Goal: Task Accomplishment & Management: Manage account settings

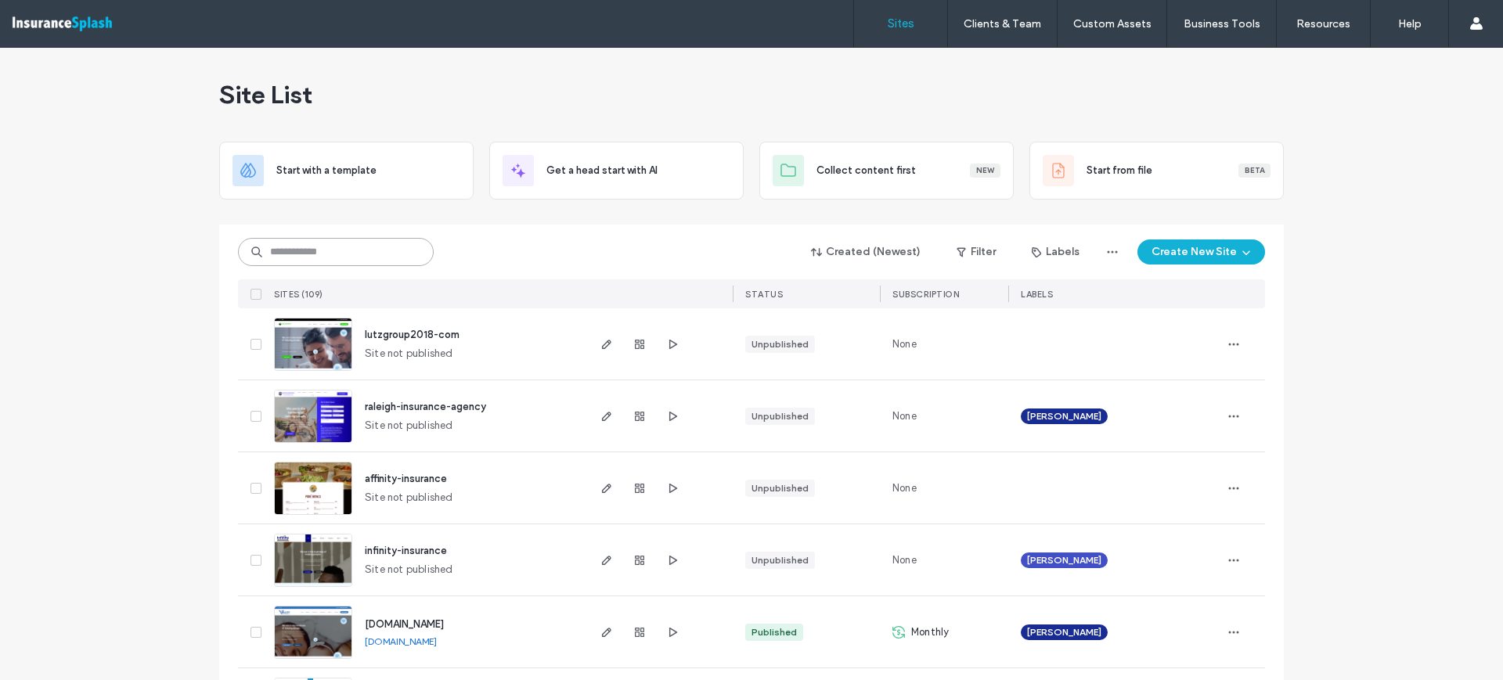
click at [377, 254] on input at bounding box center [336, 252] width 196 height 28
paste input "********"
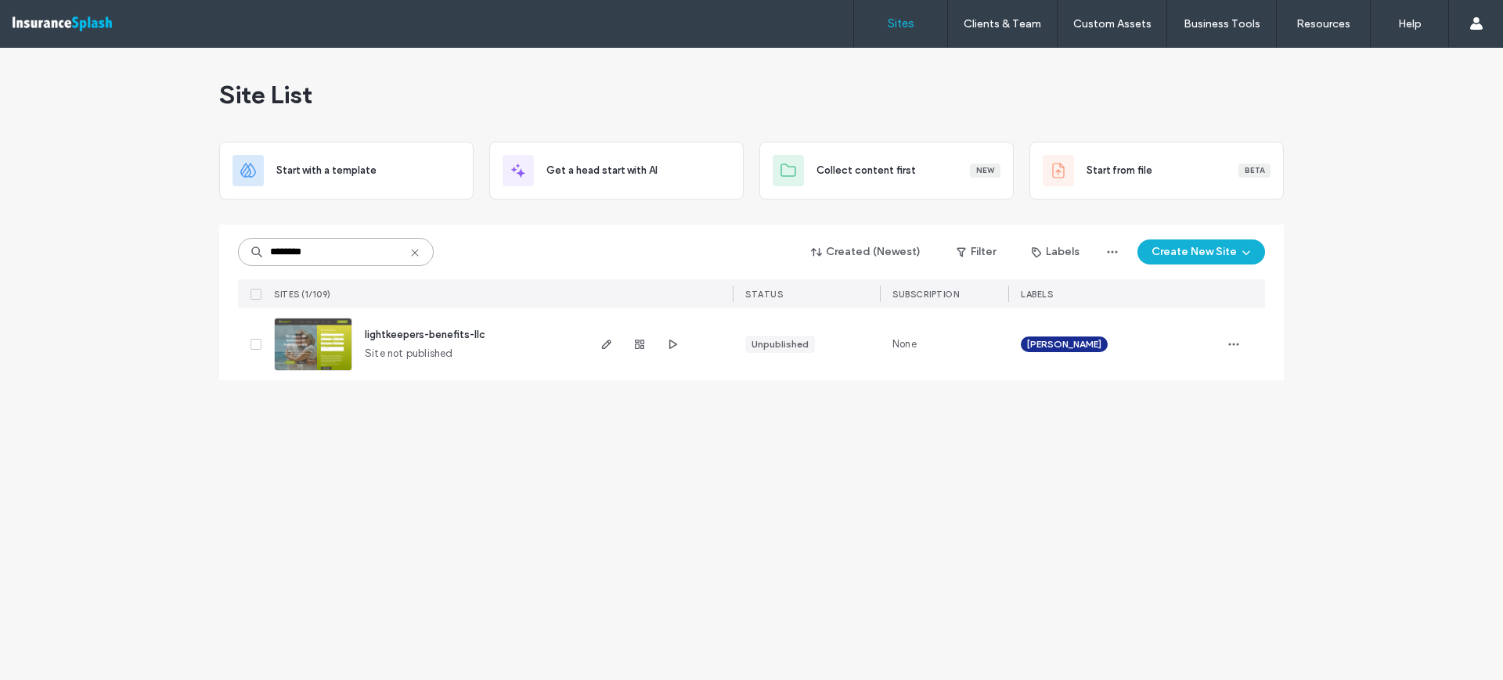
type input "********"
click at [431, 337] on span "lightkeepers-benefits-llc" at bounding box center [425, 335] width 121 height 12
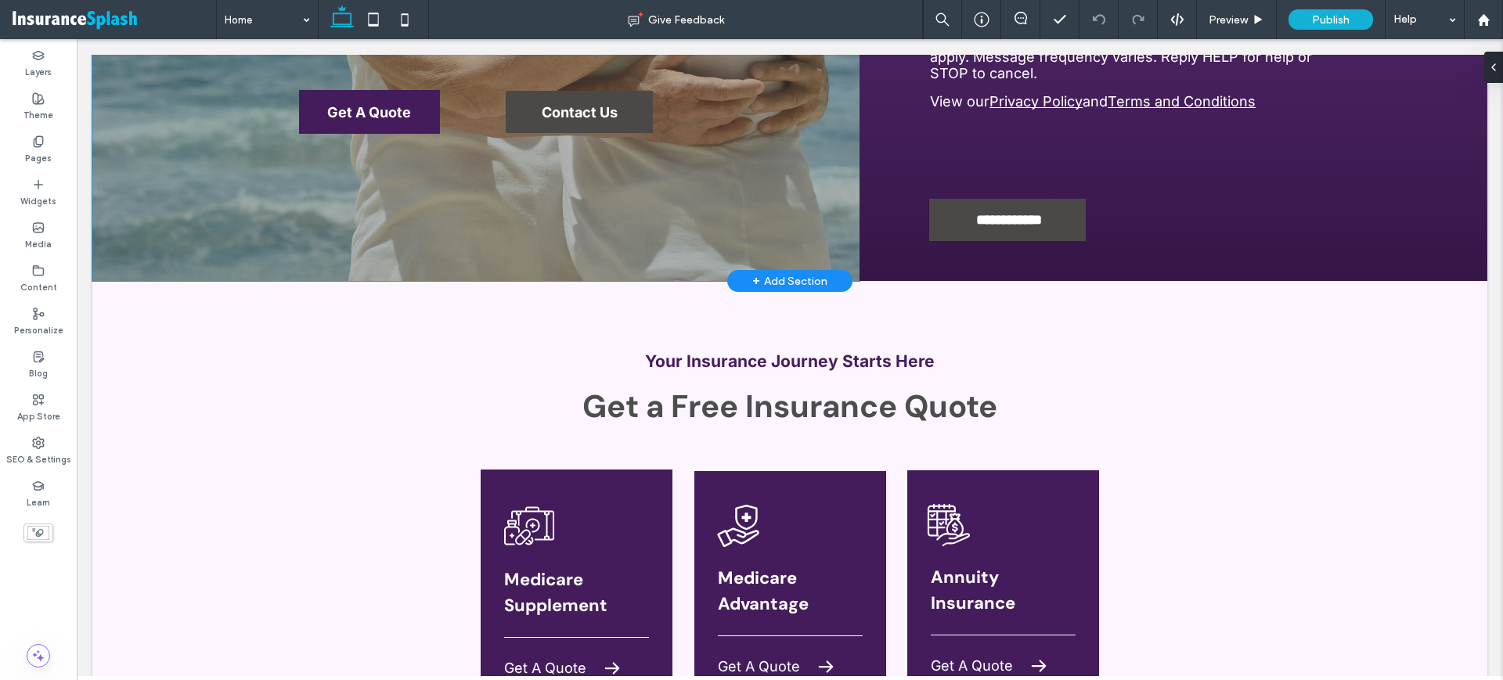
scroll to position [587, 0]
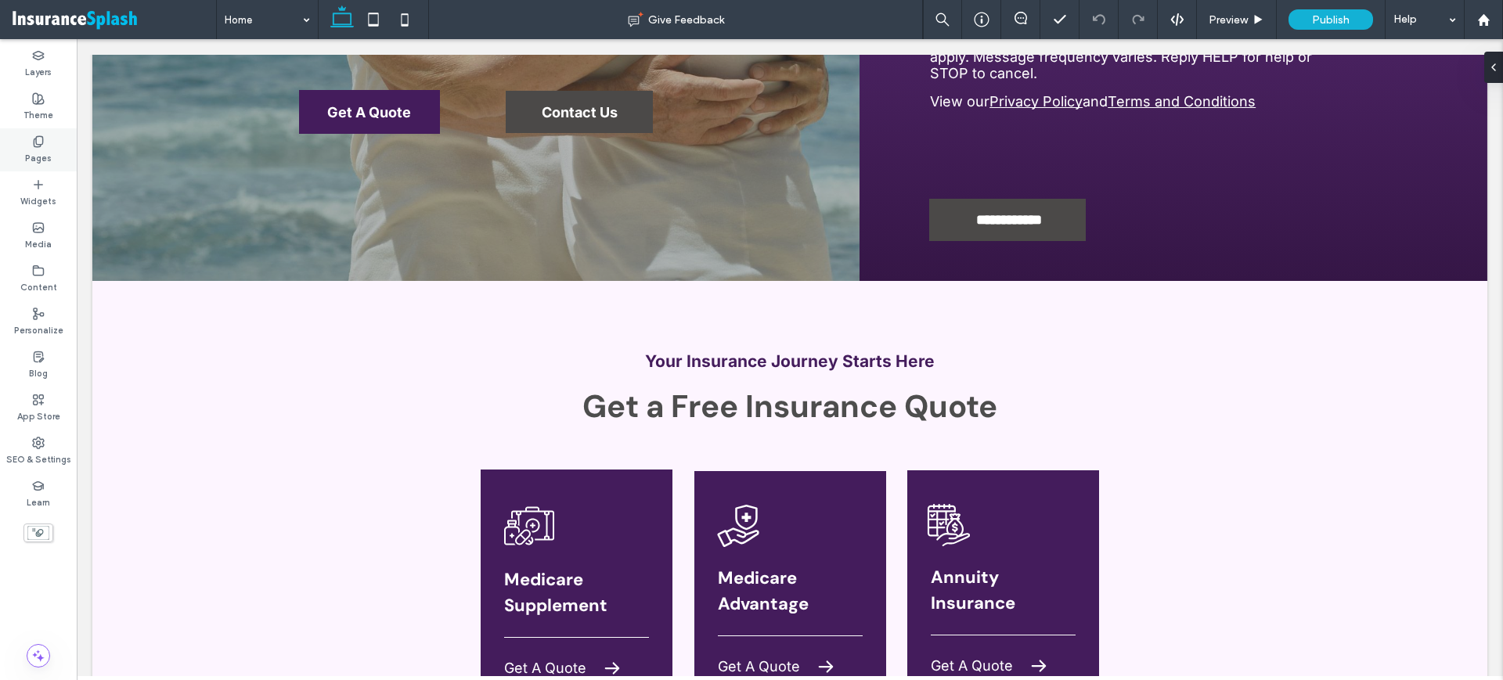
click at [32, 136] on icon at bounding box center [38, 141] width 13 height 13
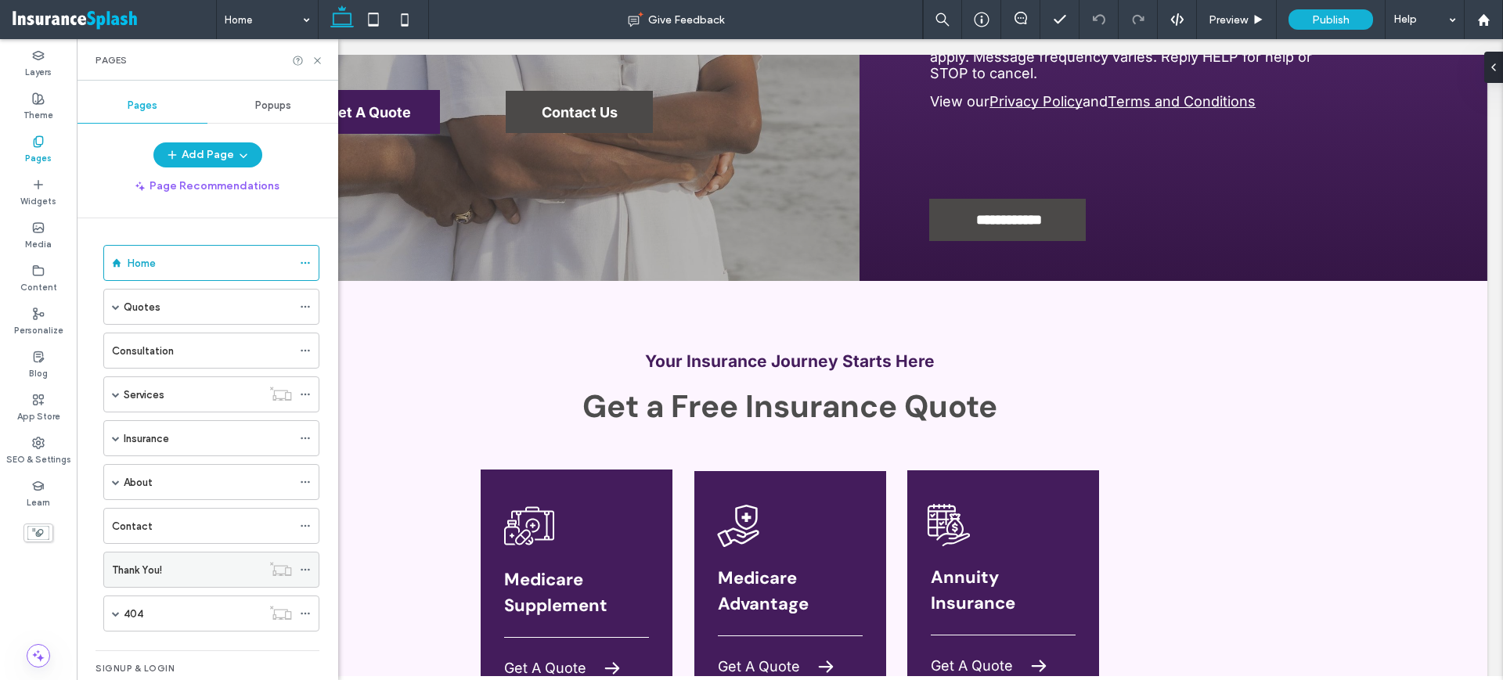
scroll to position [71, 0]
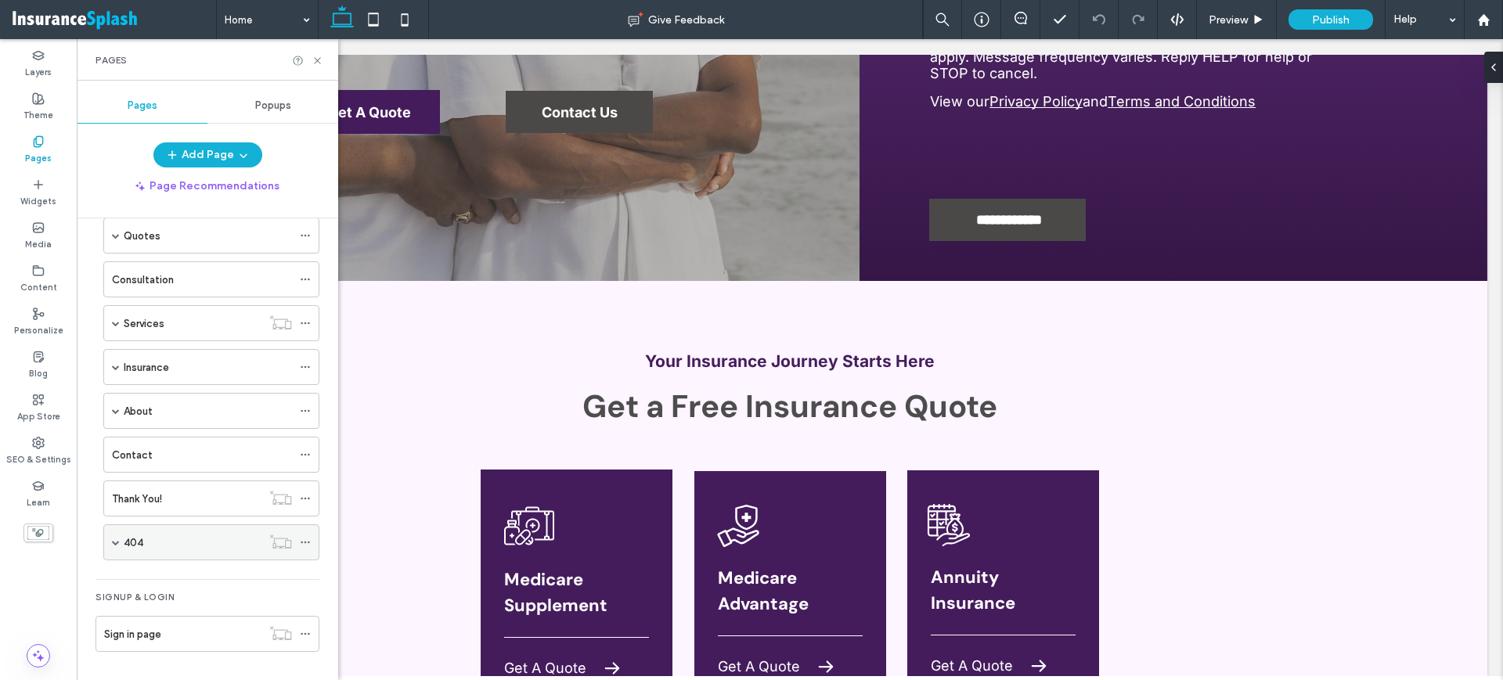
click at [117, 544] on span at bounding box center [116, 543] width 8 height 8
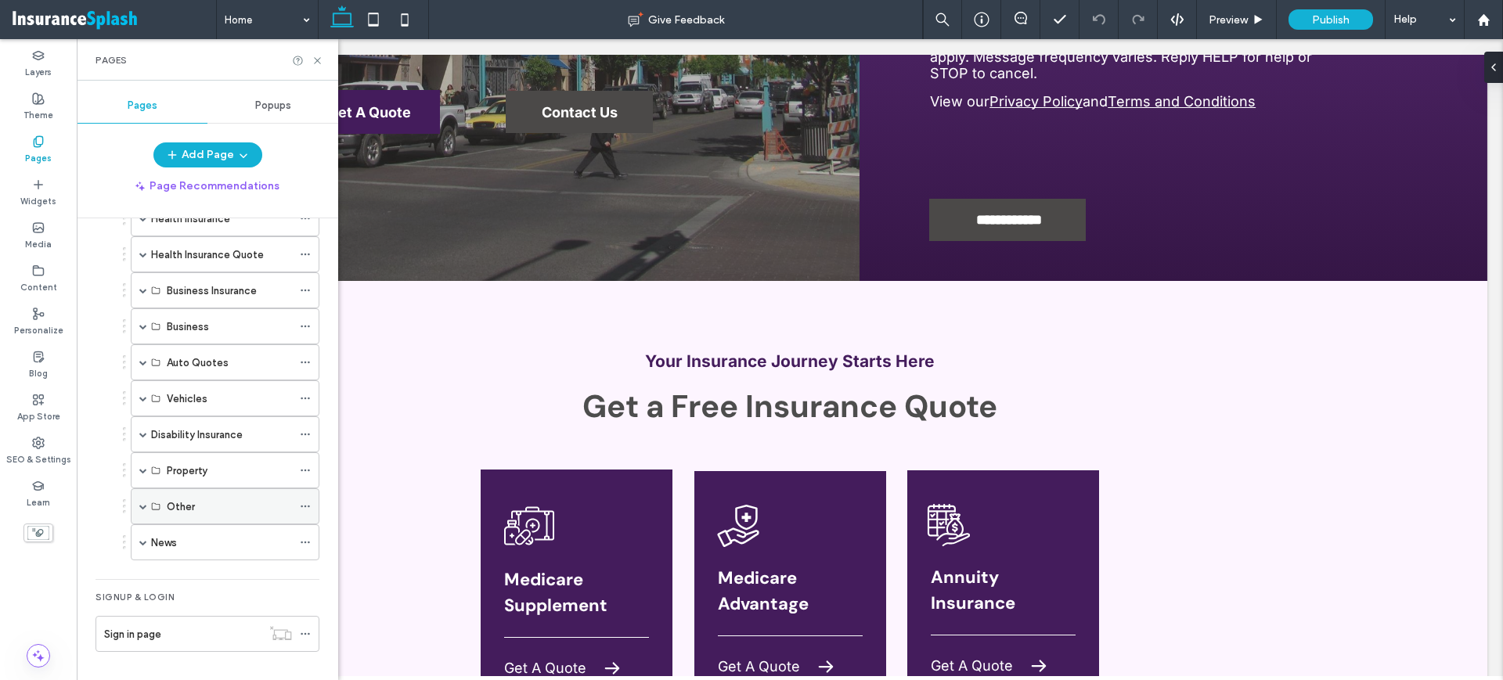
scroll to position [318, 0]
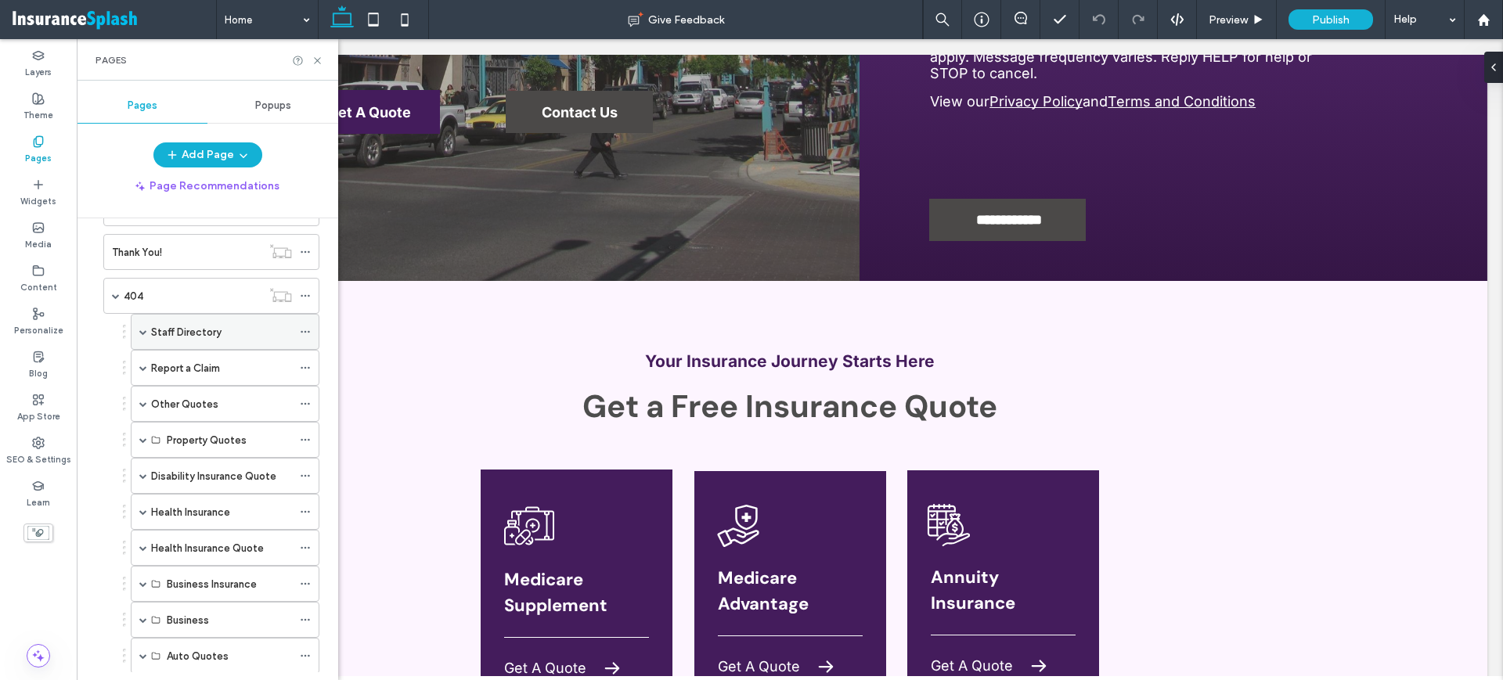
click at [304, 327] on icon at bounding box center [305, 331] width 11 height 11
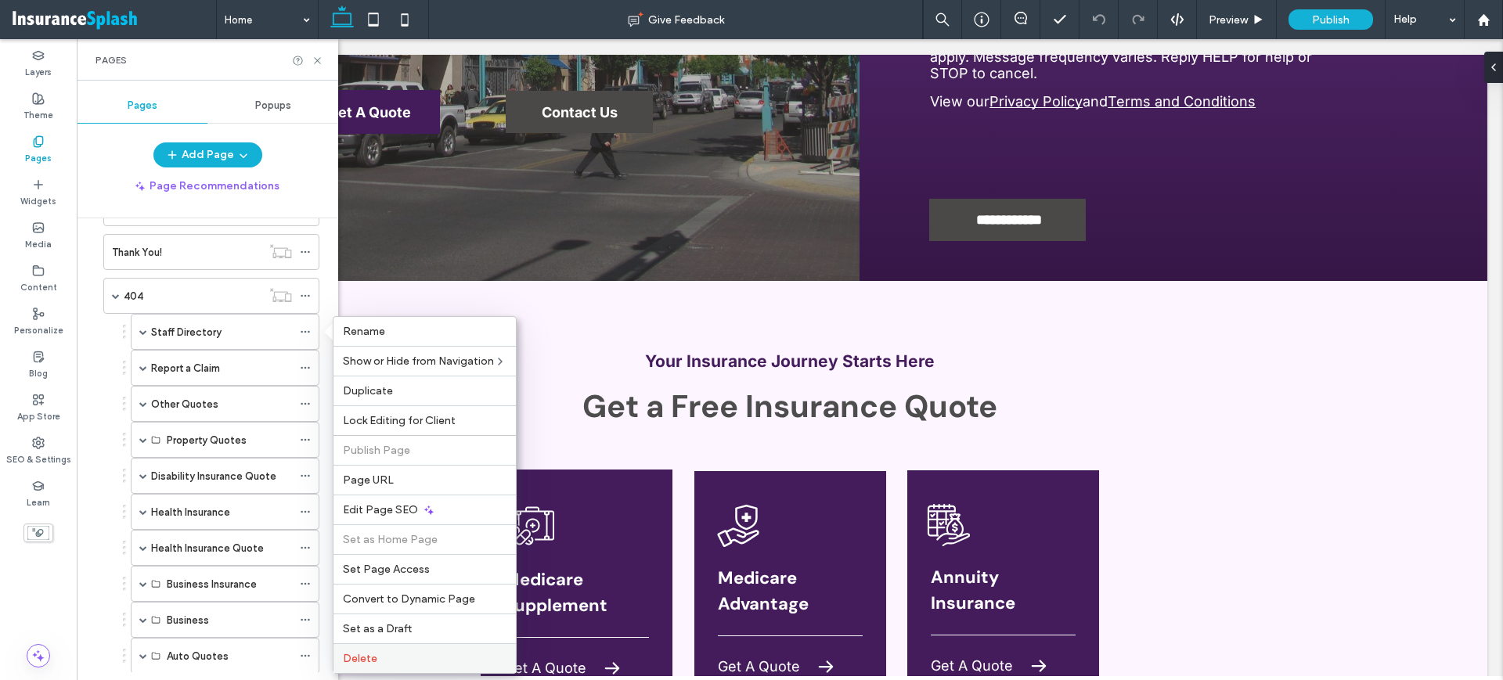
click at [422, 658] on label "Delete" at bounding box center [425, 658] width 164 height 13
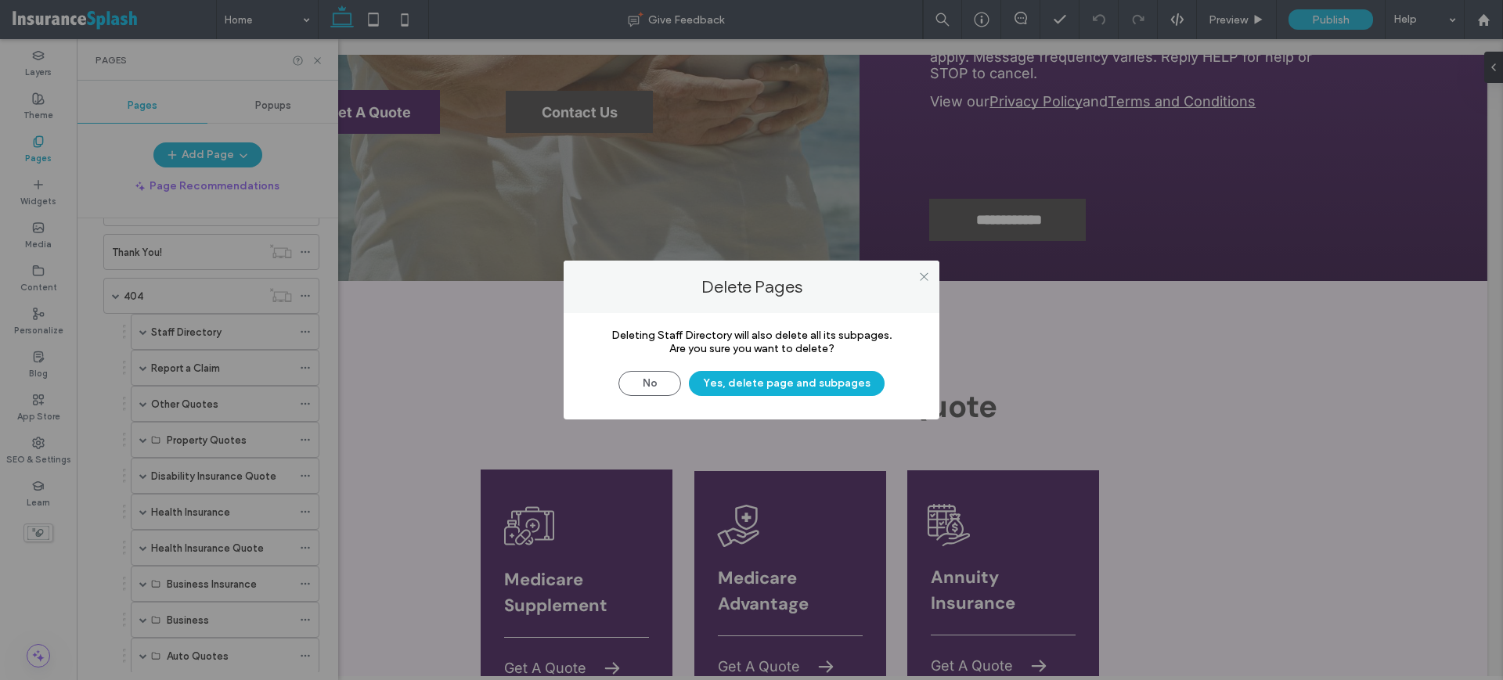
click at [374, 660] on div "Delete Pages Deleting Staff Directory will also delete all its subpages. Are yo…" at bounding box center [751, 340] width 1503 height 680
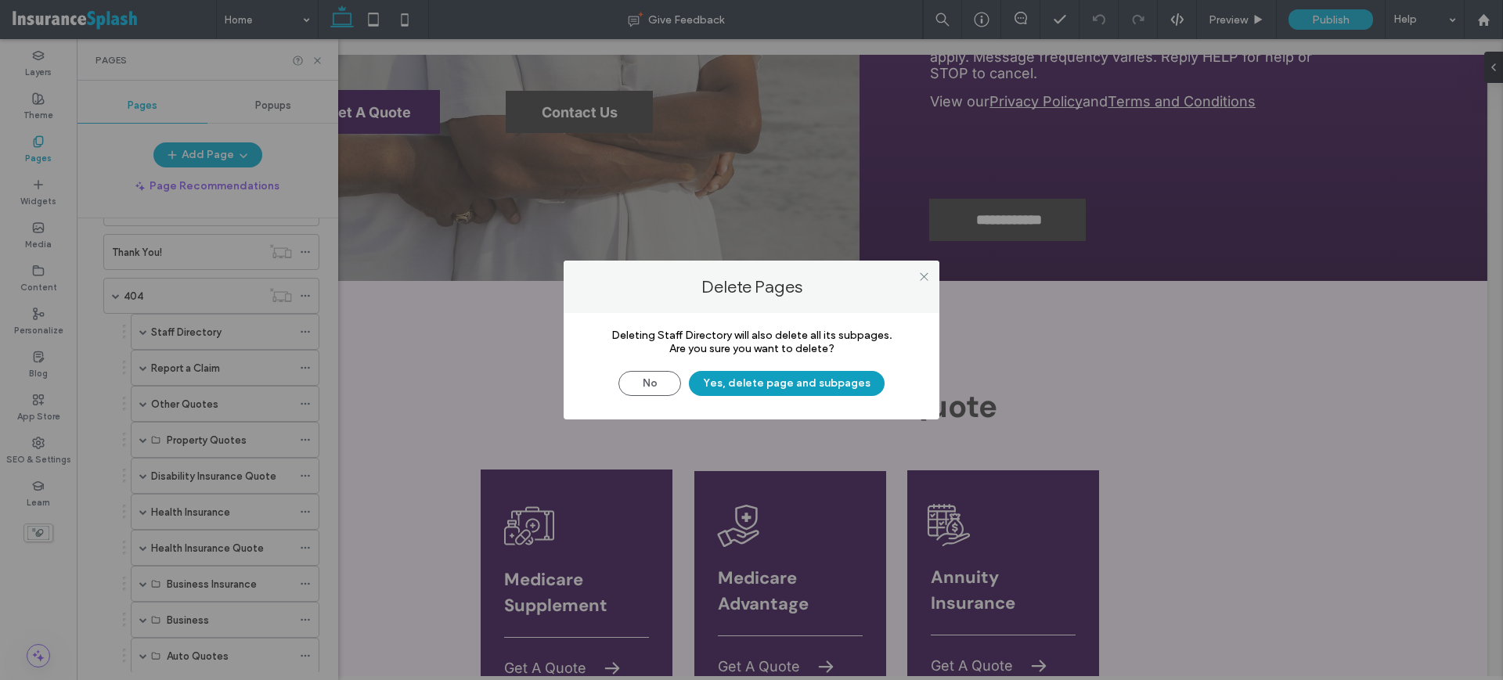
click at [811, 382] on button "Yes, delete page and subpages" at bounding box center [787, 383] width 196 height 25
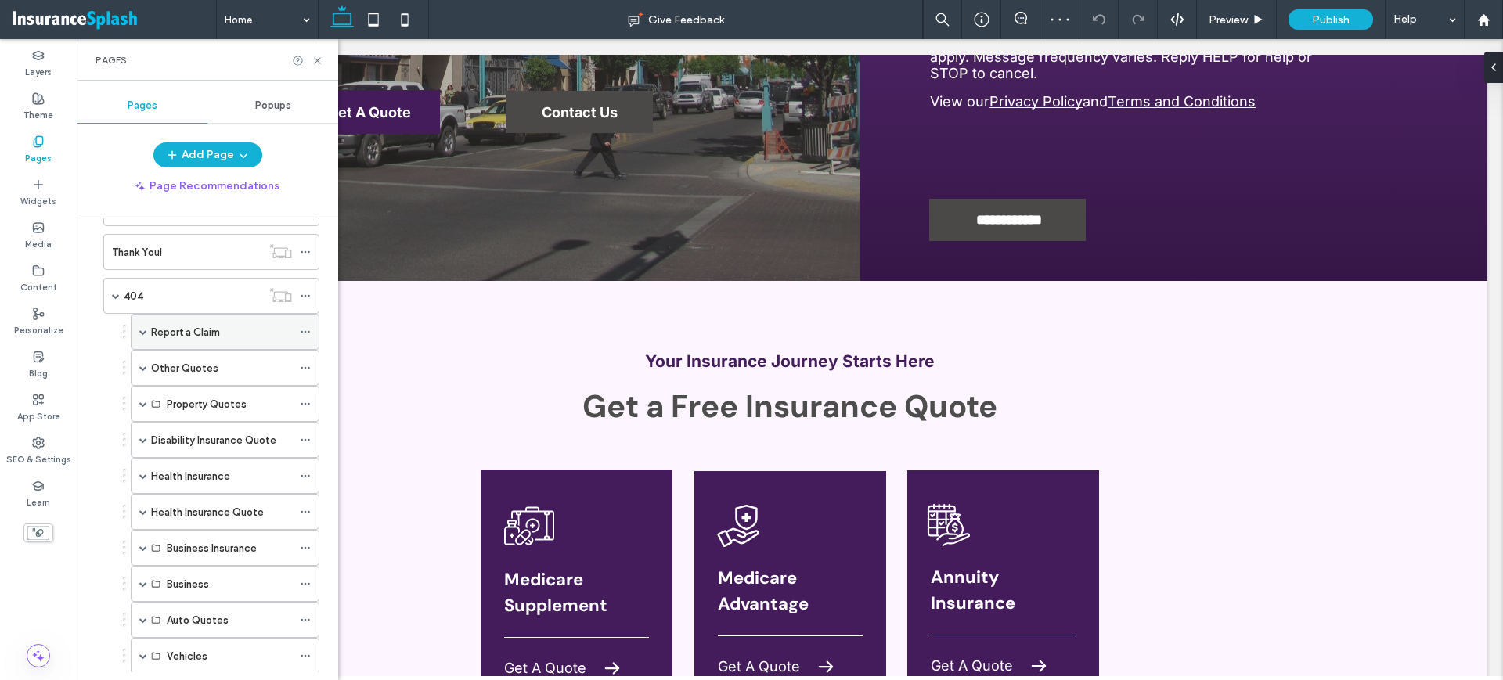
click at [305, 331] on use at bounding box center [305, 332] width 9 height 2
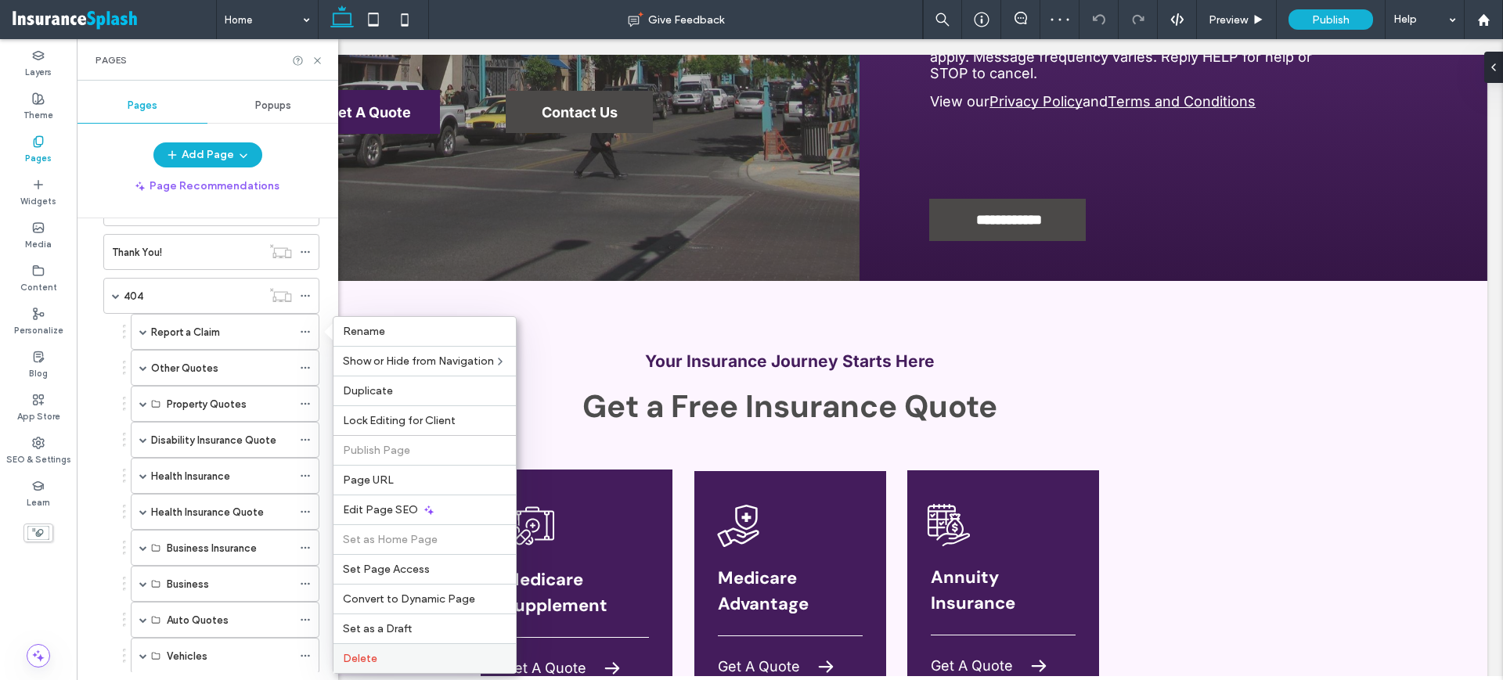
click at [384, 660] on label "Delete" at bounding box center [425, 658] width 164 height 13
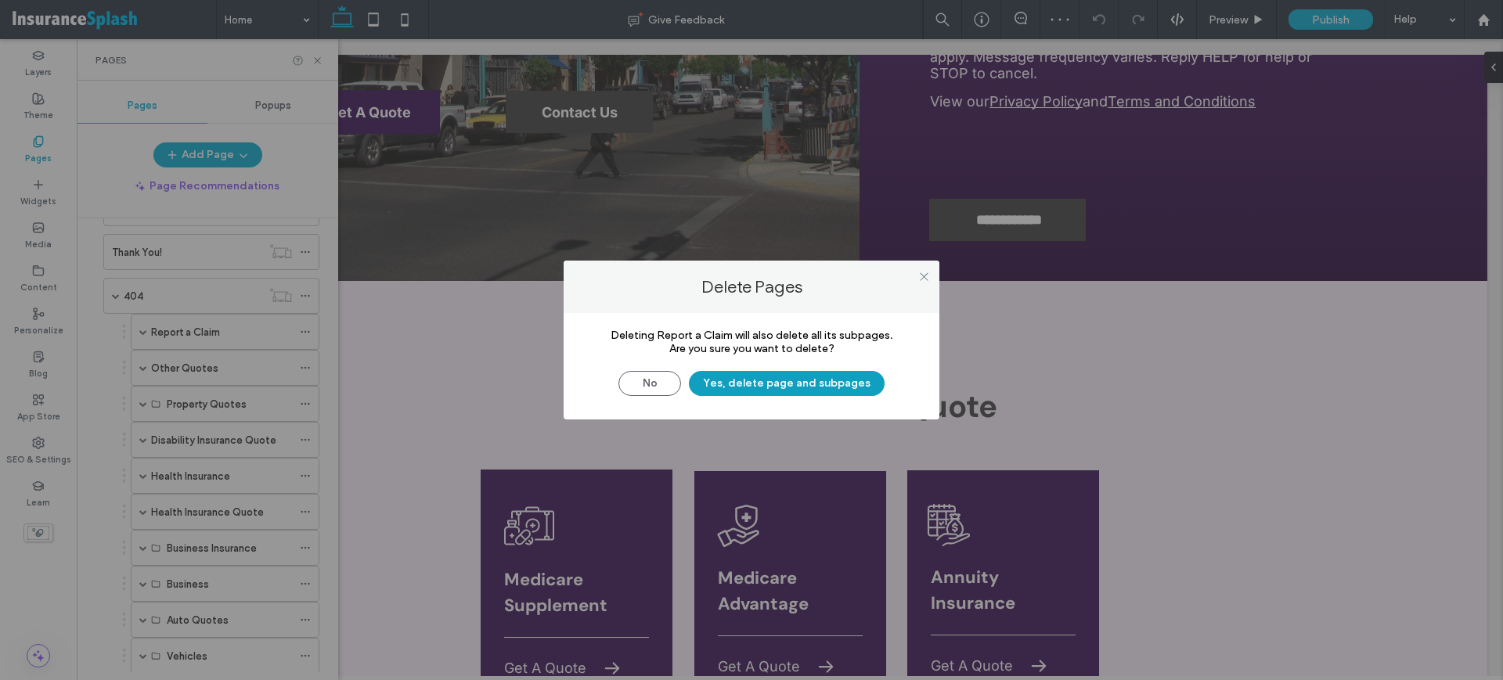
click at [777, 377] on button "Yes, delete page and subpages" at bounding box center [787, 383] width 196 height 25
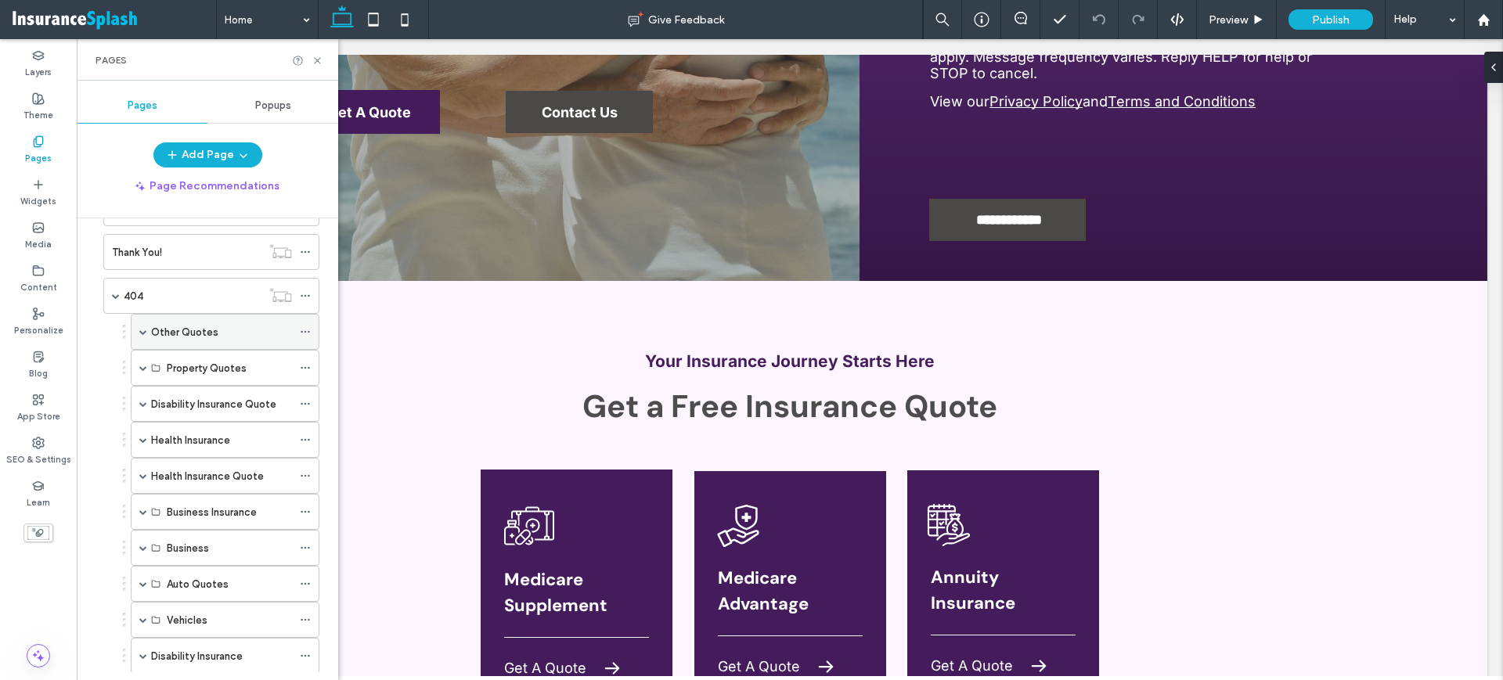
click at [304, 331] on icon at bounding box center [305, 331] width 11 height 11
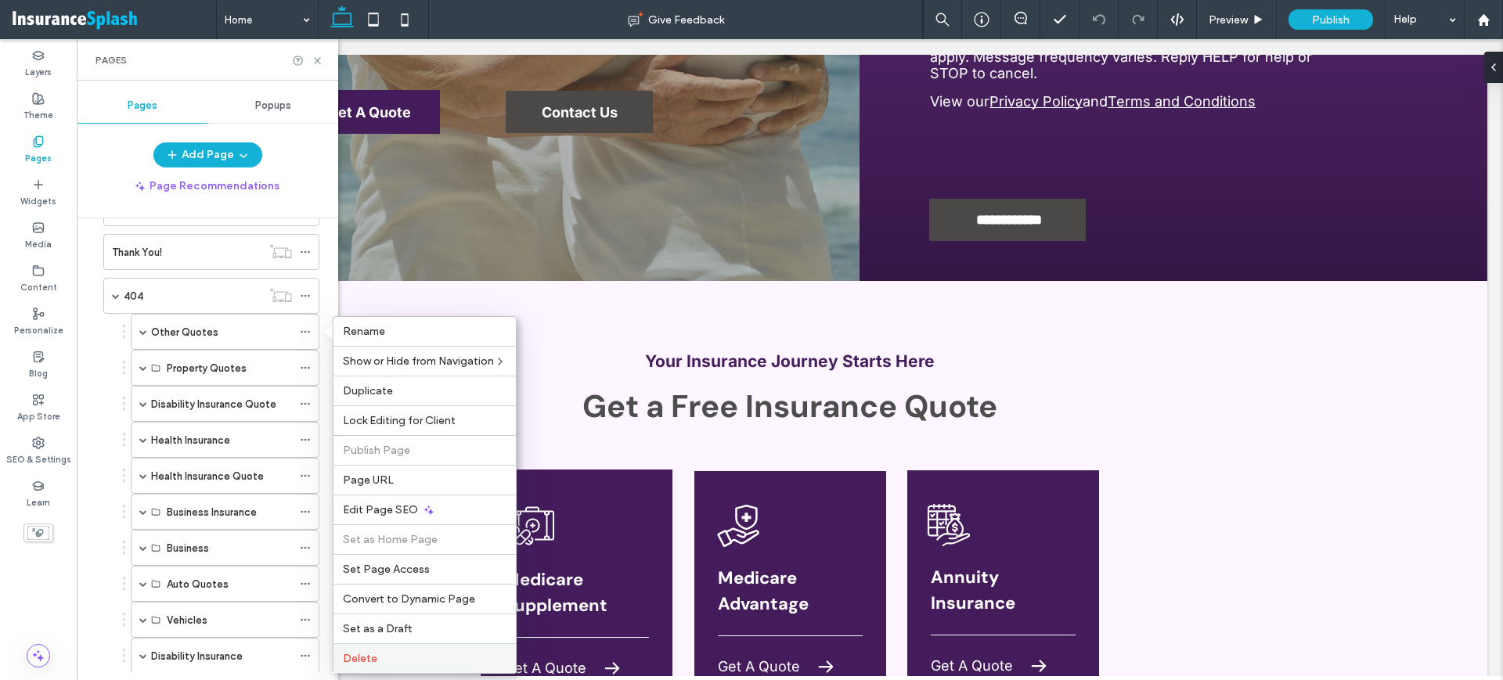
click at [373, 649] on div "Delete" at bounding box center [425, 659] width 182 height 30
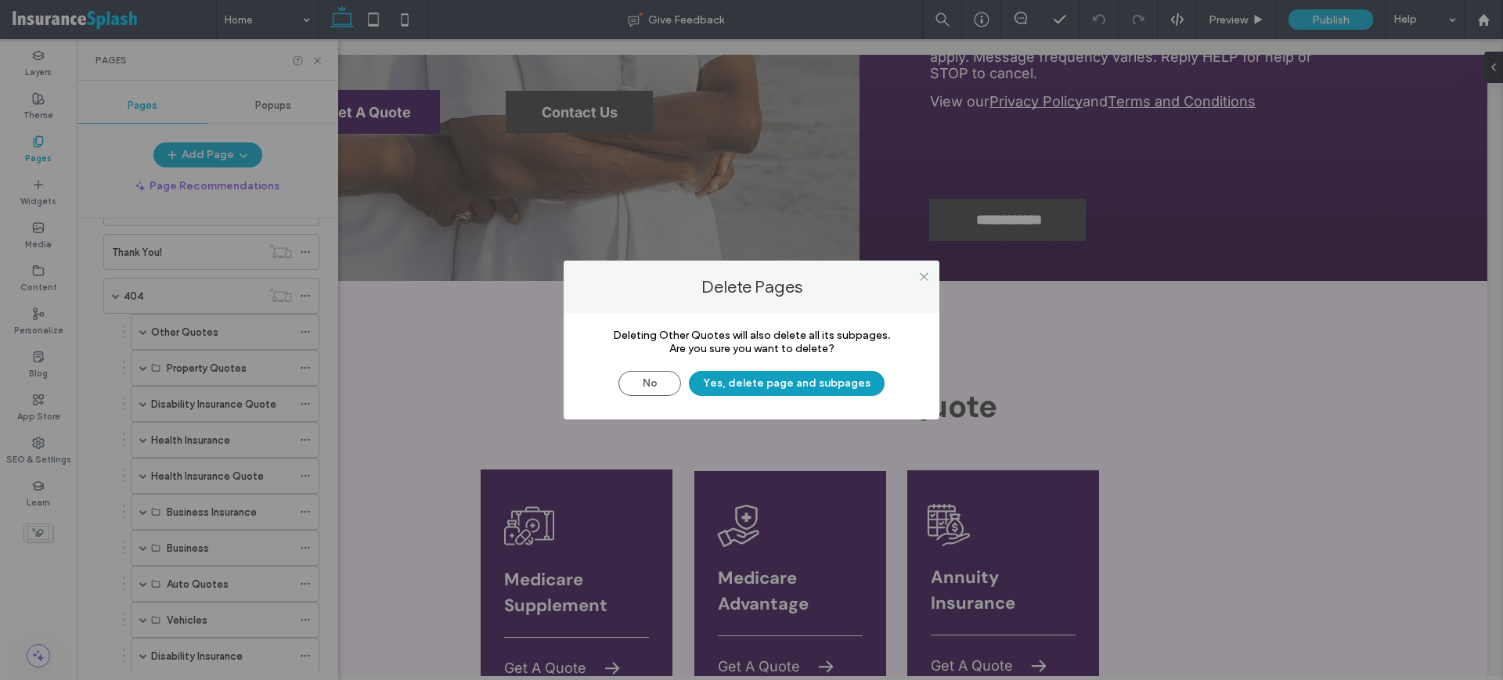
click at [832, 381] on button "Yes, delete page and subpages" at bounding box center [787, 383] width 196 height 25
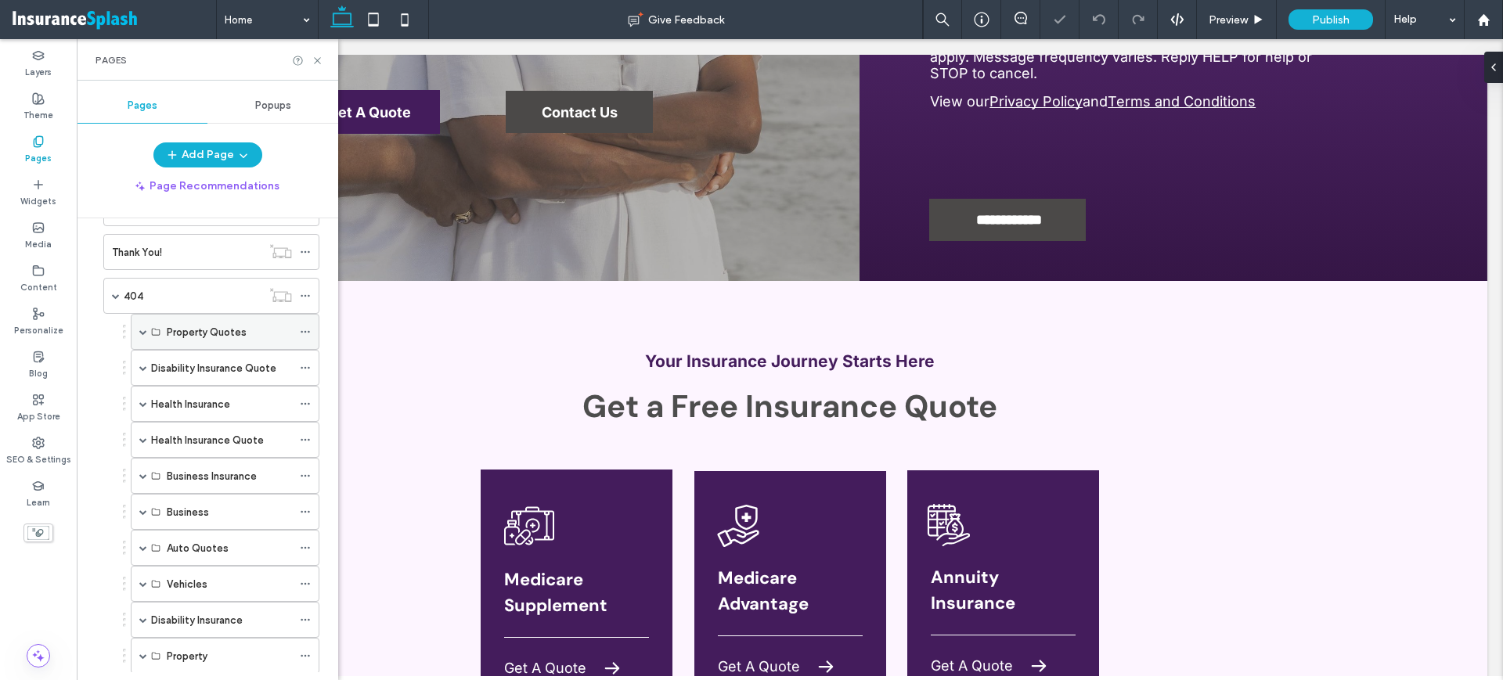
click at [302, 333] on icon at bounding box center [305, 331] width 11 height 11
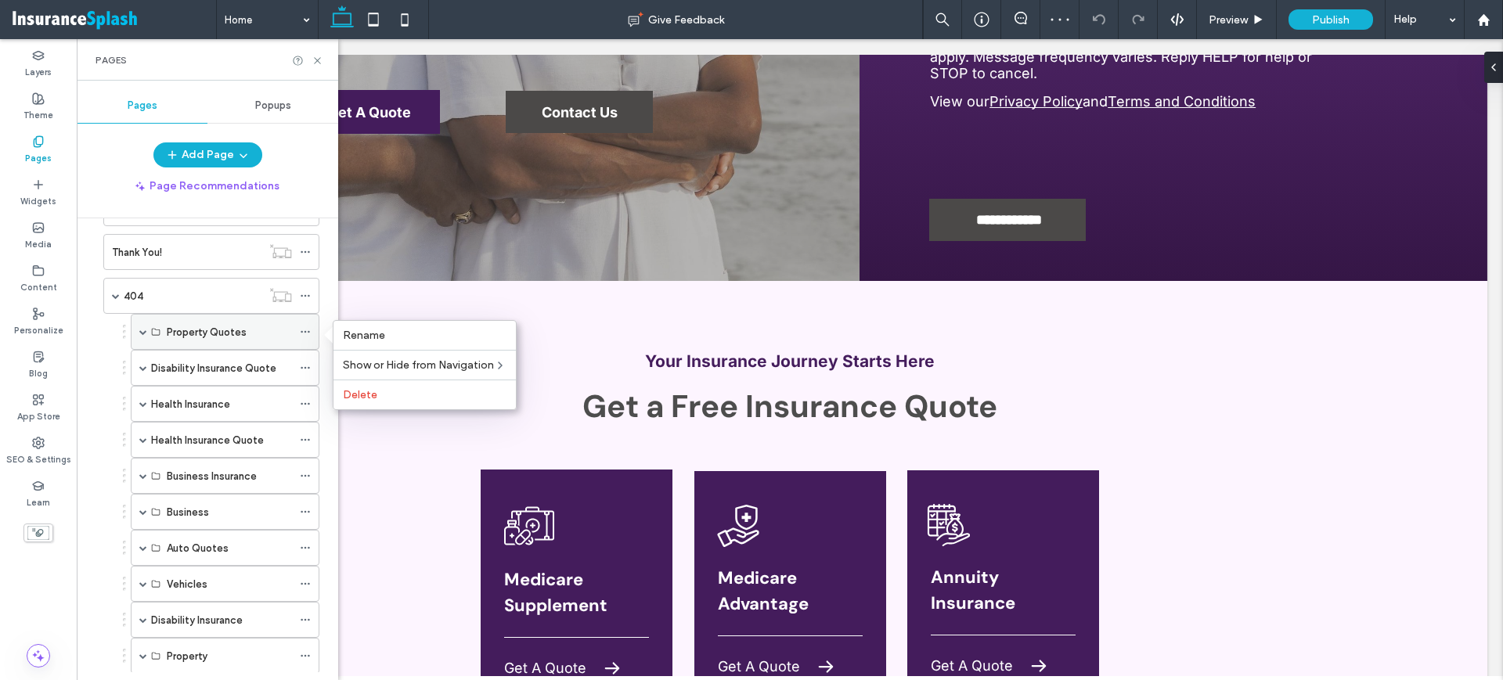
click at [306, 329] on icon at bounding box center [305, 331] width 11 height 11
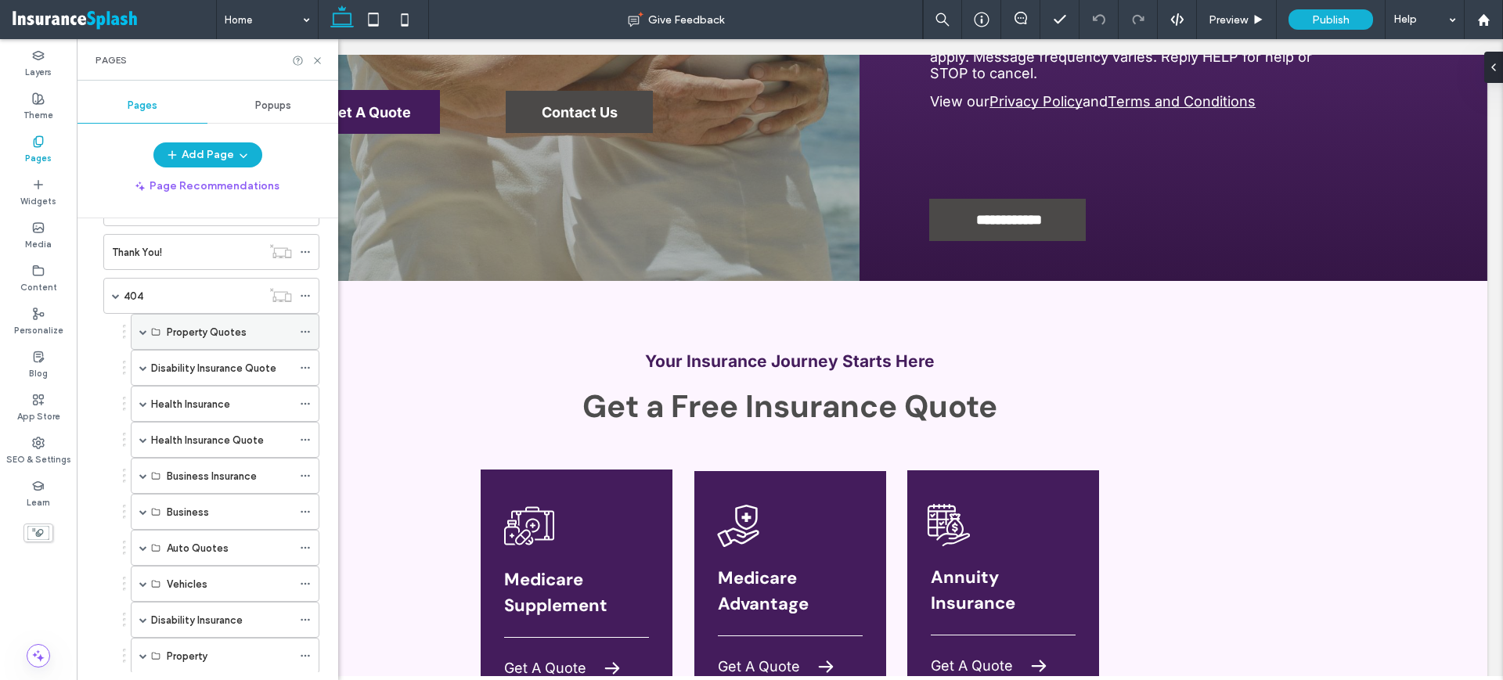
click at [306, 330] on icon at bounding box center [305, 331] width 11 height 11
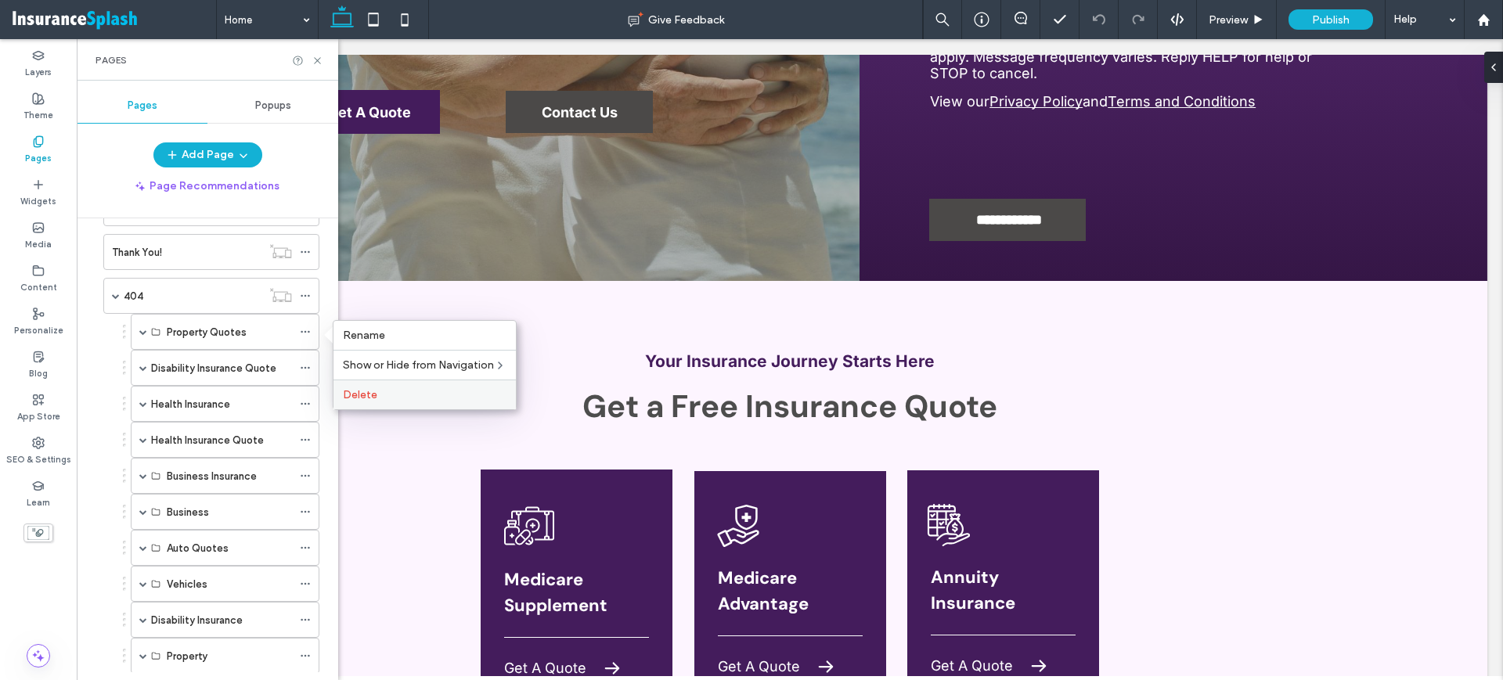
click at [377, 392] on label "Delete" at bounding box center [425, 394] width 164 height 13
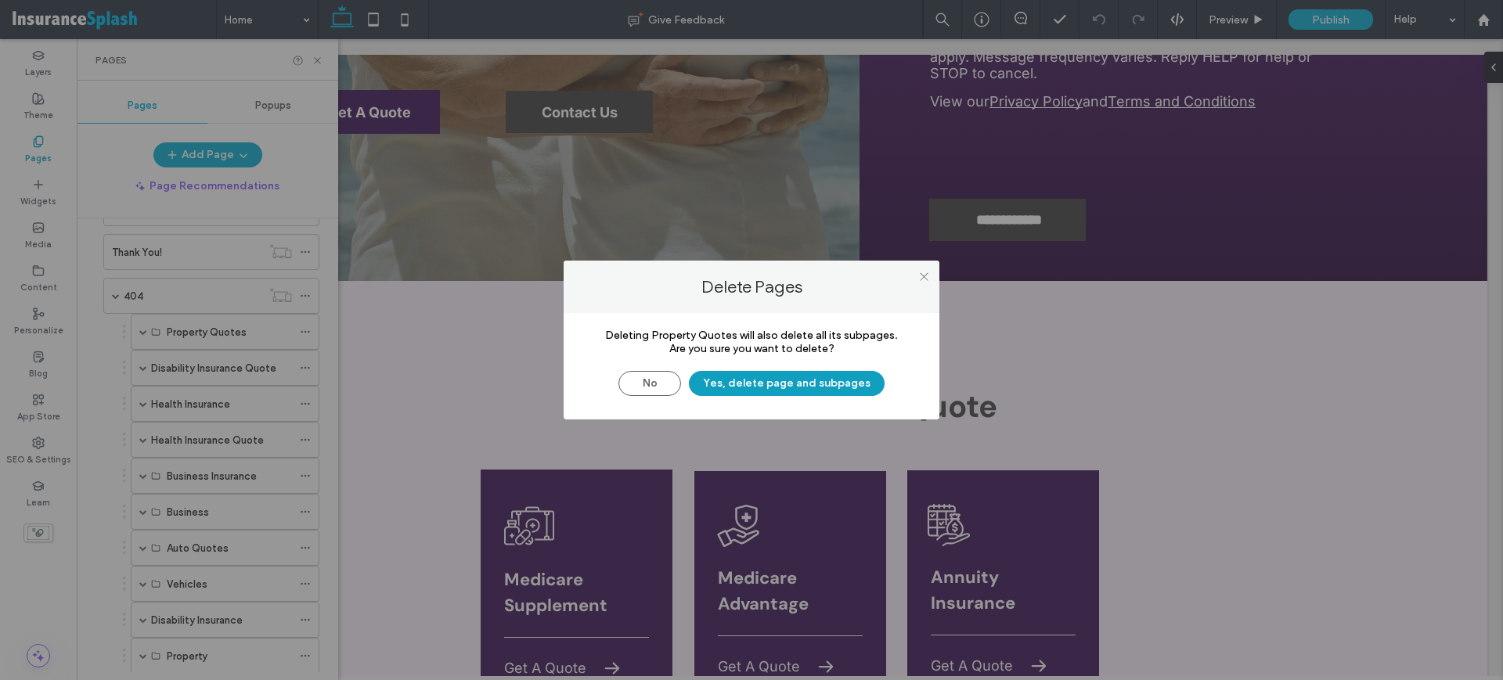
click at [759, 372] on button "Yes, delete page and subpages" at bounding box center [787, 383] width 196 height 25
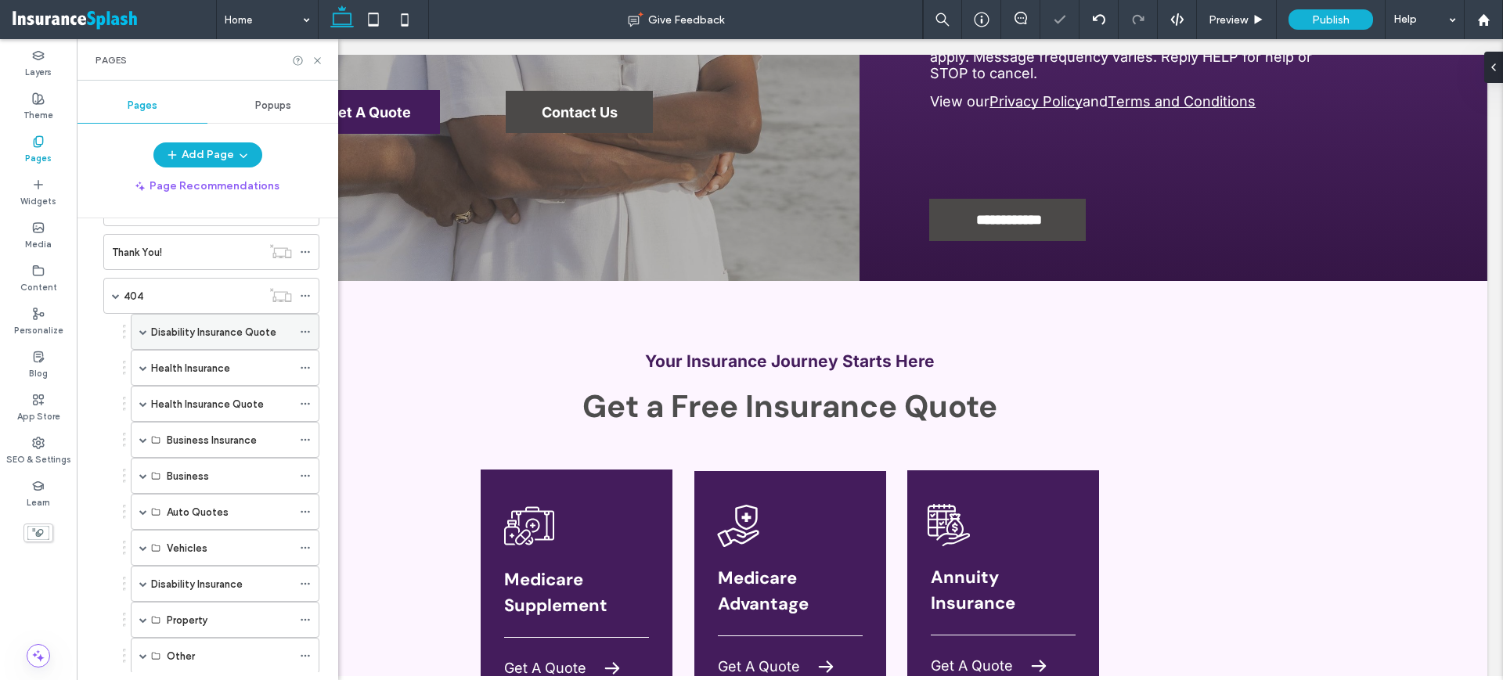
click at [307, 329] on icon at bounding box center [305, 331] width 11 height 11
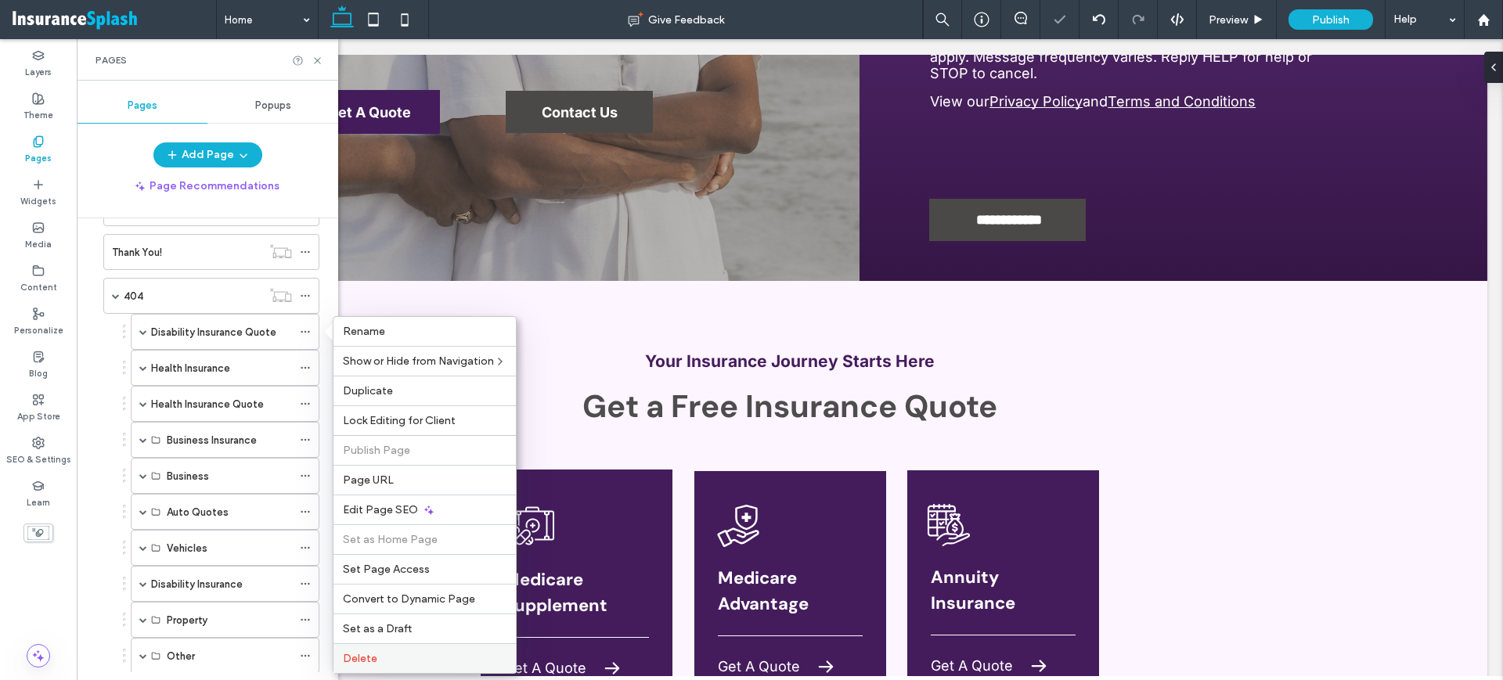
click at [370, 651] on div "Delete" at bounding box center [425, 659] width 182 height 30
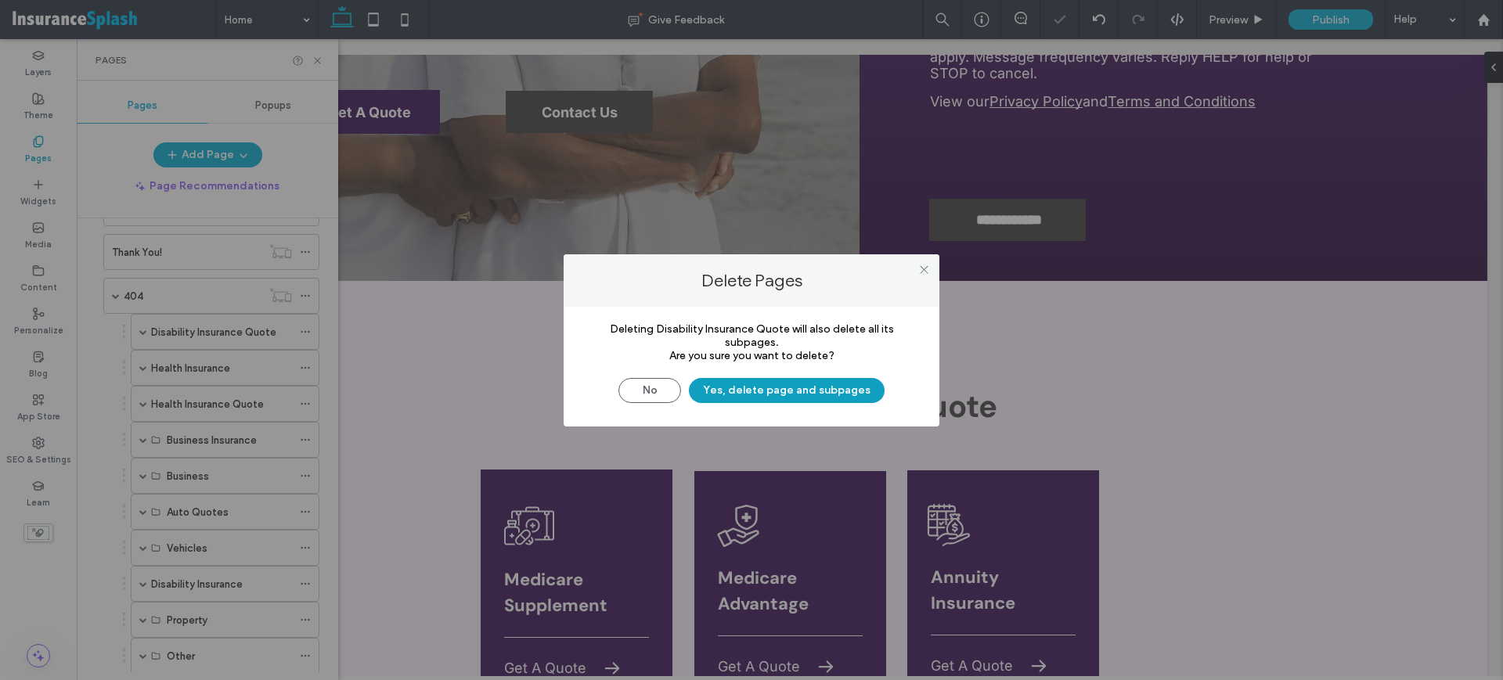
click at [728, 395] on button "Yes, delete page and subpages" at bounding box center [787, 390] width 196 height 25
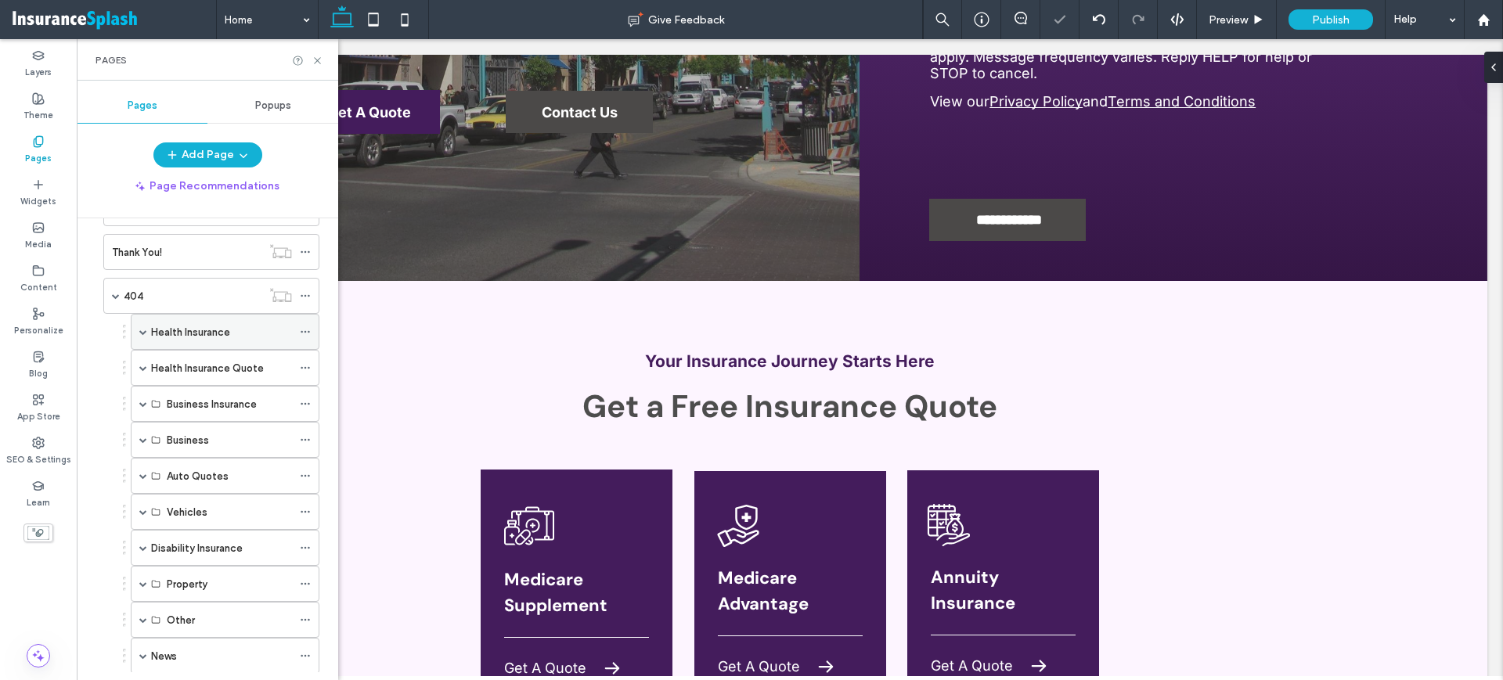
click at [308, 331] on use at bounding box center [305, 332] width 9 height 2
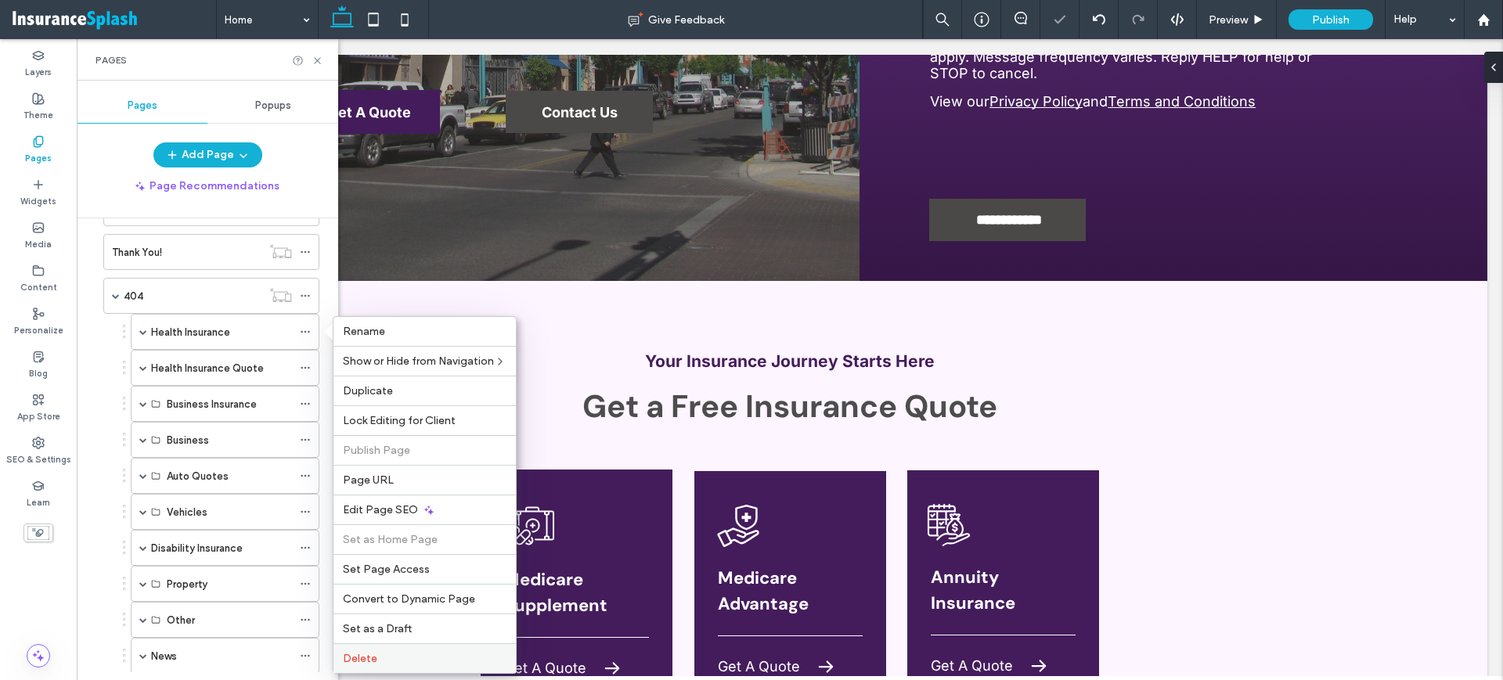
click at [398, 647] on div "Delete" at bounding box center [425, 659] width 182 height 30
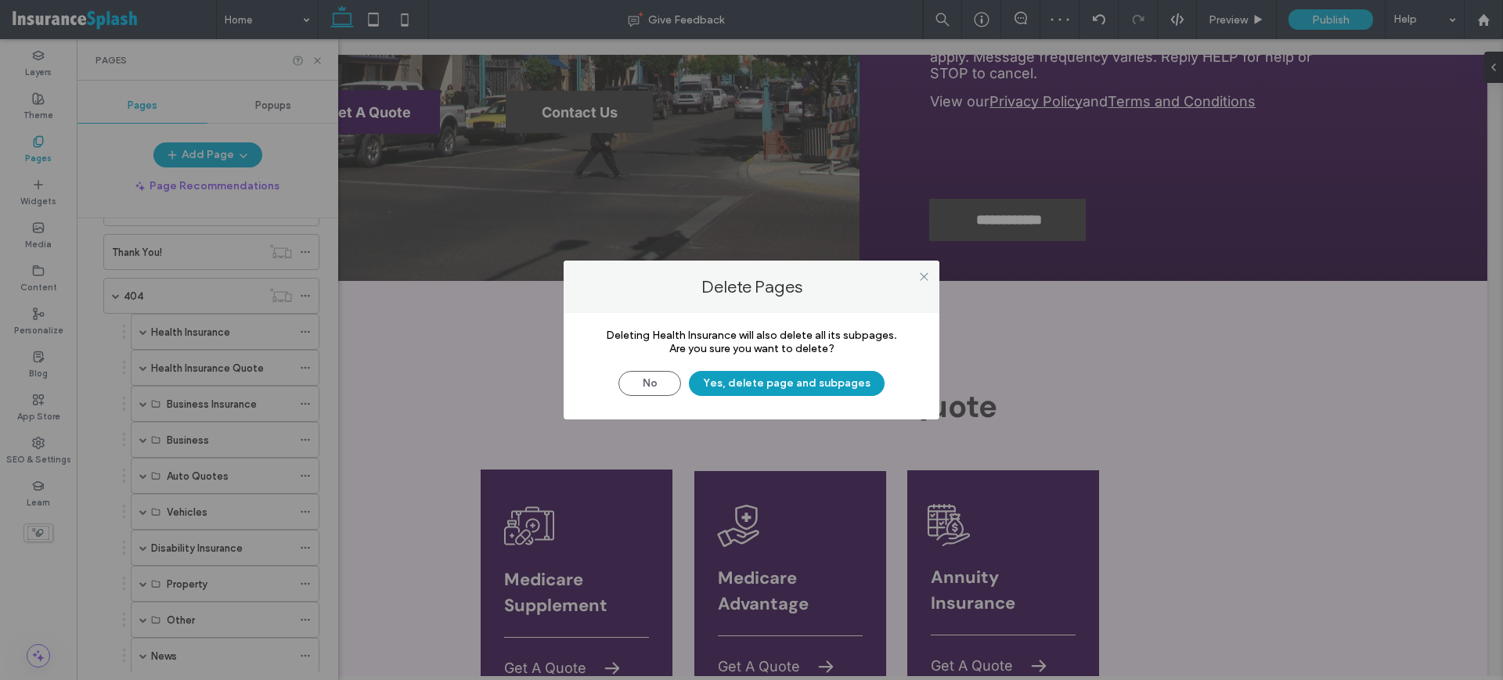
click at [792, 374] on button "Yes, delete page and subpages" at bounding box center [787, 383] width 196 height 25
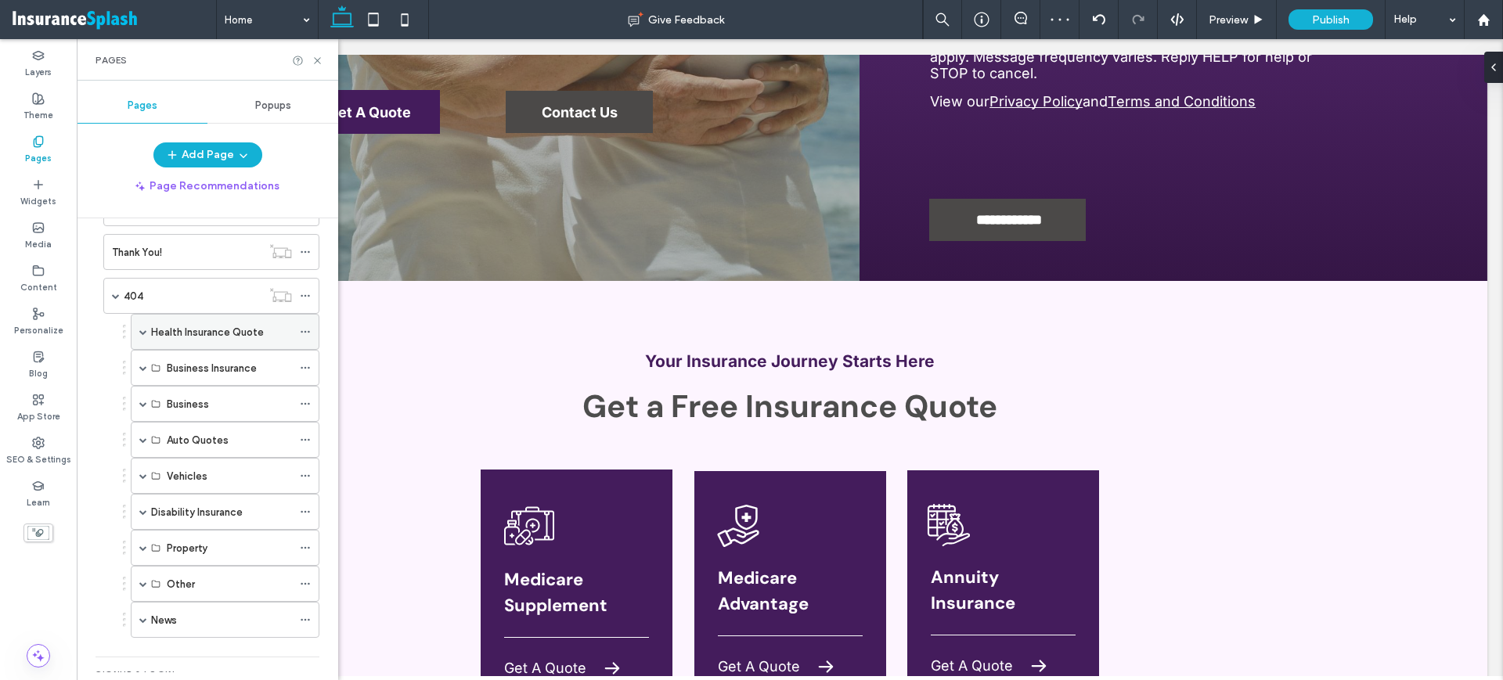
click at [305, 326] on icon at bounding box center [305, 331] width 11 height 11
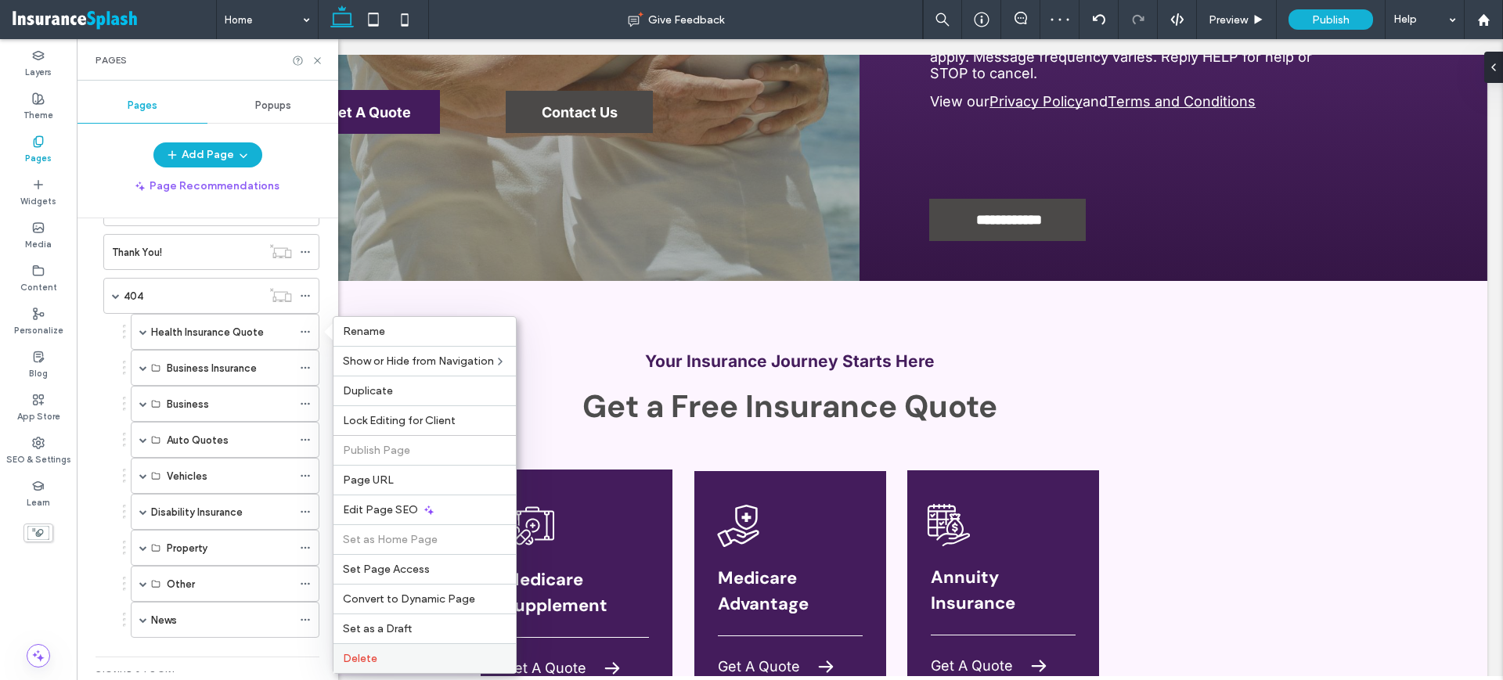
click at [384, 656] on label "Delete" at bounding box center [425, 658] width 164 height 13
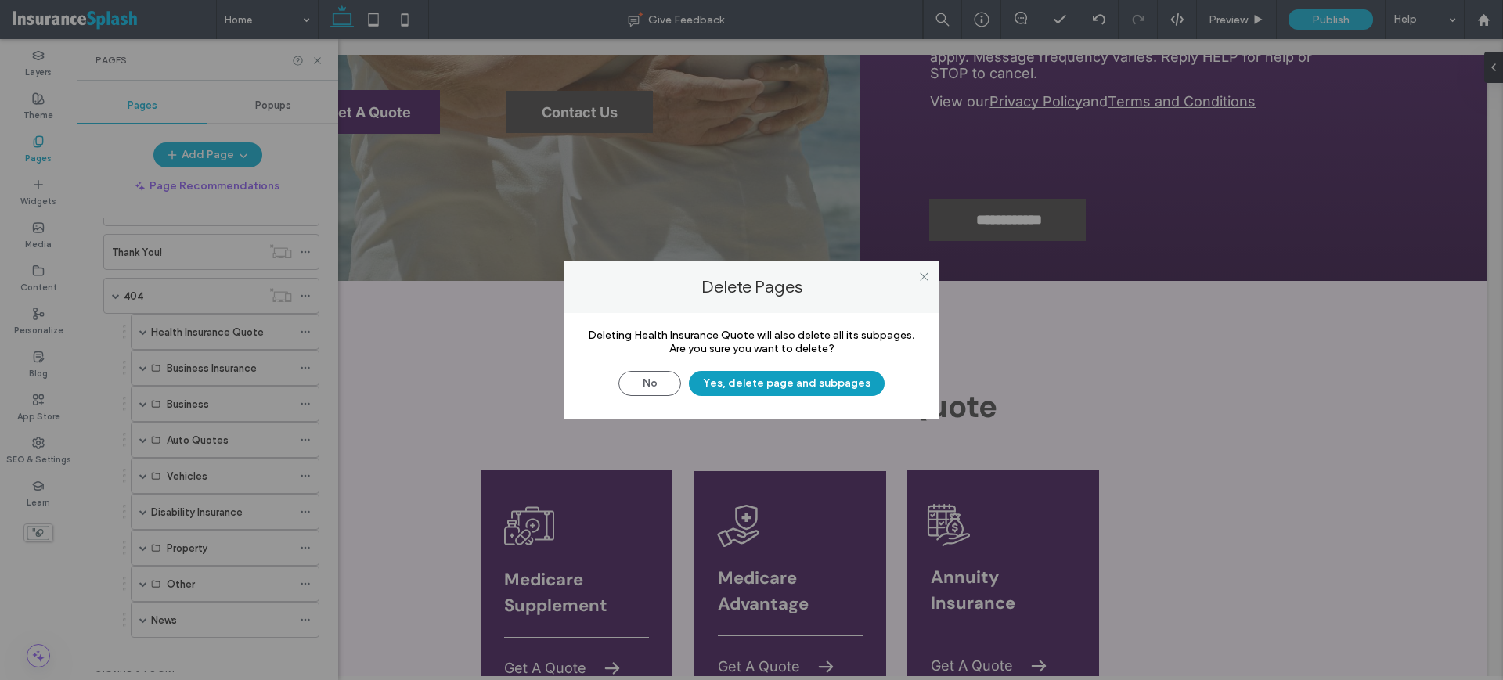
click at [808, 383] on button "Yes, delete page and subpages" at bounding box center [787, 383] width 196 height 25
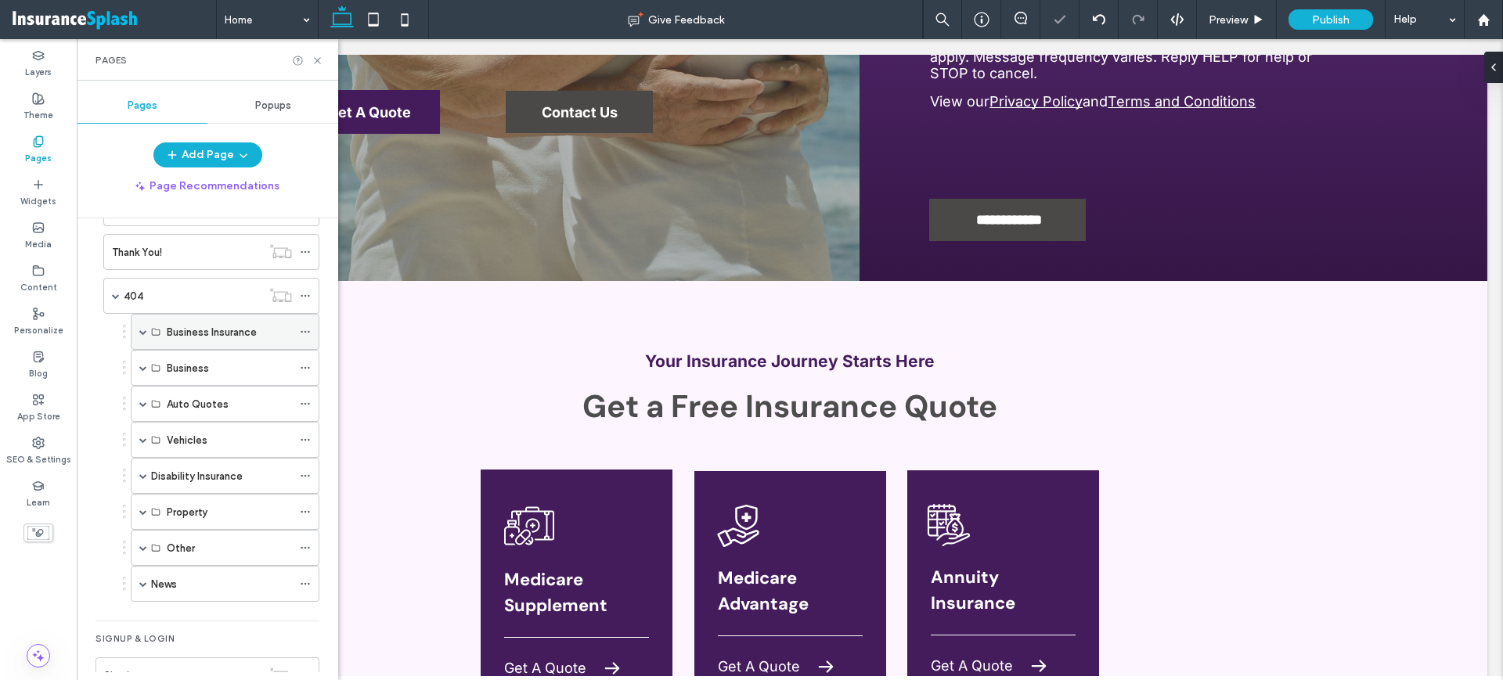
click at [304, 326] on icon at bounding box center [305, 331] width 11 height 11
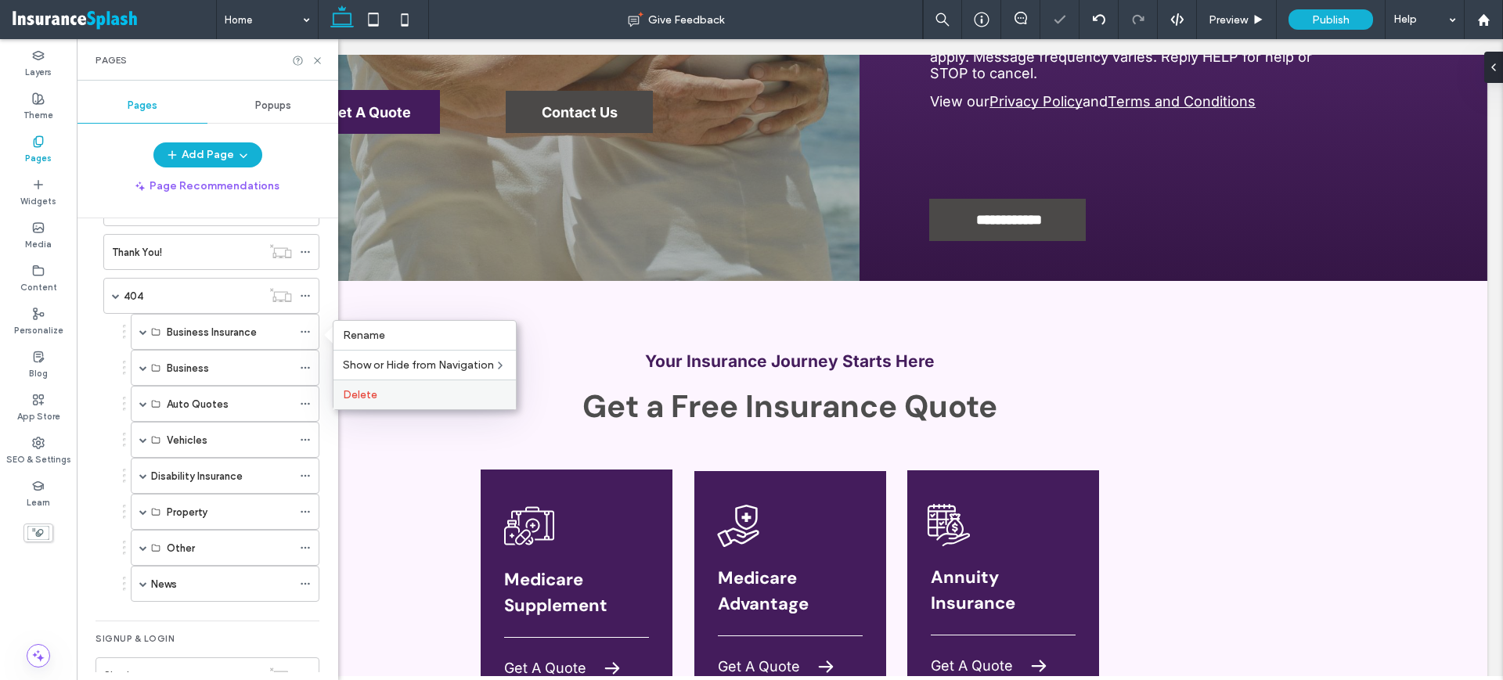
click at [385, 392] on label "Delete" at bounding box center [425, 394] width 164 height 13
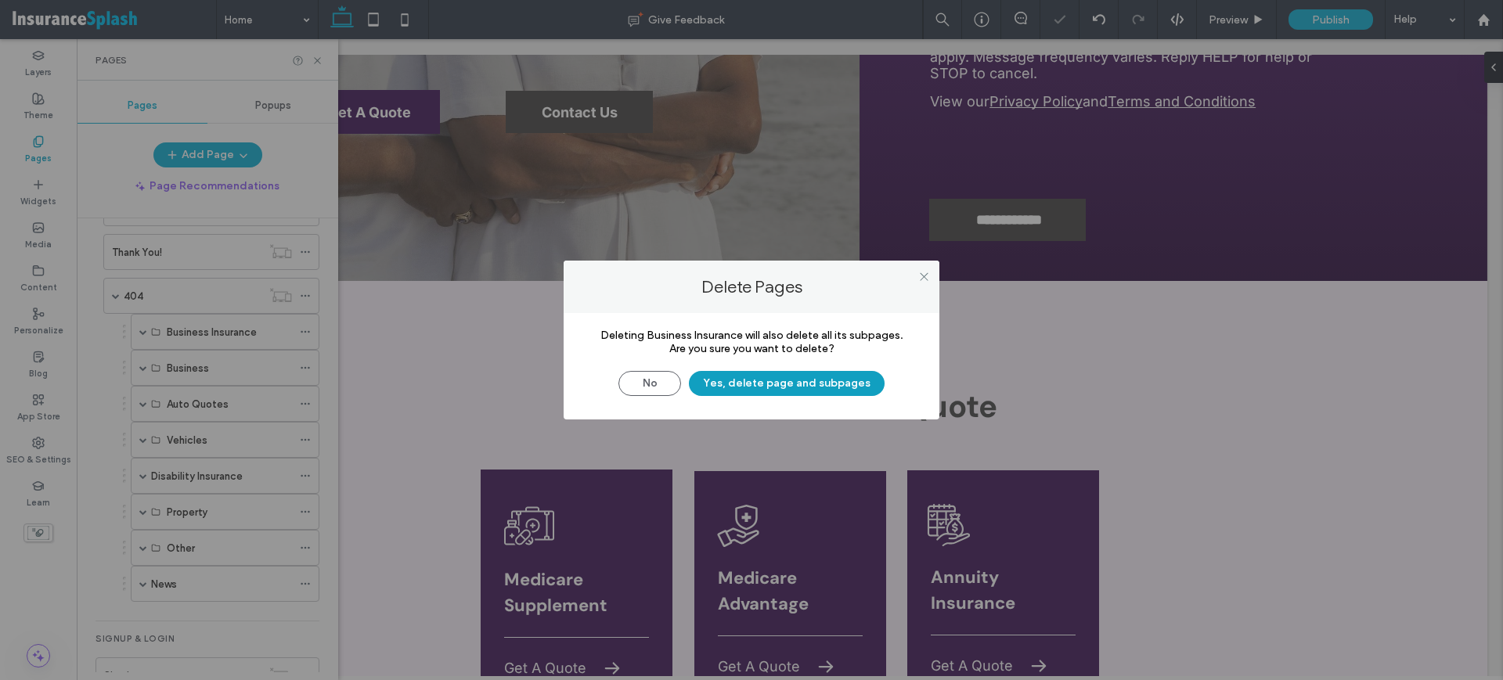
click at [810, 373] on button "Yes, delete page and subpages" at bounding box center [787, 383] width 196 height 25
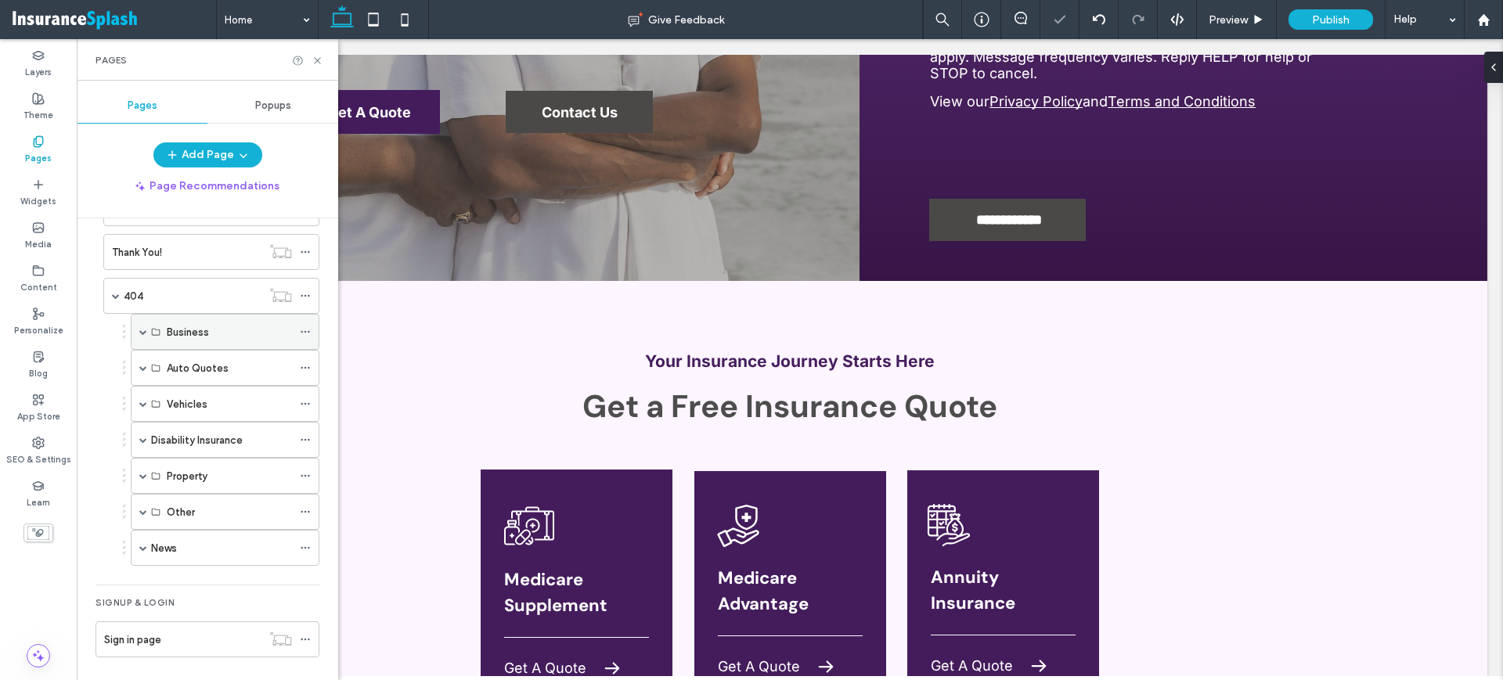
click at [304, 330] on icon at bounding box center [305, 331] width 11 height 11
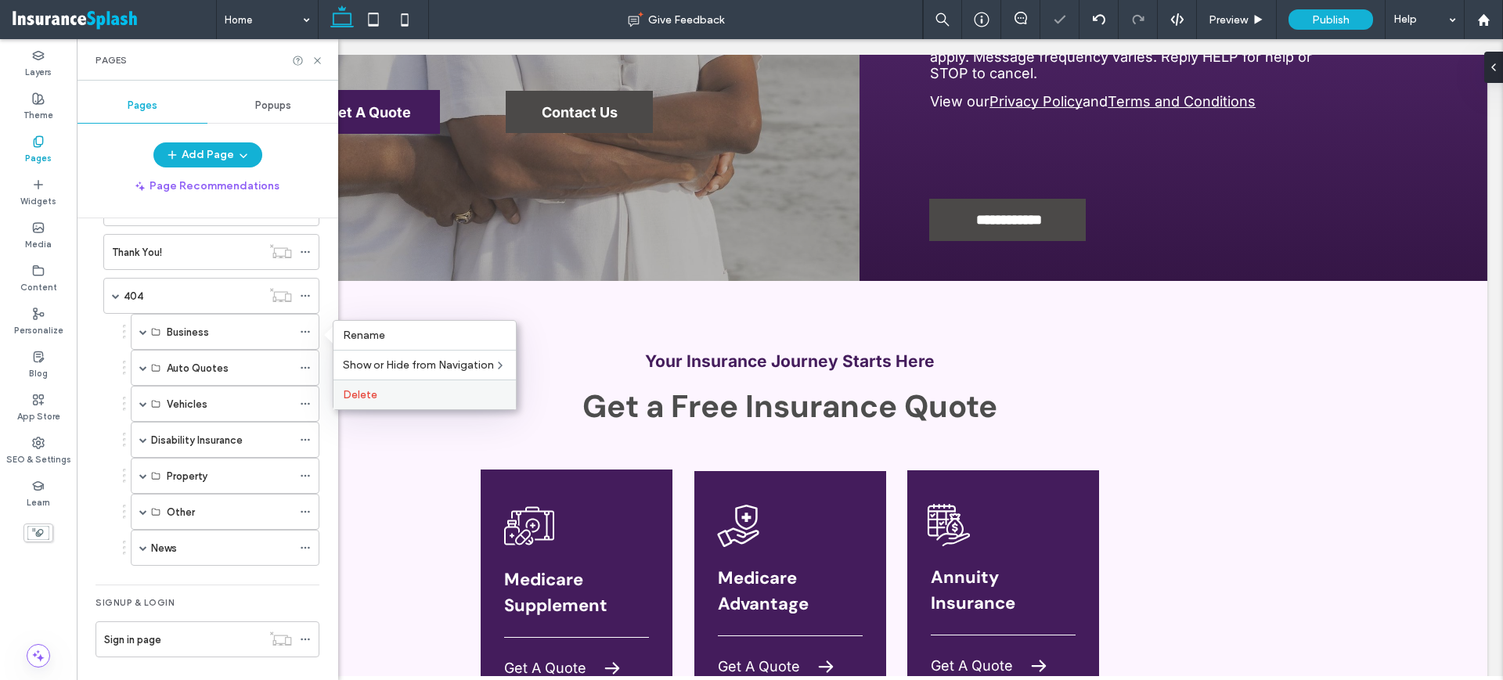
click at [398, 385] on div "Delete" at bounding box center [425, 395] width 182 height 30
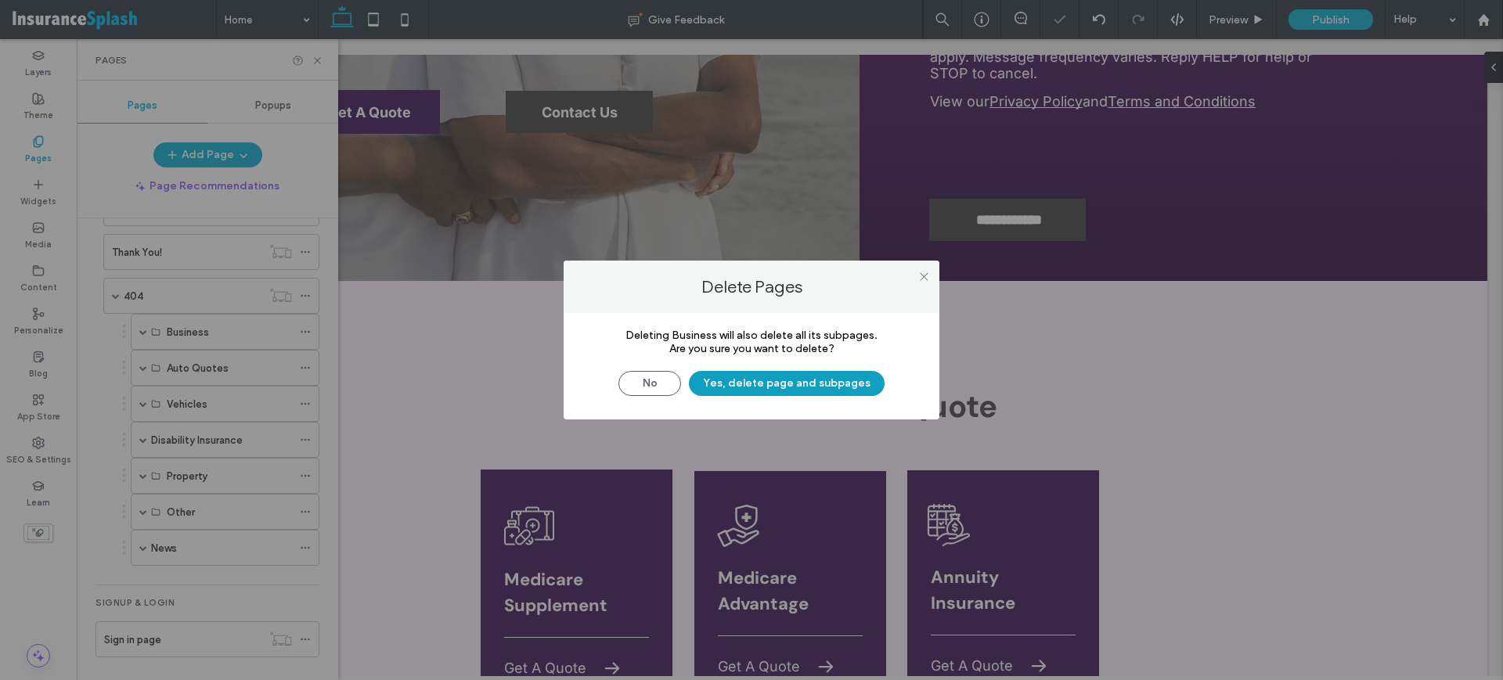
click at [766, 382] on button "Yes, delete page and subpages" at bounding box center [787, 383] width 196 height 25
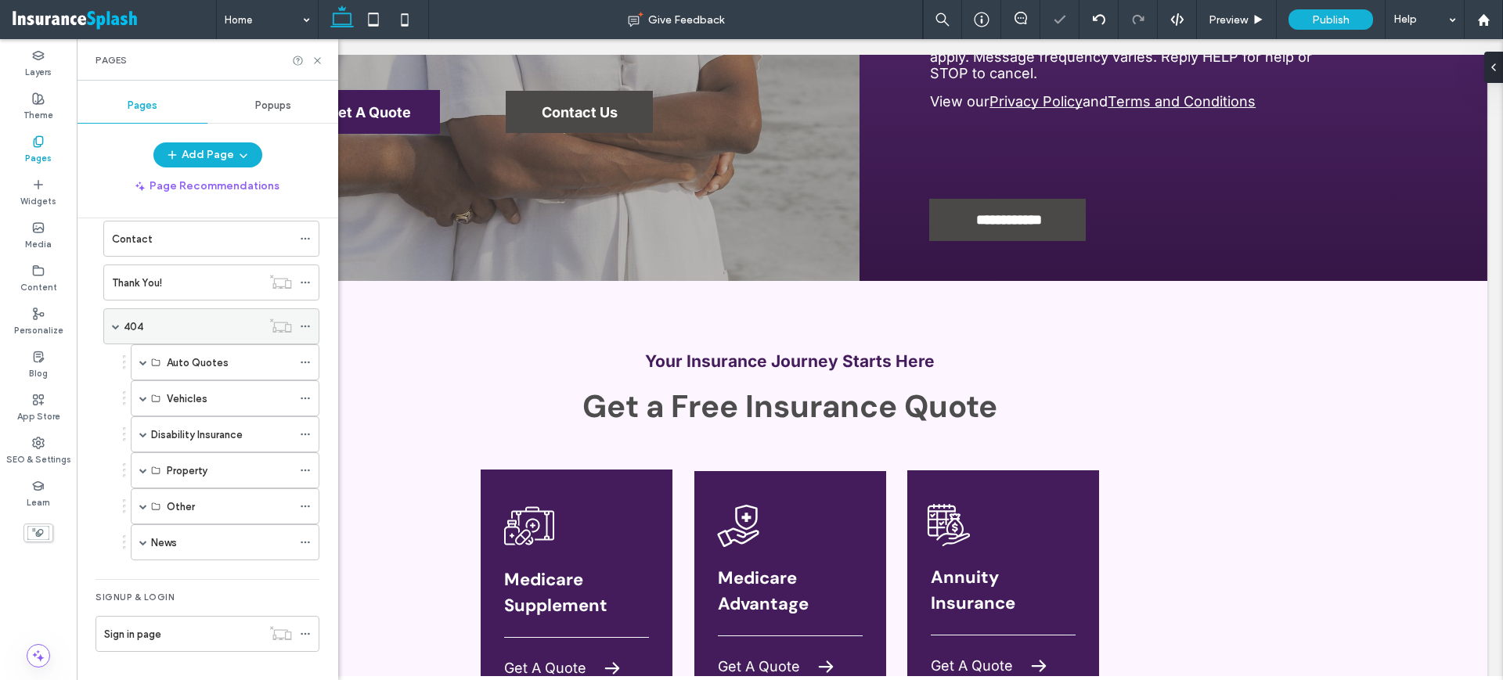
scroll to position [287, 0]
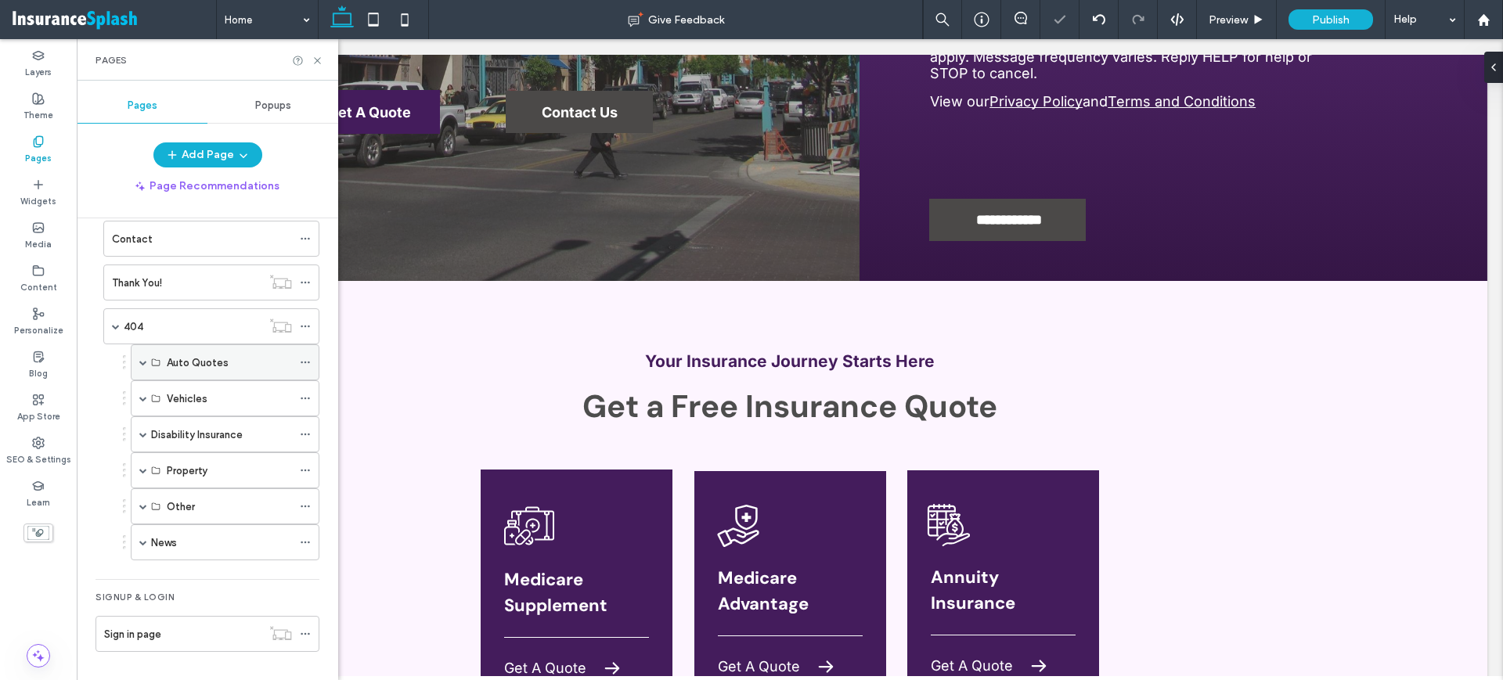
click at [307, 363] on icon at bounding box center [305, 362] width 11 height 11
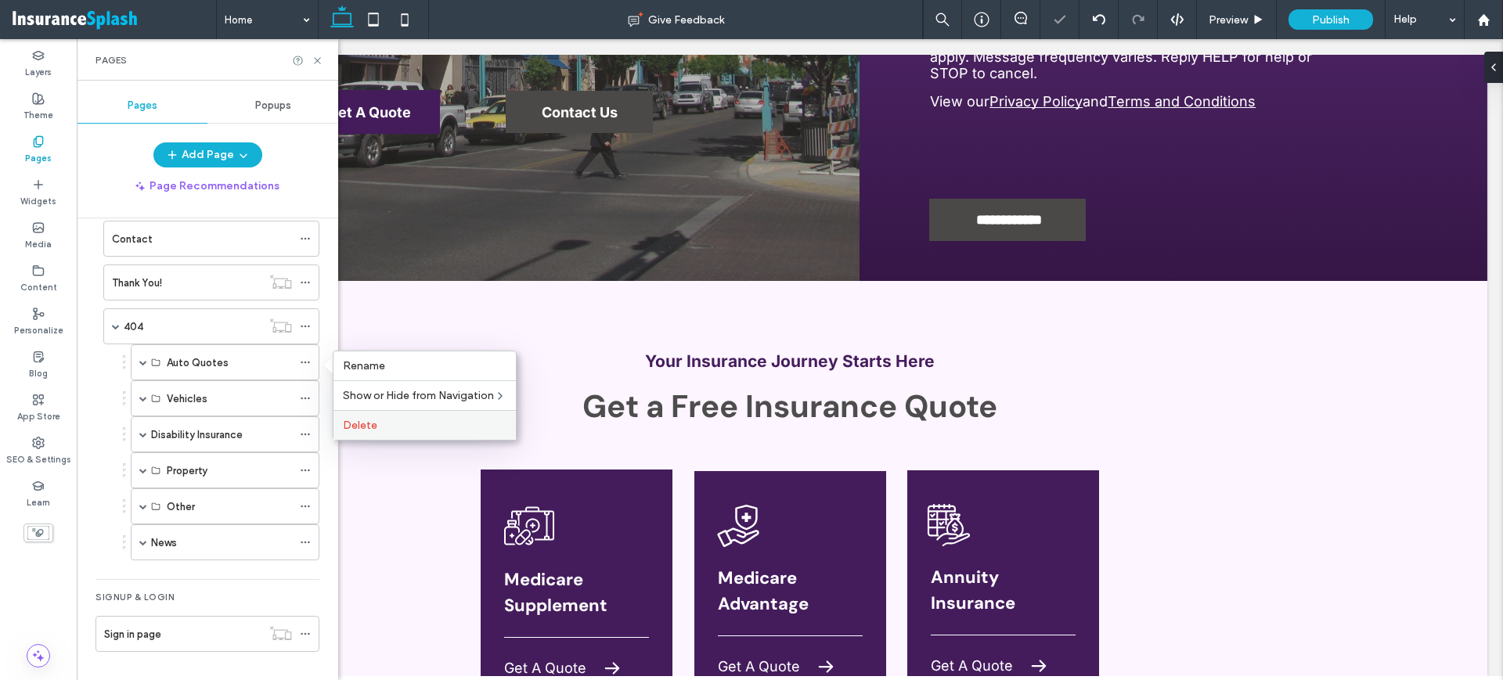
click at [381, 419] on label "Delete" at bounding box center [425, 425] width 164 height 13
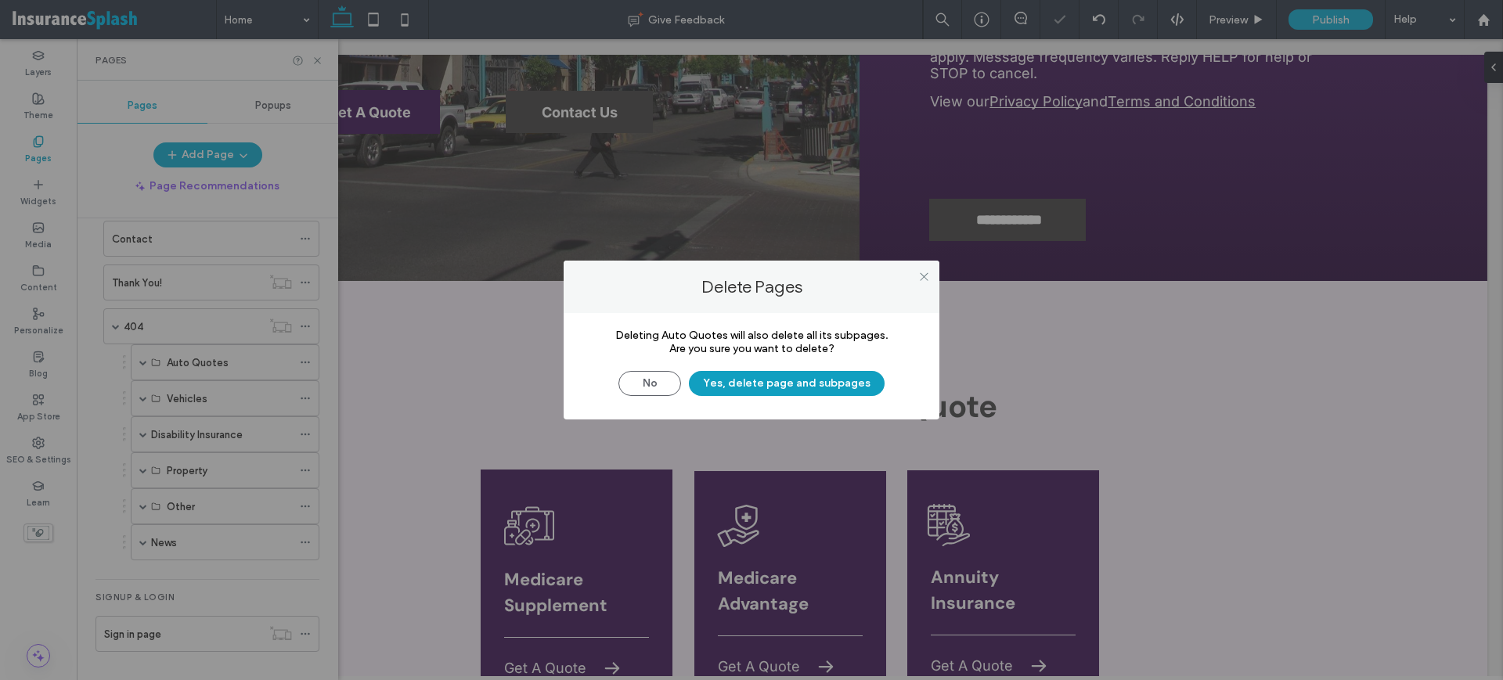
click at [723, 388] on button "Yes, delete page and subpages" at bounding box center [787, 383] width 196 height 25
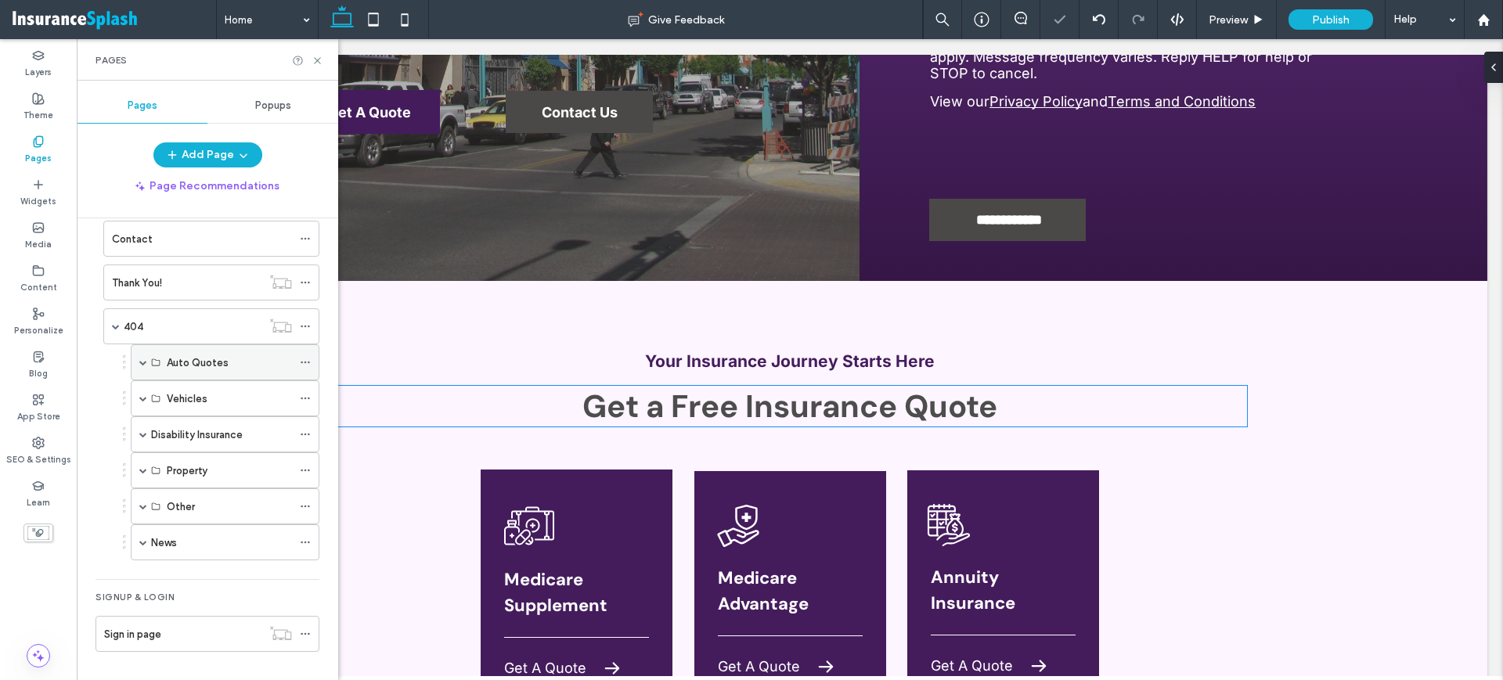
scroll to position [251, 0]
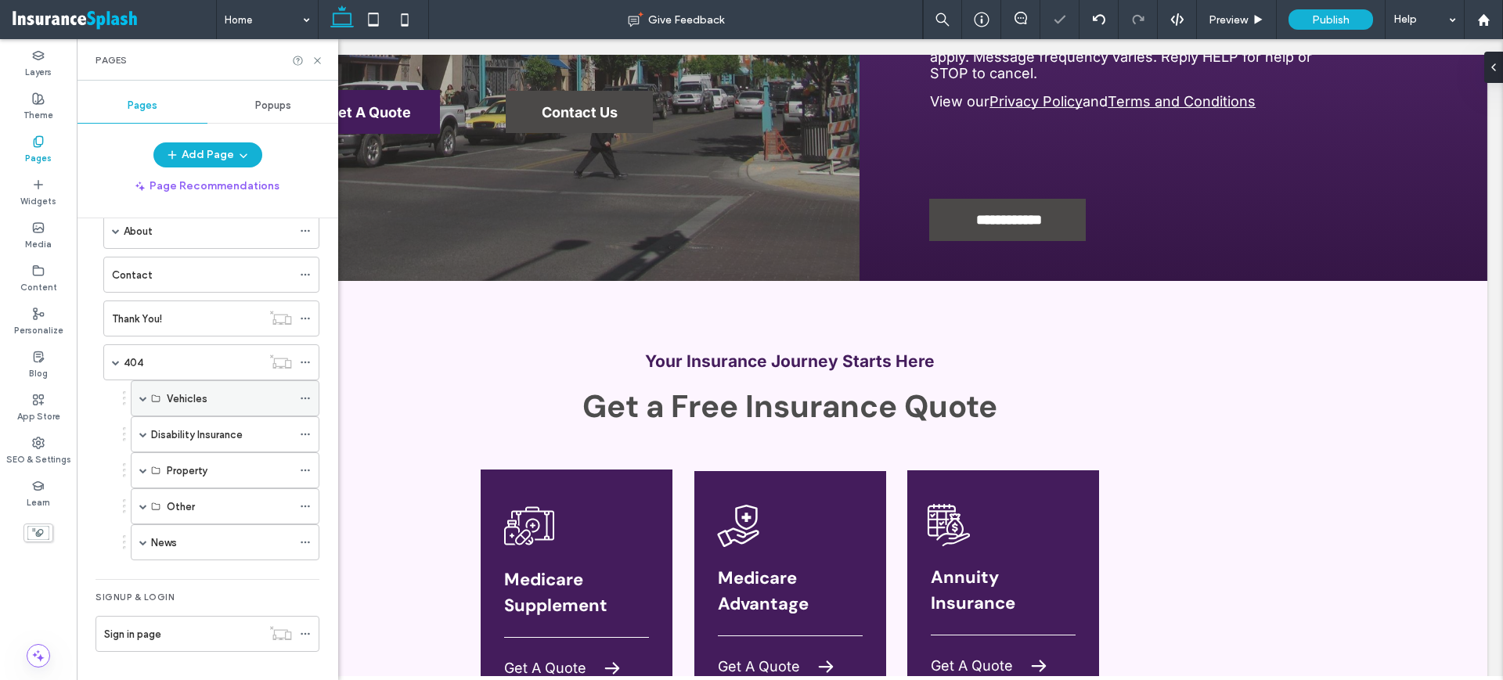
click at [309, 395] on icon at bounding box center [305, 398] width 11 height 11
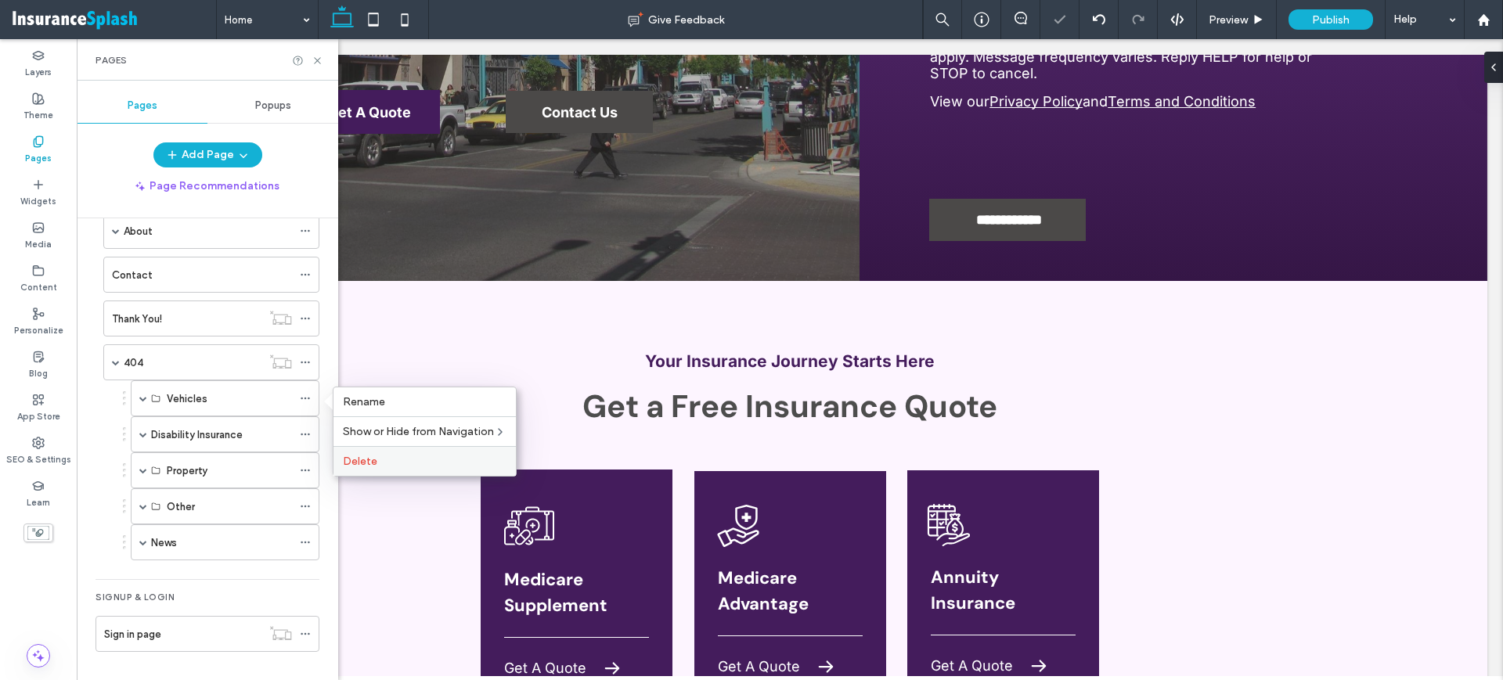
click at [393, 464] on label "Delete" at bounding box center [425, 461] width 164 height 13
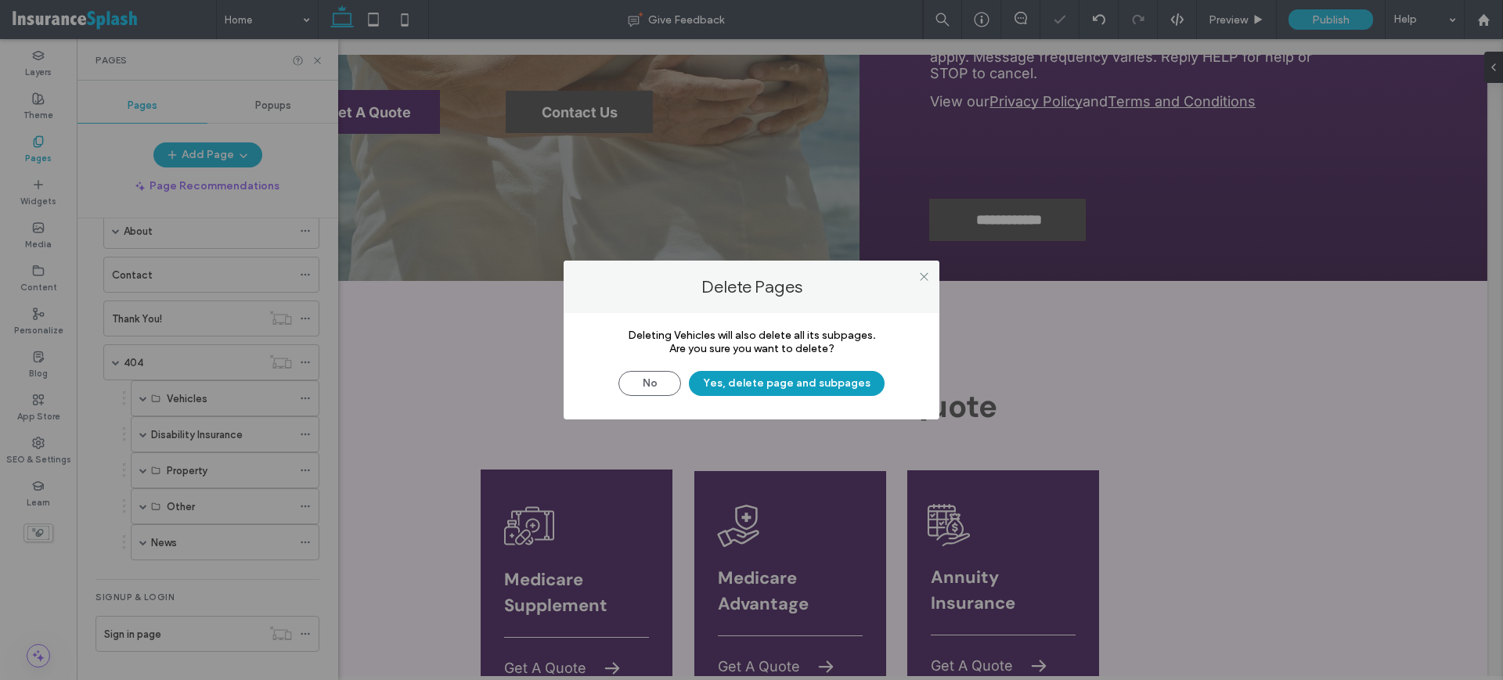
click at [738, 391] on button "Yes, delete page and subpages" at bounding box center [787, 383] width 196 height 25
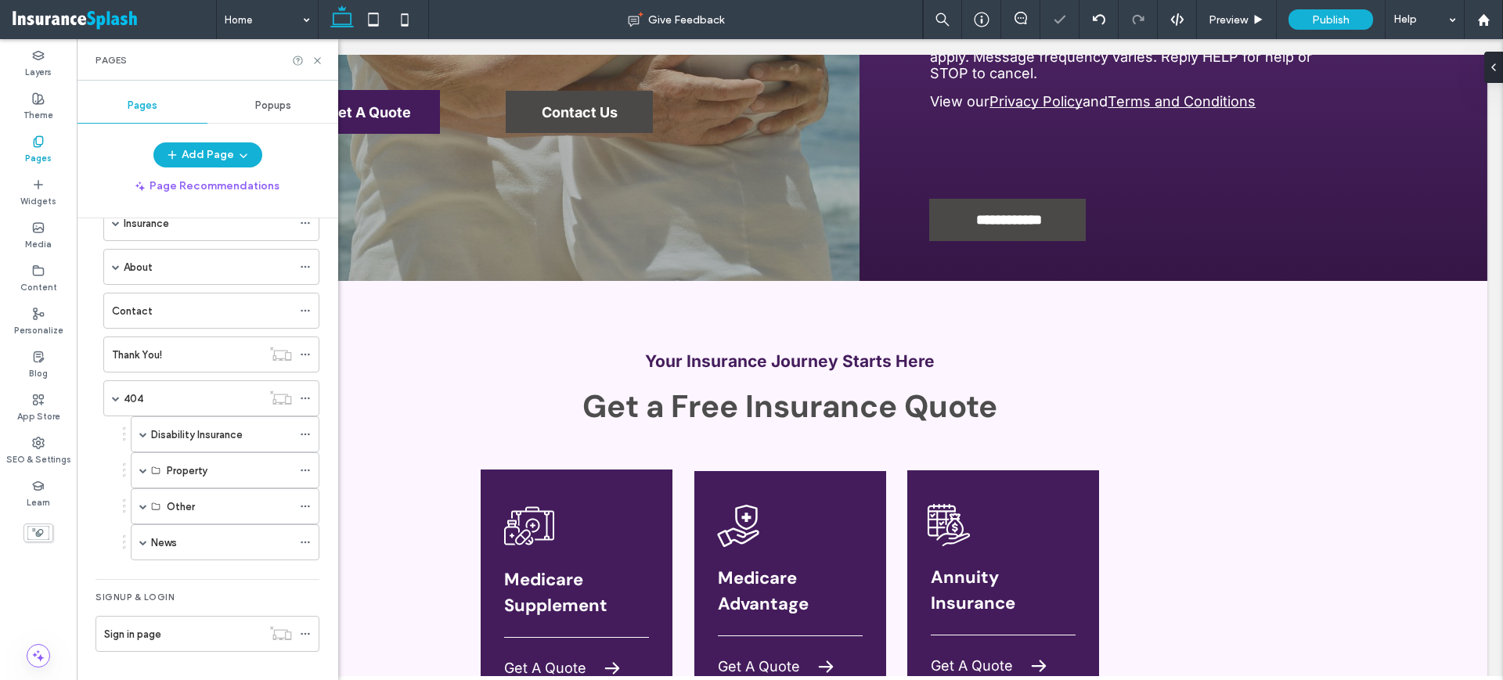
scroll to position [215, 0]
click at [308, 436] on icon at bounding box center [305, 434] width 11 height 11
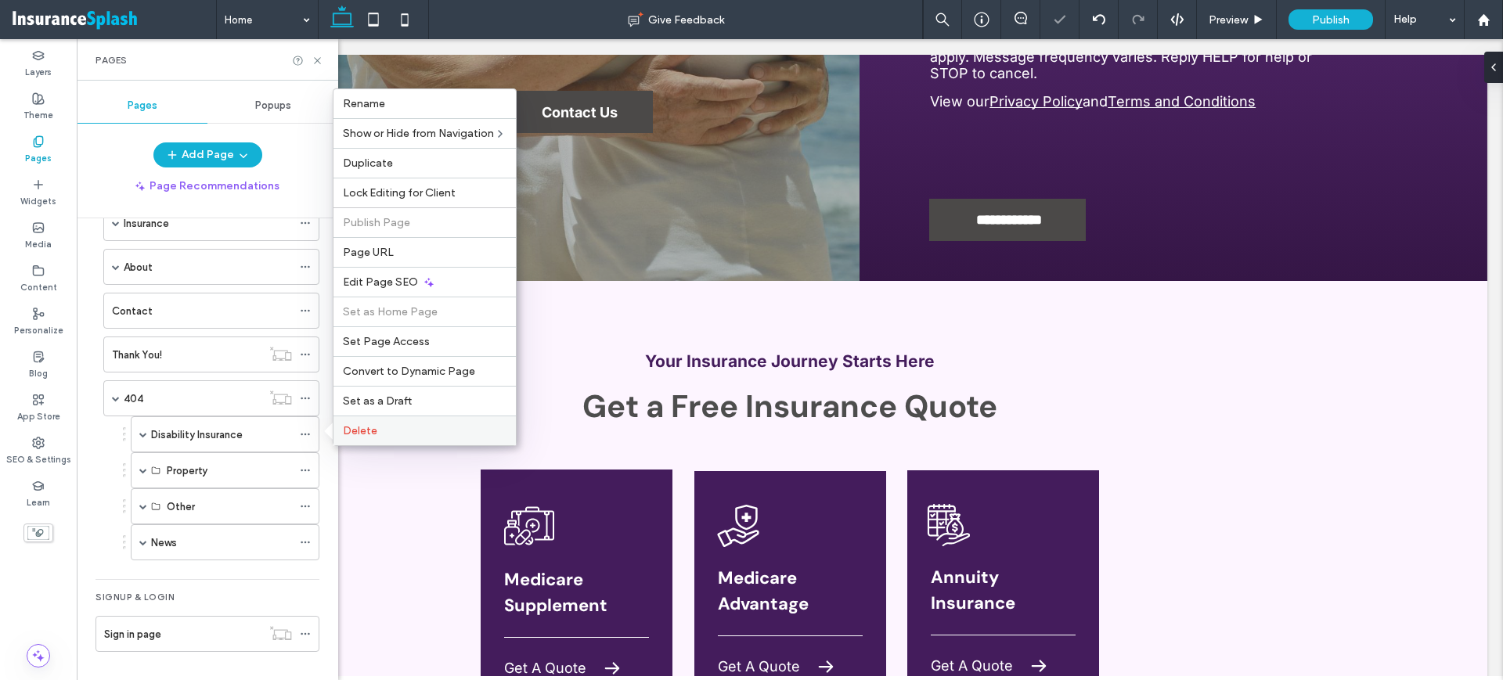
click at [359, 443] on div "Delete" at bounding box center [425, 431] width 182 height 30
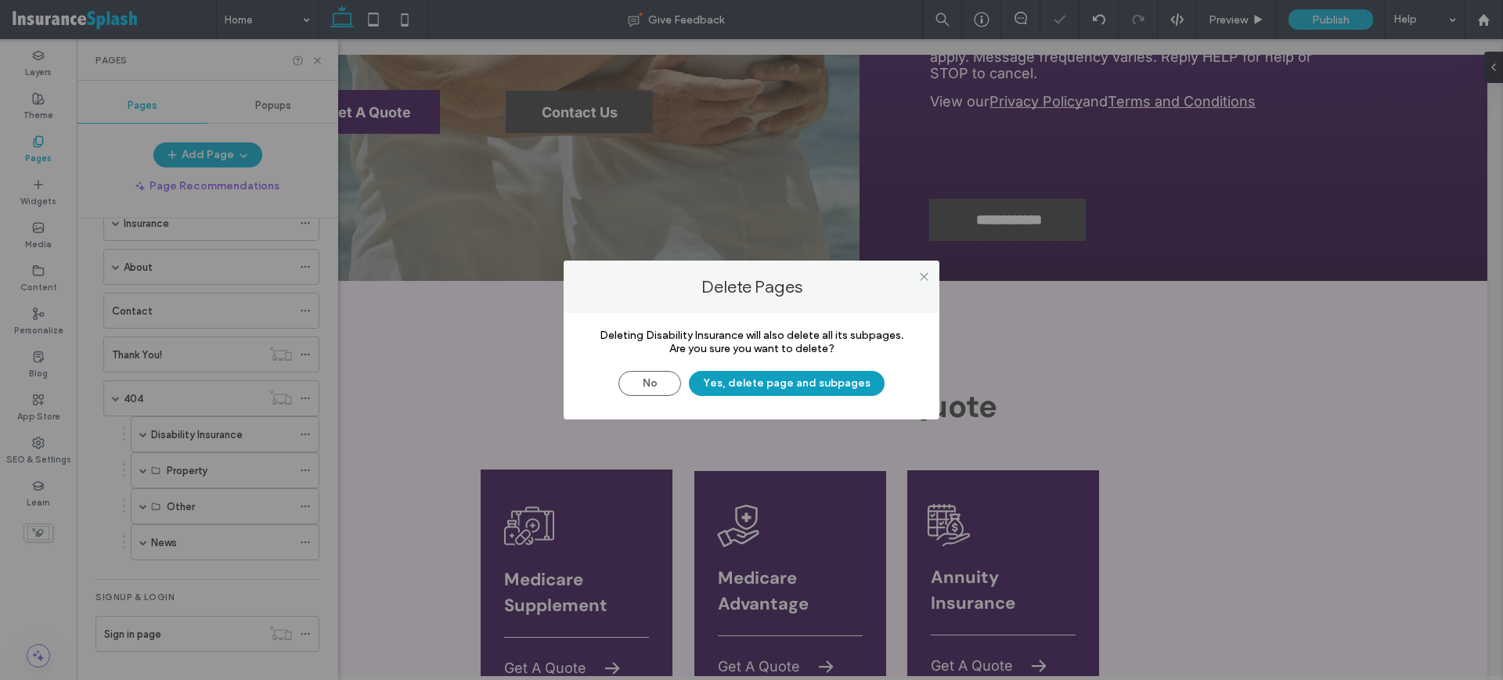
click at [797, 387] on button "Yes, delete page and subpages" at bounding box center [787, 383] width 196 height 25
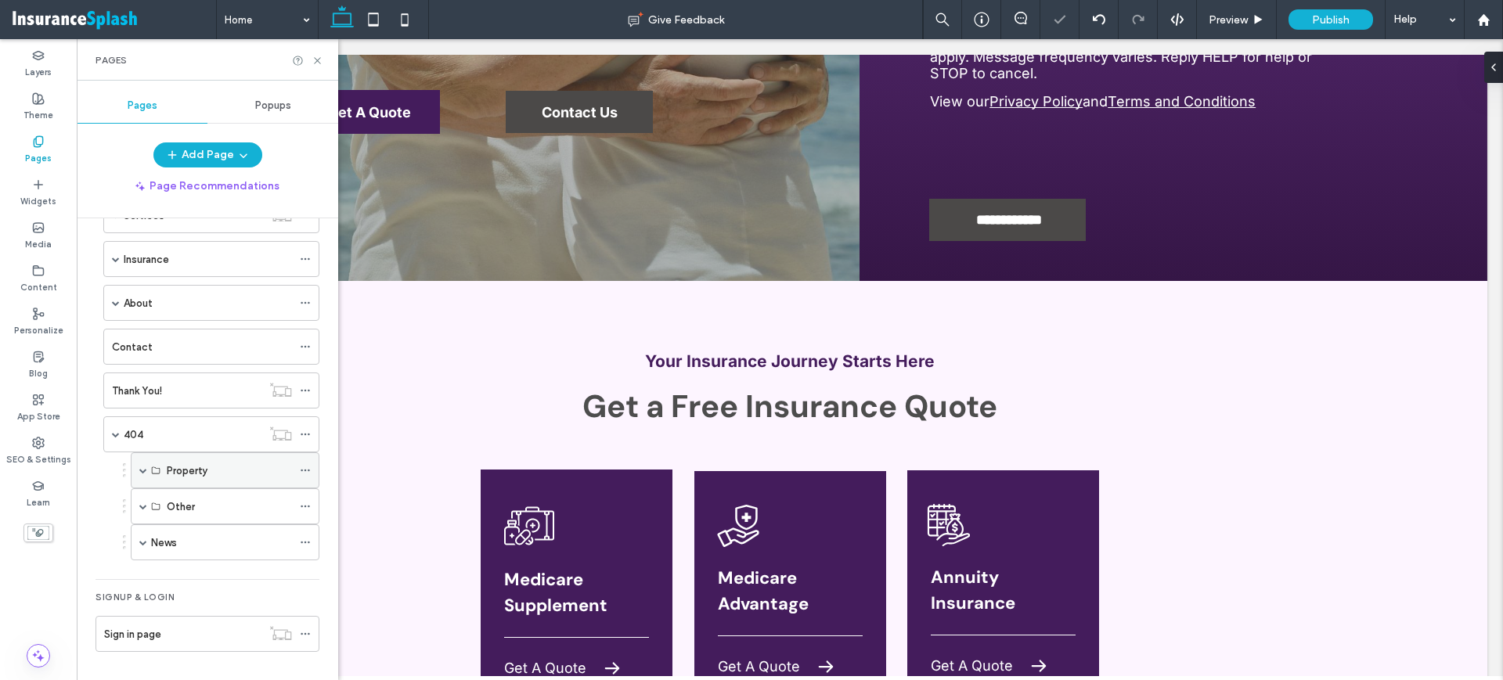
scroll to position [179, 0]
click at [307, 467] on icon at bounding box center [305, 470] width 11 height 11
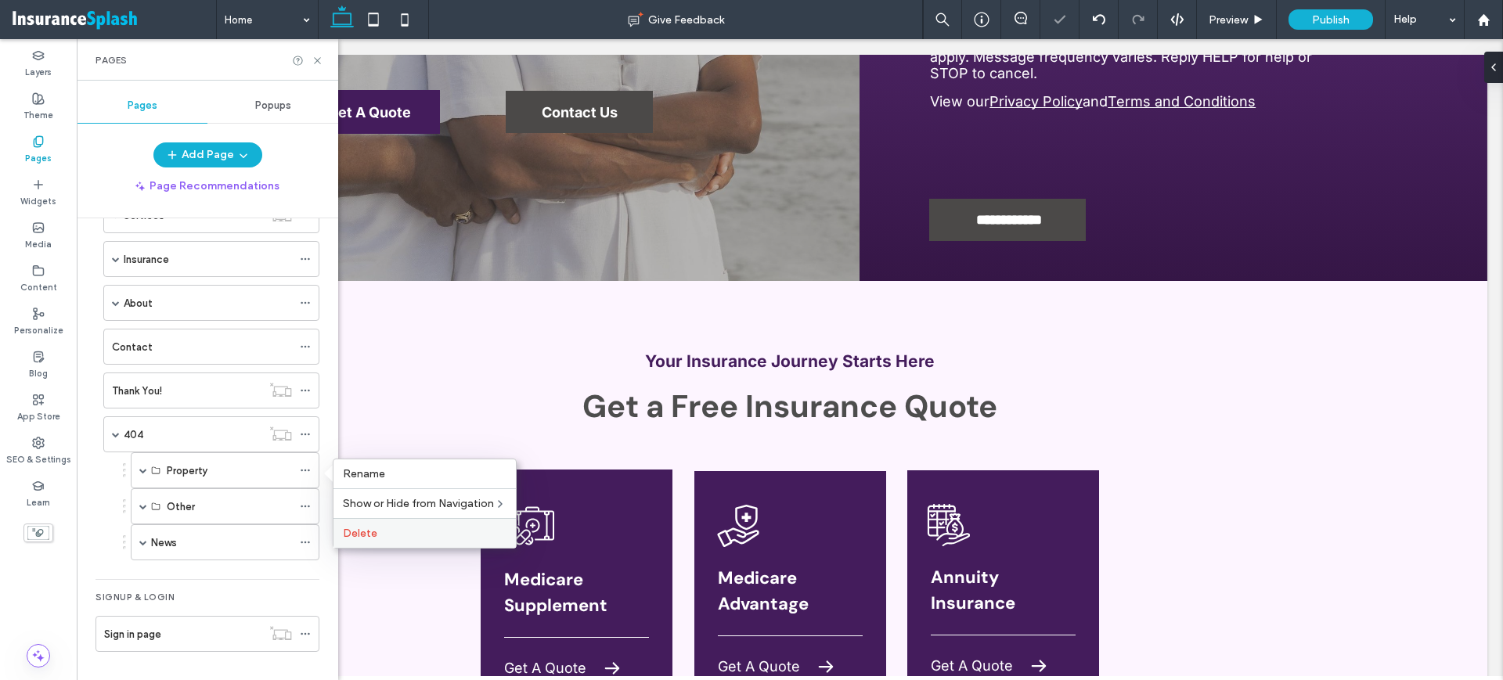
click at [383, 535] on label "Delete" at bounding box center [425, 533] width 164 height 13
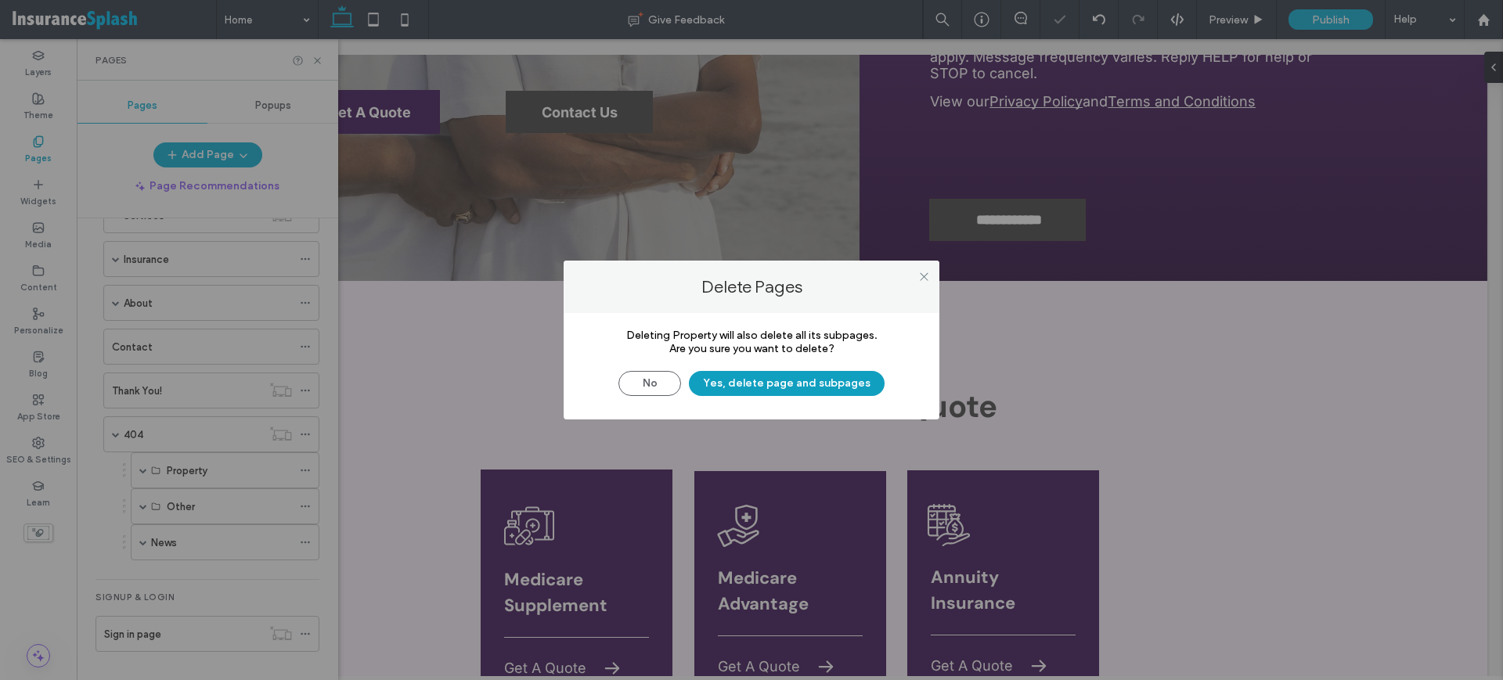
click at [758, 390] on button "Yes, delete page and subpages" at bounding box center [787, 383] width 196 height 25
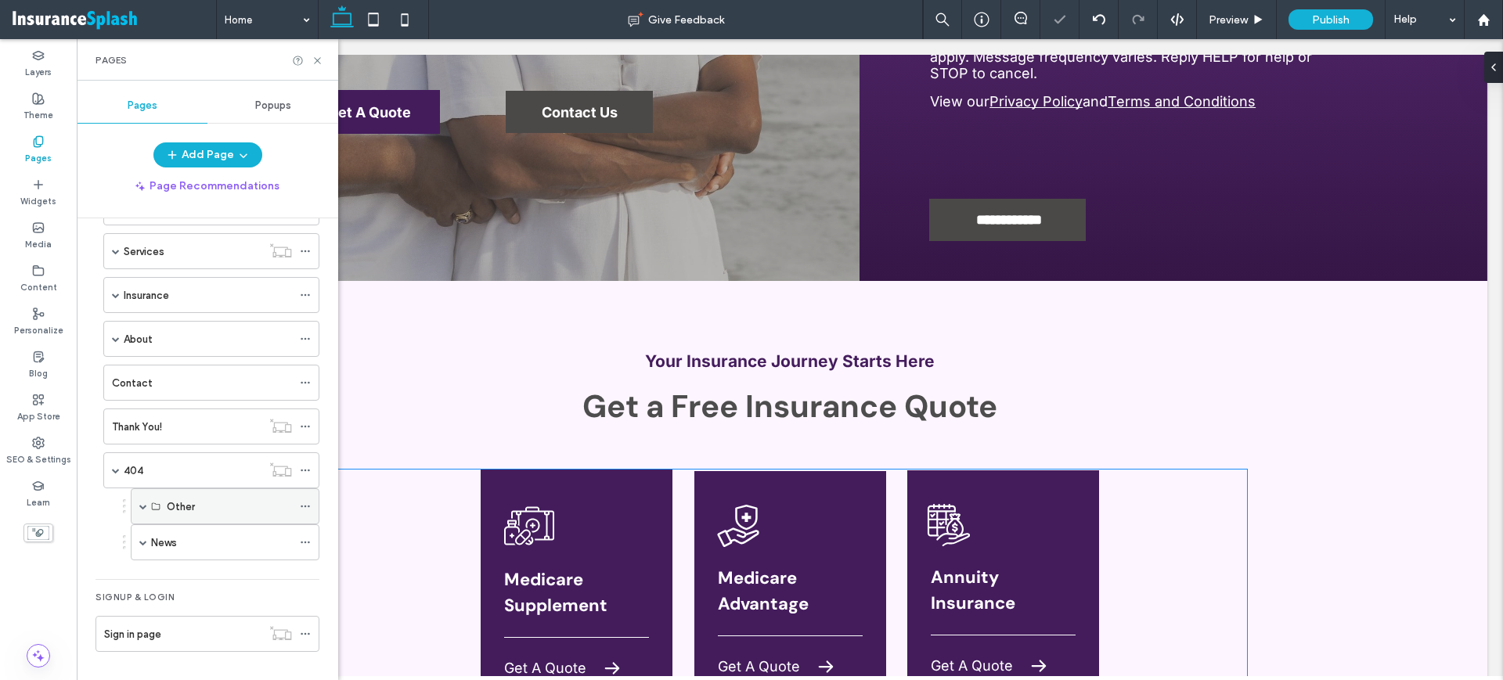
scroll to position [143, 0]
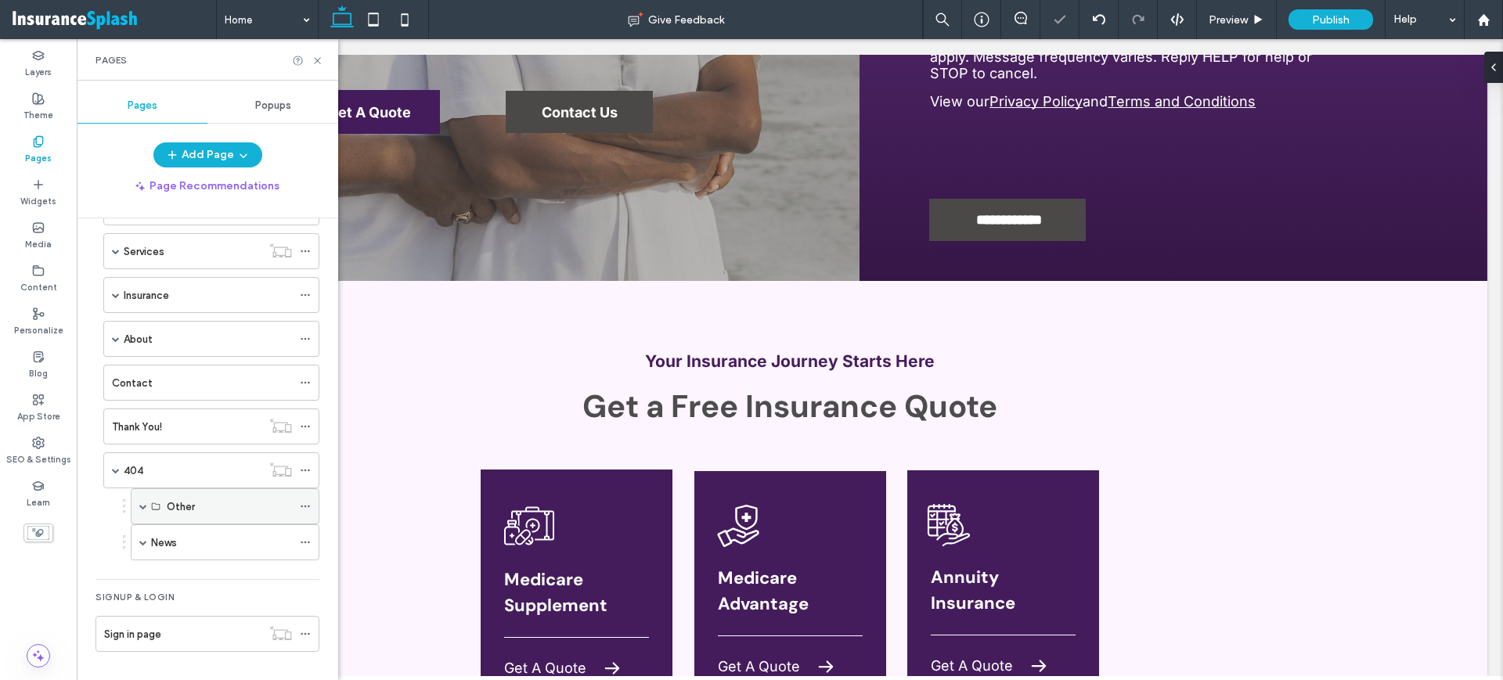
click at [310, 507] on icon at bounding box center [305, 506] width 11 height 11
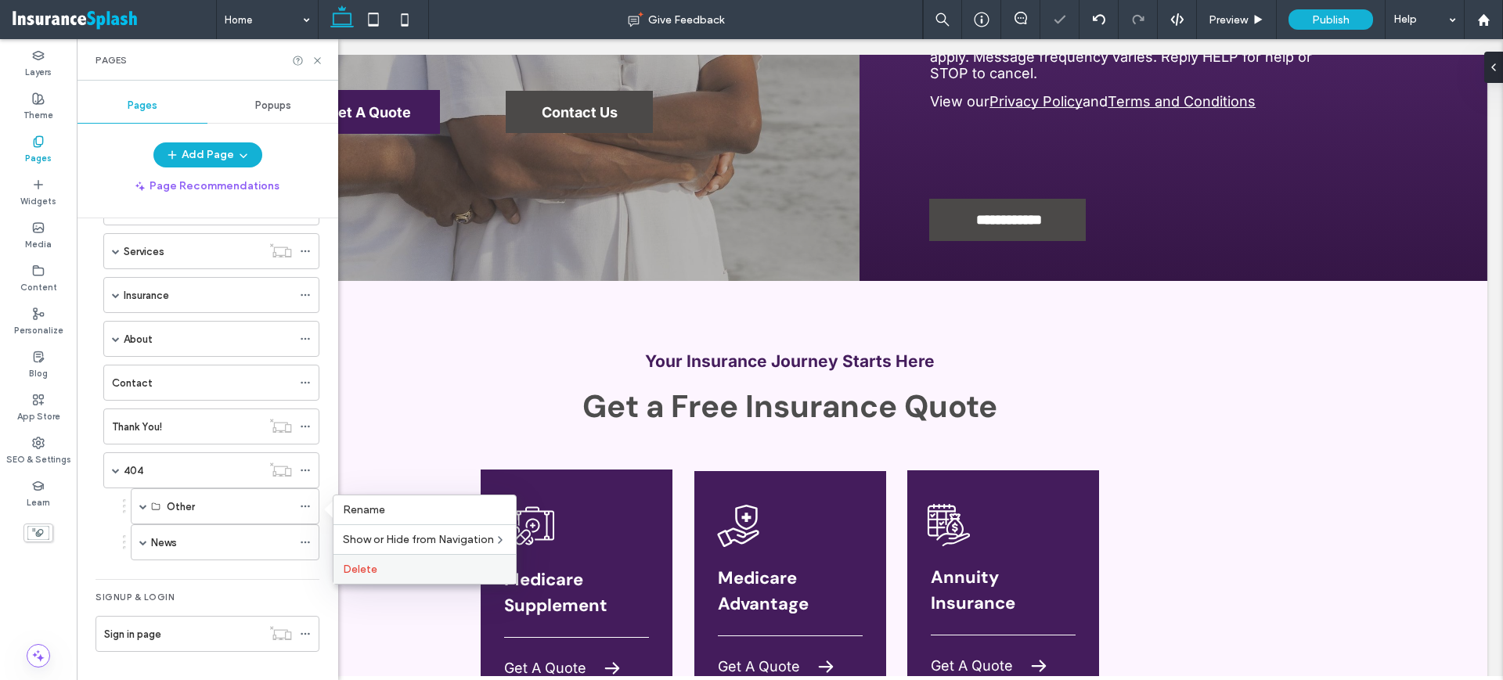
click at [360, 570] on span "Delete" at bounding box center [360, 569] width 34 height 13
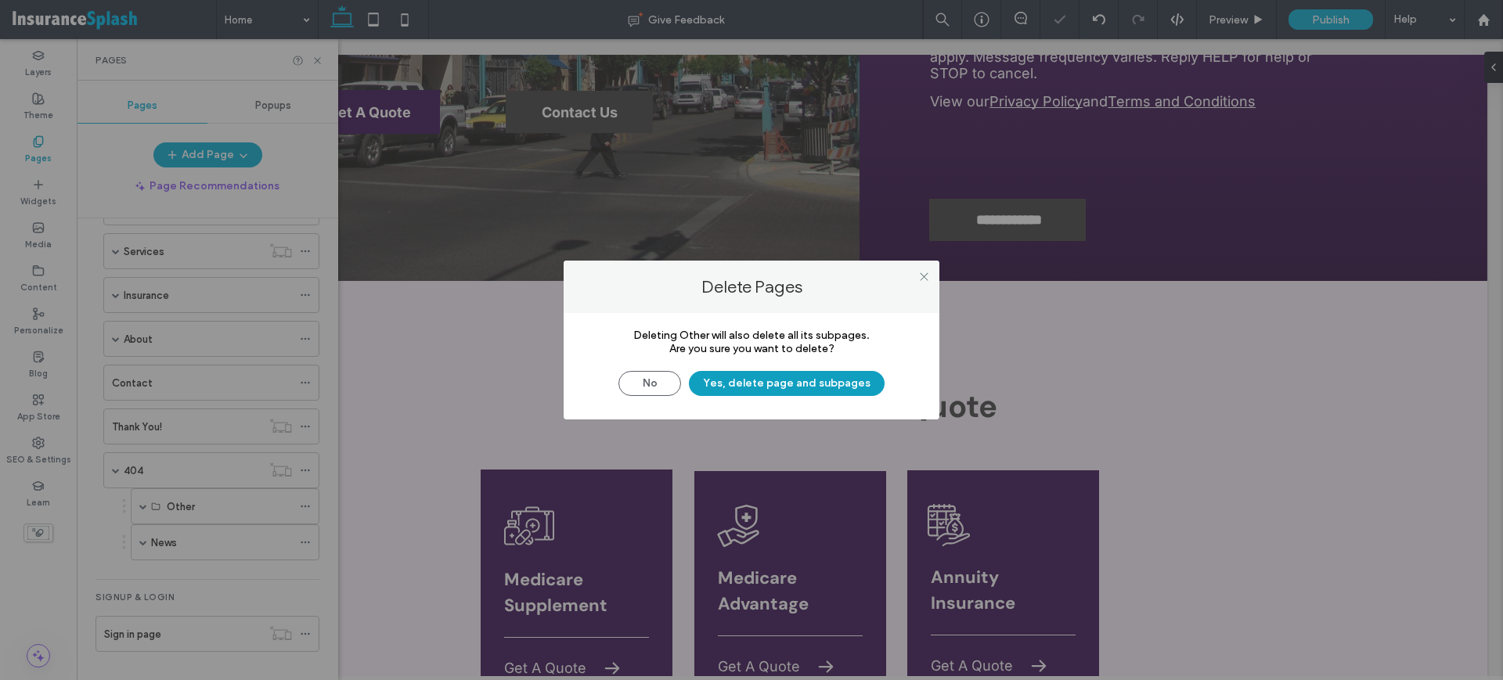
click at [801, 388] on button "Yes, delete page and subpages" at bounding box center [787, 383] width 196 height 25
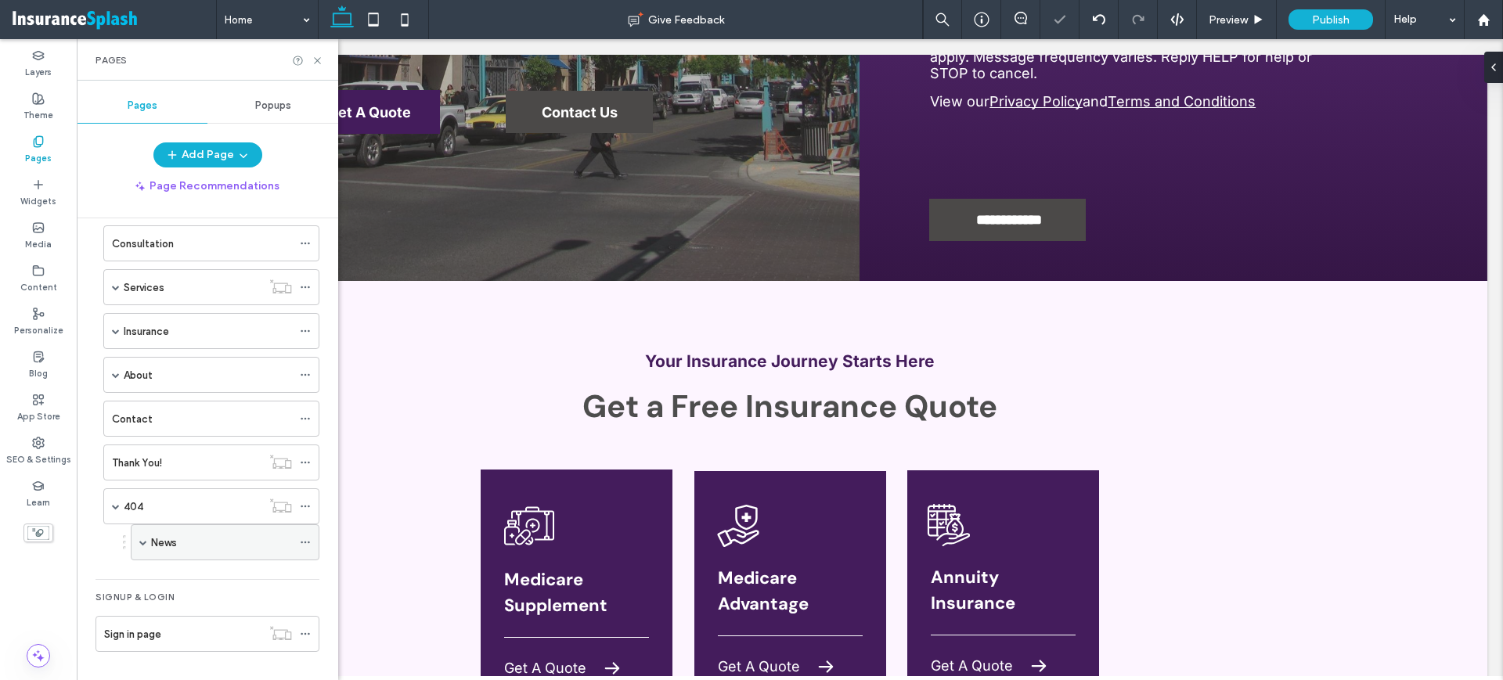
scroll to position [107, 0]
click at [303, 545] on icon at bounding box center [305, 542] width 11 height 11
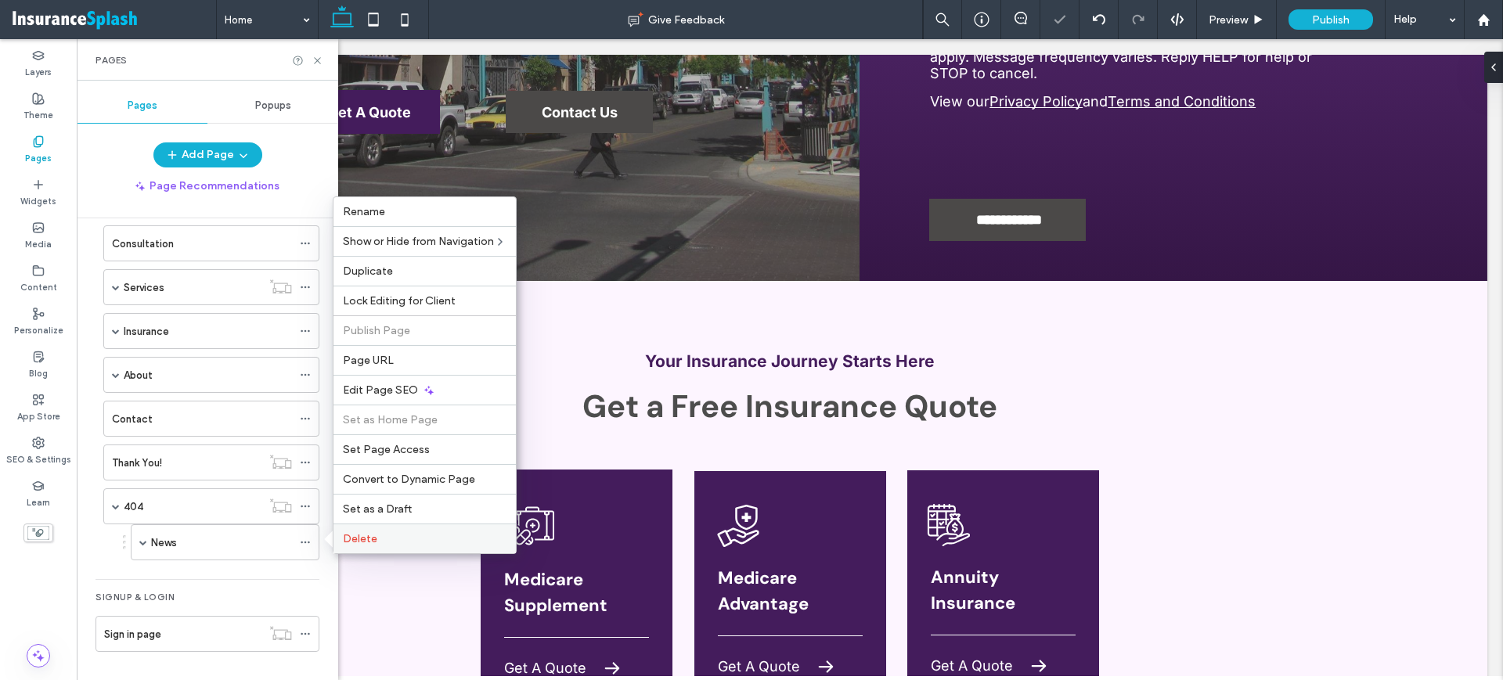
click at [358, 549] on div "Delete" at bounding box center [425, 539] width 182 height 30
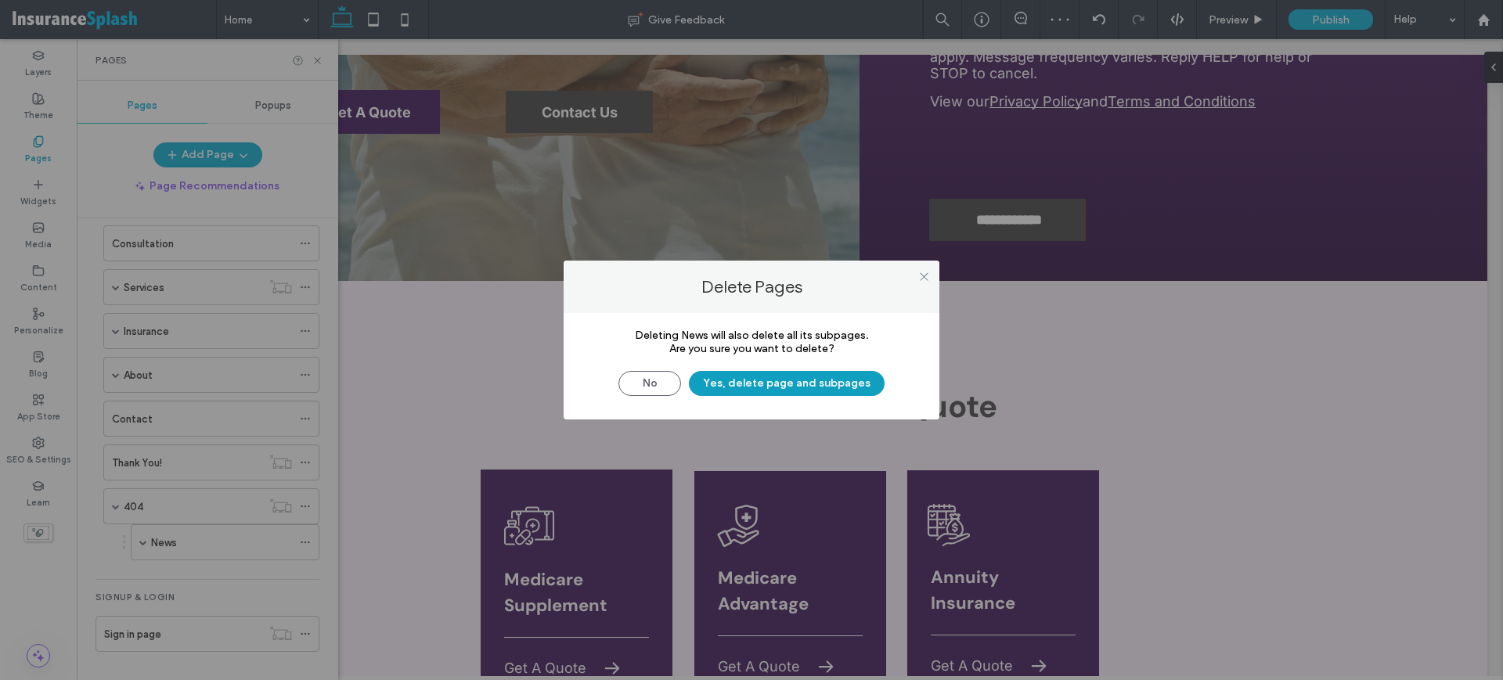
click at [834, 380] on button "Yes, delete page and subpages" at bounding box center [787, 383] width 196 height 25
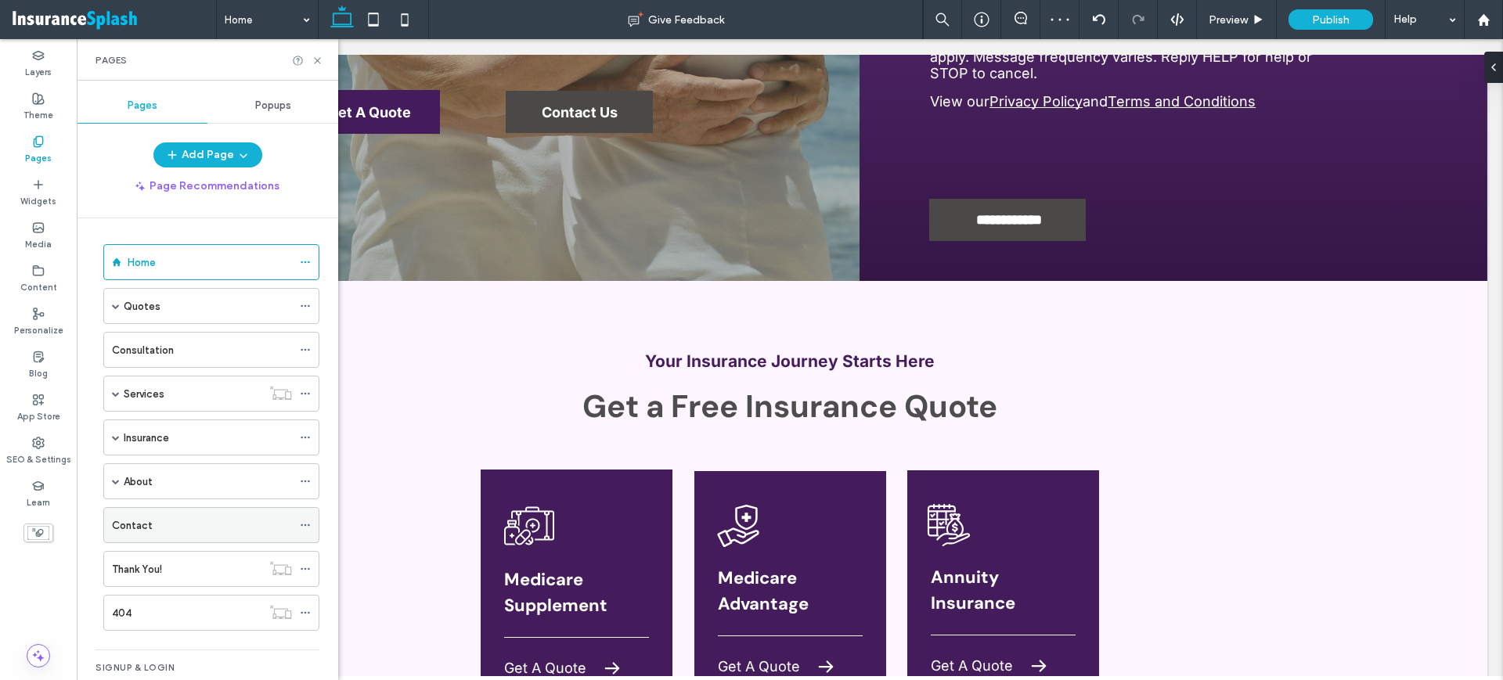
scroll to position [0, 0]
click at [115, 395] on span at bounding box center [116, 395] width 8 height 8
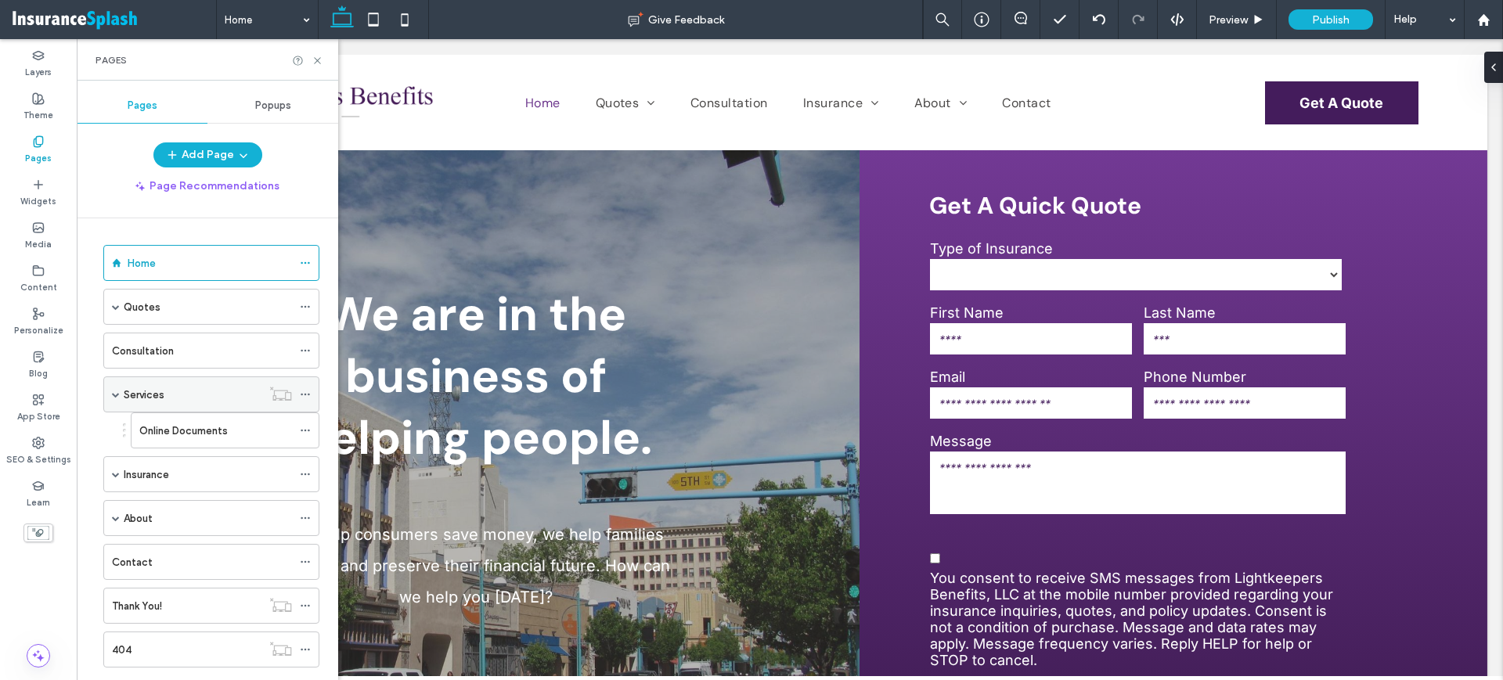
click at [311, 394] on div at bounding box center [309, 394] width 19 height 23
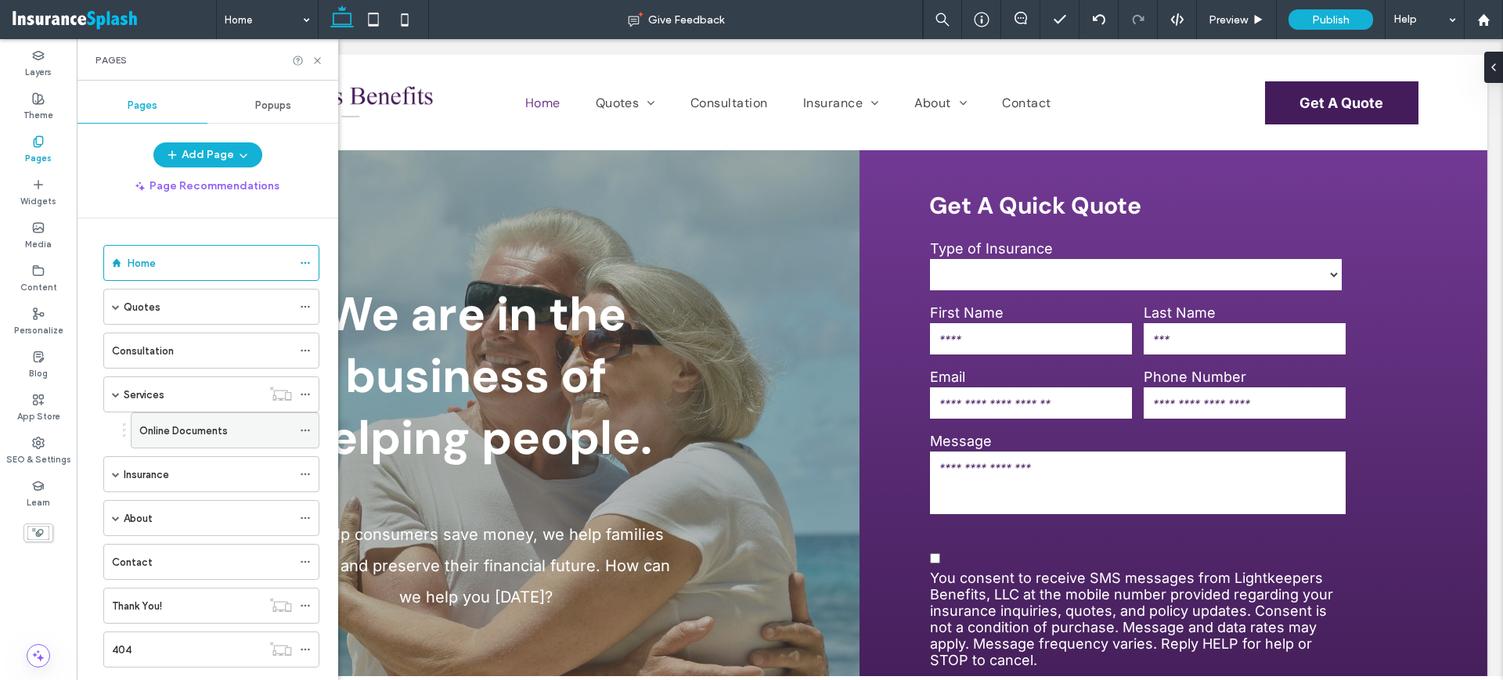
click at [308, 430] on use at bounding box center [305, 431] width 9 height 2
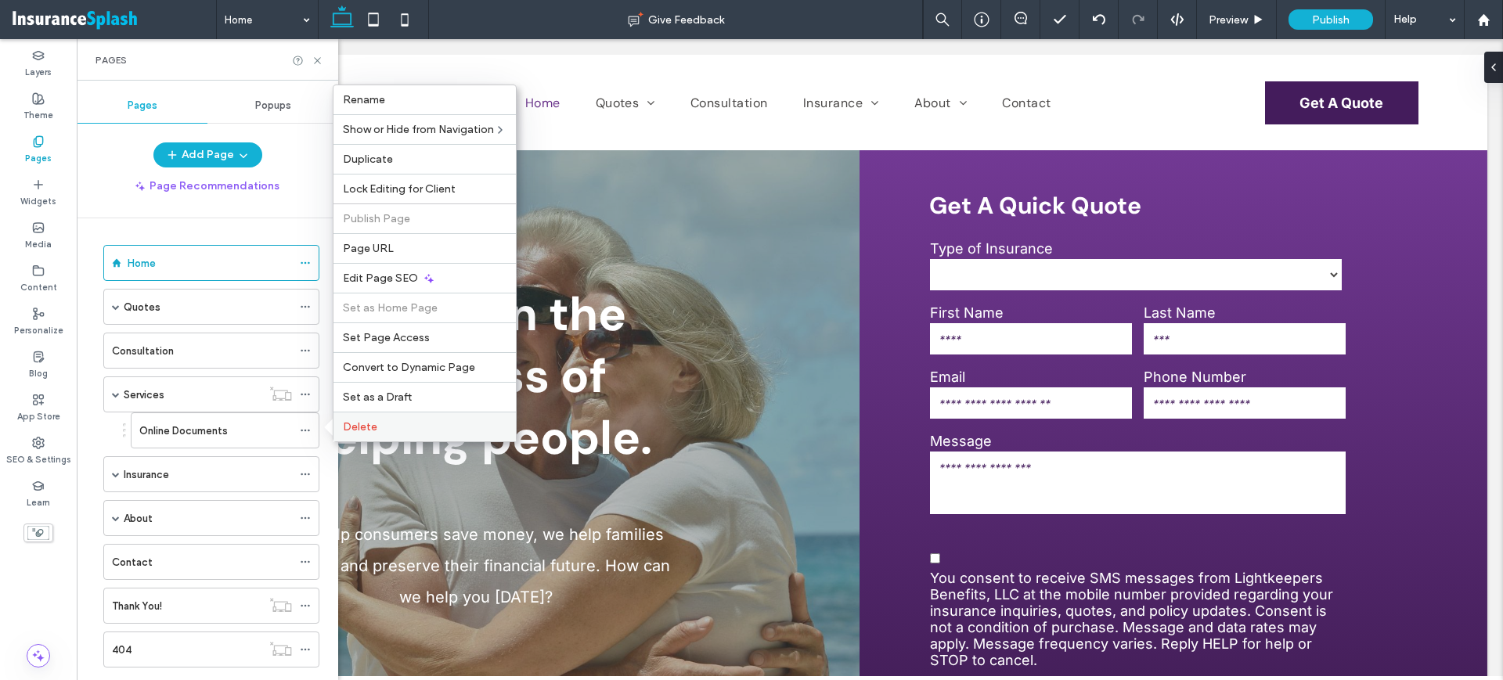
click at [359, 424] on span "Delete" at bounding box center [360, 426] width 34 height 13
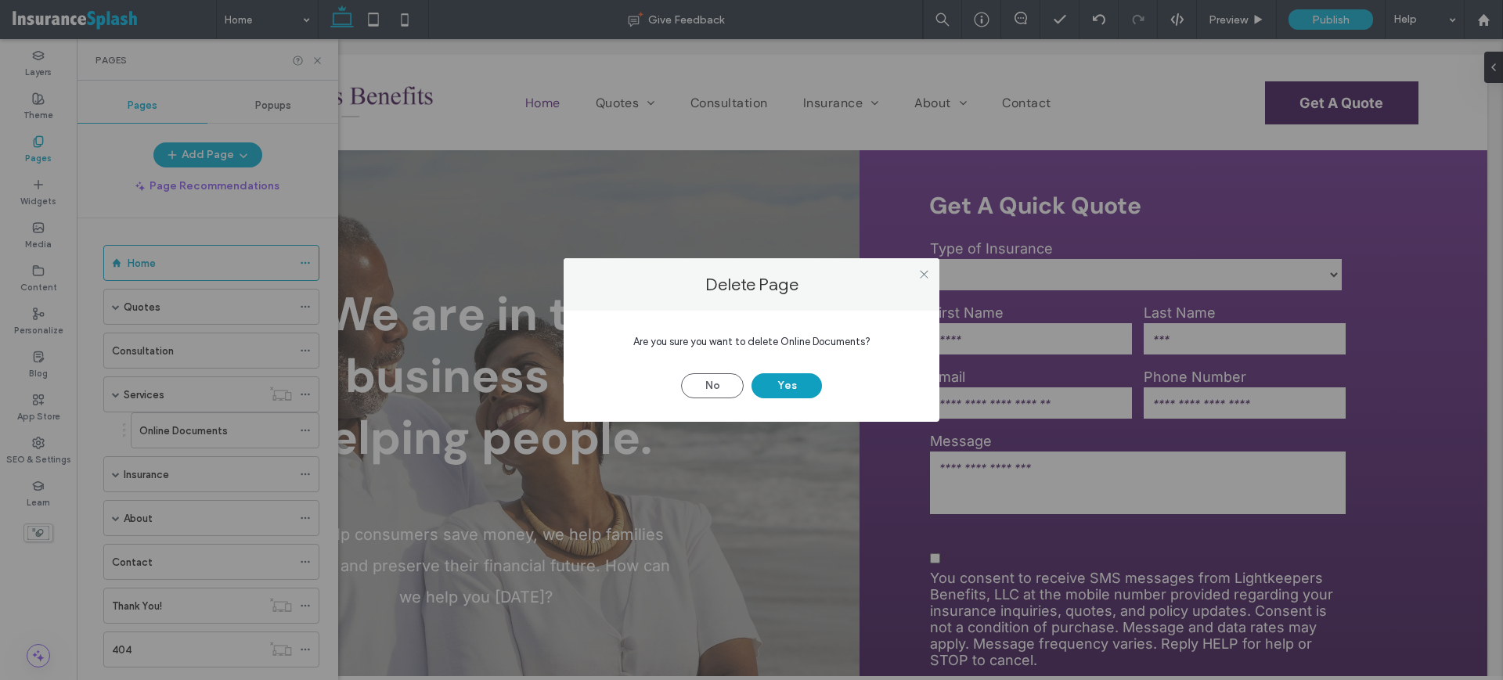
click at [801, 389] on button "Yes" at bounding box center [787, 385] width 70 height 25
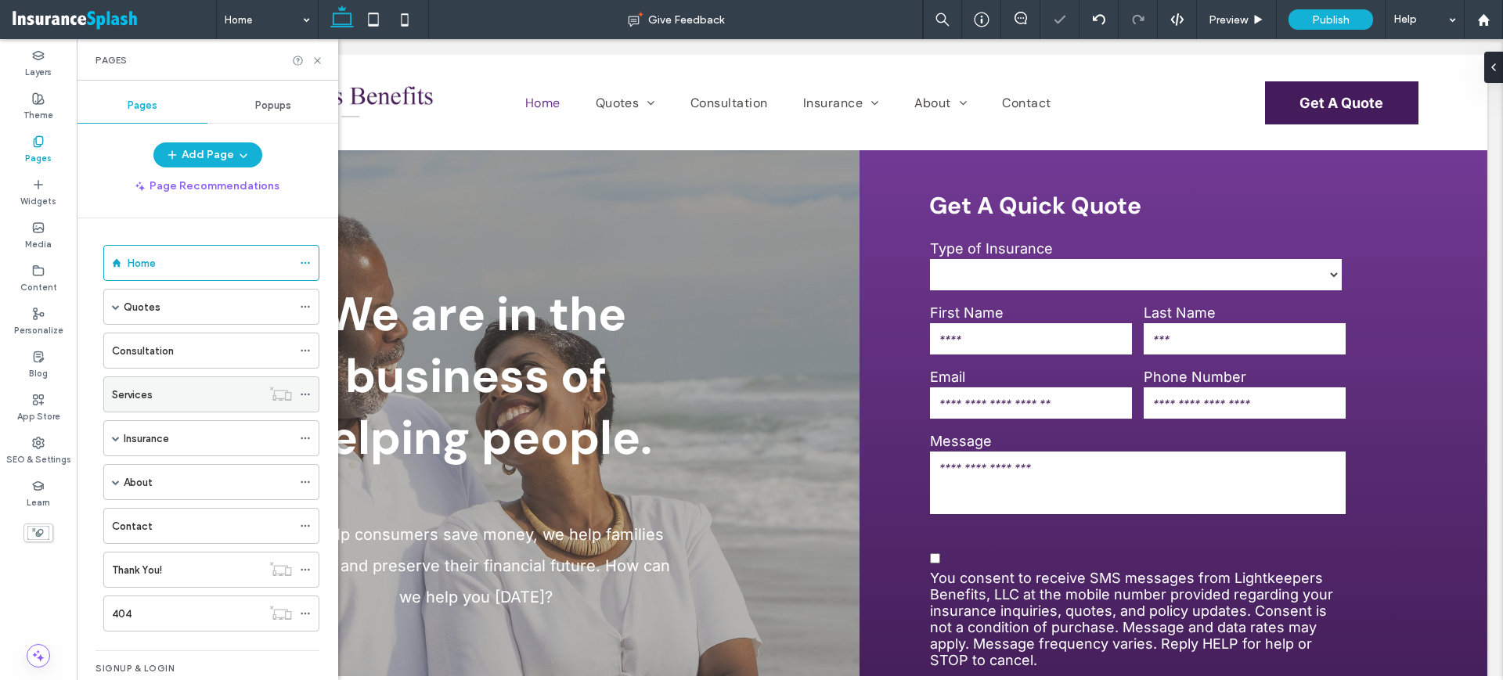
click at [306, 394] on use at bounding box center [305, 395] width 9 height 2
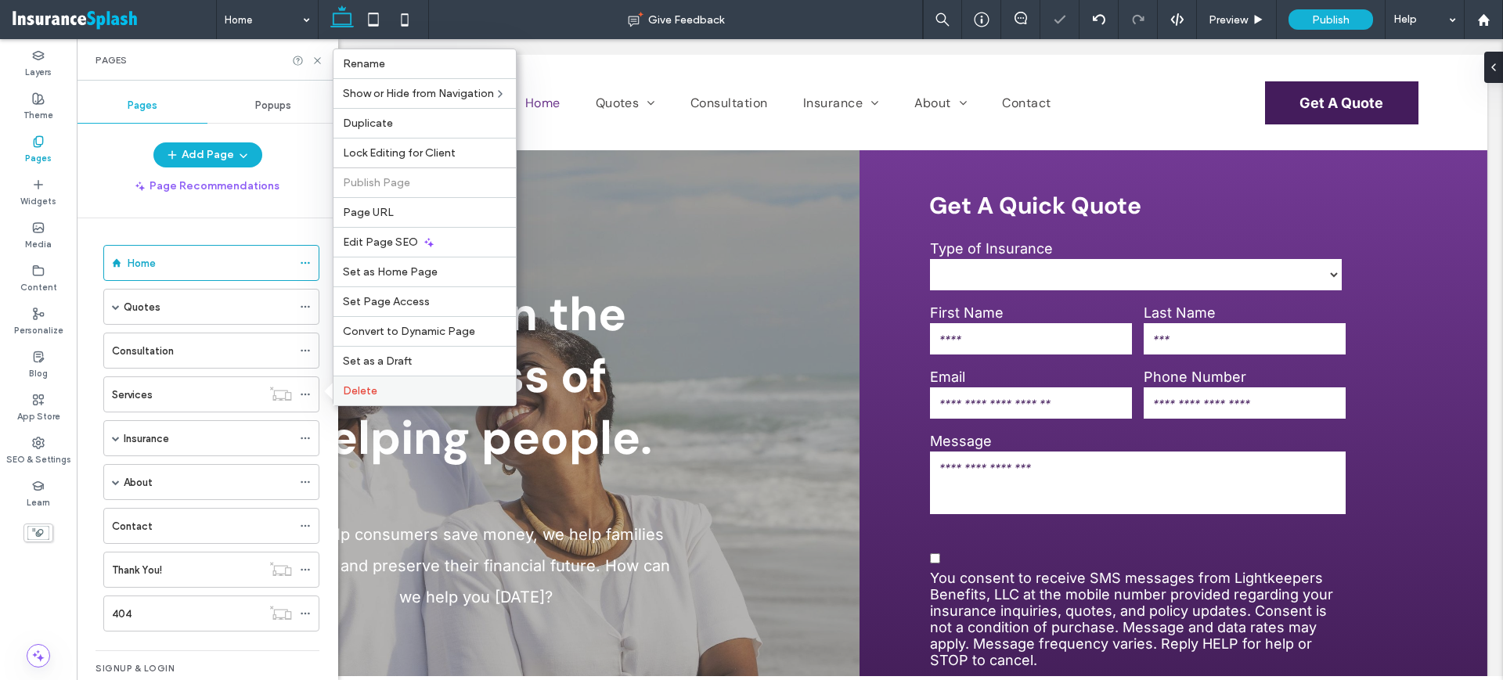
click at [402, 388] on label "Delete" at bounding box center [425, 390] width 164 height 13
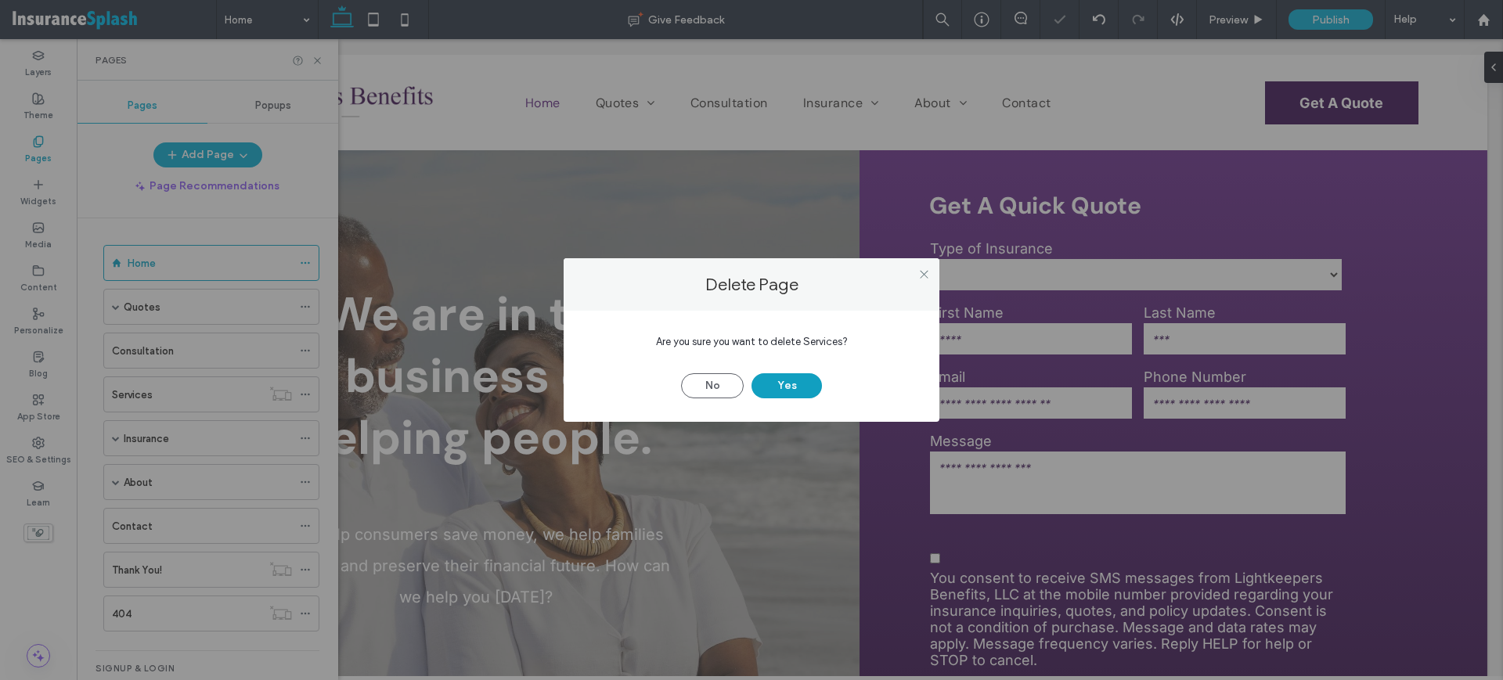
click at [762, 382] on button "Yes" at bounding box center [787, 385] width 70 height 25
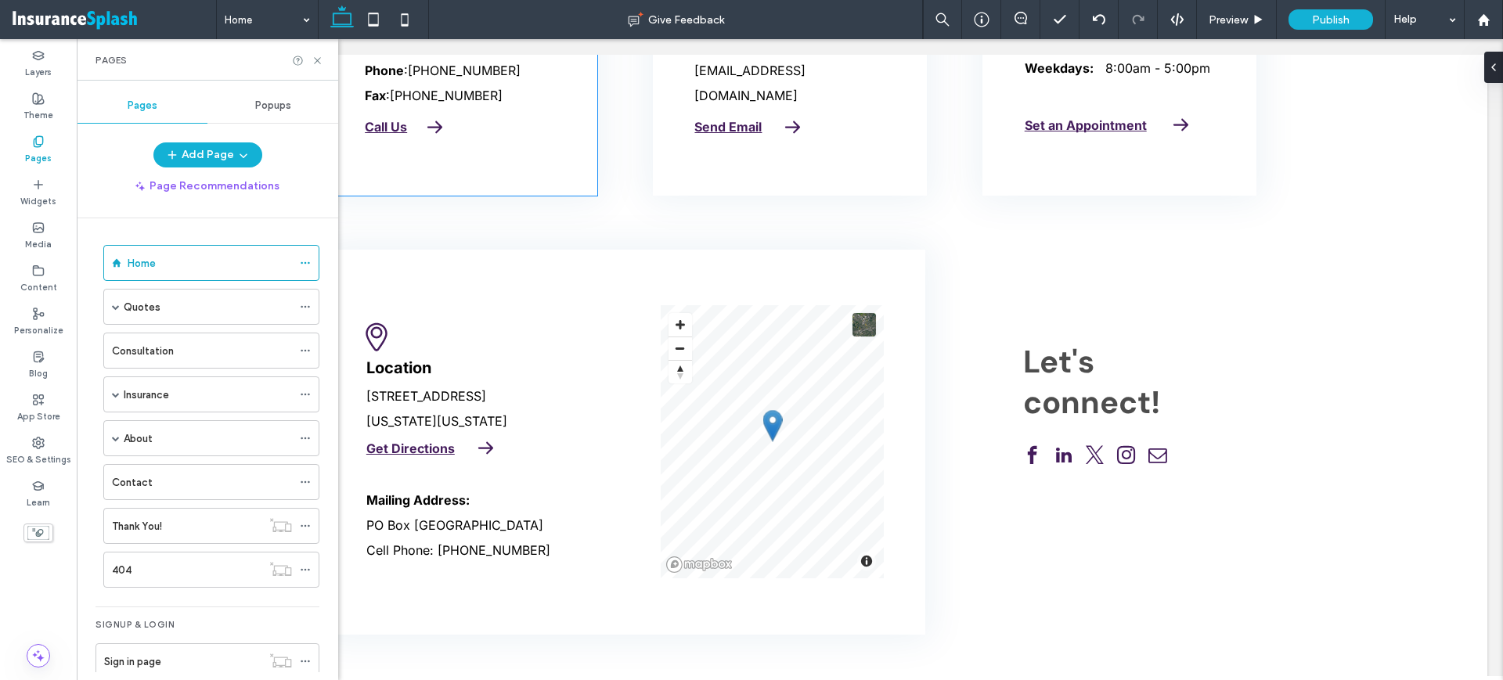
scroll to position [3523, 0]
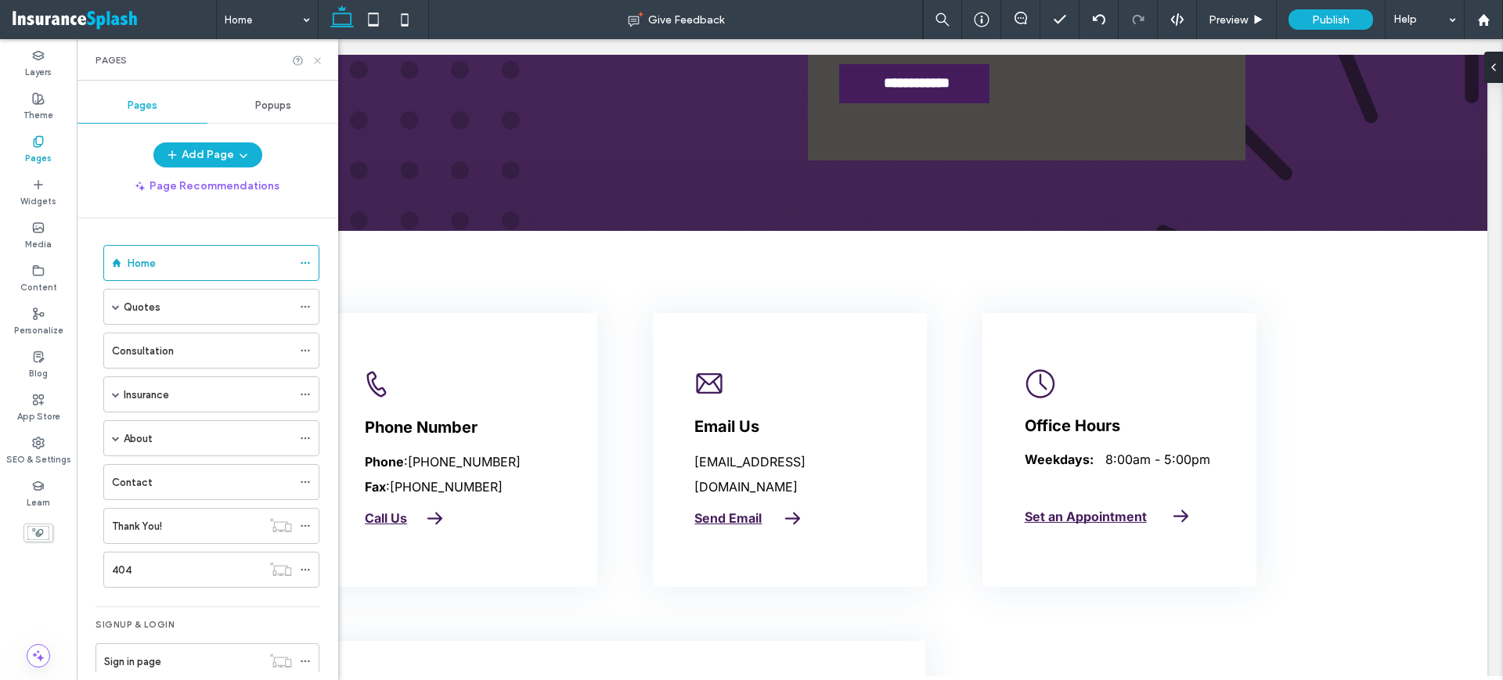
click at [318, 63] on icon at bounding box center [318, 61] width 12 height 12
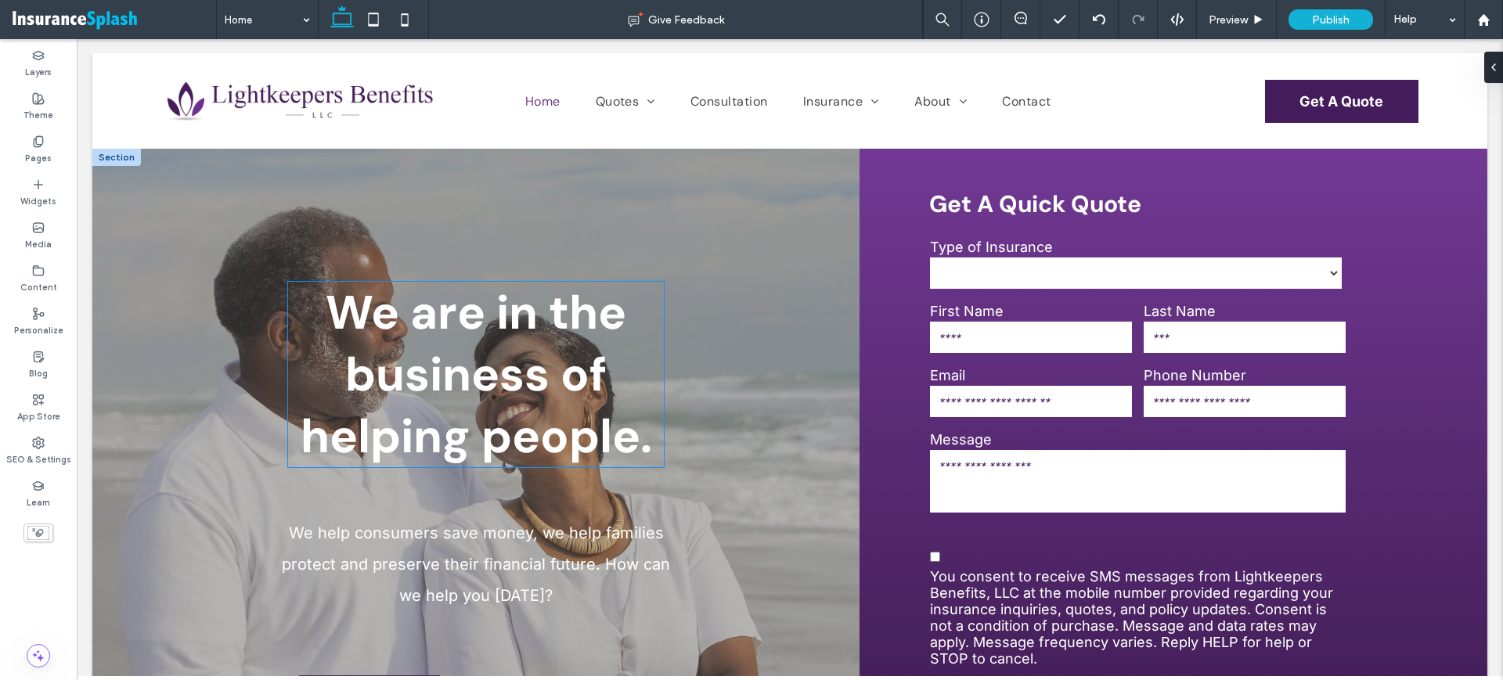
scroll to position [0, 0]
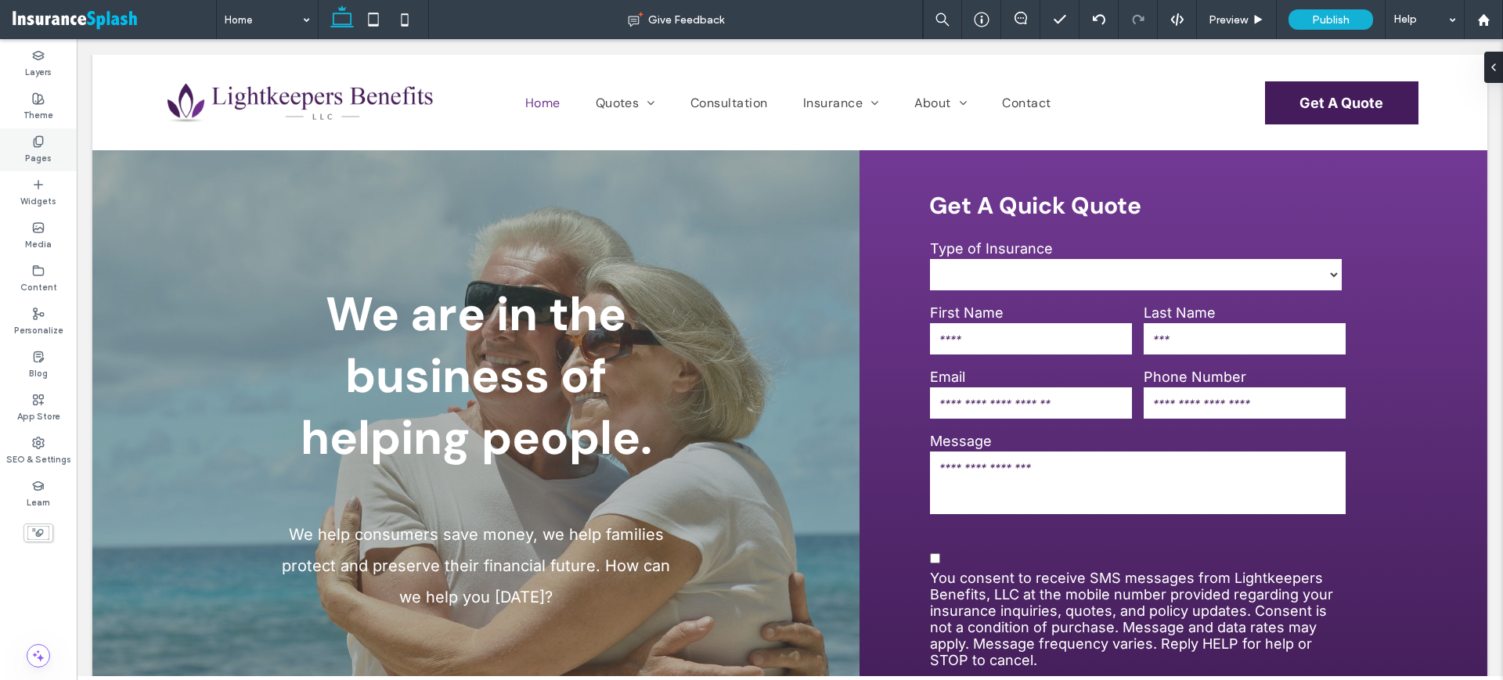
click at [26, 139] on div "Pages" at bounding box center [38, 149] width 77 height 43
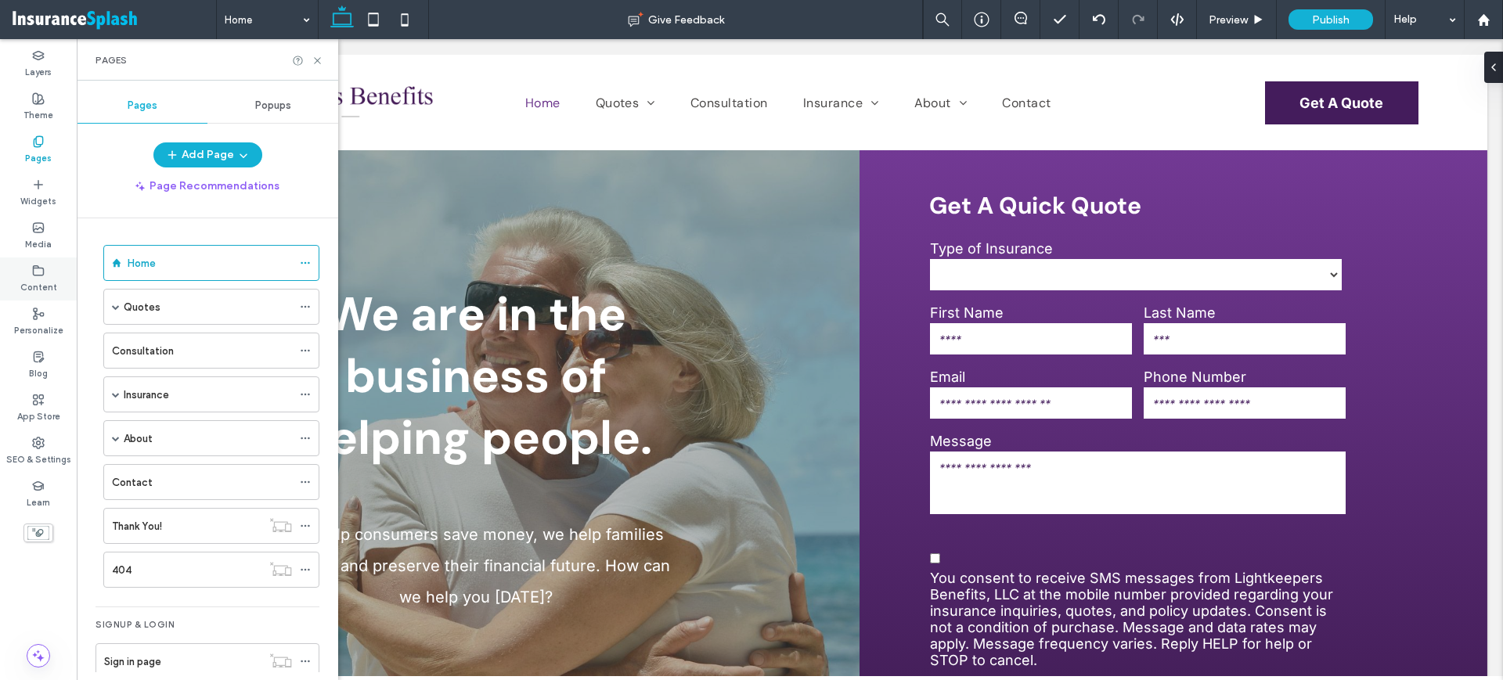
click at [36, 265] on icon at bounding box center [38, 271] width 13 height 13
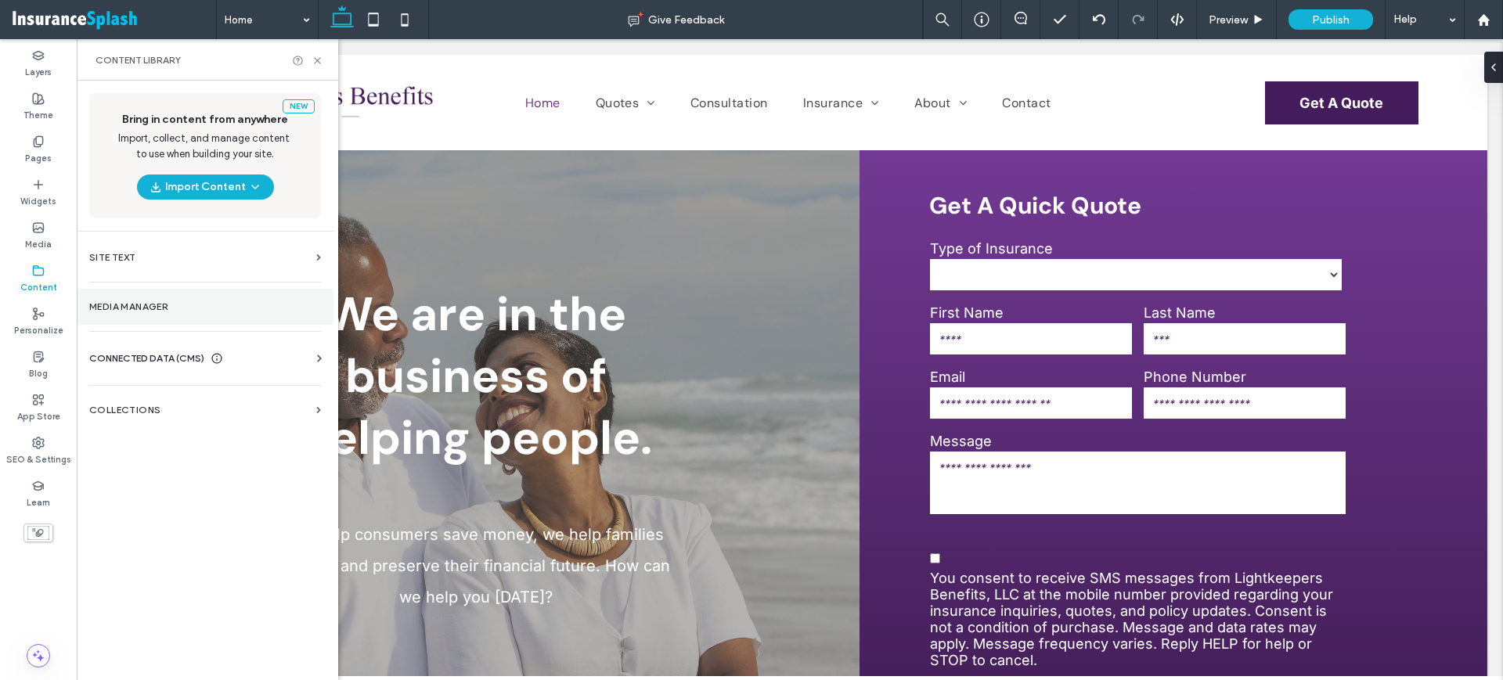
click at [165, 304] on label "Media Manager" at bounding box center [205, 306] width 232 height 11
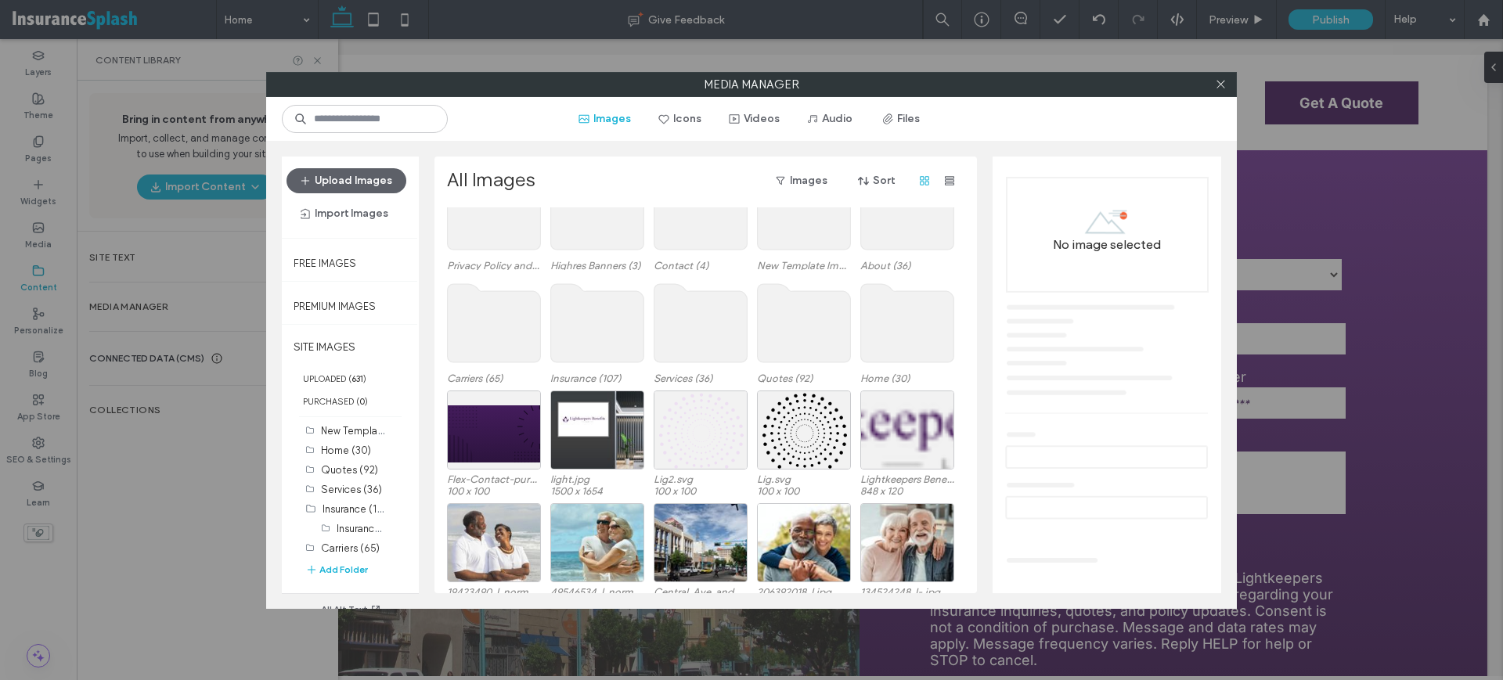
scroll to position [96, 0]
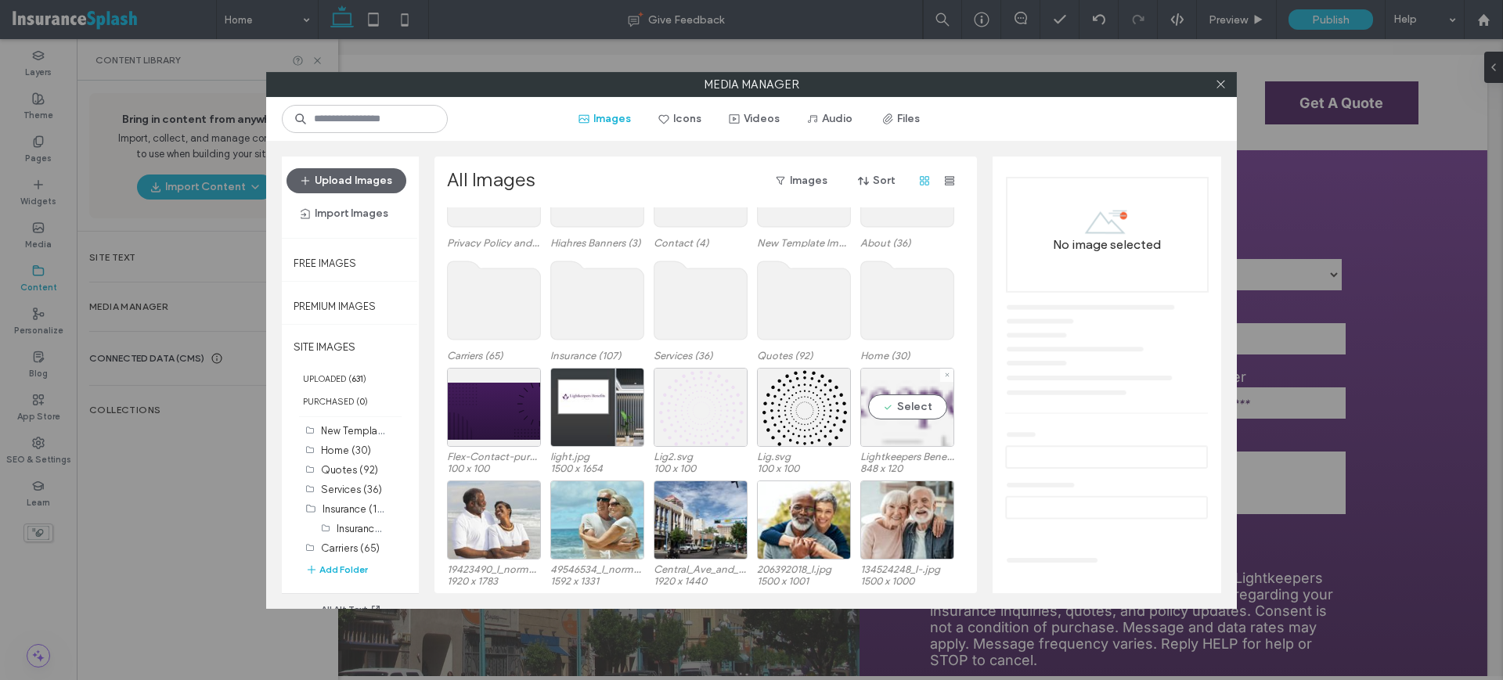
click at [910, 426] on div "Select" at bounding box center [907, 407] width 94 height 79
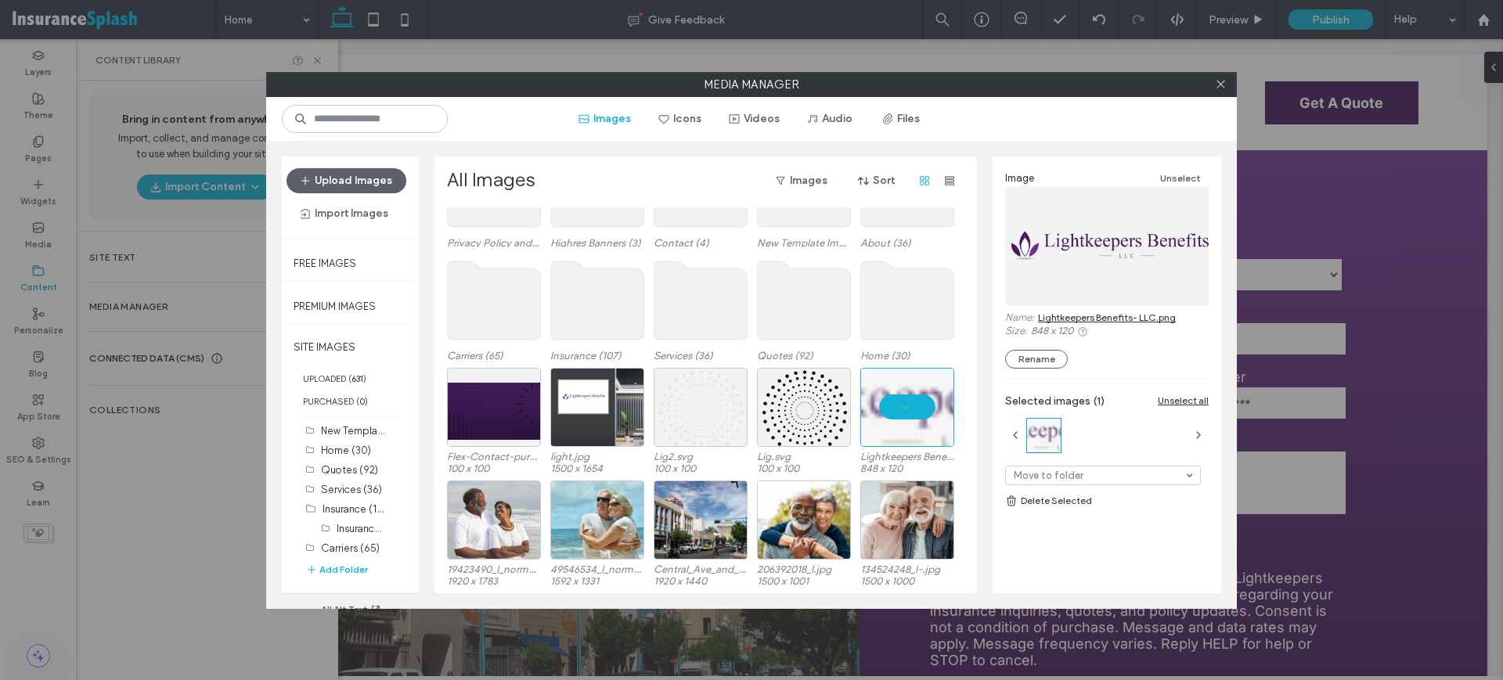
click at [1111, 315] on link "Lightkeepers Benefits- LLC.png" at bounding box center [1107, 318] width 138 height 12
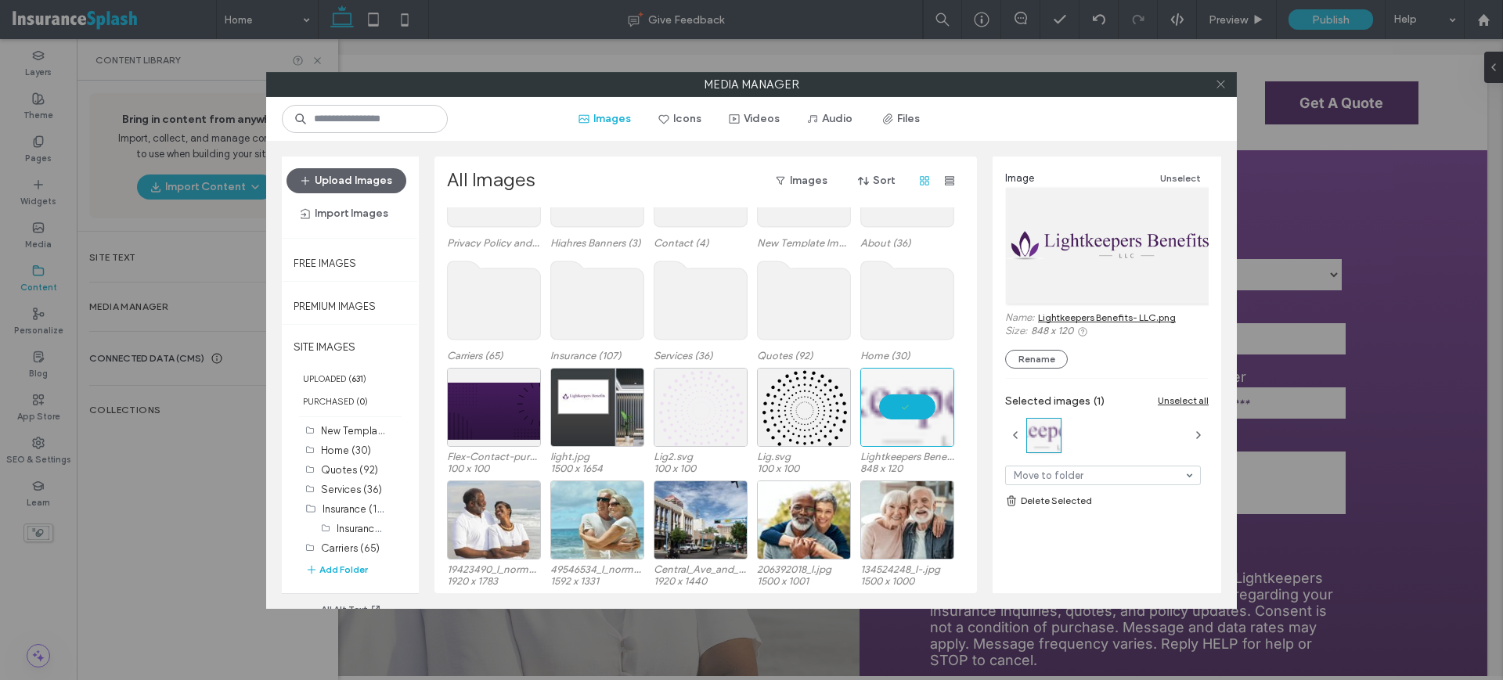
click at [1226, 84] on icon at bounding box center [1221, 84] width 12 height 12
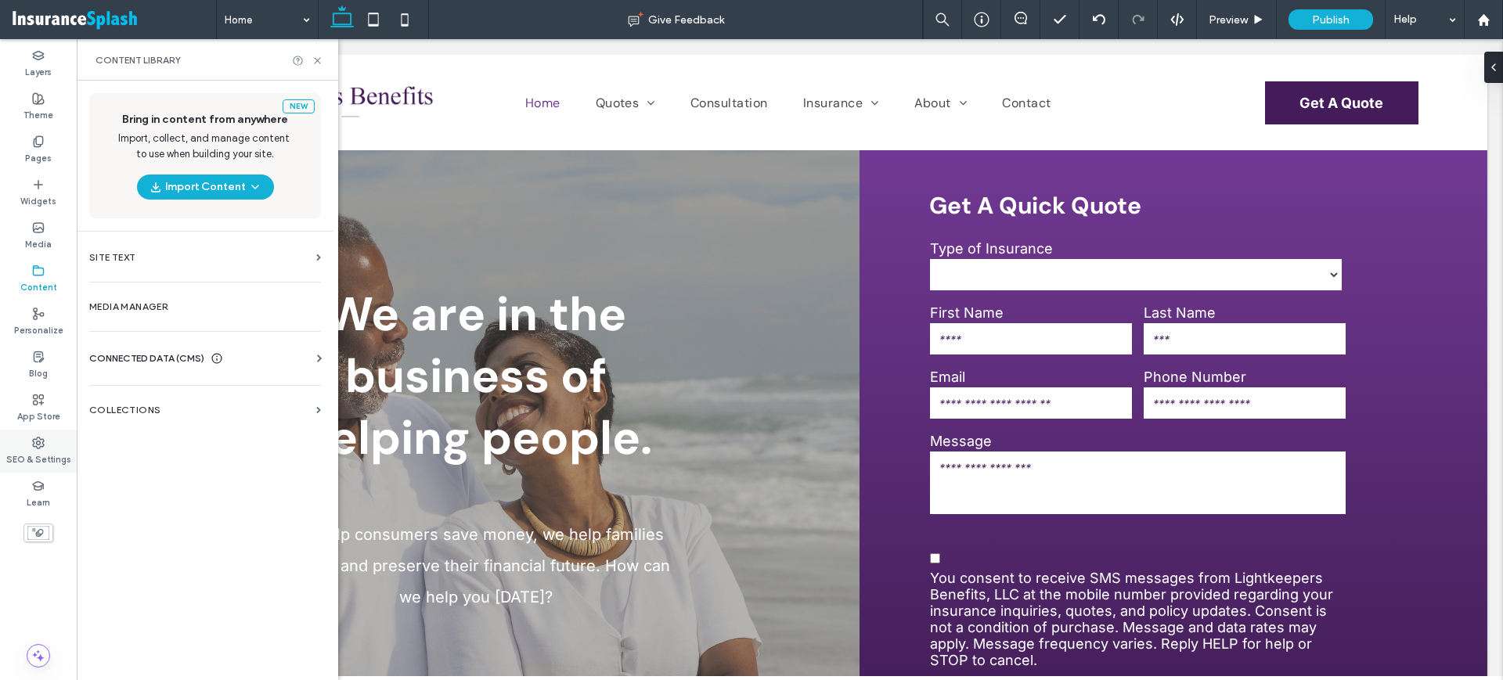
click at [31, 454] on label "SEO & Settings" at bounding box center [38, 457] width 65 height 17
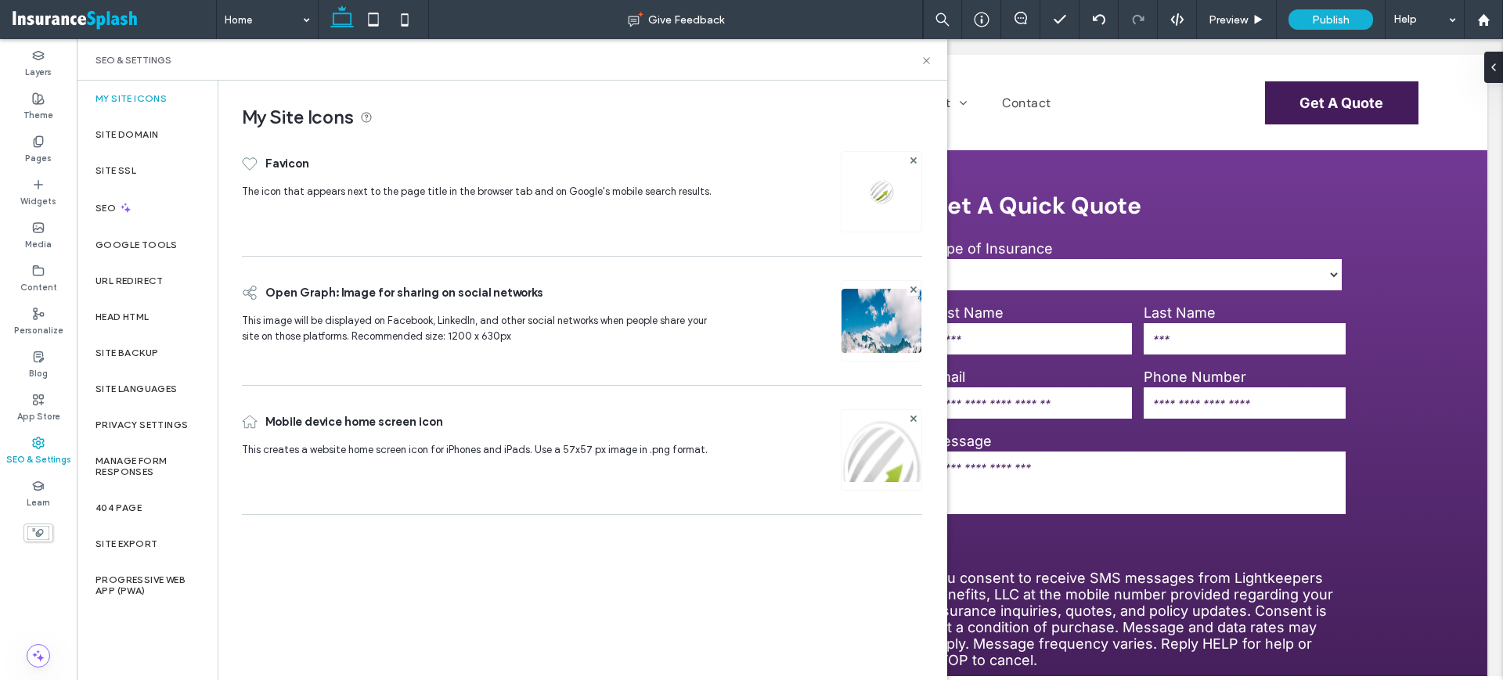
click at [104, 121] on div "New Bring in content from anywhere Import, collect, and manage content to use w…" at bounding box center [205, 155] width 232 height 125
click at [875, 193] on img at bounding box center [881, 191] width 25 height 25
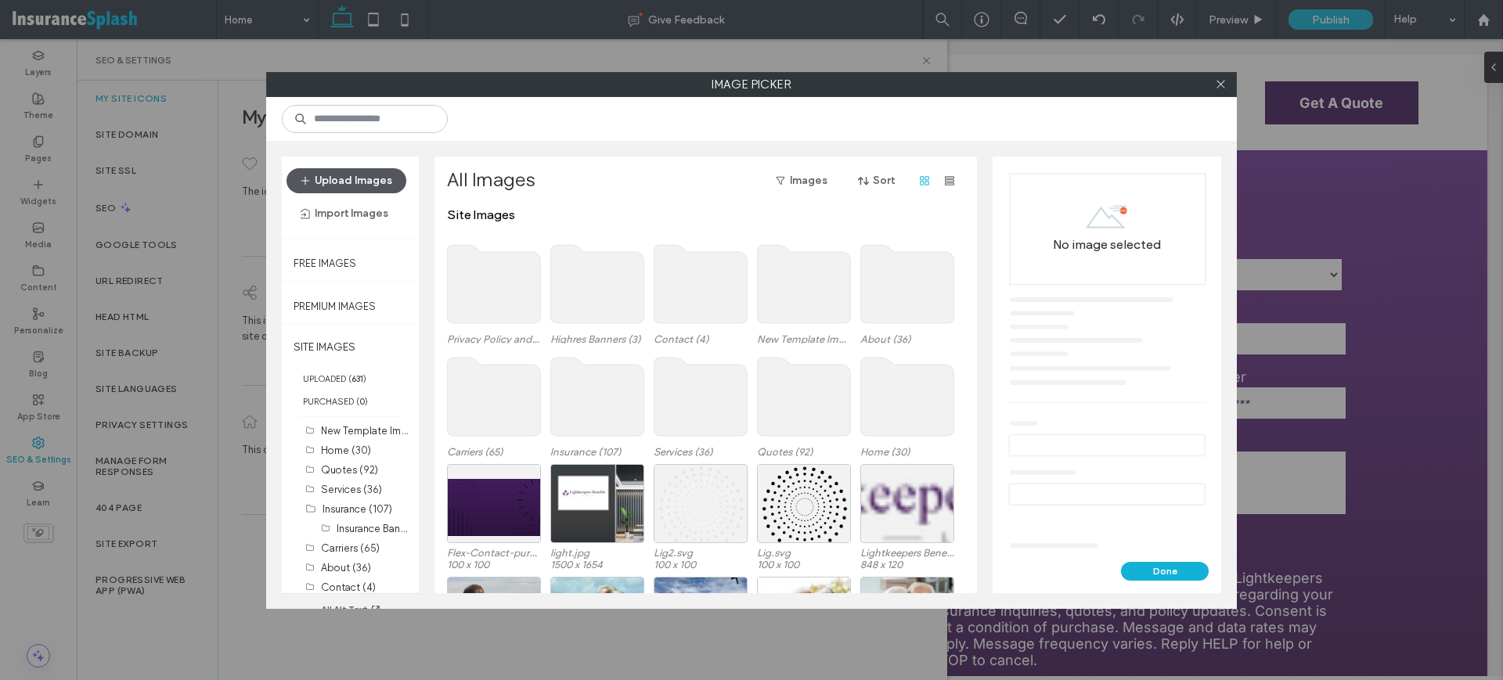
click at [358, 180] on button "Upload Images" at bounding box center [347, 180] width 120 height 25
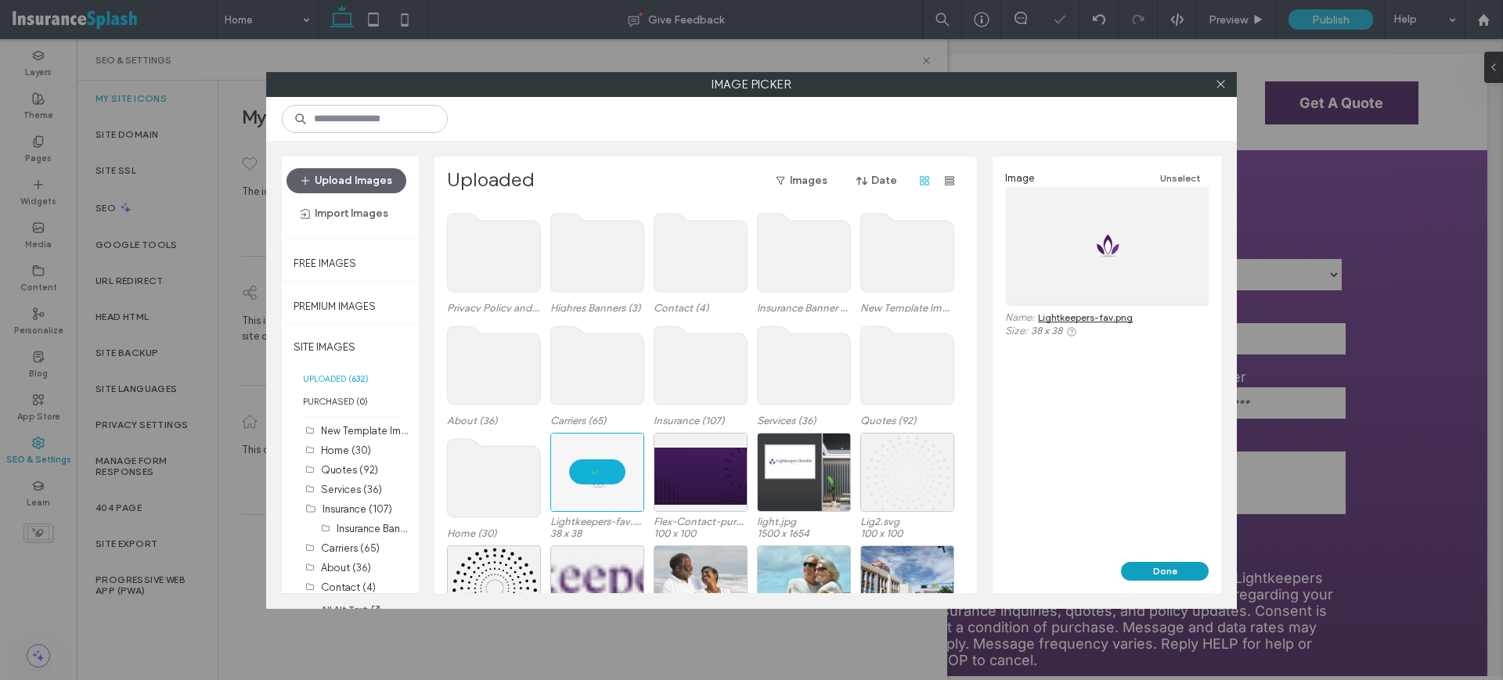
click at [1155, 563] on button "Done" at bounding box center [1165, 571] width 88 height 19
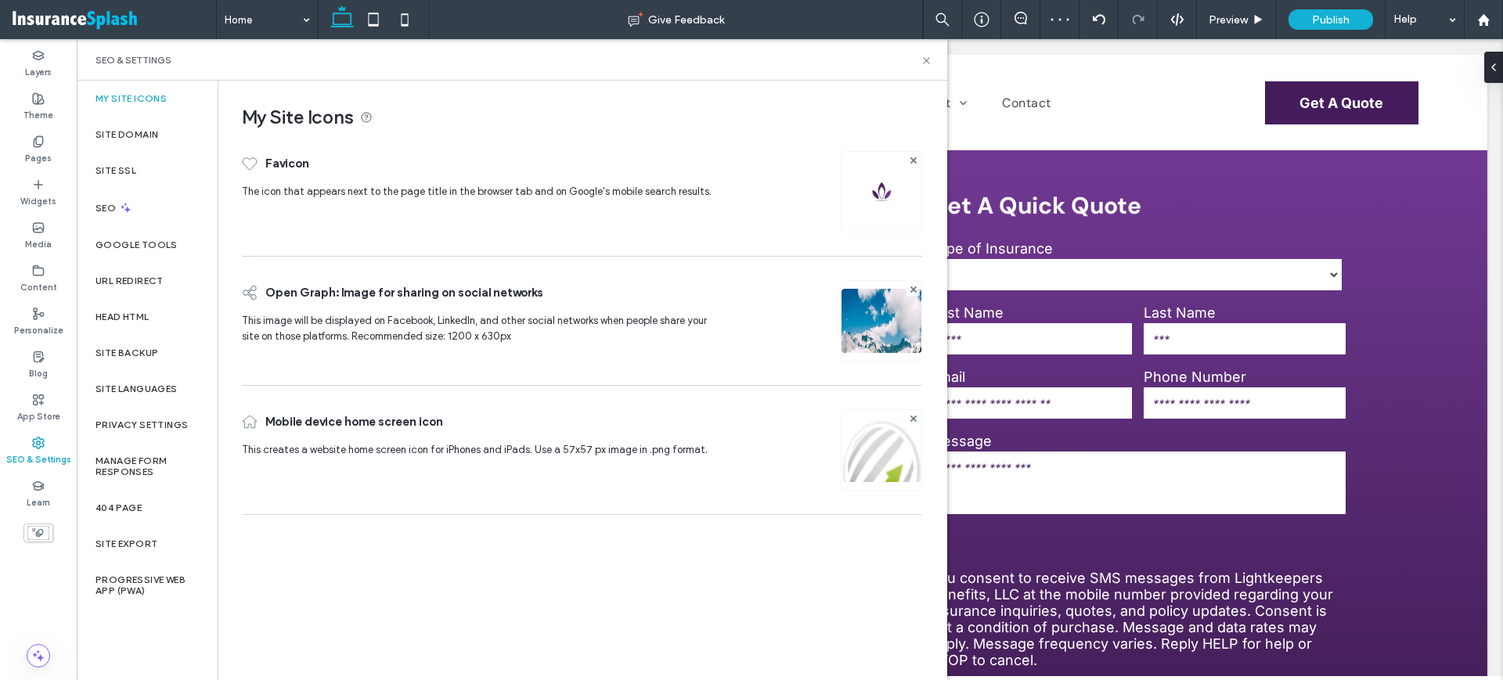
click at [871, 316] on img at bounding box center [882, 342] width 80 height 106
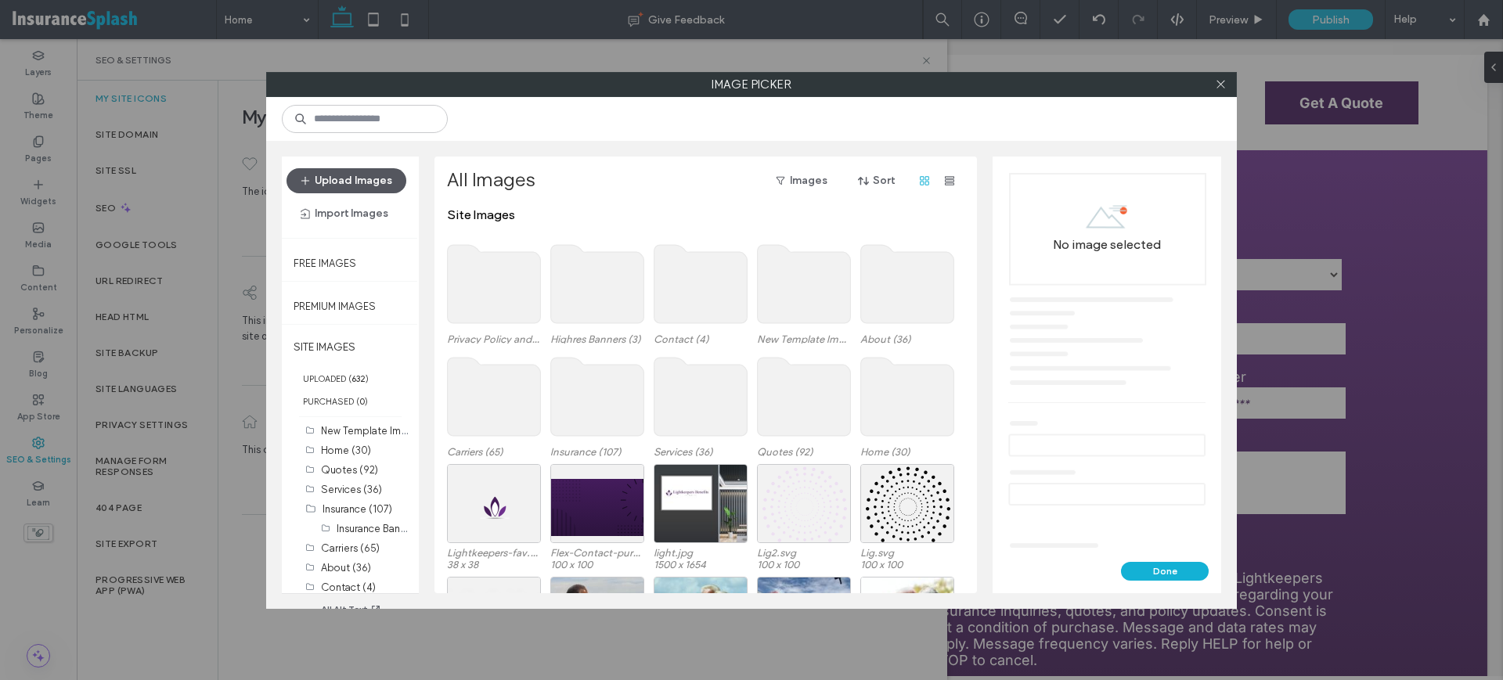
click at [362, 179] on button "Upload Images" at bounding box center [347, 180] width 120 height 25
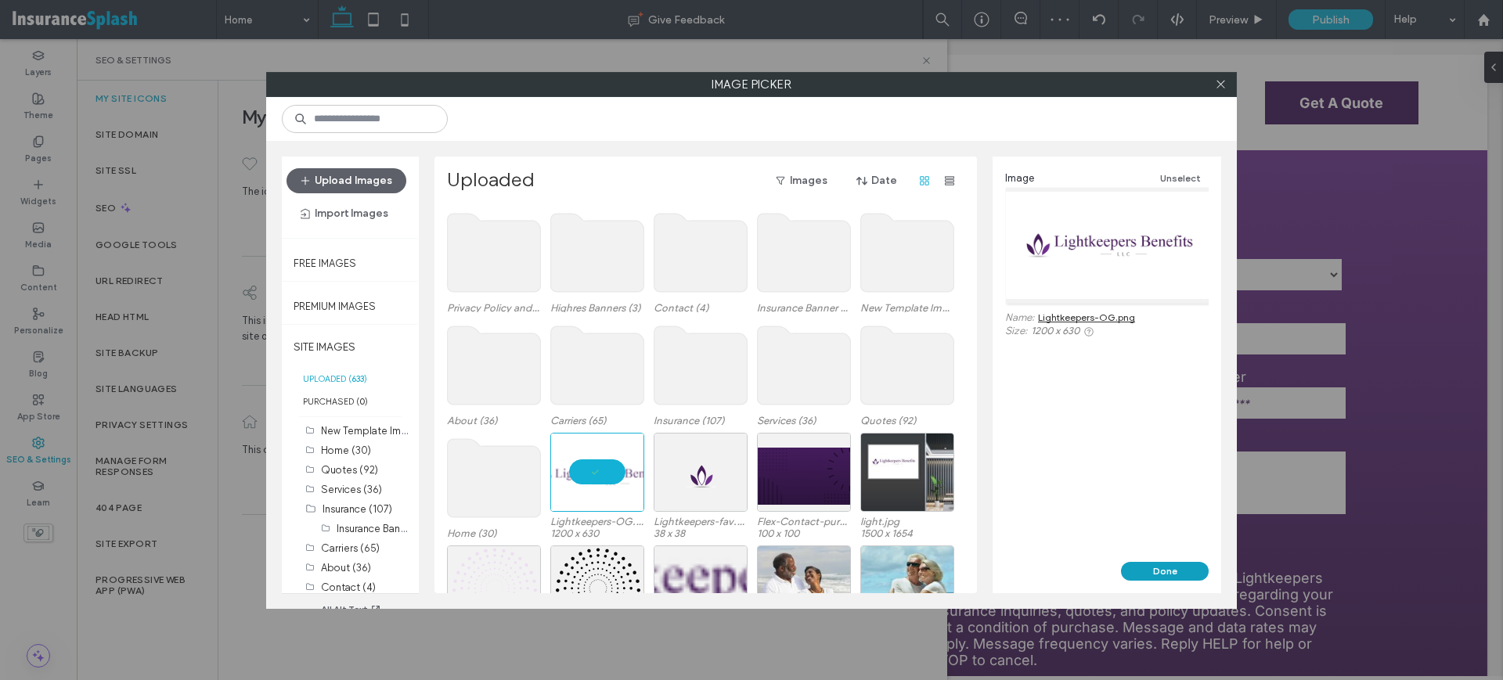
click at [1181, 569] on button "Done" at bounding box center [1165, 571] width 88 height 19
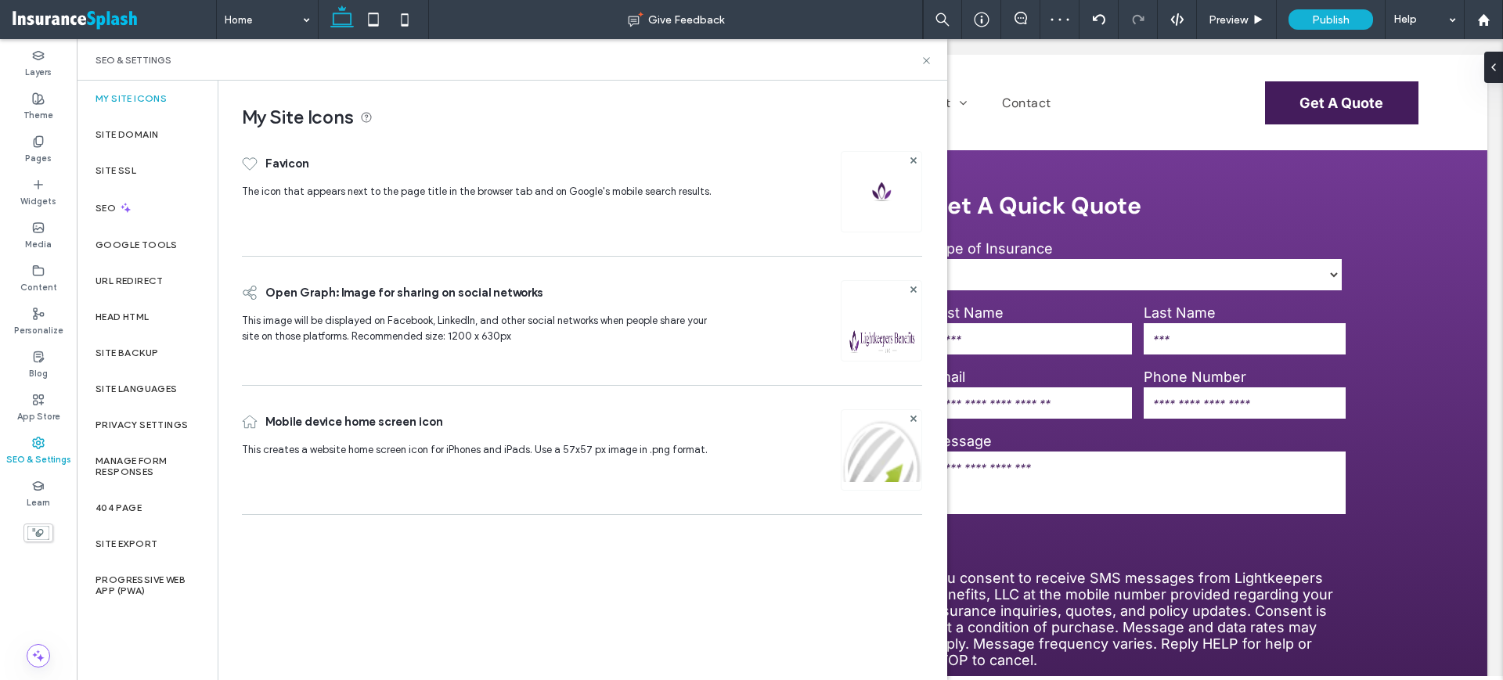
click at [873, 455] on img at bounding box center [882, 471] width 80 height 106
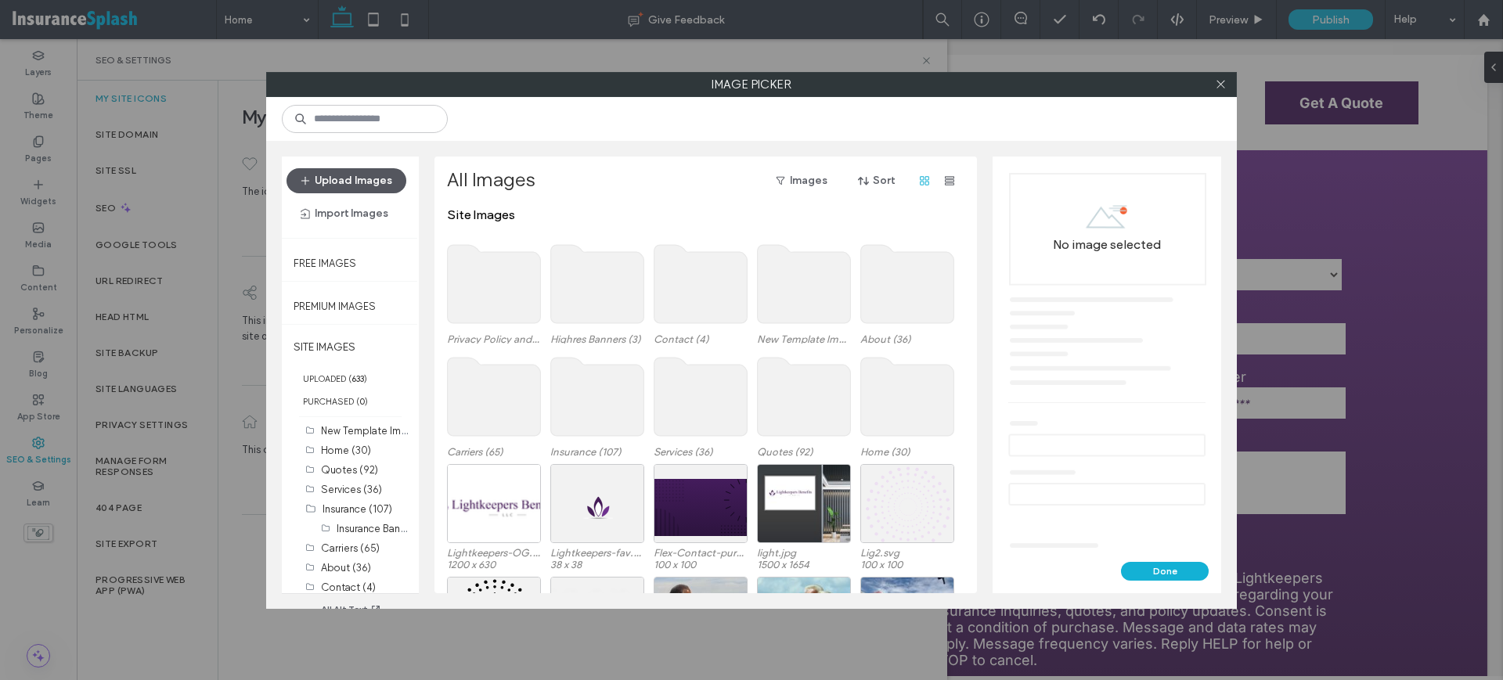
click at [371, 180] on button "Upload Images" at bounding box center [347, 180] width 120 height 25
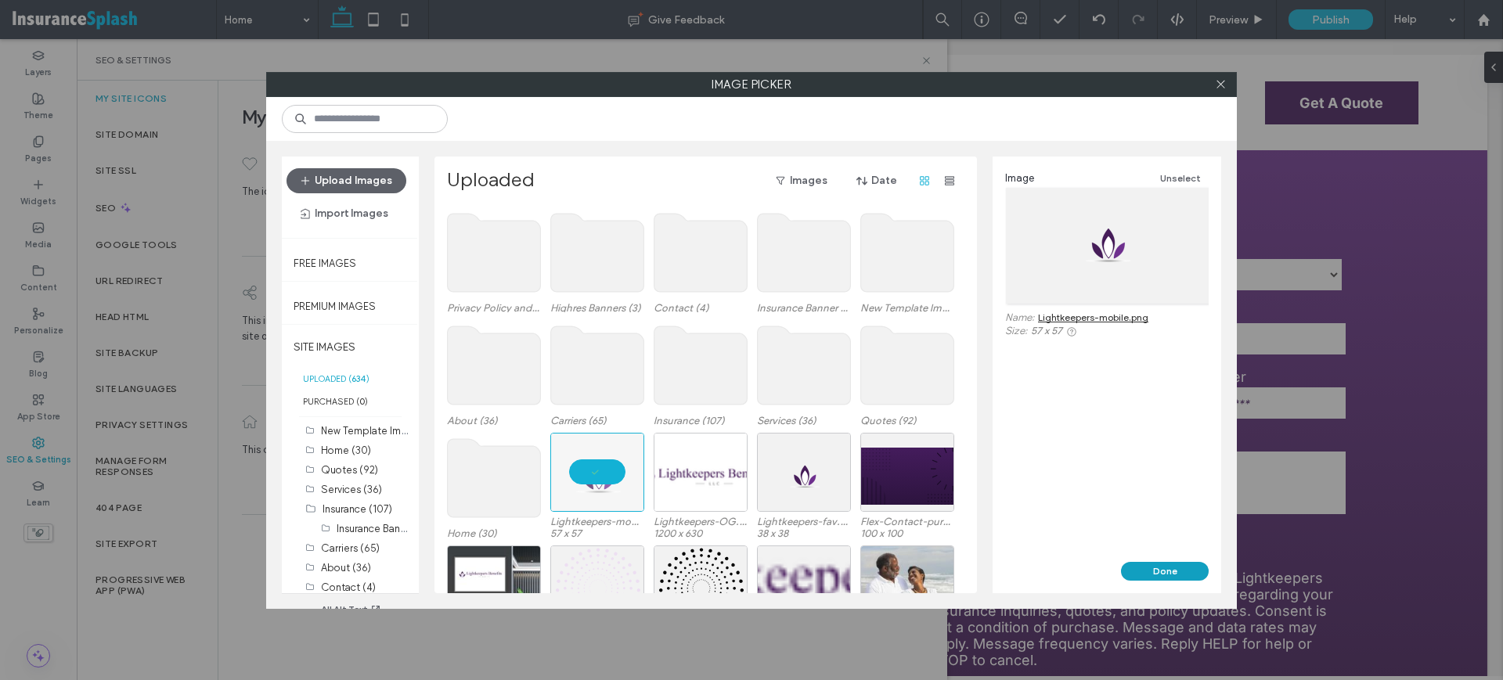
click at [1176, 564] on button "Done" at bounding box center [1165, 571] width 88 height 19
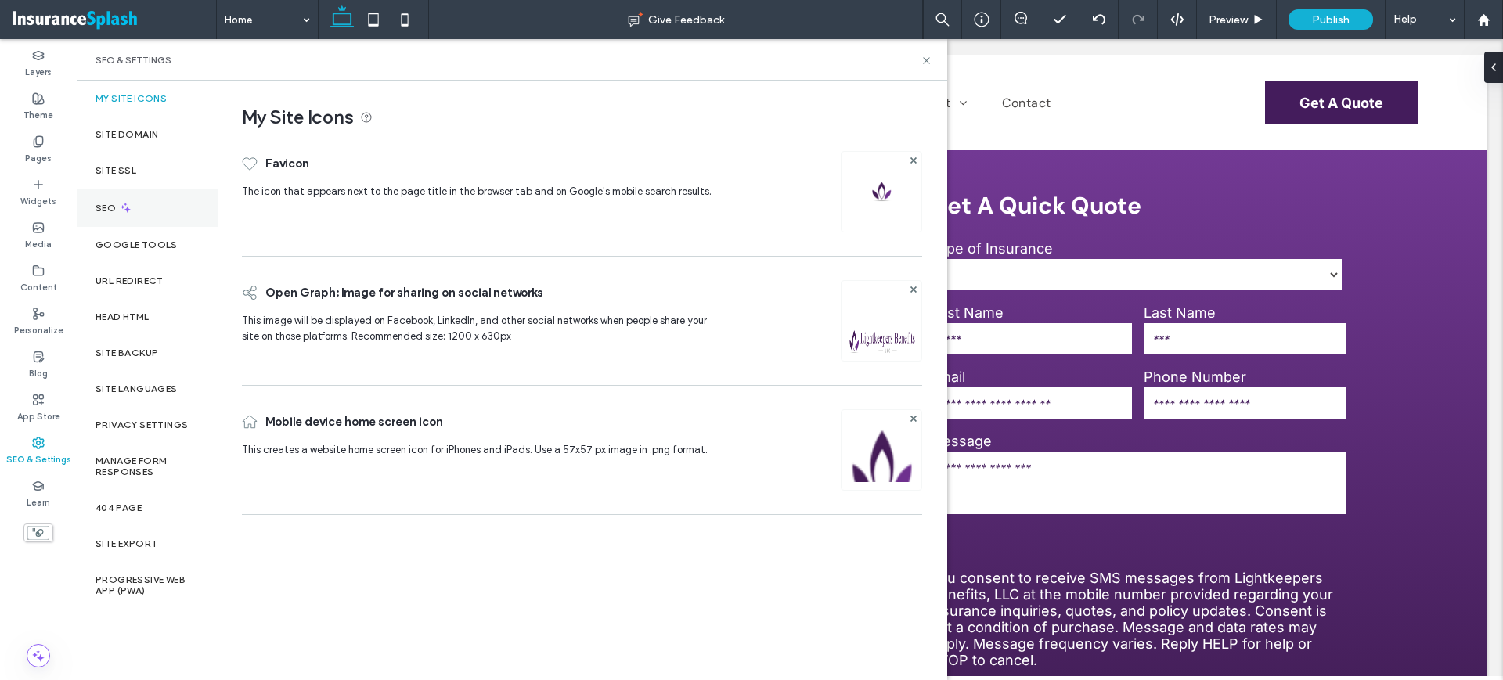
click at [107, 204] on label "SEO" at bounding box center [107, 208] width 23 height 11
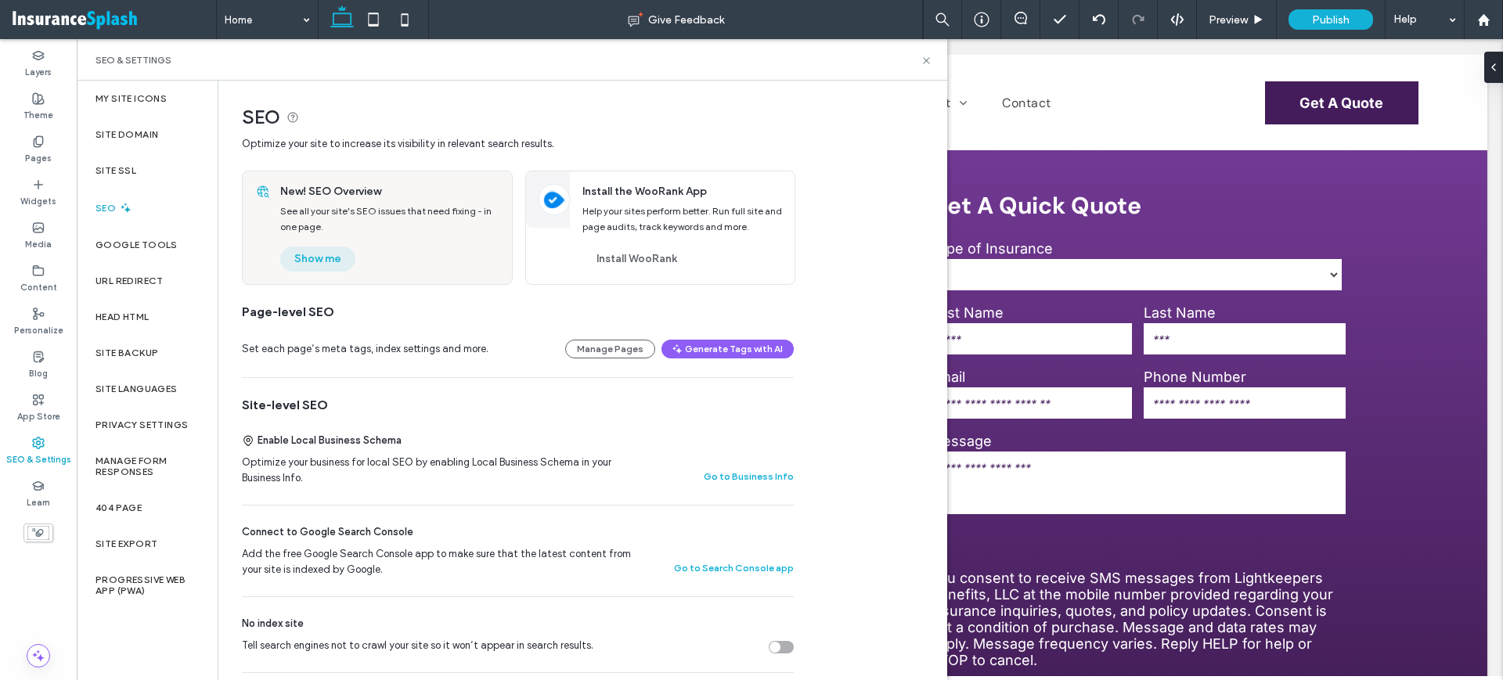
click at [317, 257] on button "Show me" at bounding box center [317, 259] width 75 height 25
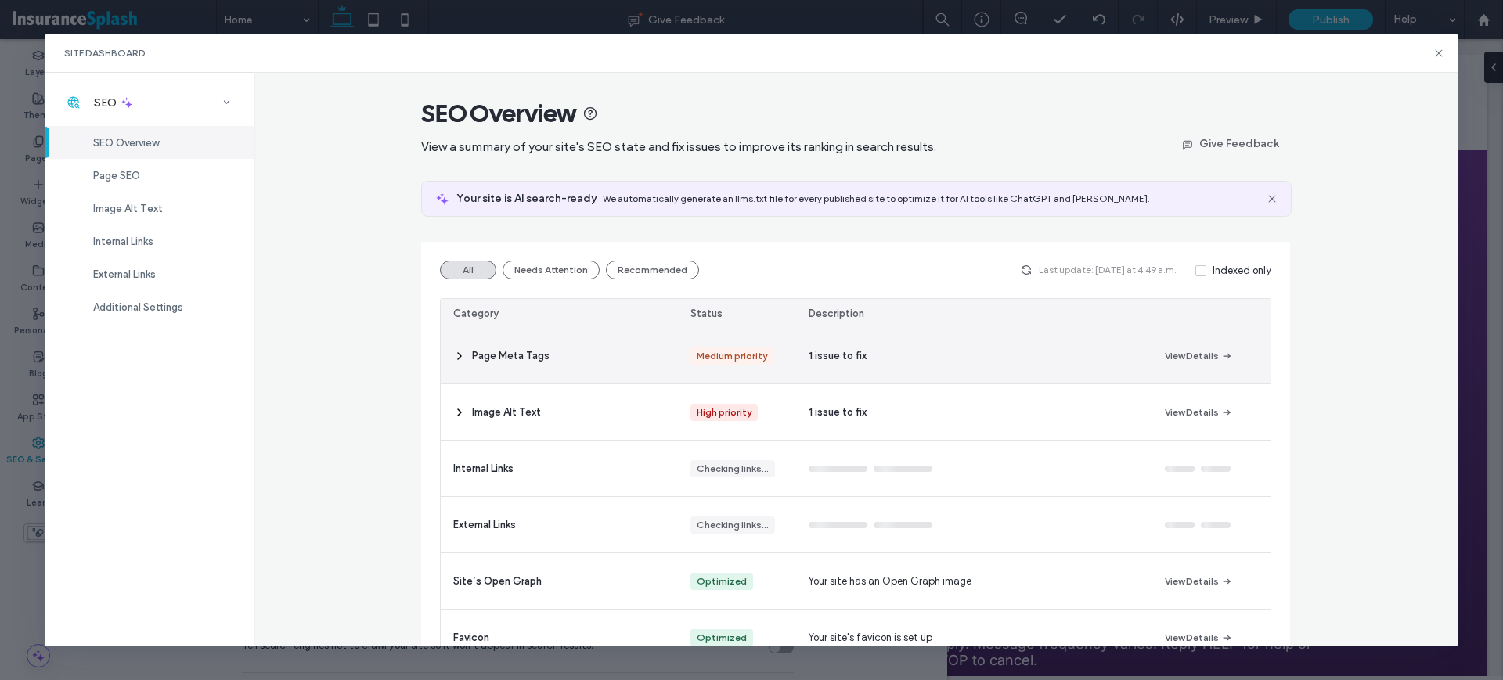
click at [745, 355] on div "Medium priority" at bounding box center [732, 356] width 70 height 17
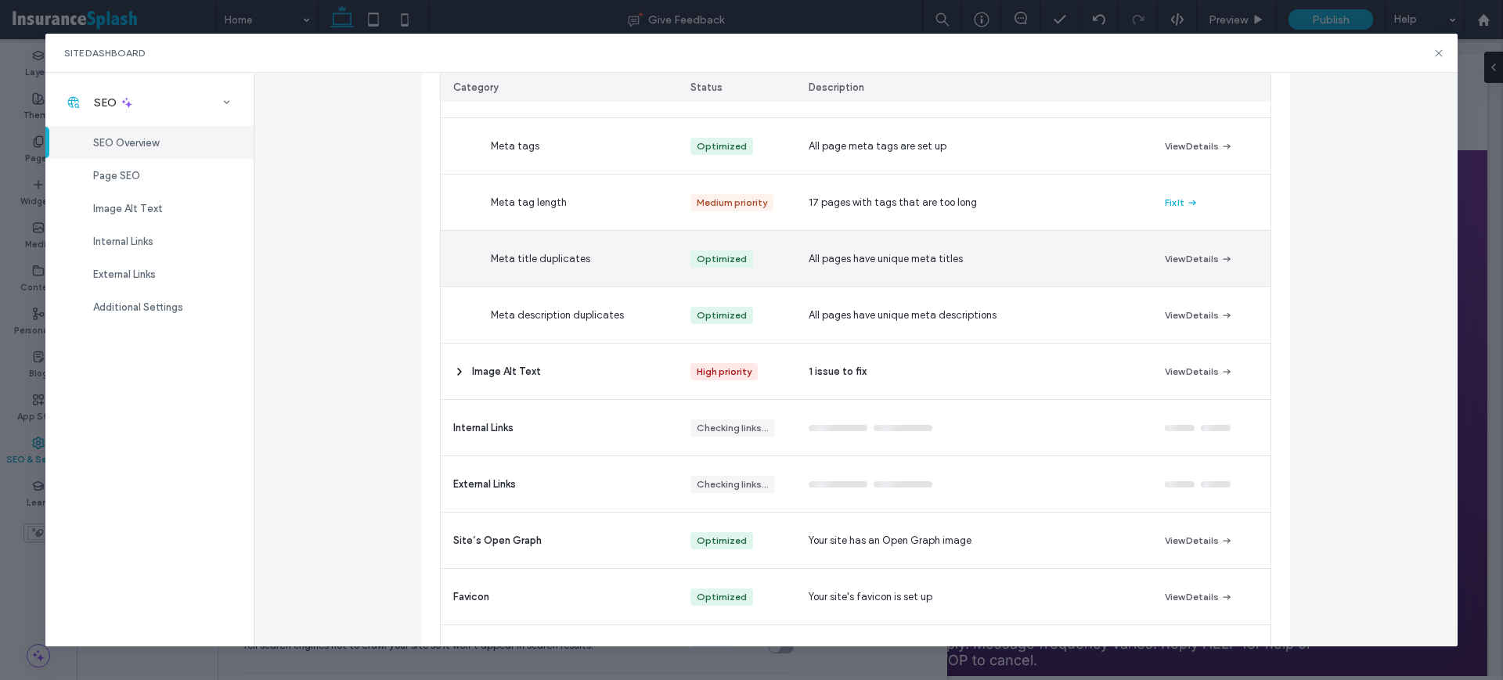
scroll to position [294, 0]
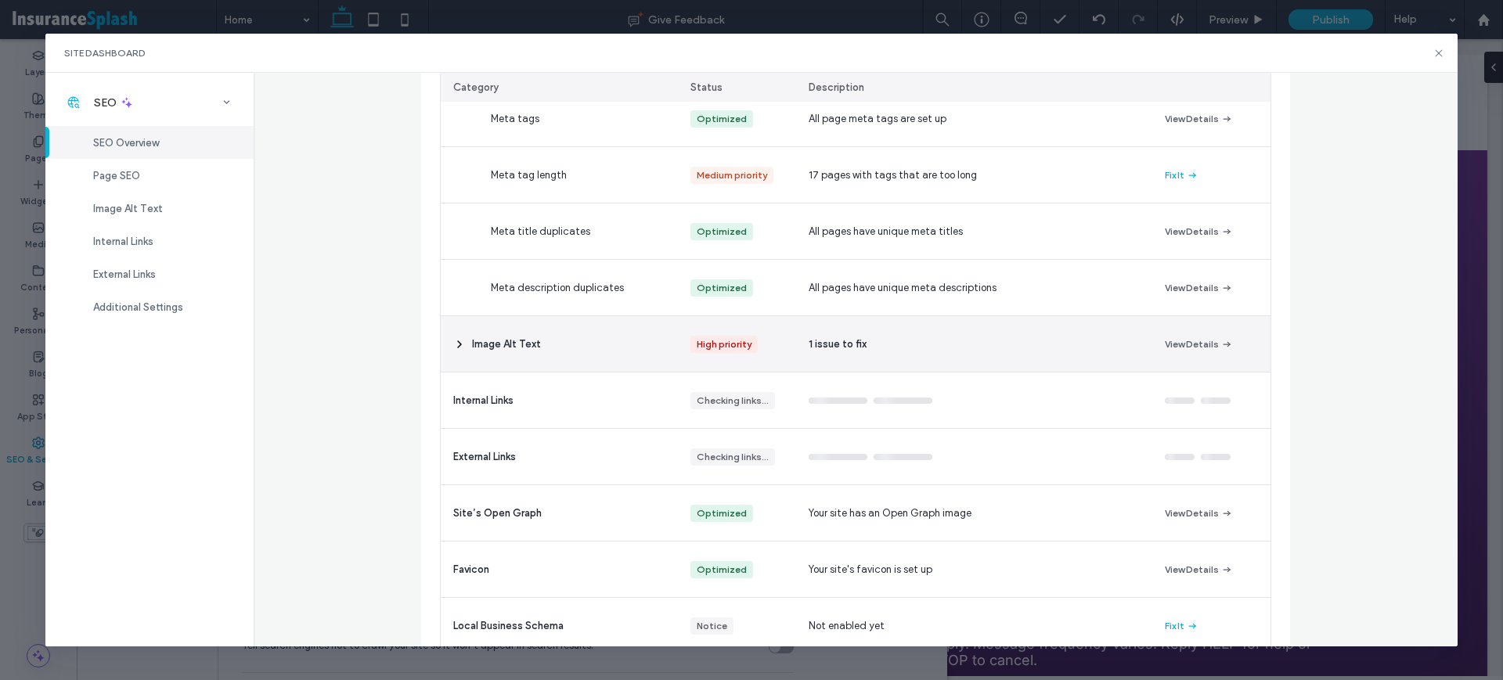
click at [917, 353] on div "1 issue to fix" at bounding box center [973, 344] width 355 height 56
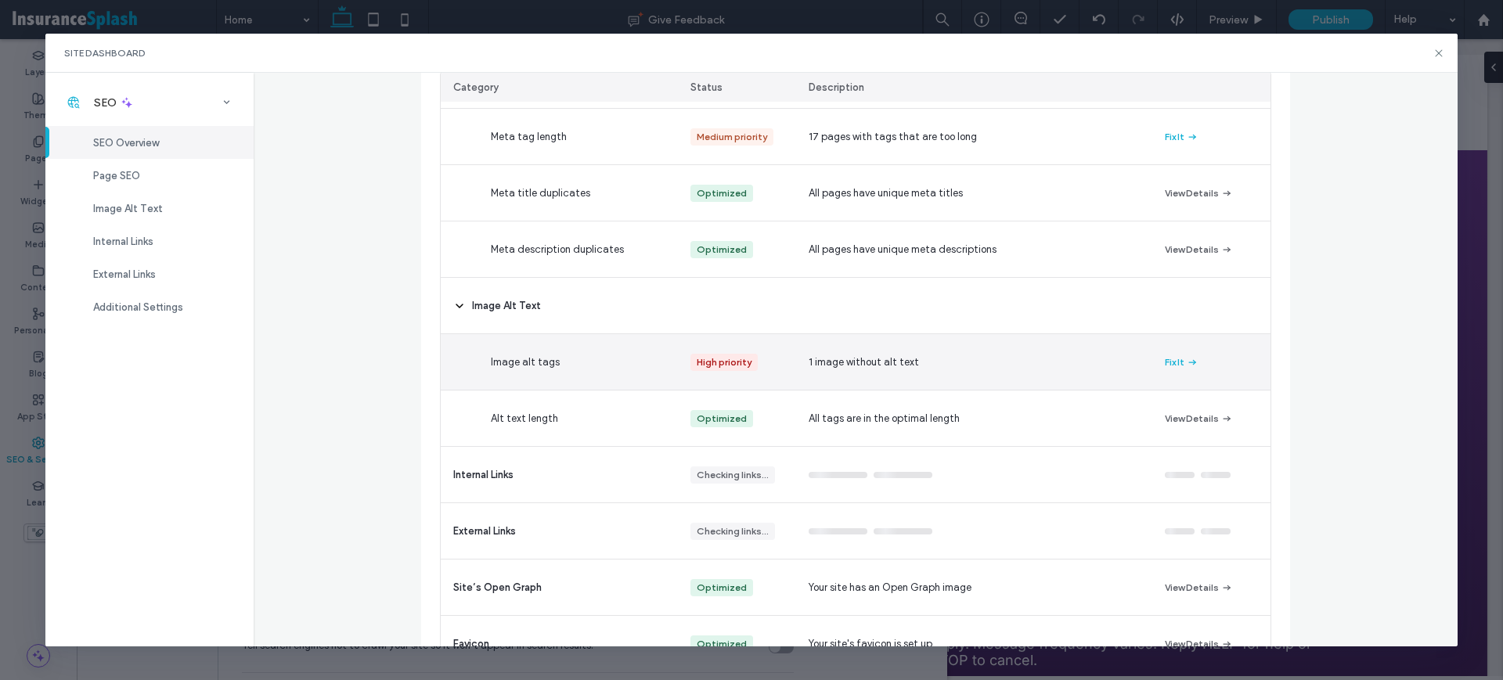
scroll to position [391, 0]
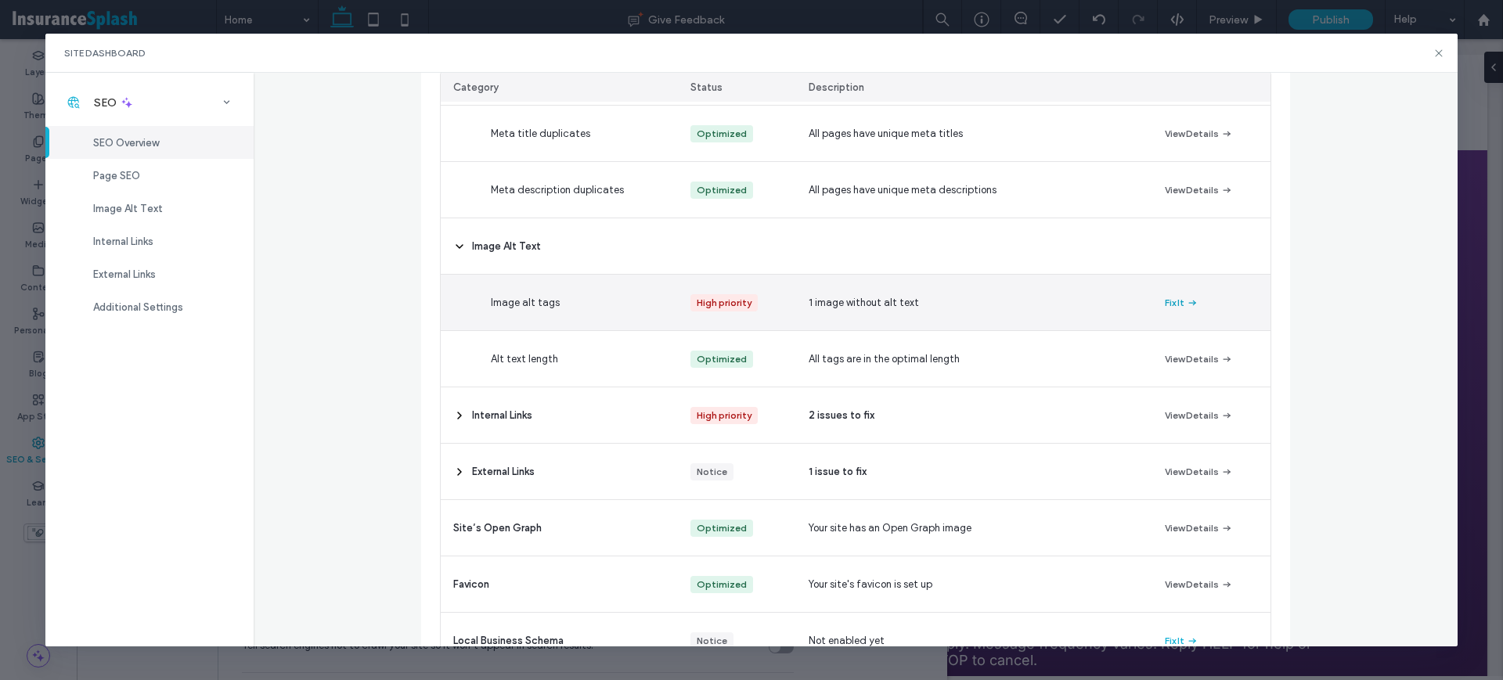
click at [1165, 302] on button "Fix It" at bounding box center [1182, 303] width 34 height 19
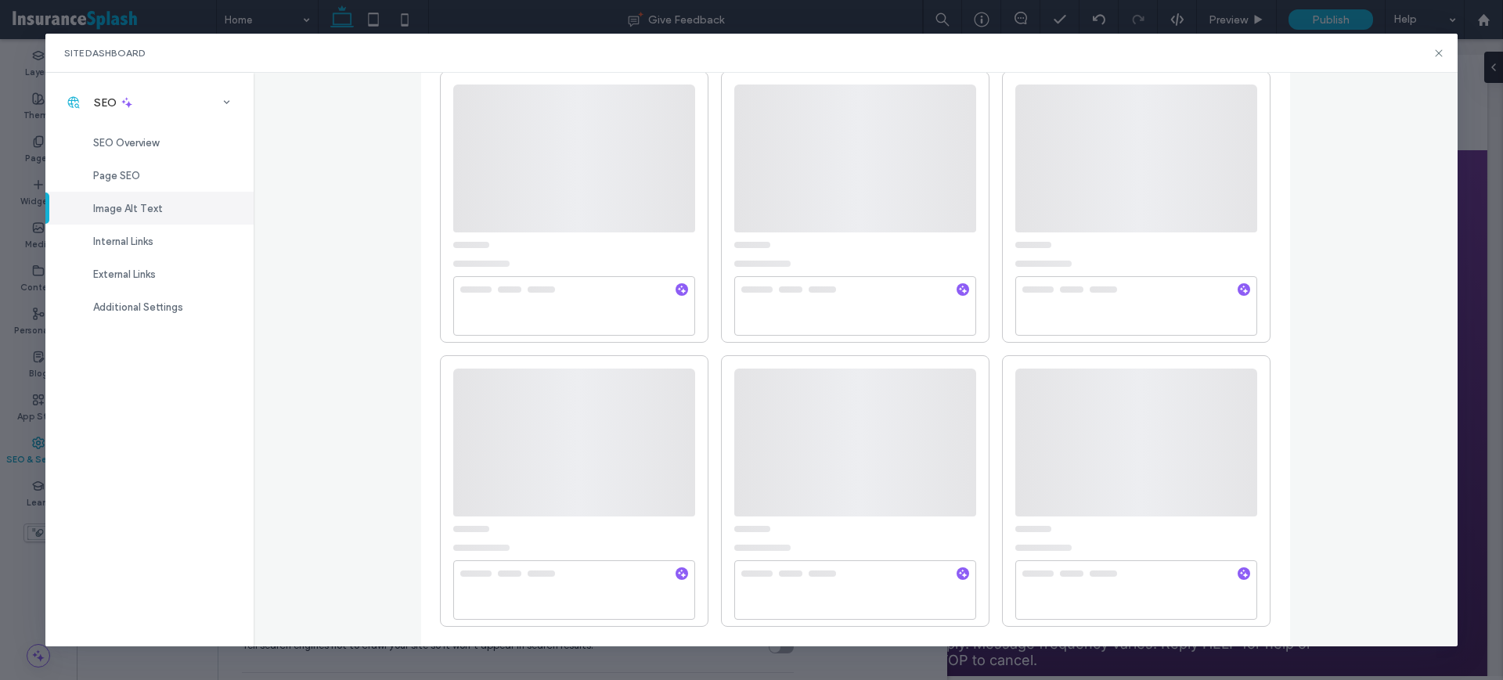
scroll to position [0, 0]
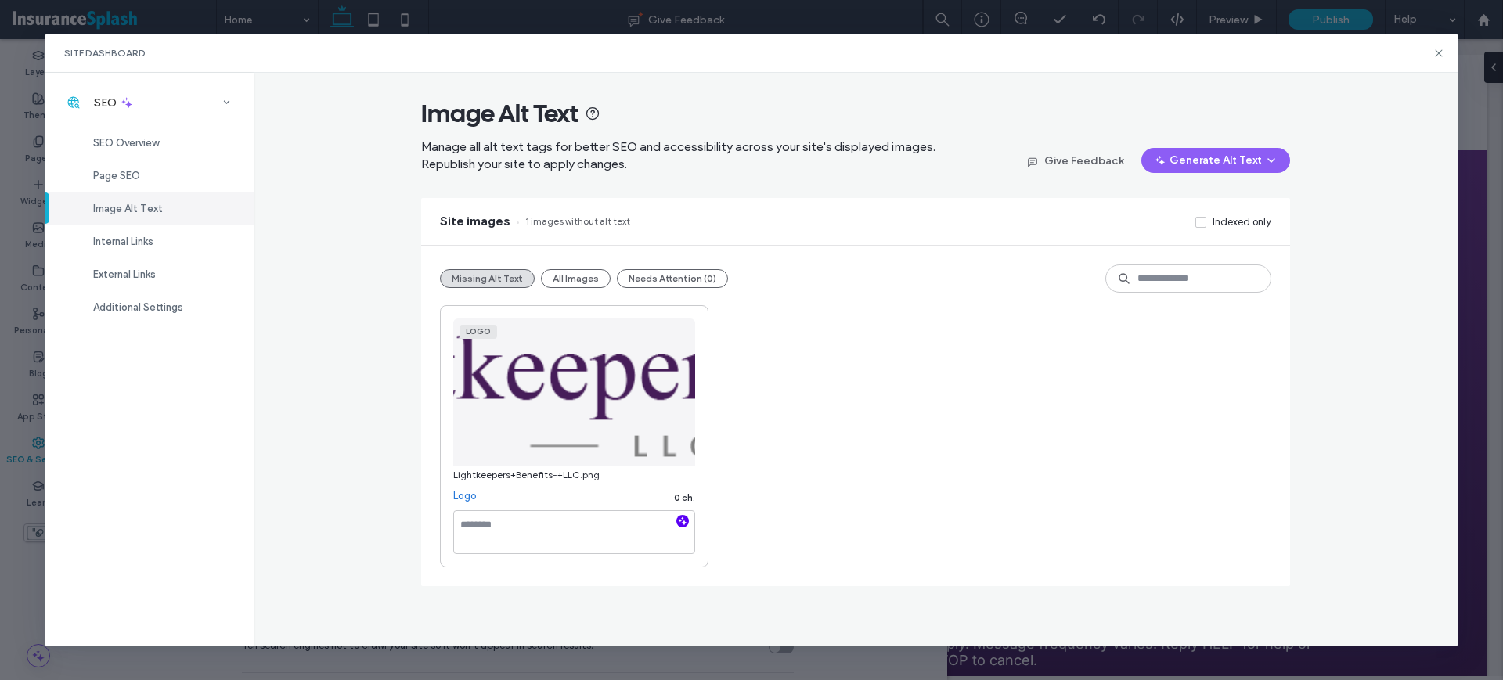
click at [678, 521] on icon "button" at bounding box center [682, 521] width 11 height 11
type textarea "**********"
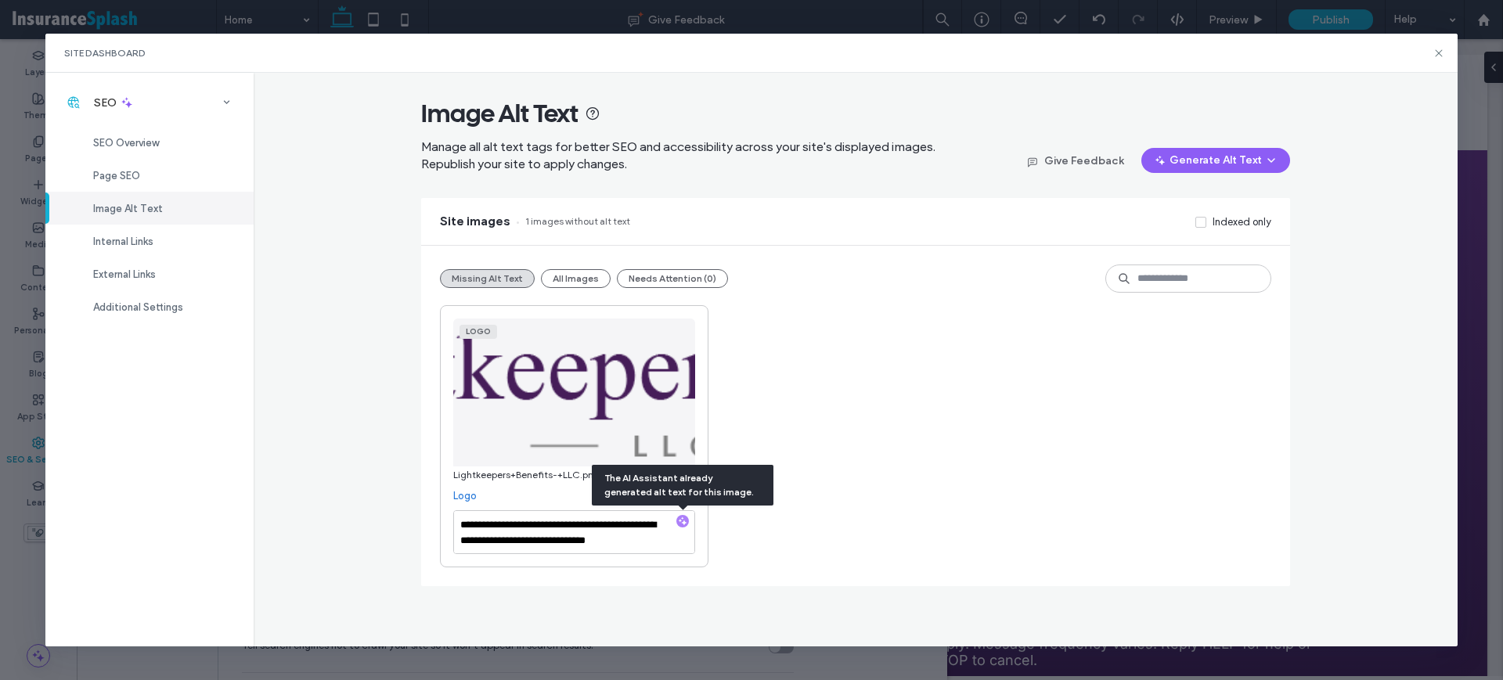
click at [900, 385] on div "**********" at bounding box center [855, 436] width 831 height 262
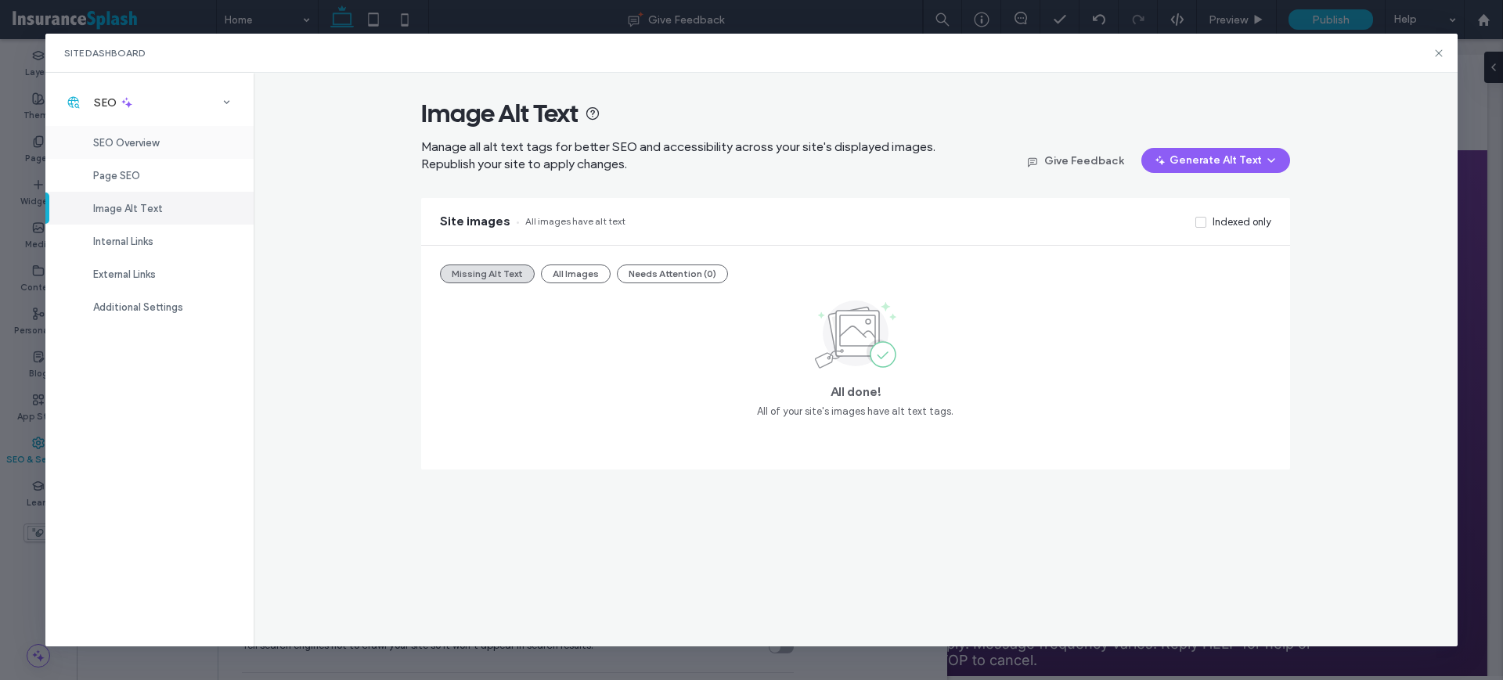
click at [127, 142] on span "SEO Overview" at bounding box center [126, 143] width 66 height 12
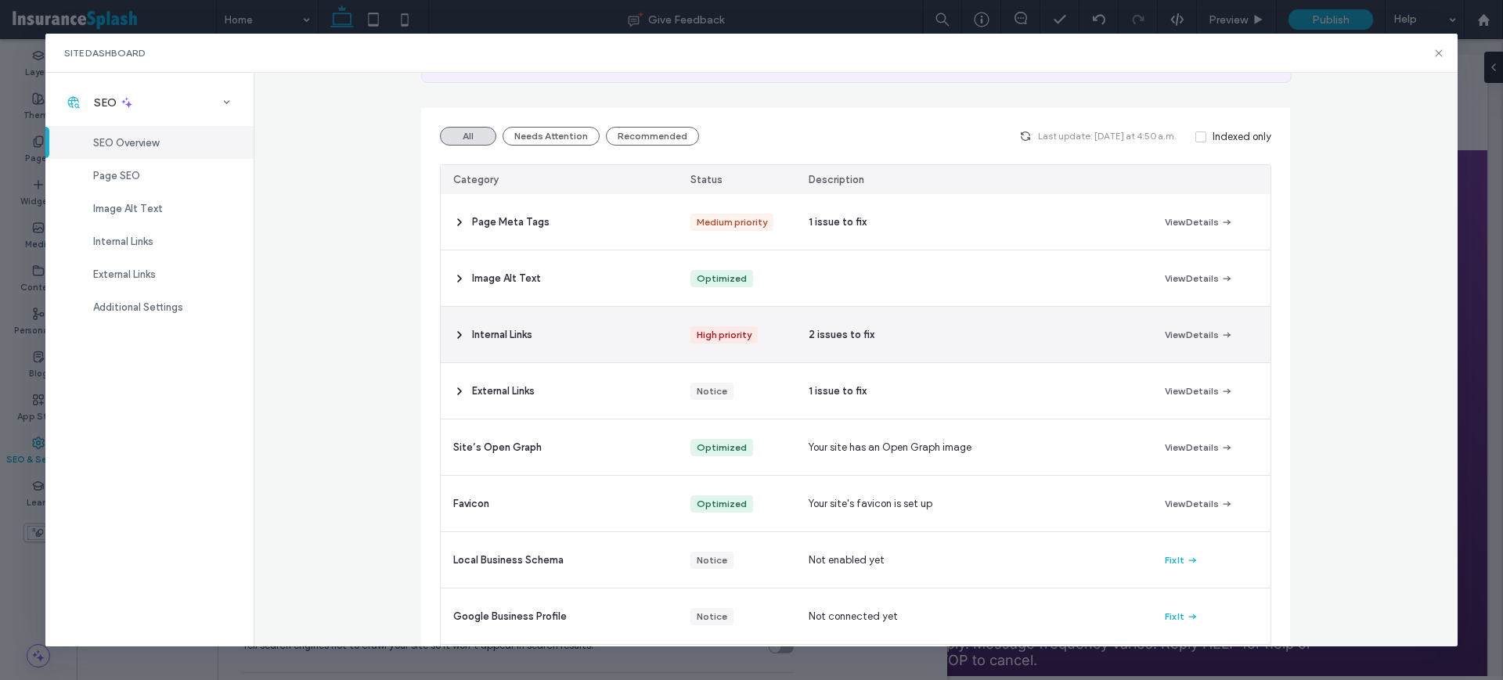
scroll to position [196, 0]
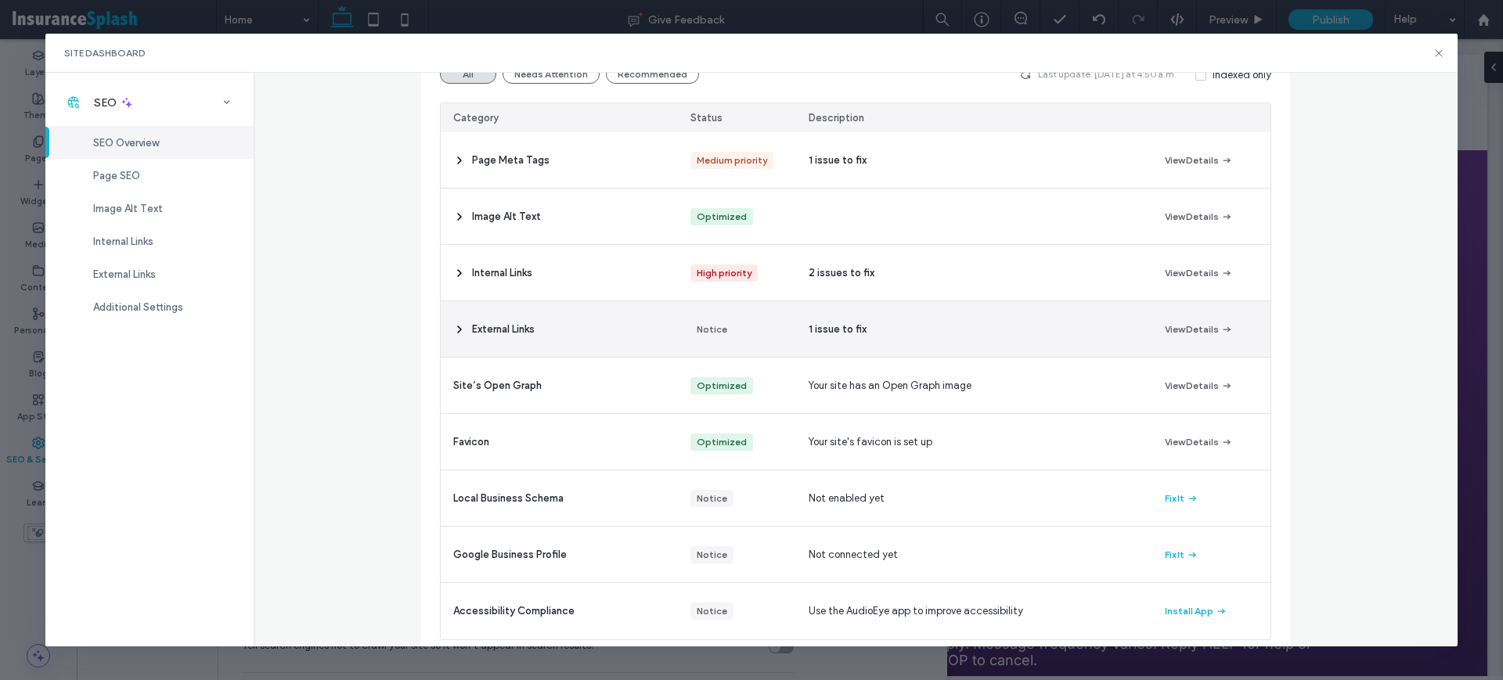
click at [835, 325] on span "1 issue to fix" at bounding box center [838, 330] width 58 height 16
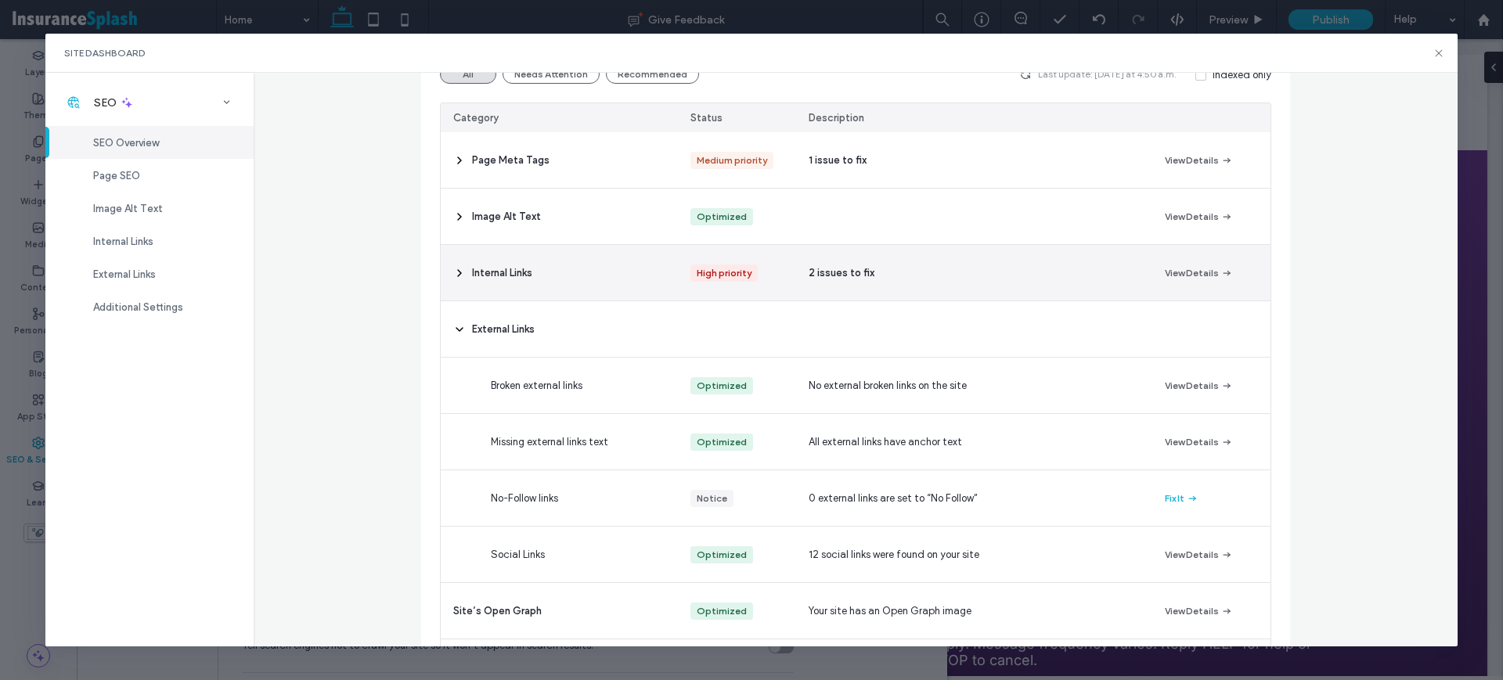
click at [914, 269] on div "2 issues to fix" at bounding box center [973, 273] width 355 height 56
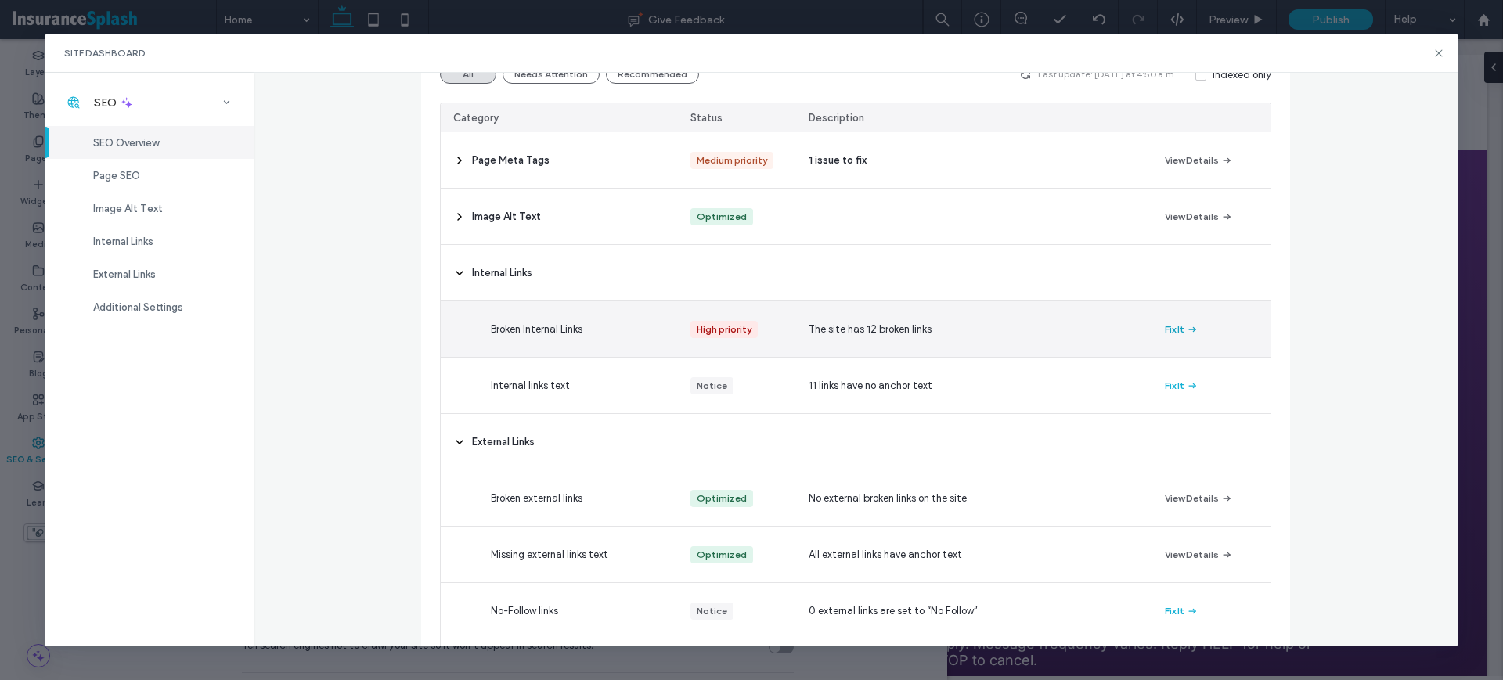
click at [1171, 332] on button "Fix It" at bounding box center [1182, 329] width 34 height 19
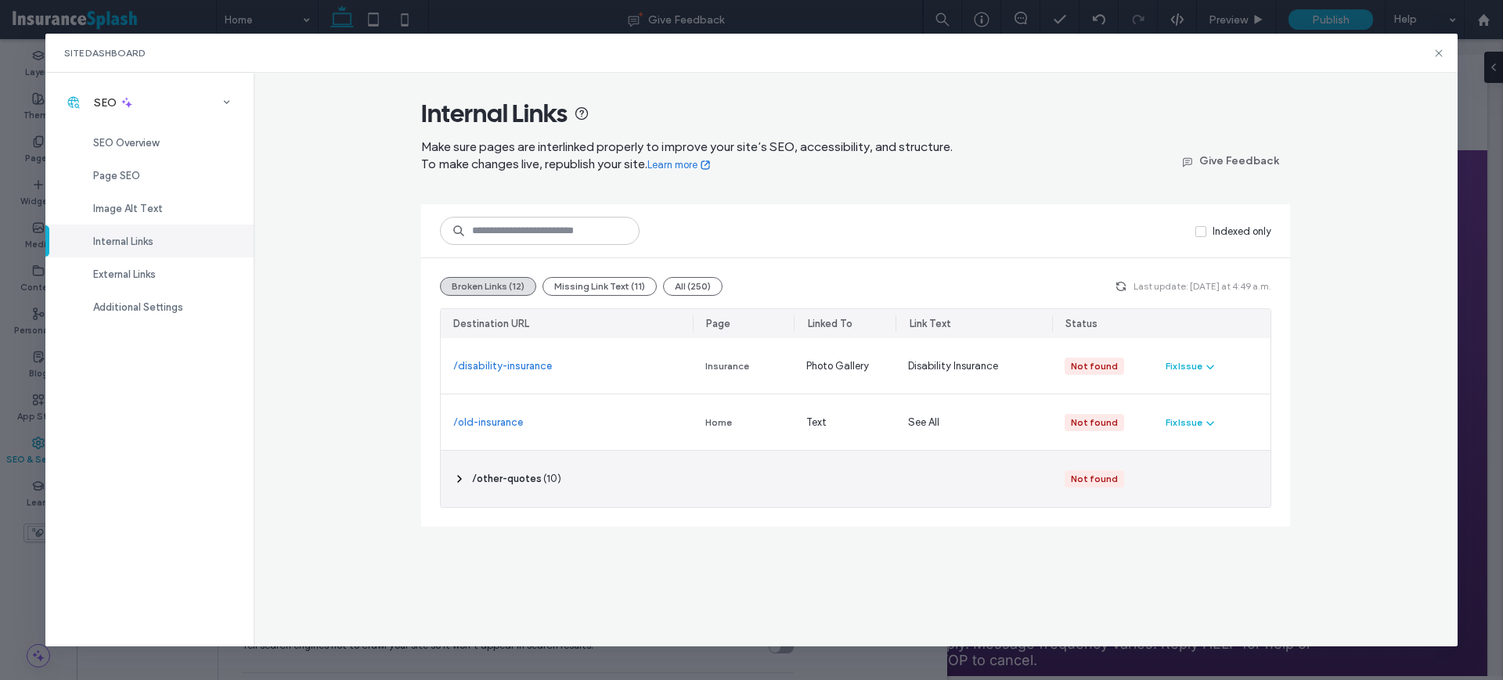
click at [641, 475] on div "‎ /other-quotes ‎ ( 10 )" at bounding box center [567, 479] width 252 height 56
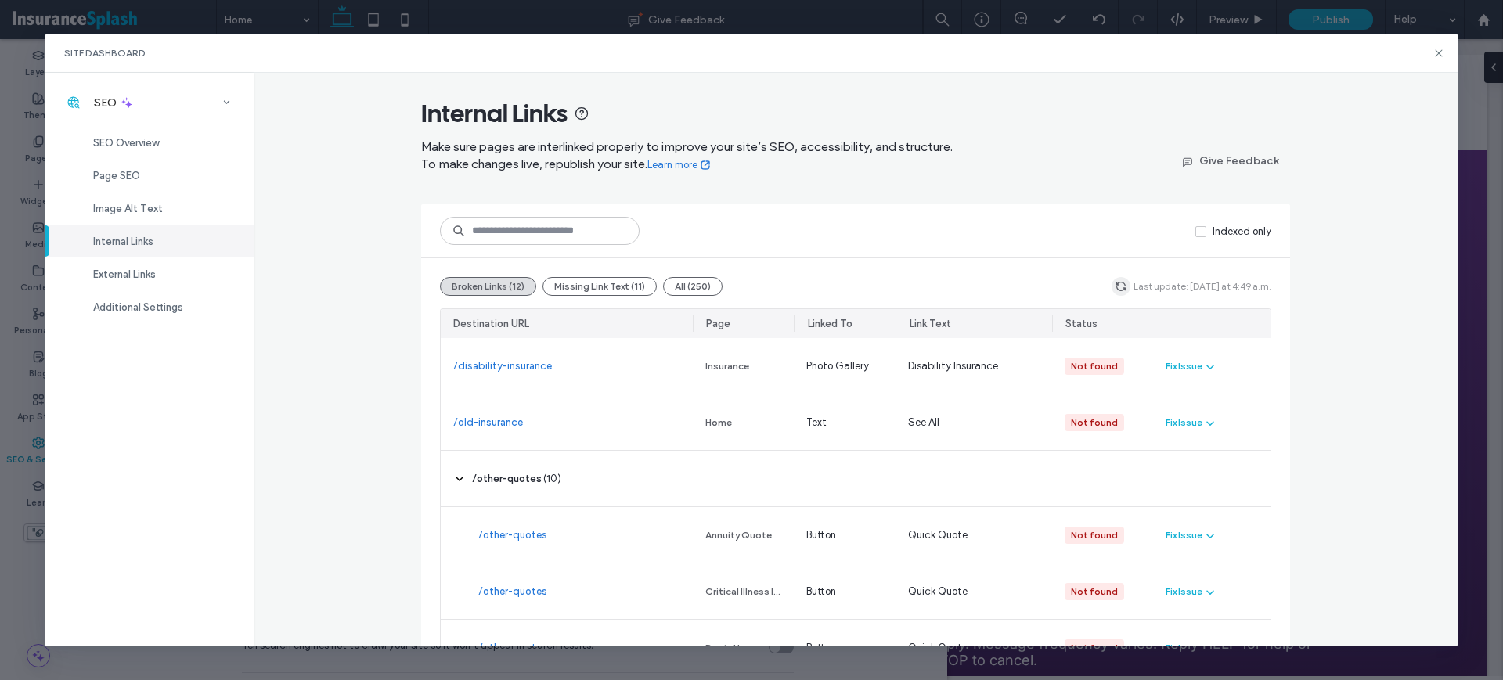
click at [1115, 287] on icon "button" at bounding box center [1121, 286] width 13 height 13
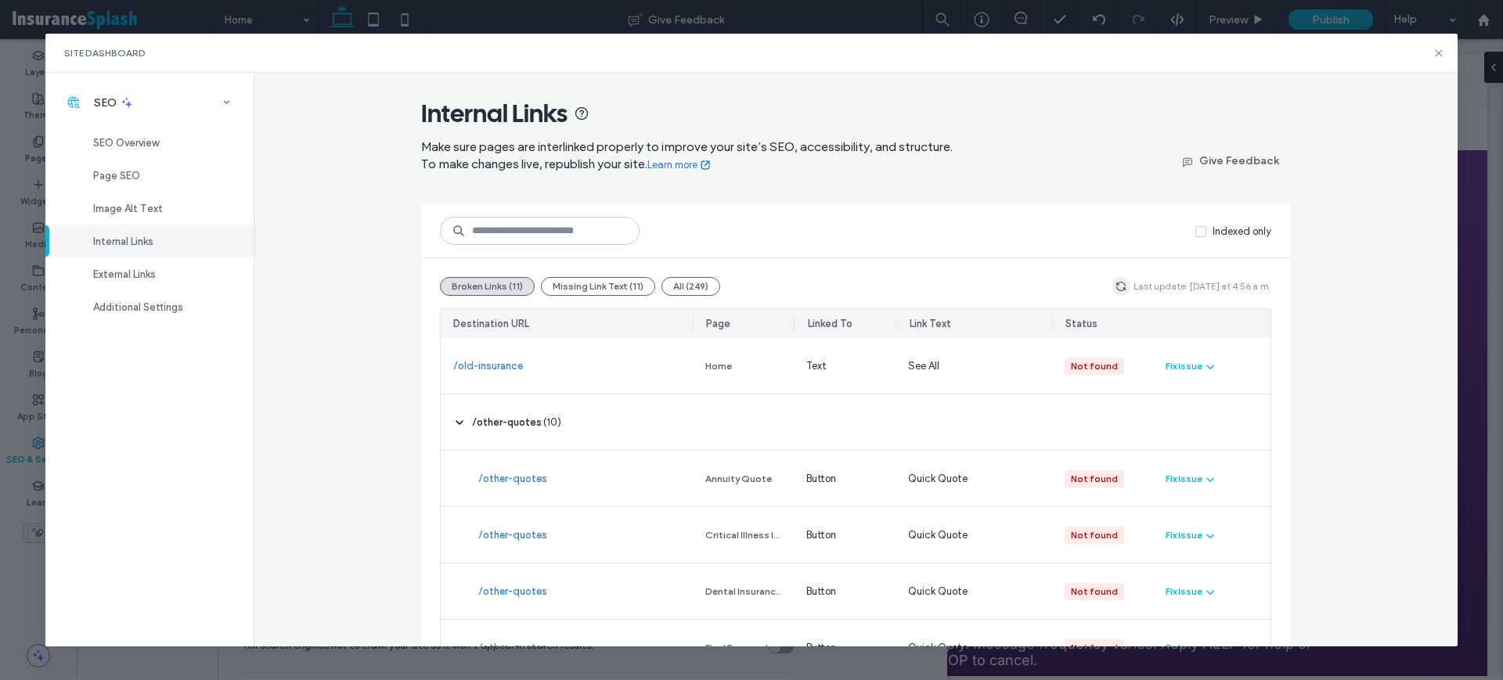
click at [1120, 293] on span "button" at bounding box center [1121, 286] width 19 height 19
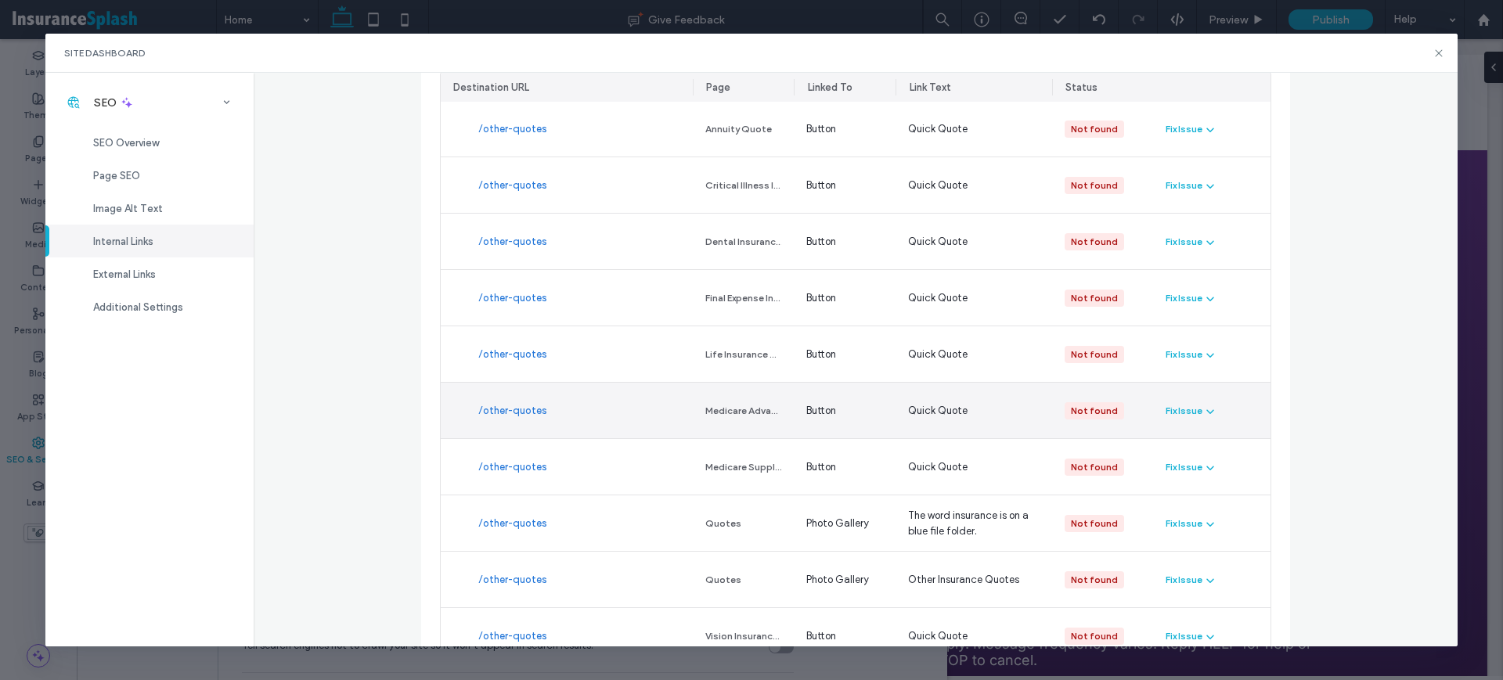
scroll to position [98, 0]
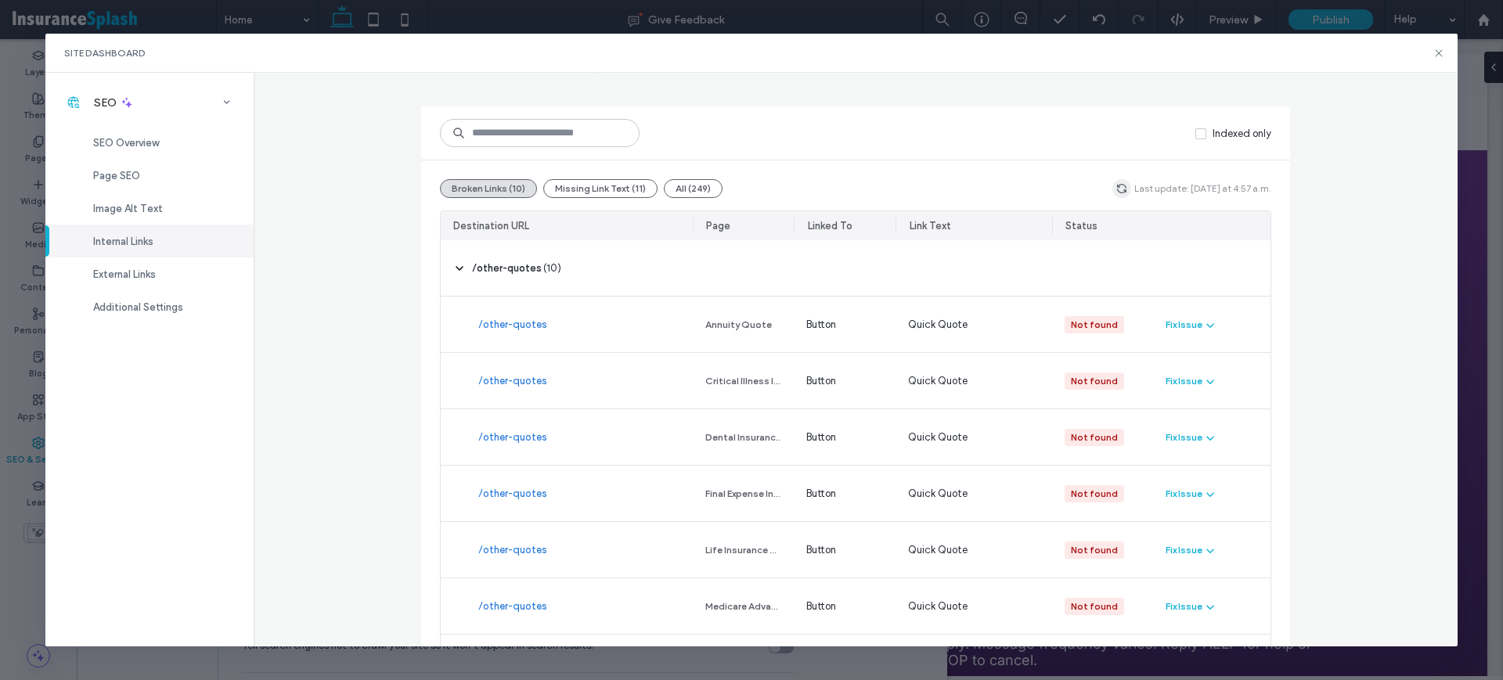
click at [1116, 188] on icon "button" at bounding box center [1122, 188] width 13 height 13
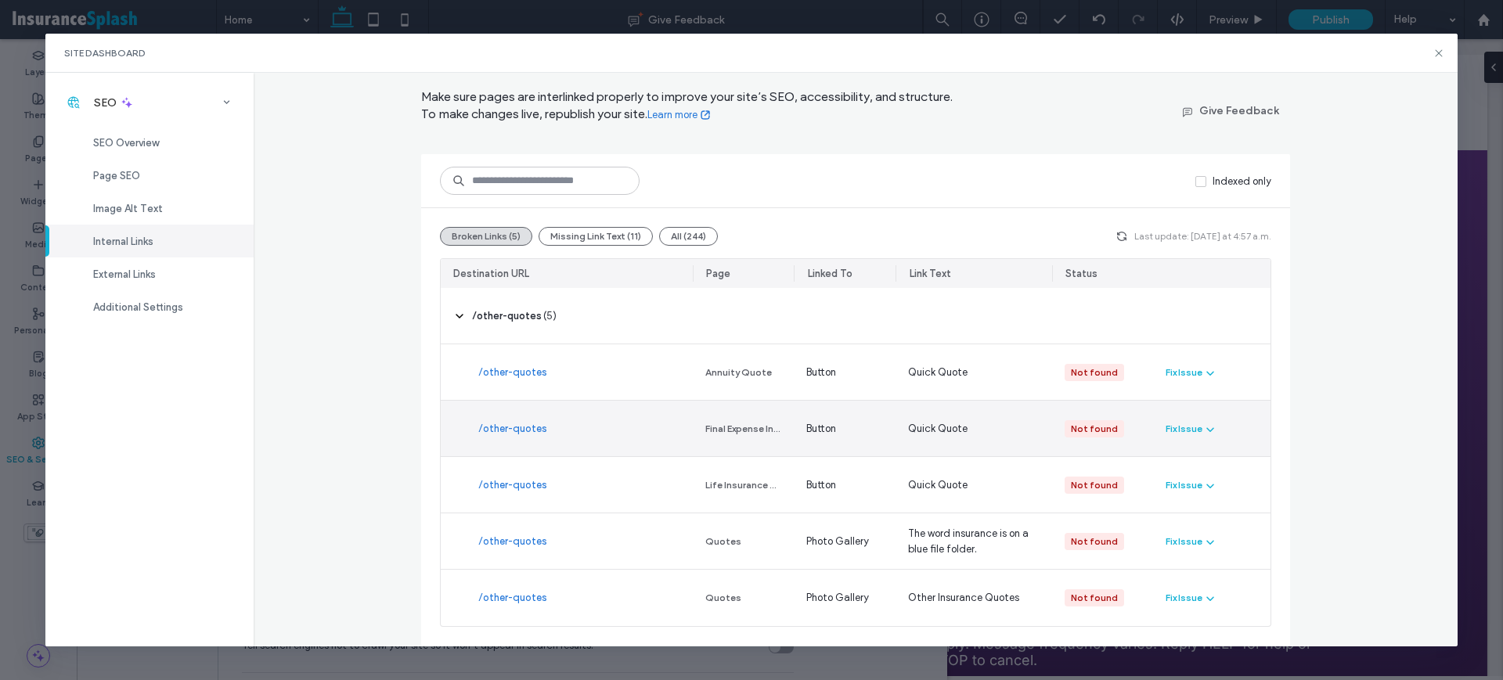
scroll to position [49, 0]
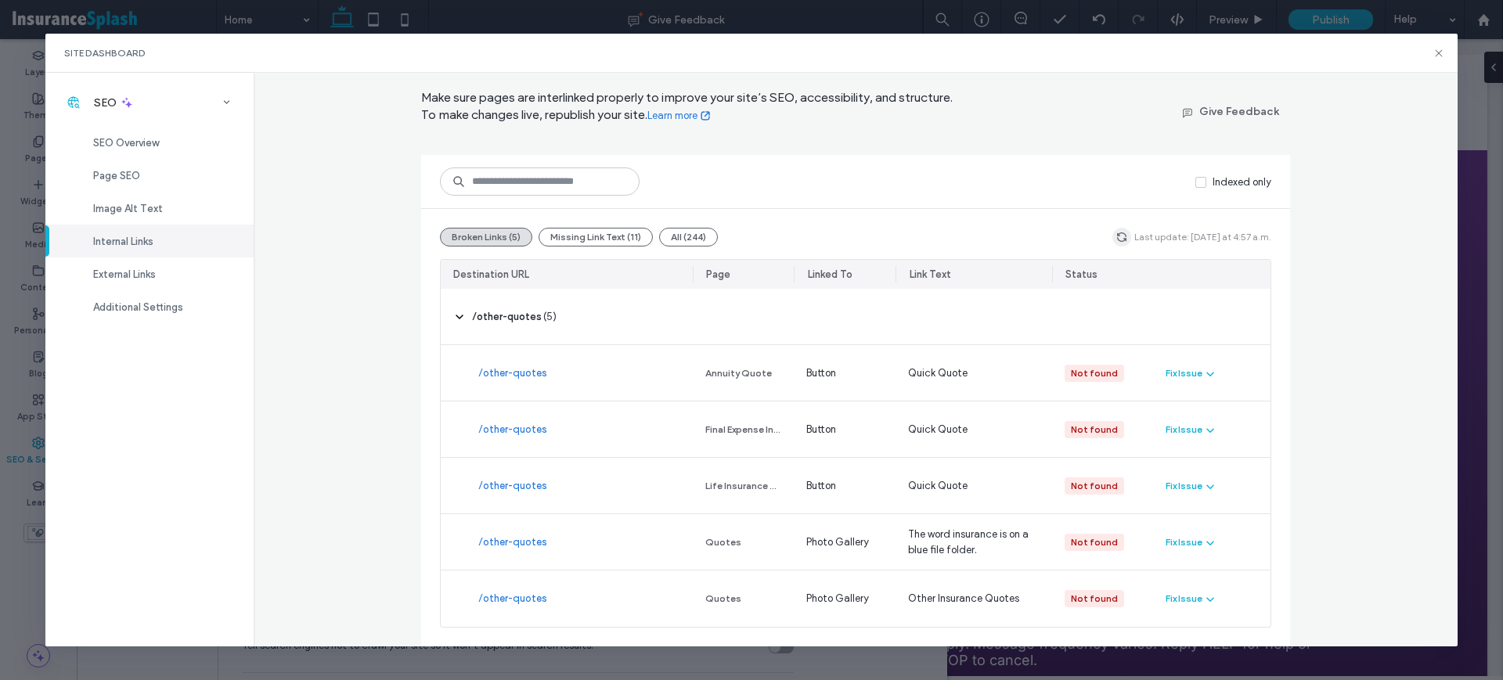
click at [1116, 238] on icon "button" at bounding box center [1122, 237] width 13 height 13
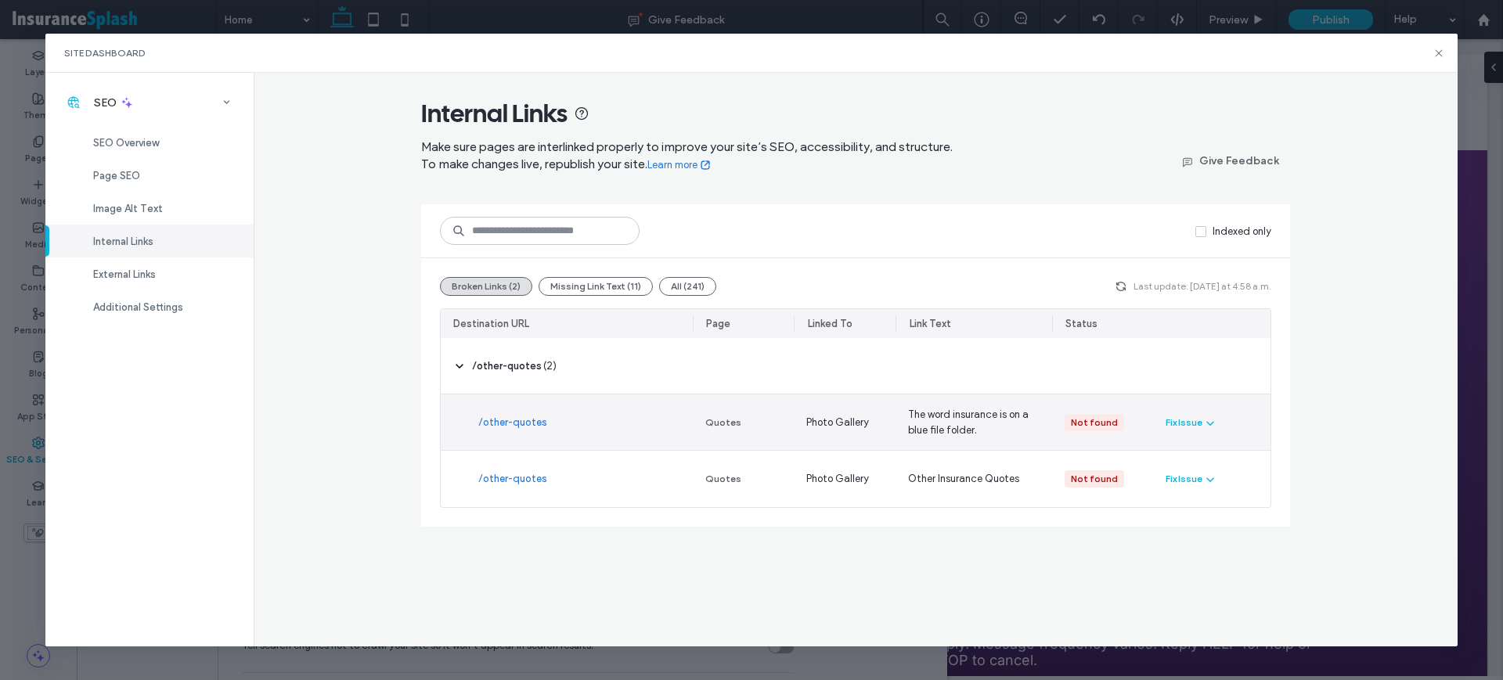
scroll to position [0, 0]
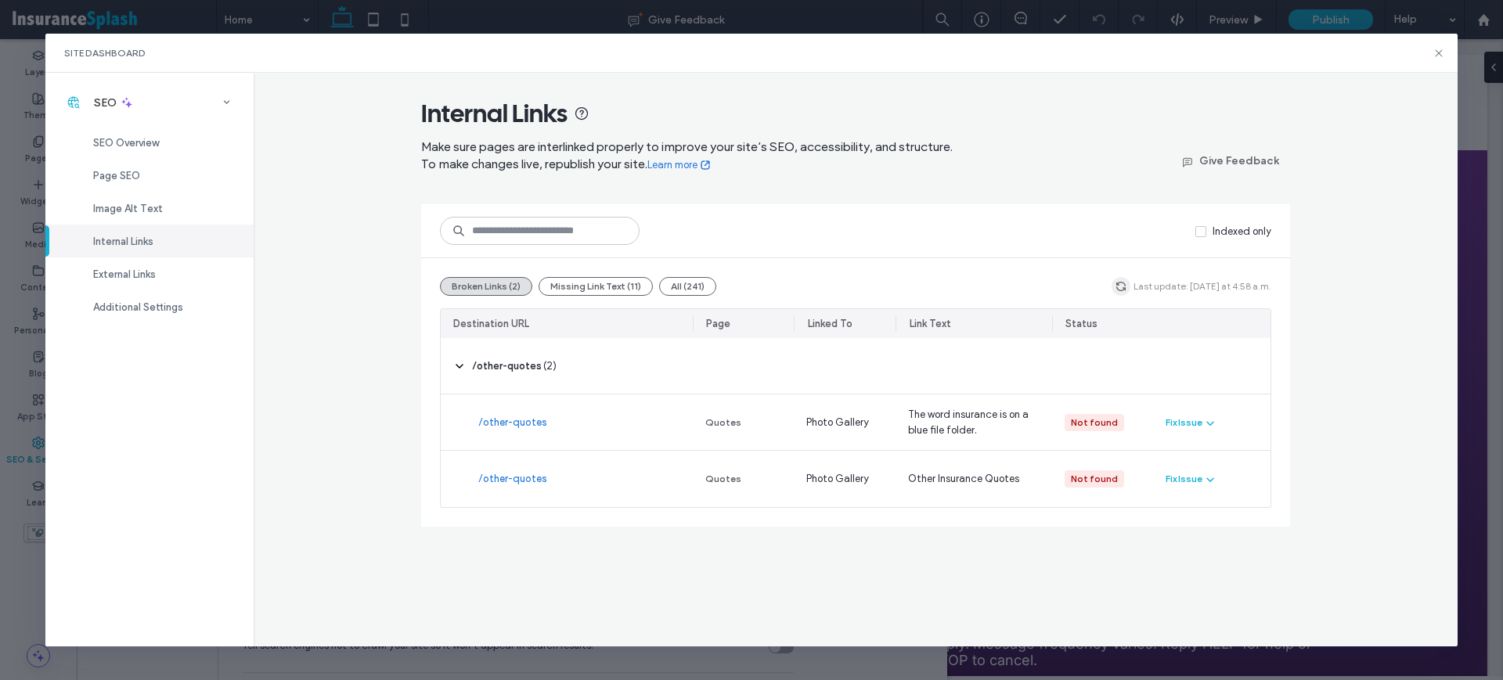
click at [1120, 283] on icon "button" at bounding box center [1121, 286] width 13 height 13
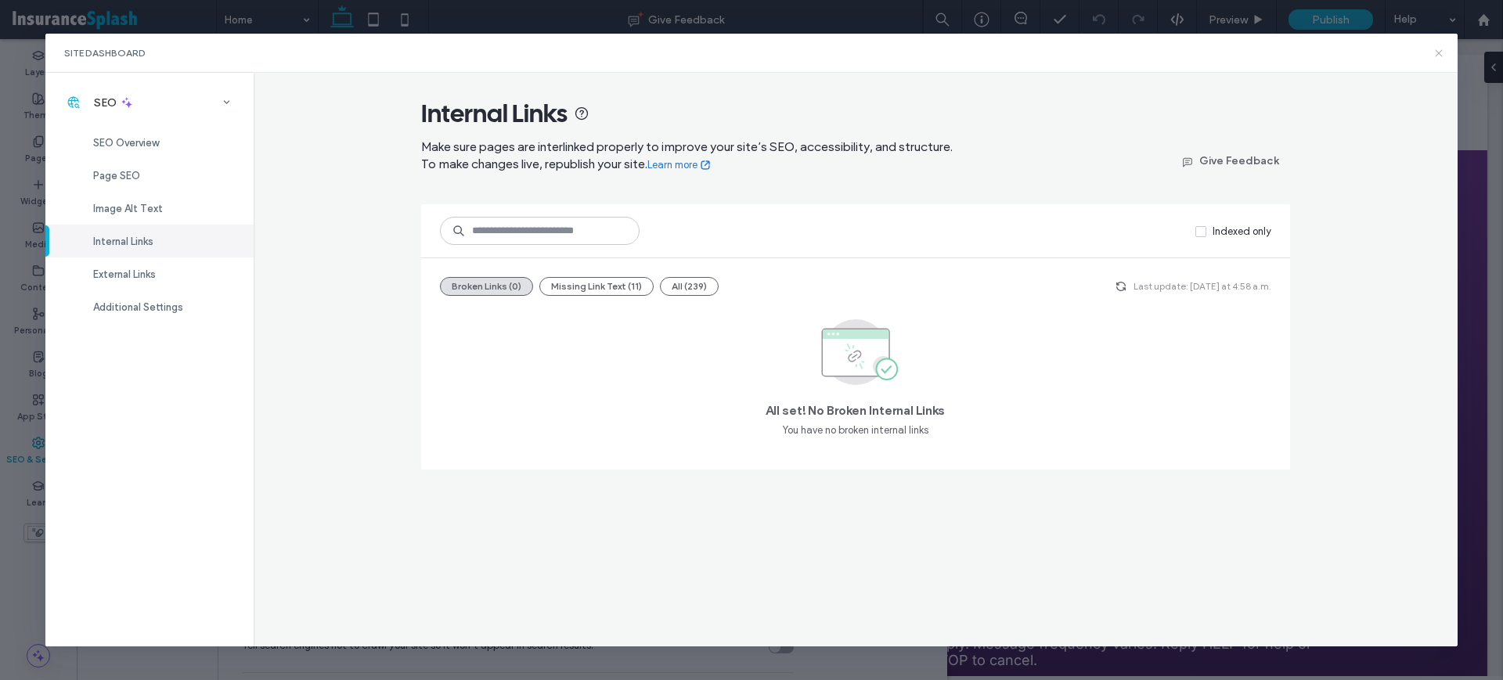
click at [1438, 51] on icon at bounding box center [1439, 53] width 13 height 13
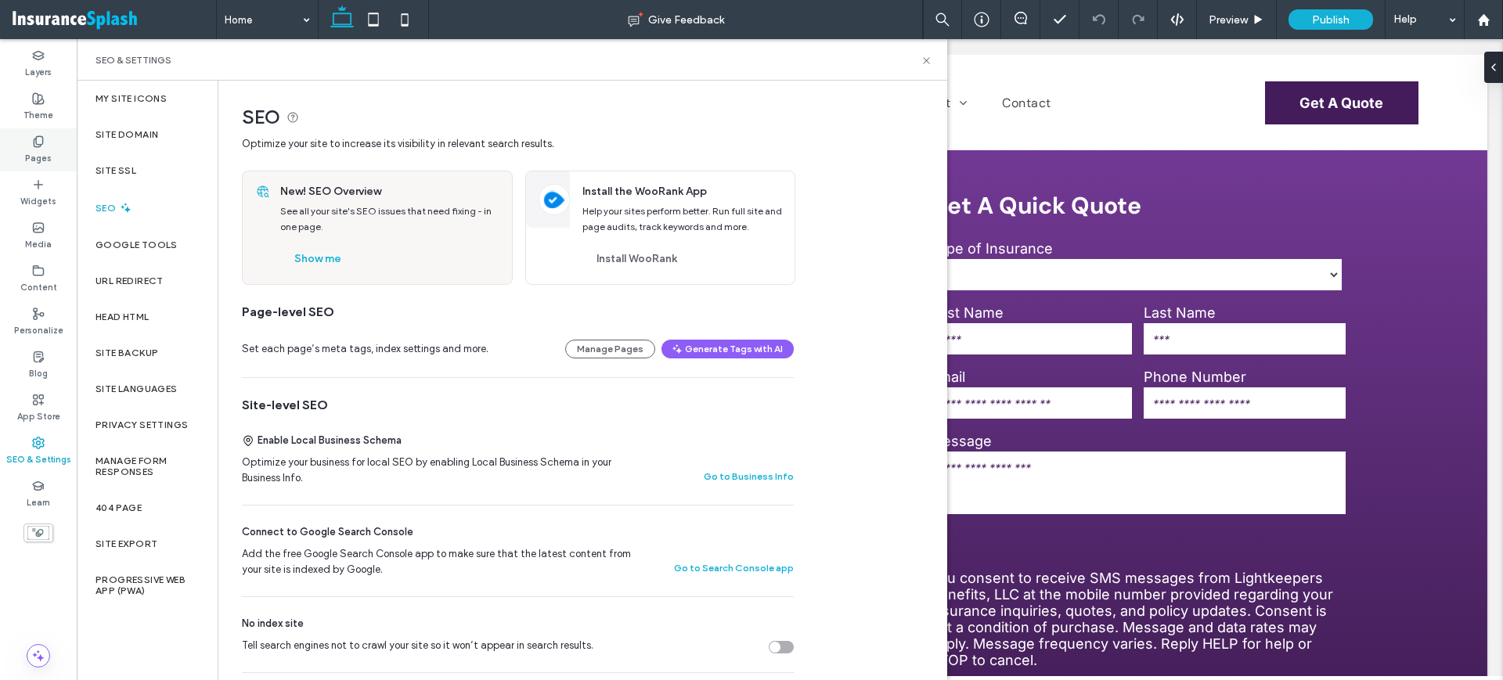
click at [44, 139] on icon at bounding box center [38, 141] width 13 height 13
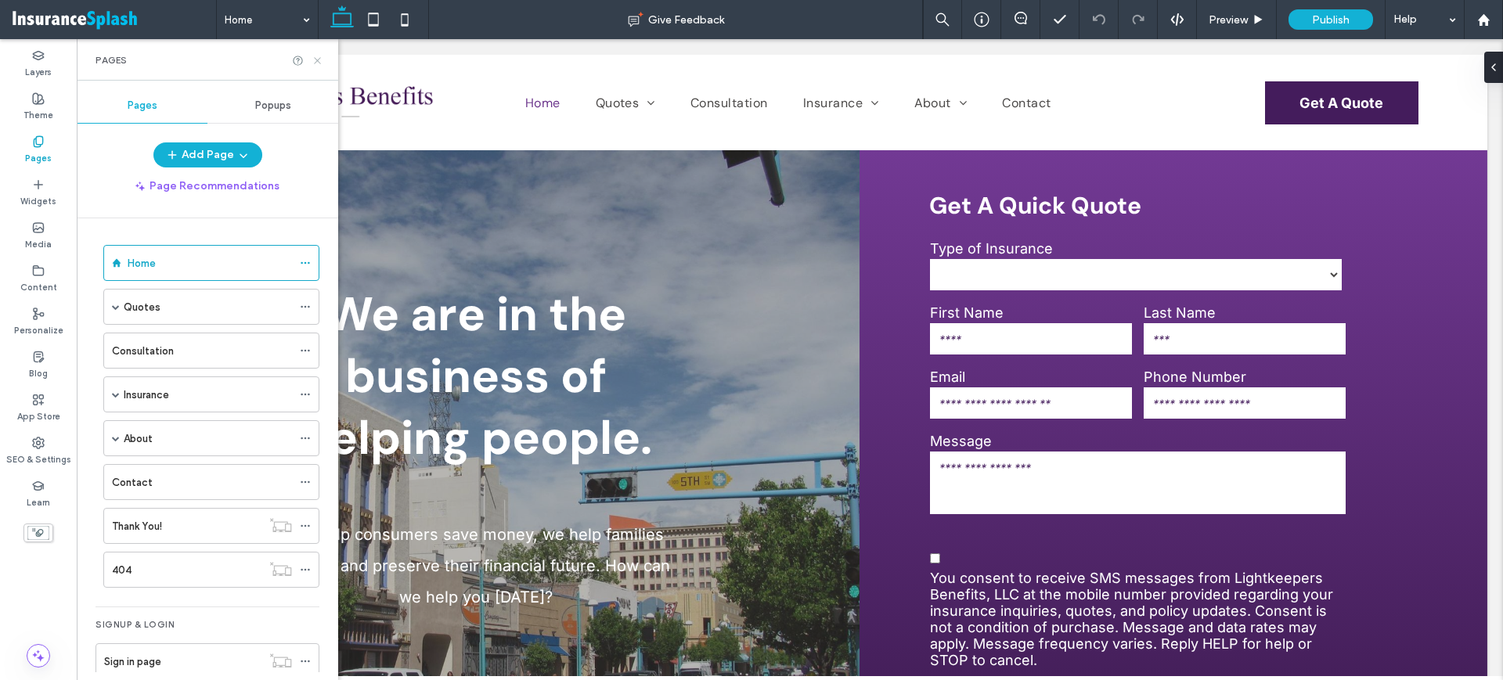
click at [321, 59] on icon at bounding box center [318, 61] width 12 height 12
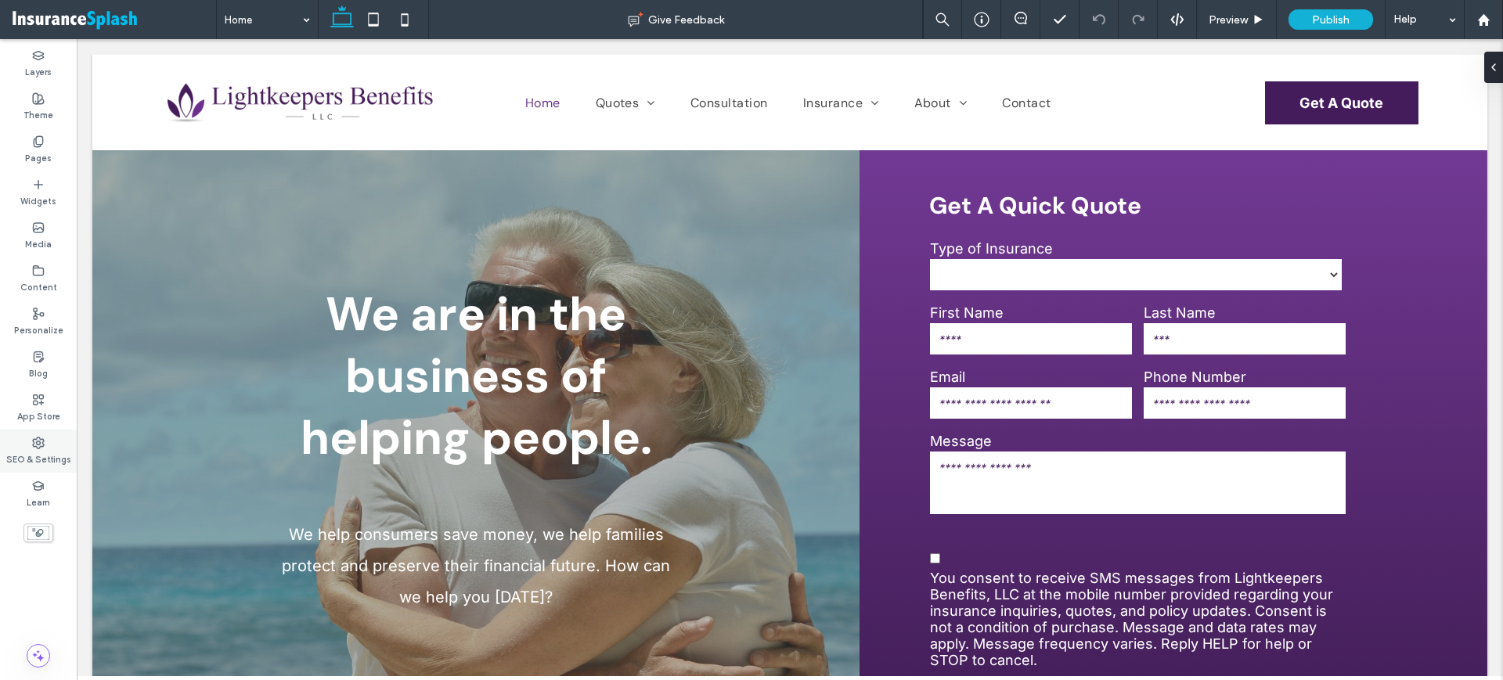
click at [43, 447] on icon at bounding box center [38, 443] width 13 height 13
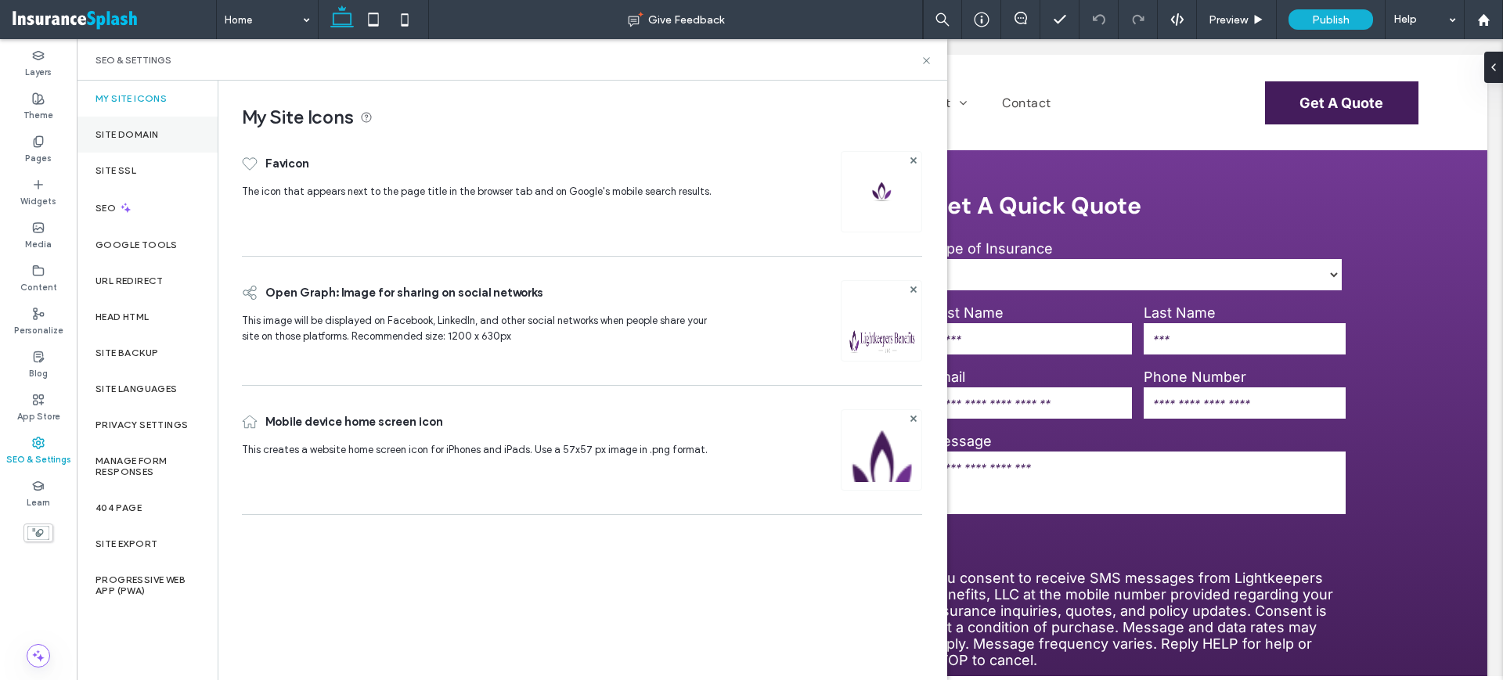
click at [157, 131] on label "Site Domain" at bounding box center [127, 134] width 63 height 11
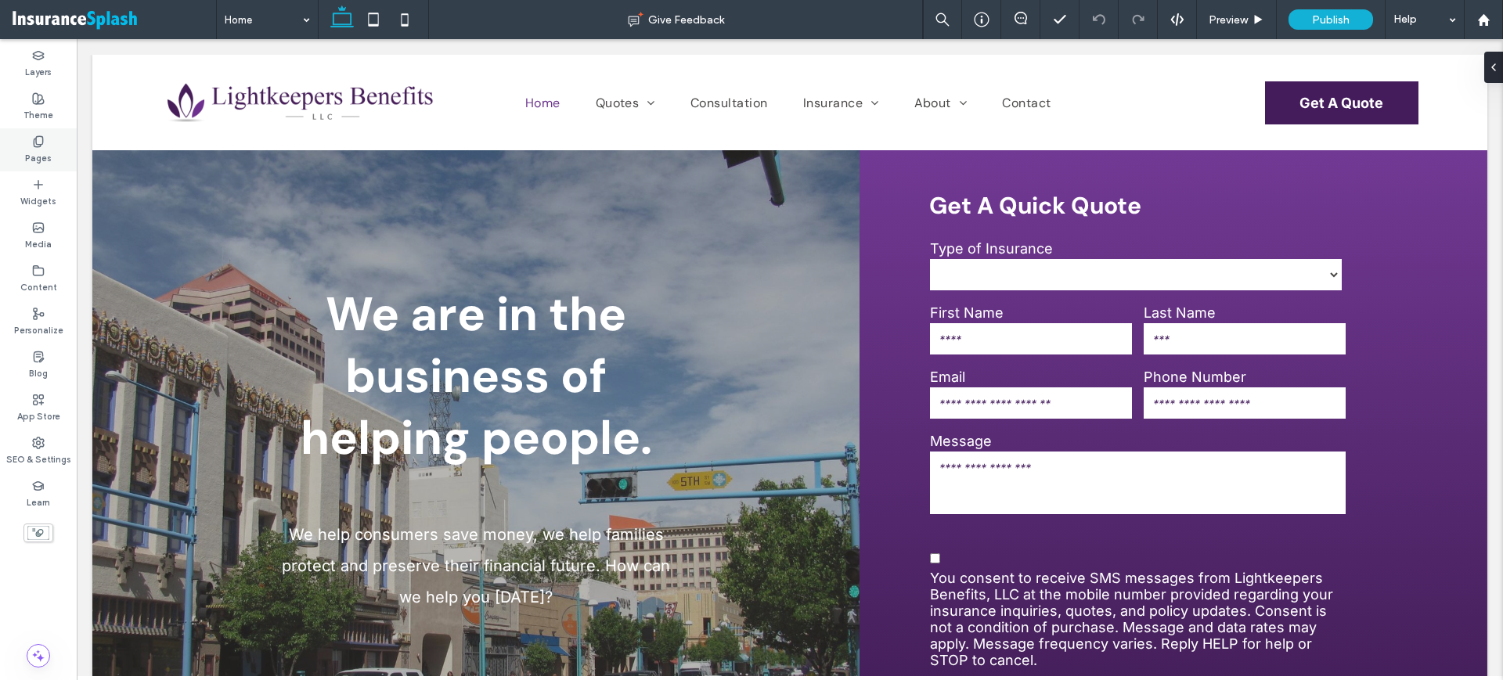
click at [38, 157] on label "Pages" at bounding box center [38, 156] width 27 height 17
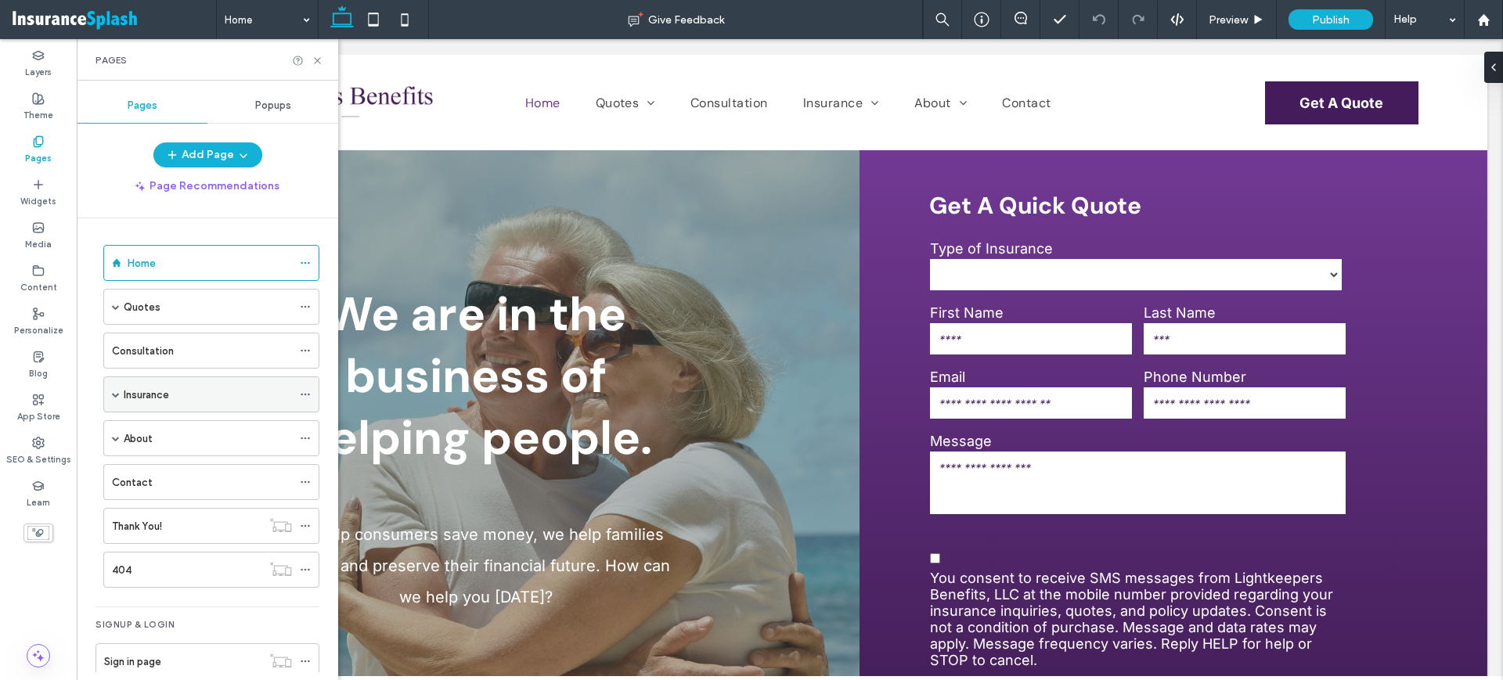
click at [116, 396] on span at bounding box center [116, 395] width 8 height 8
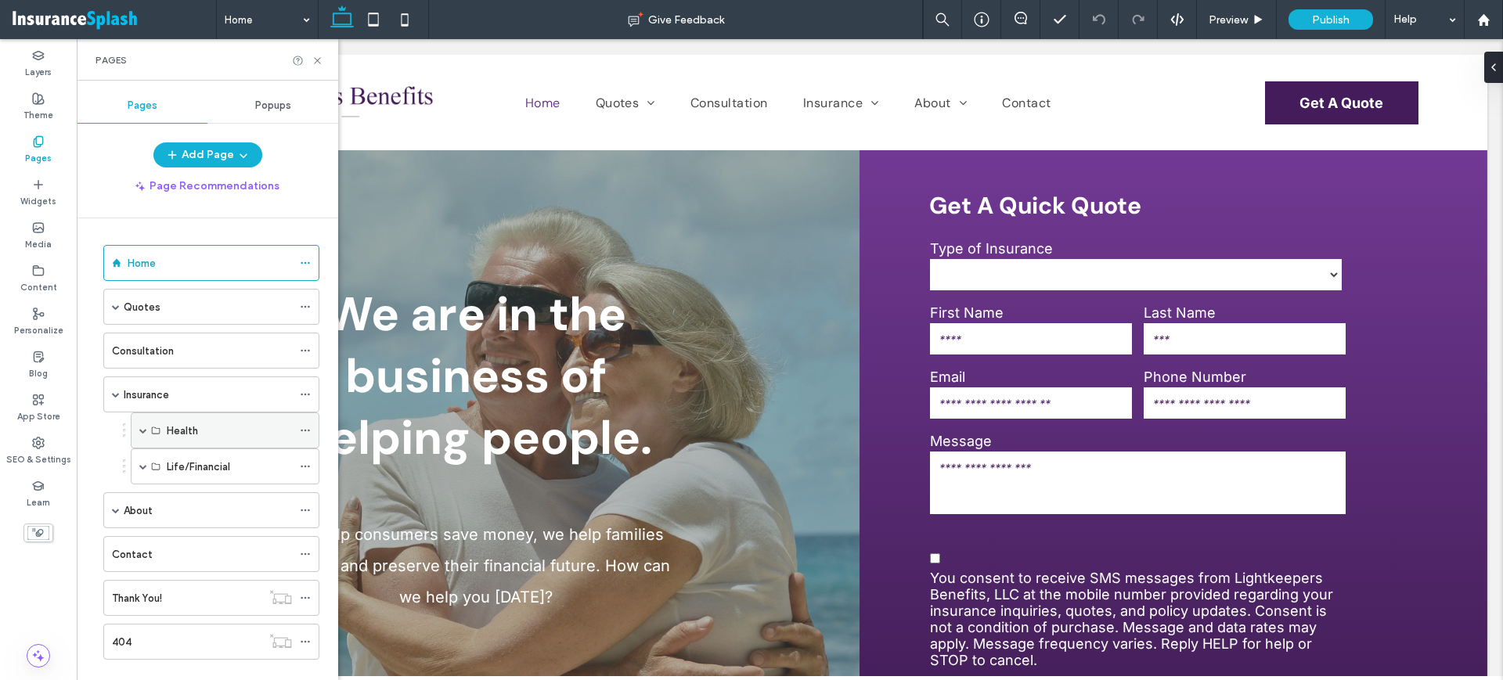
click at [142, 432] on span at bounding box center [143, 431] width 8 height 8
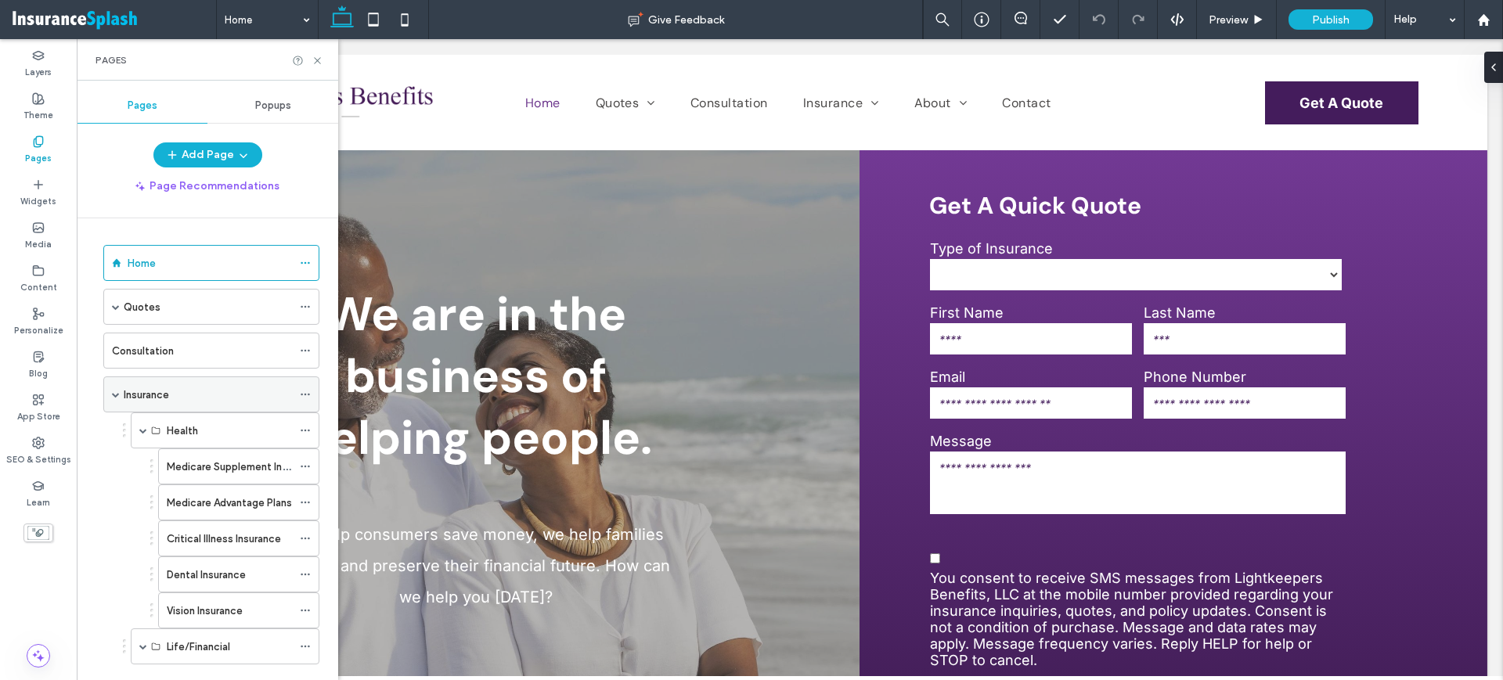
click at [175, 395] on div "Insurance" at bounding box center [208, 395] width 168 height 16
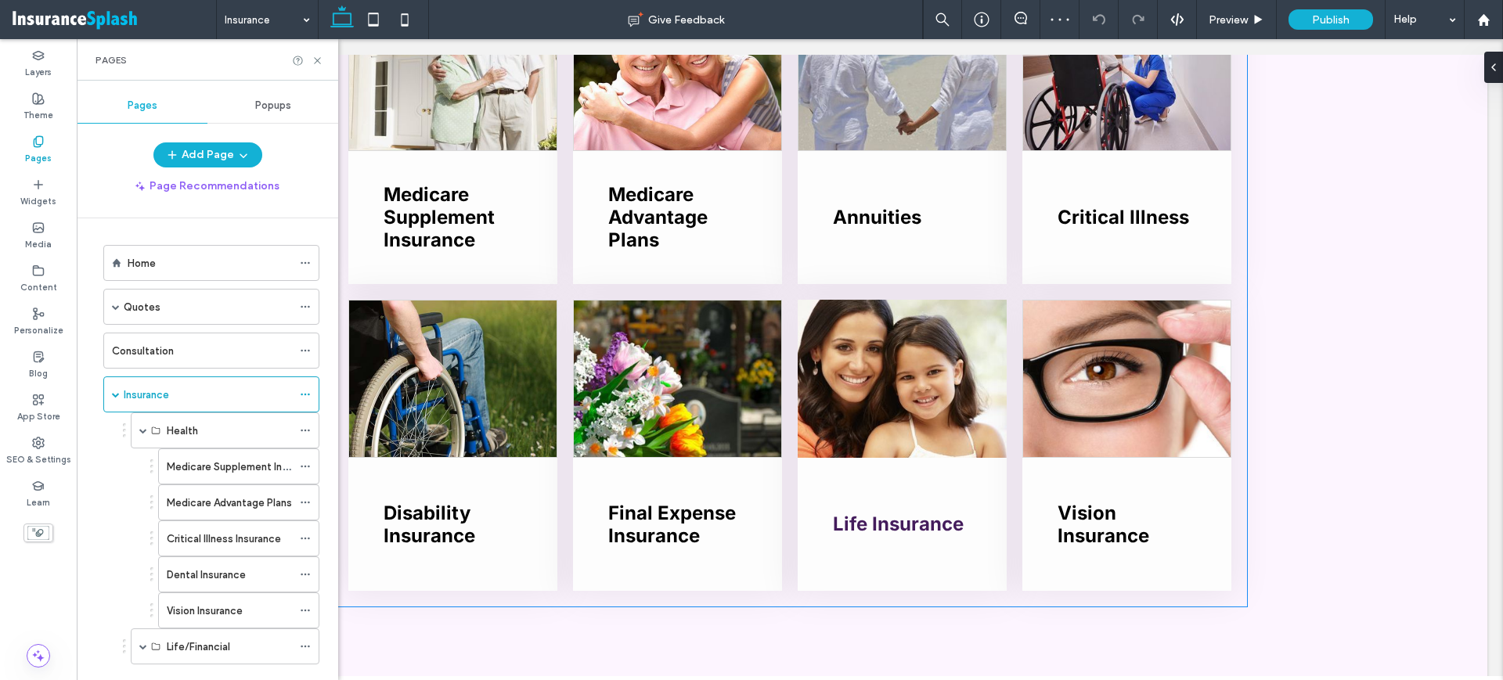
scroll to position [587, 0]
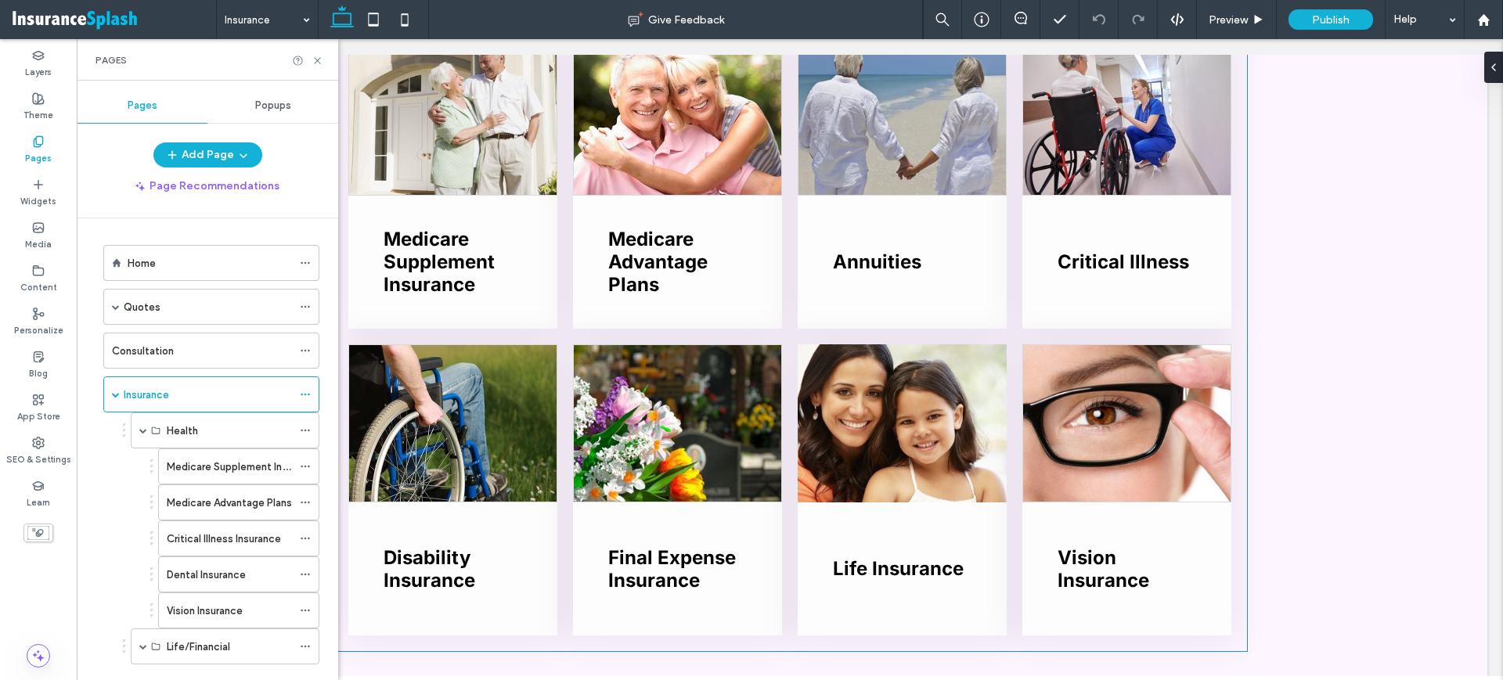
click at [821, 419] on link at bounding box center [903, 423] width 222 height 168
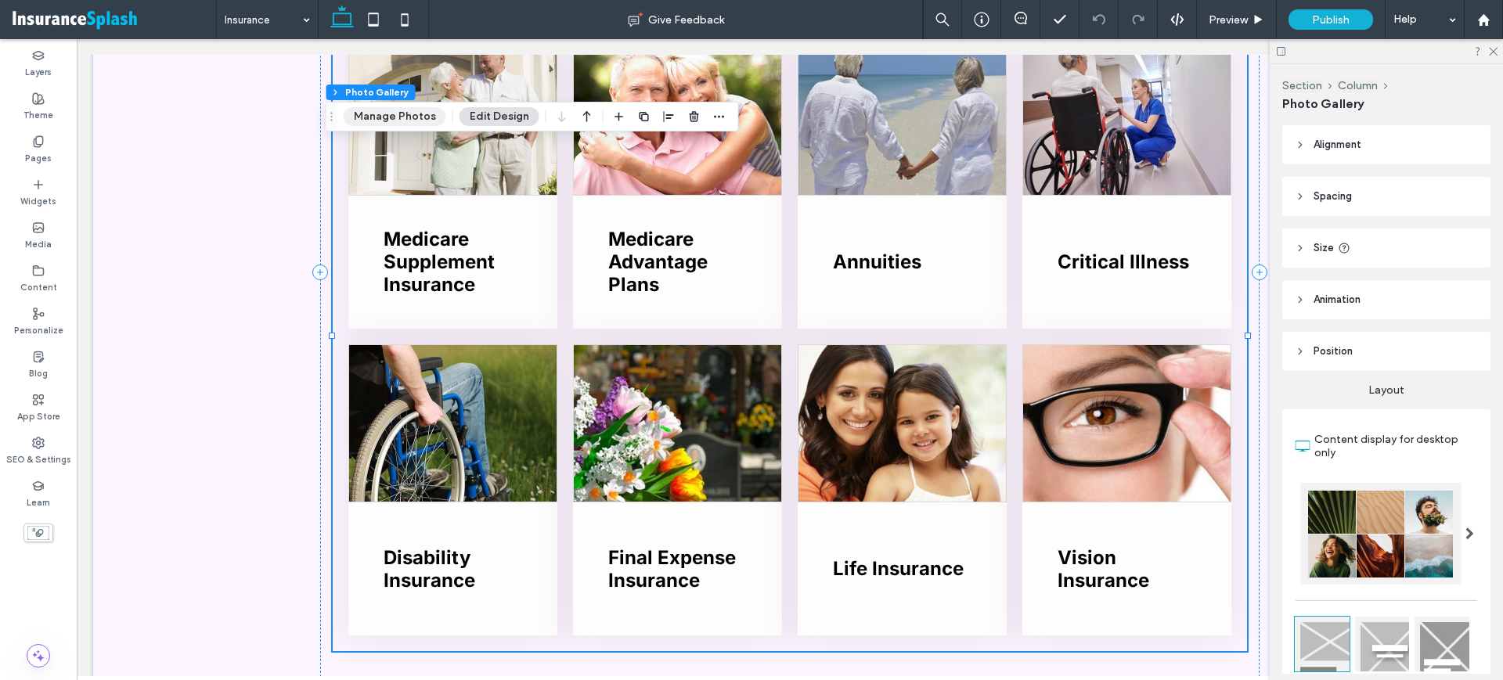
click at [388, 114] on button "Manage Photos" at bounding box center [395, 116] width 103 height 19
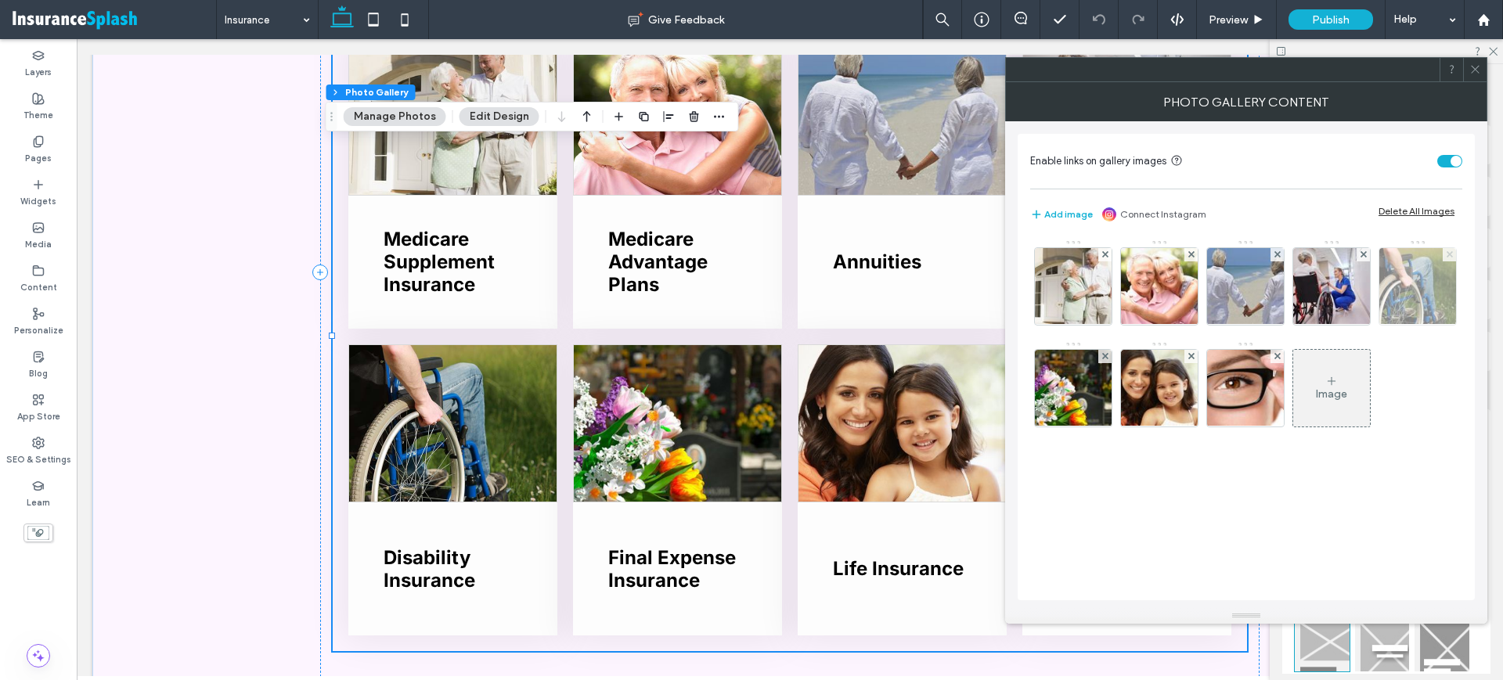
click at [1450, 255] on icon at bounding box center [1450, 254] width 6 height 6
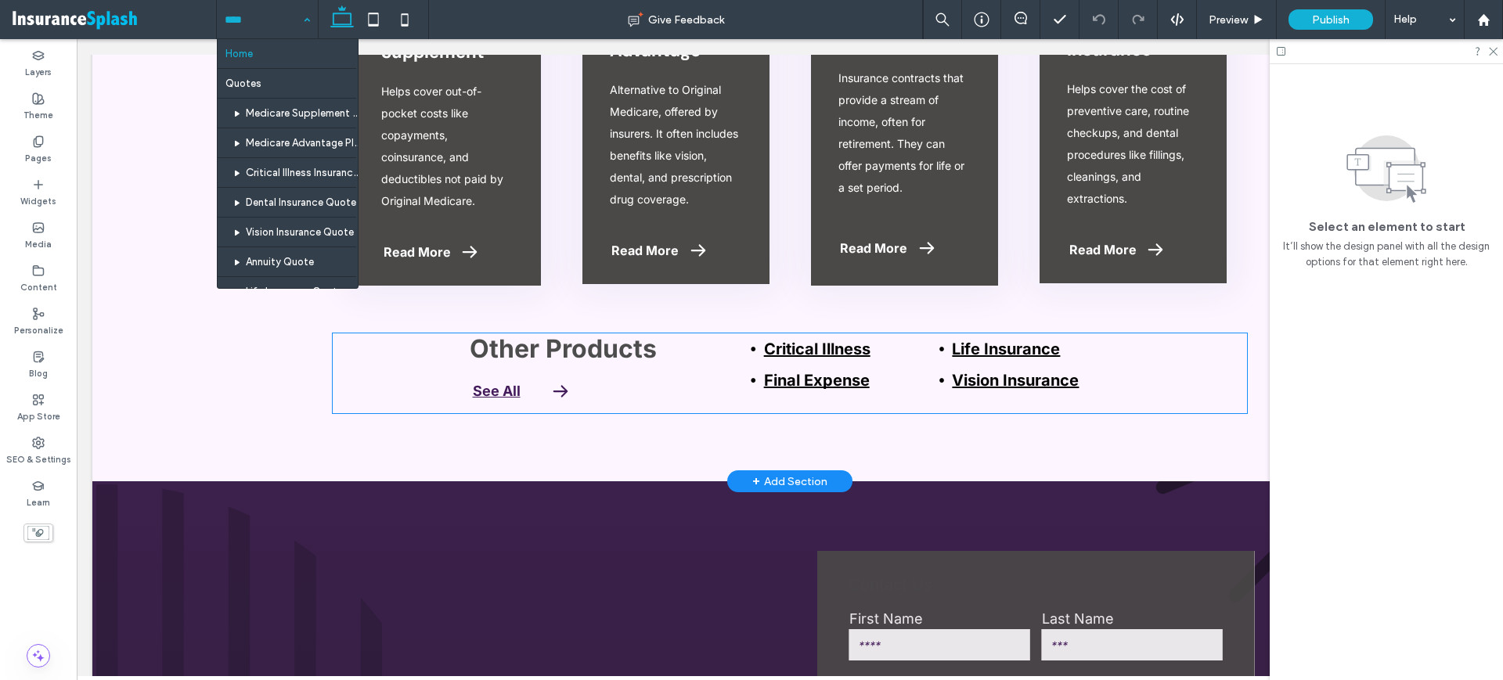
scroll to position [2447, 0]
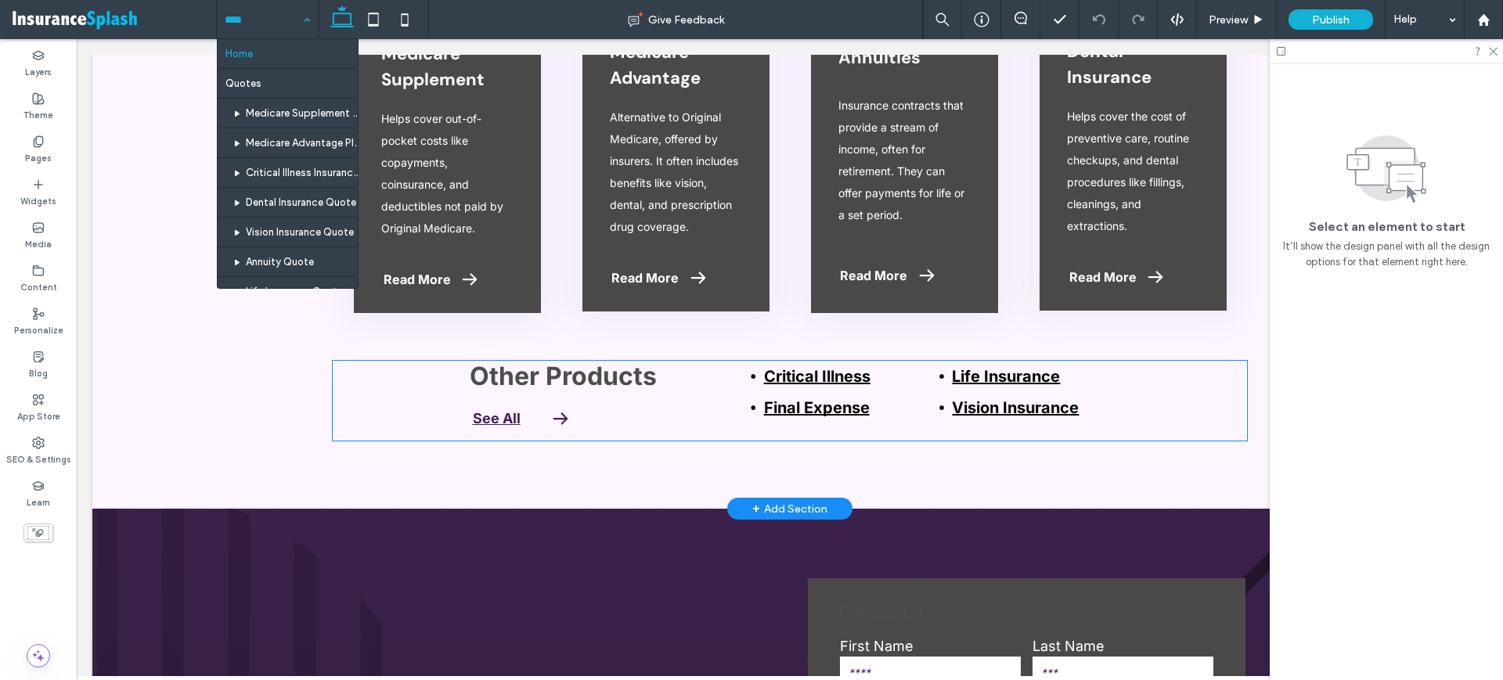
click at [550, 421] on div "See All" at bounding box center [602, 419] width 258 height 28
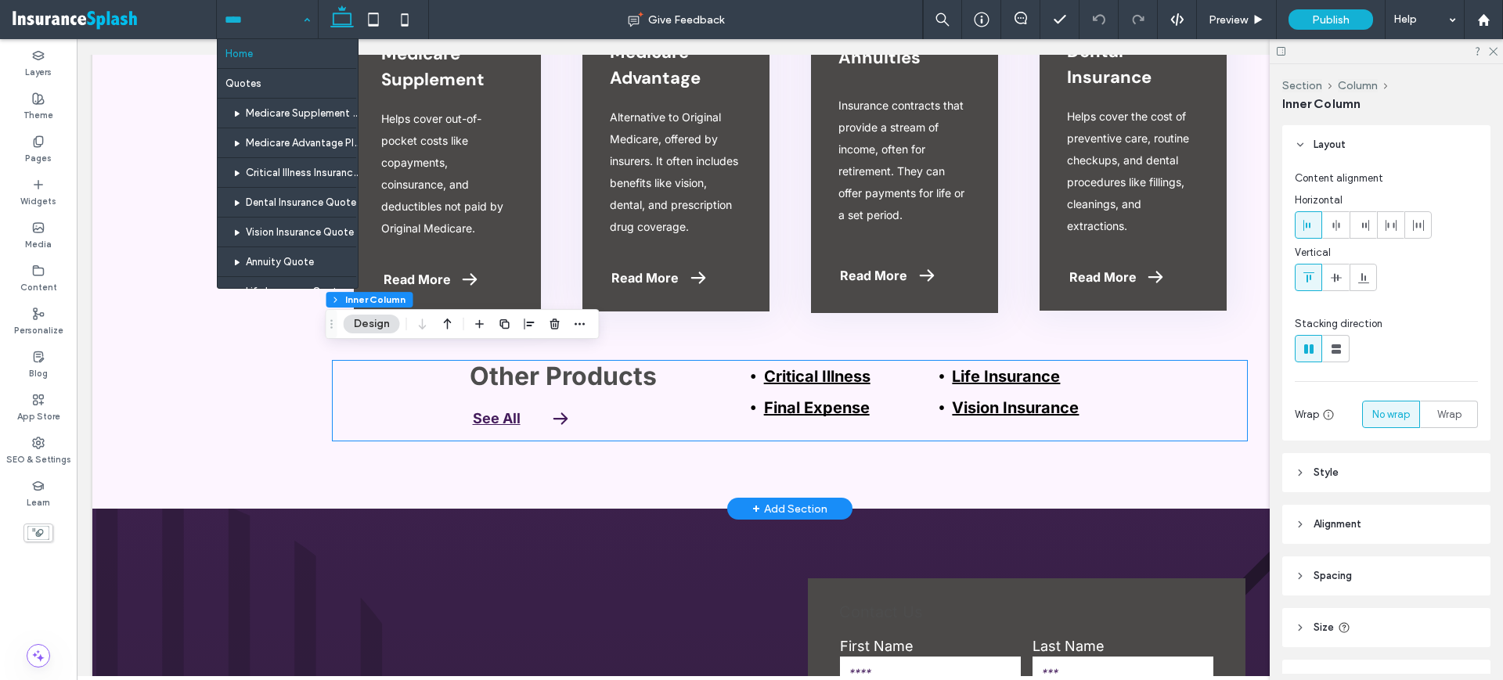
click at [557, 413] on icon at bounding box center [560, 418] width 23 height 23
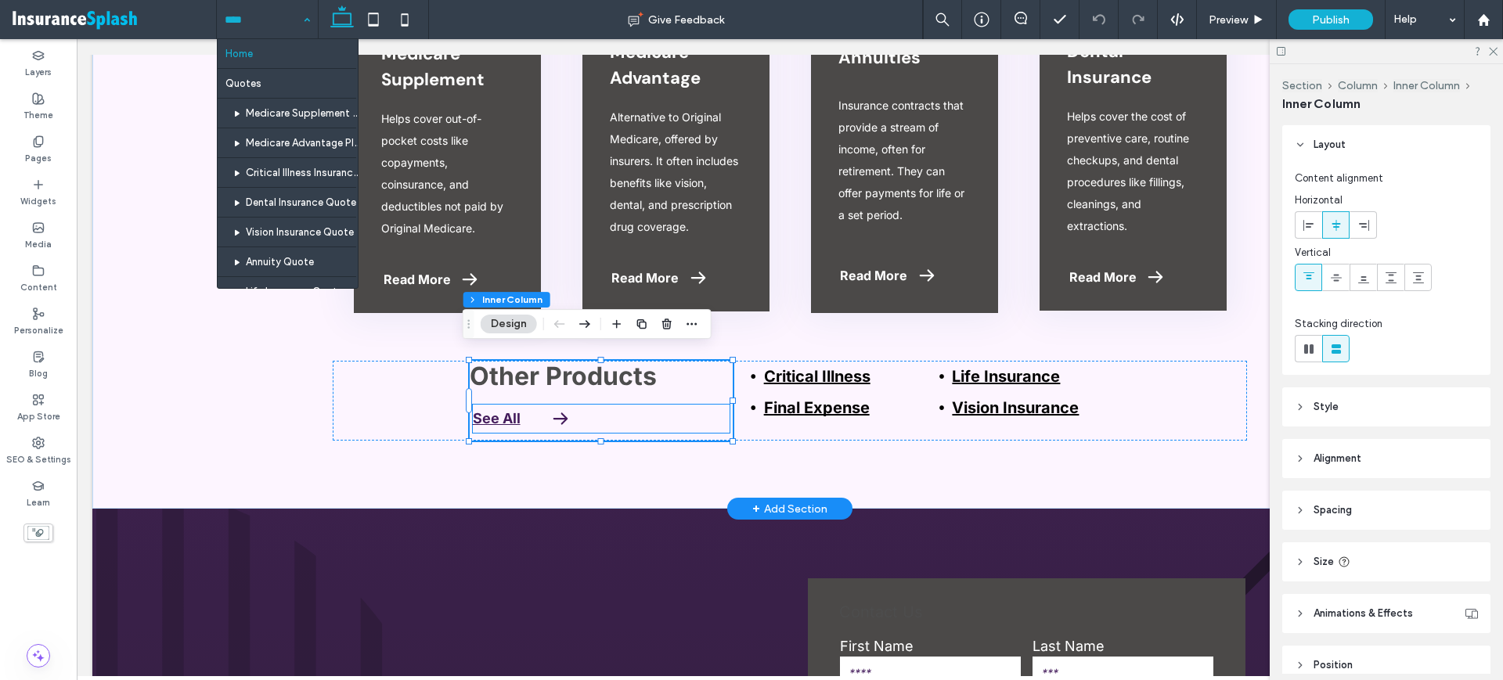
click at [554, 407] on icon at bounding box center [560, 418] width 23 height 23
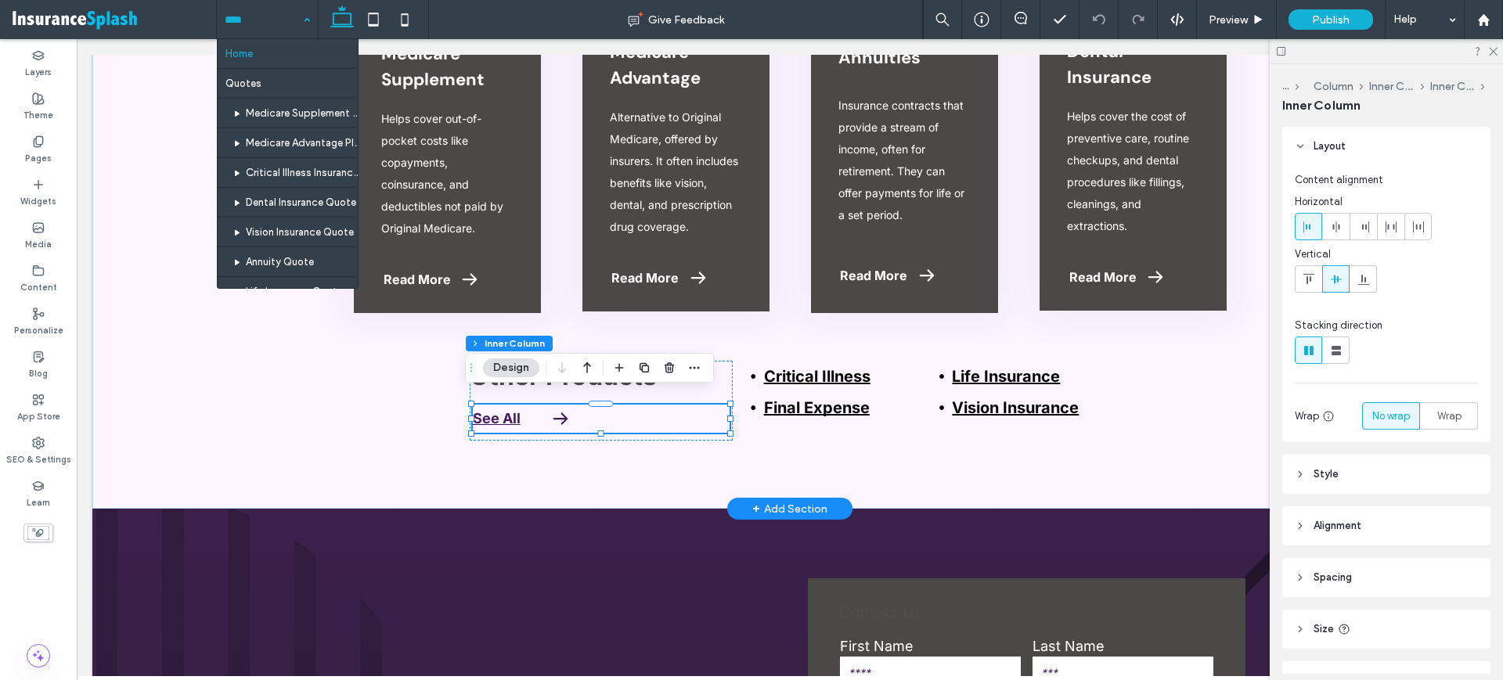
click at [554, 407] on icon at bounding box center [560, 418] width 23 height 23
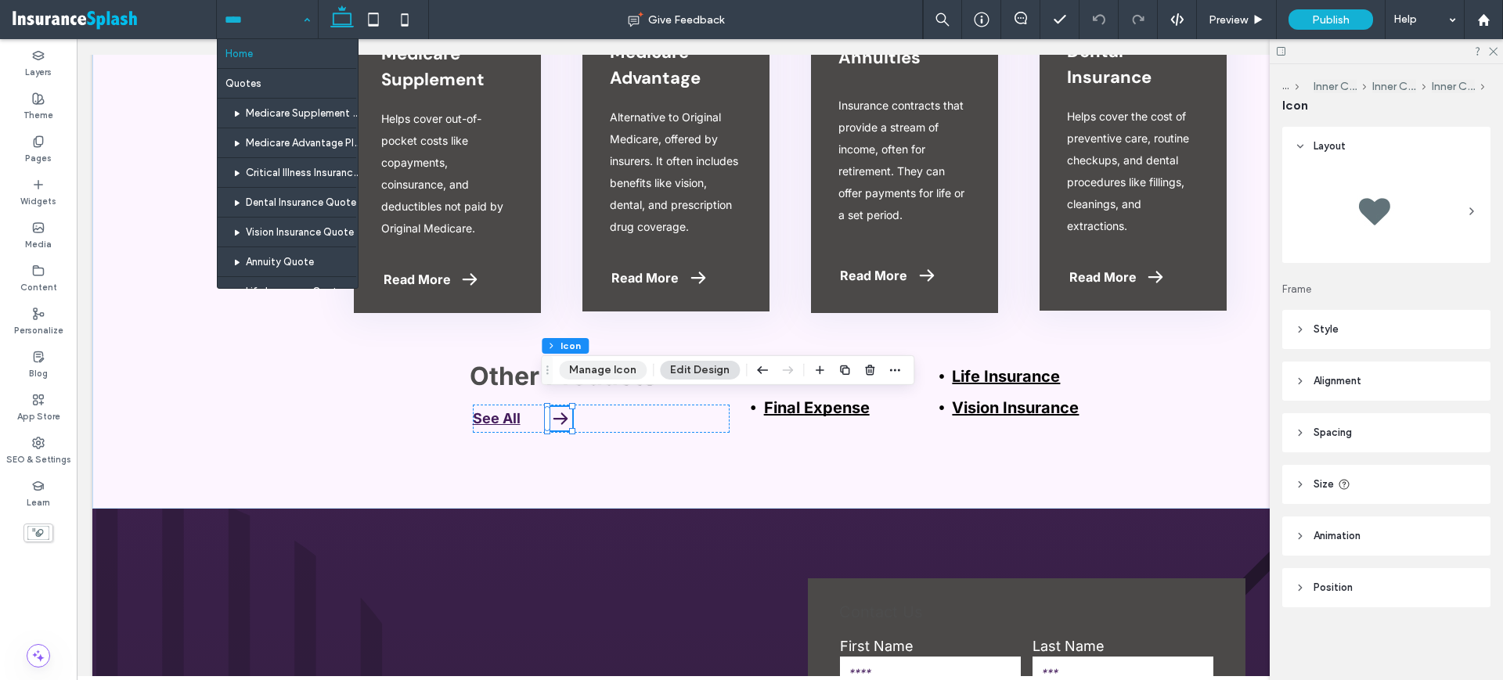
click at [603, 373] on button "Manage Icon" at bounding box center [603, 370] width 88 height 19
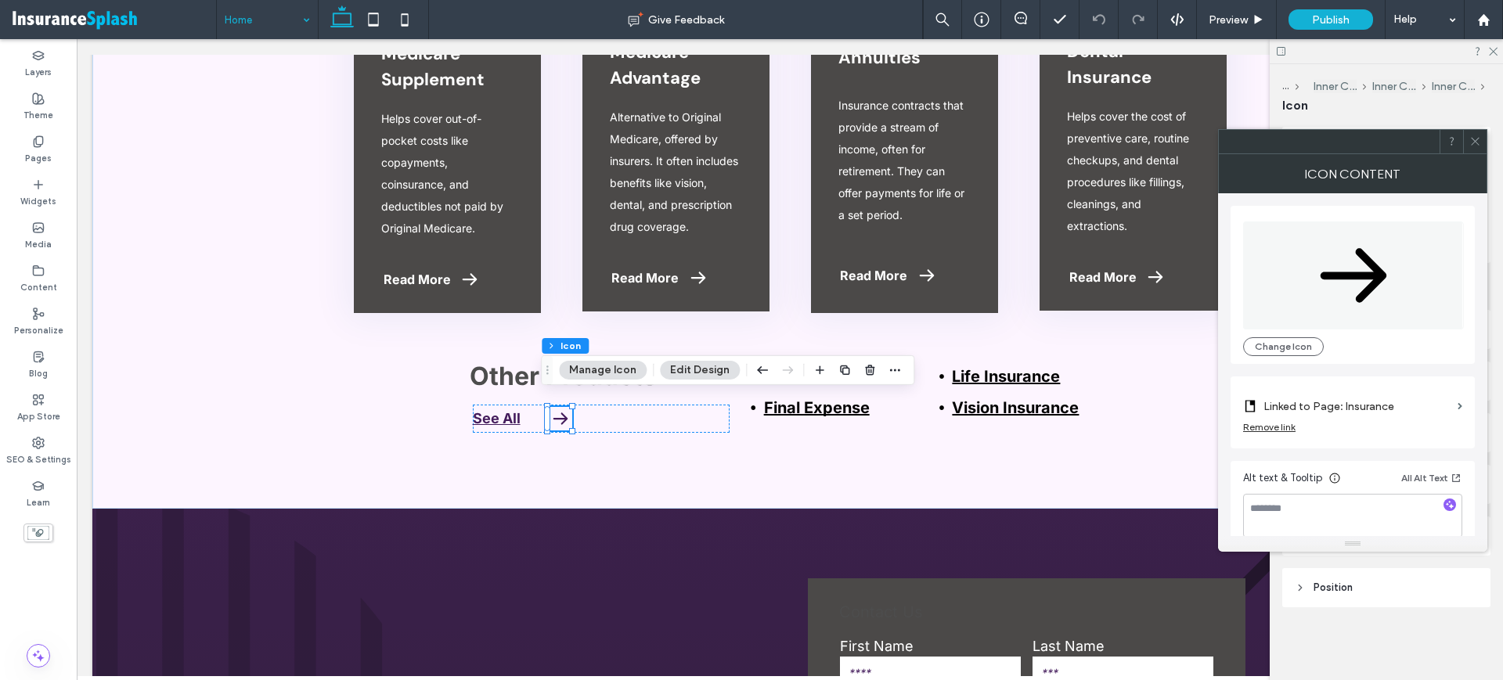
click at [1476, 141] on use at bounding box center [1475, 142] width 8 height 8
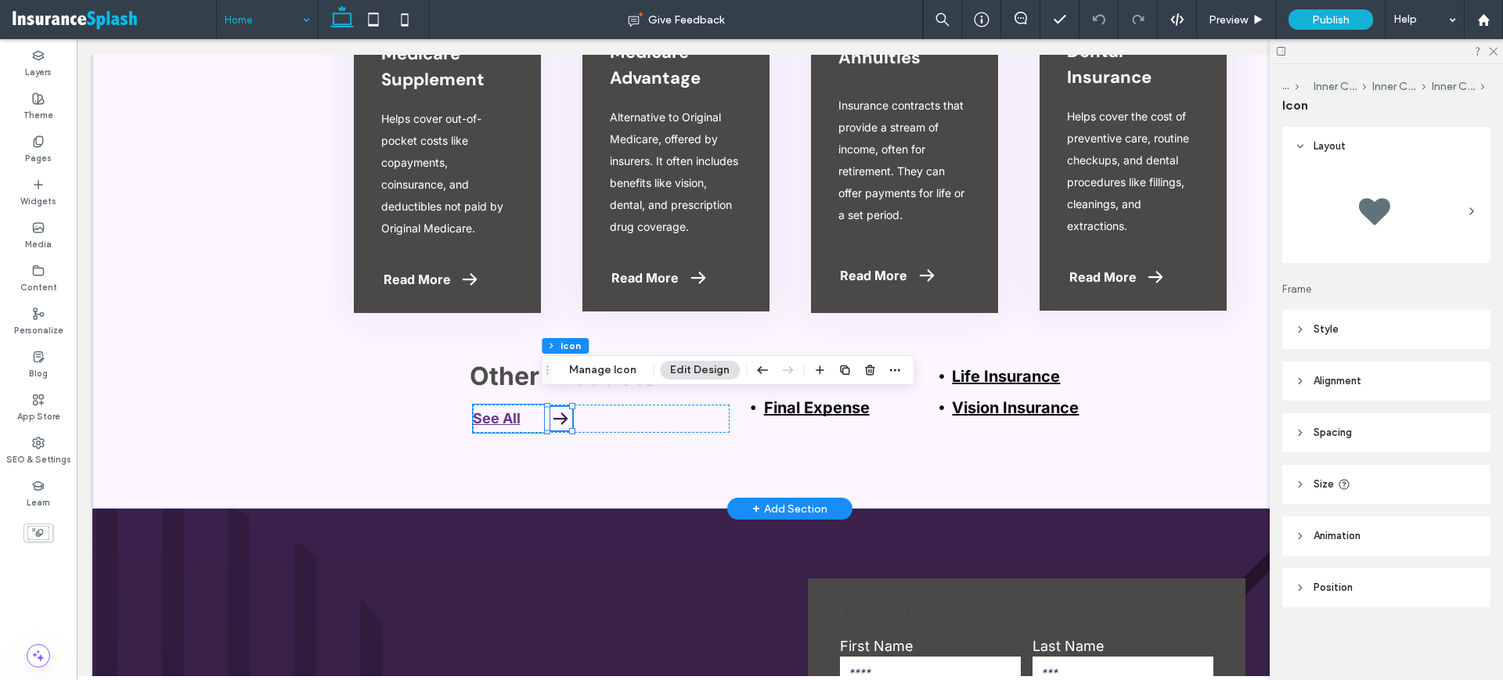
click at [491, 410] on link "See All" at bounding box center [497, 418] width 48 height 16
click at [491, 408] on div "See All" at bounding box center [511, 419] width 76 height 28
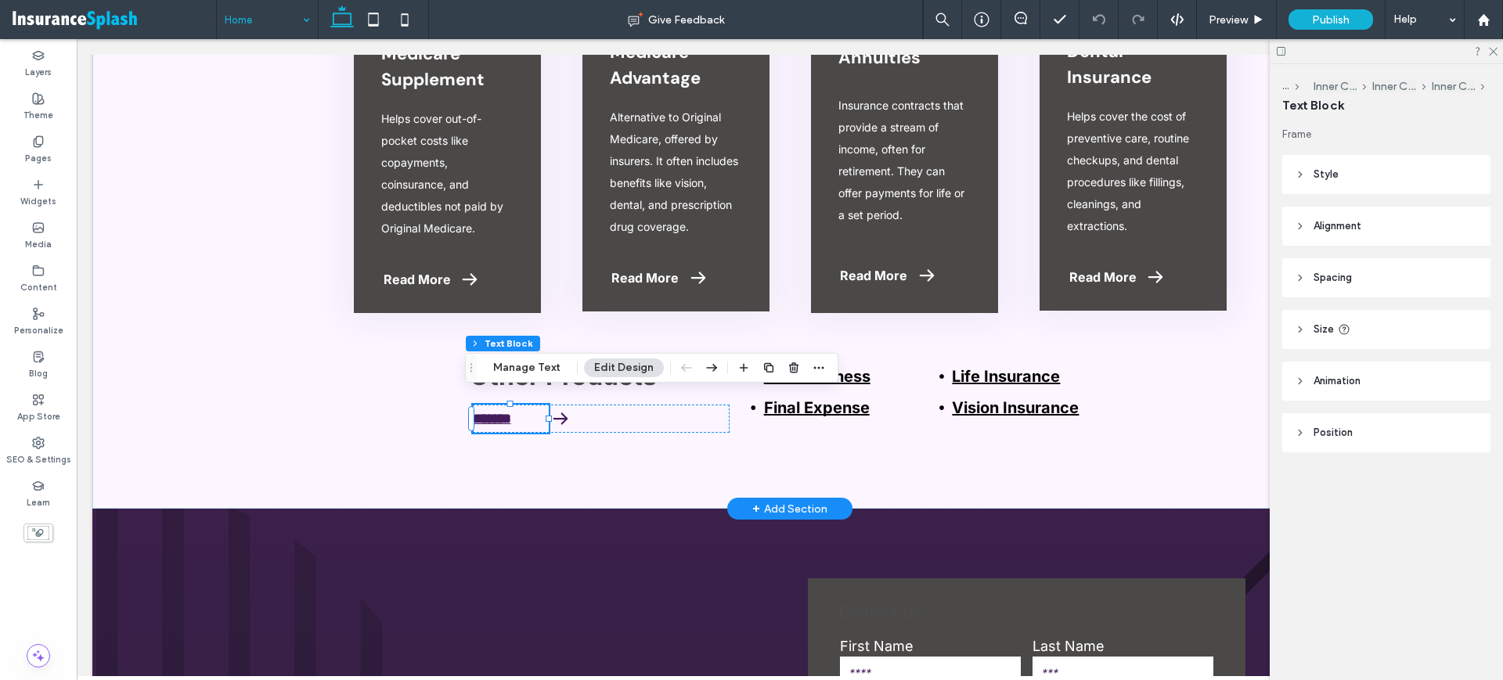
click at [521, 405] on p "*******" at bounding box center [511, 419] width 76 height 28
type input "*****"
type input "**"
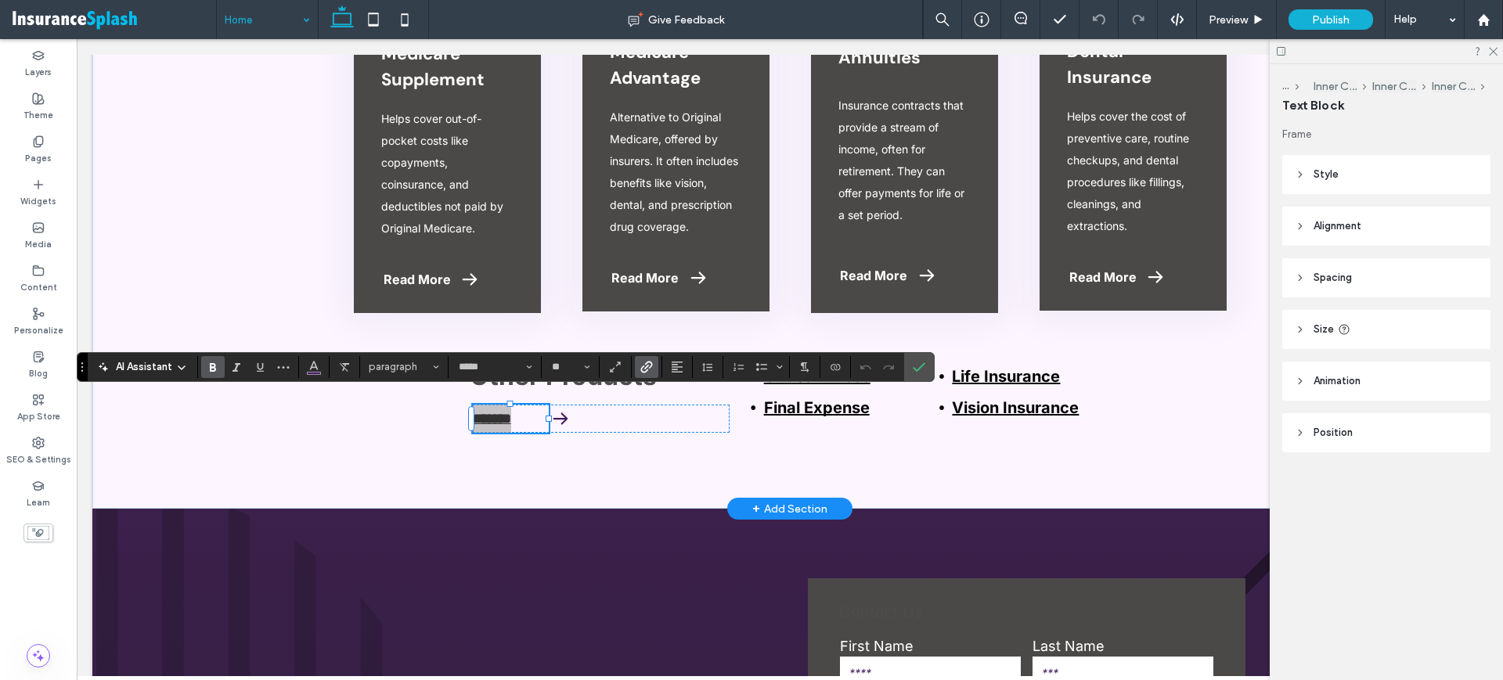
click at [637, 371] on label "Link" at bounding box center [646, 367] width 23 height 22
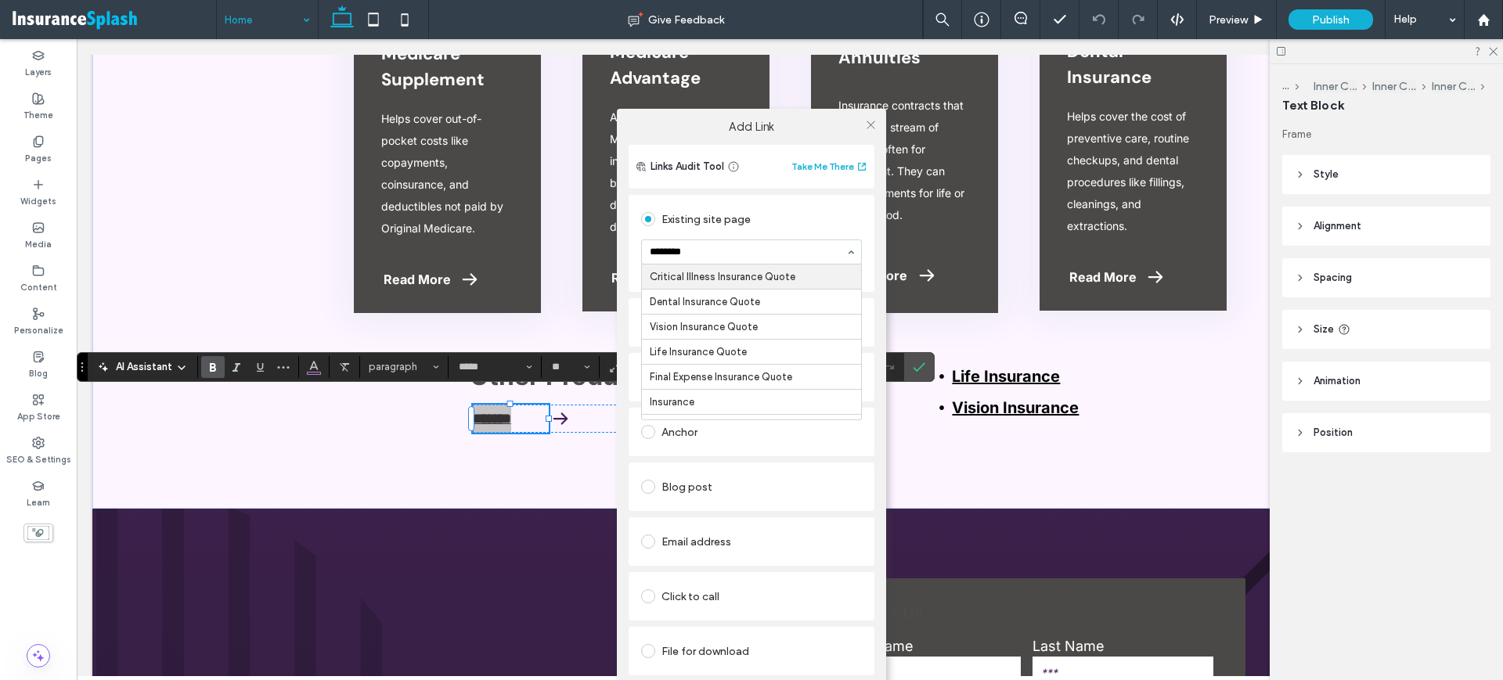
type input "*********"
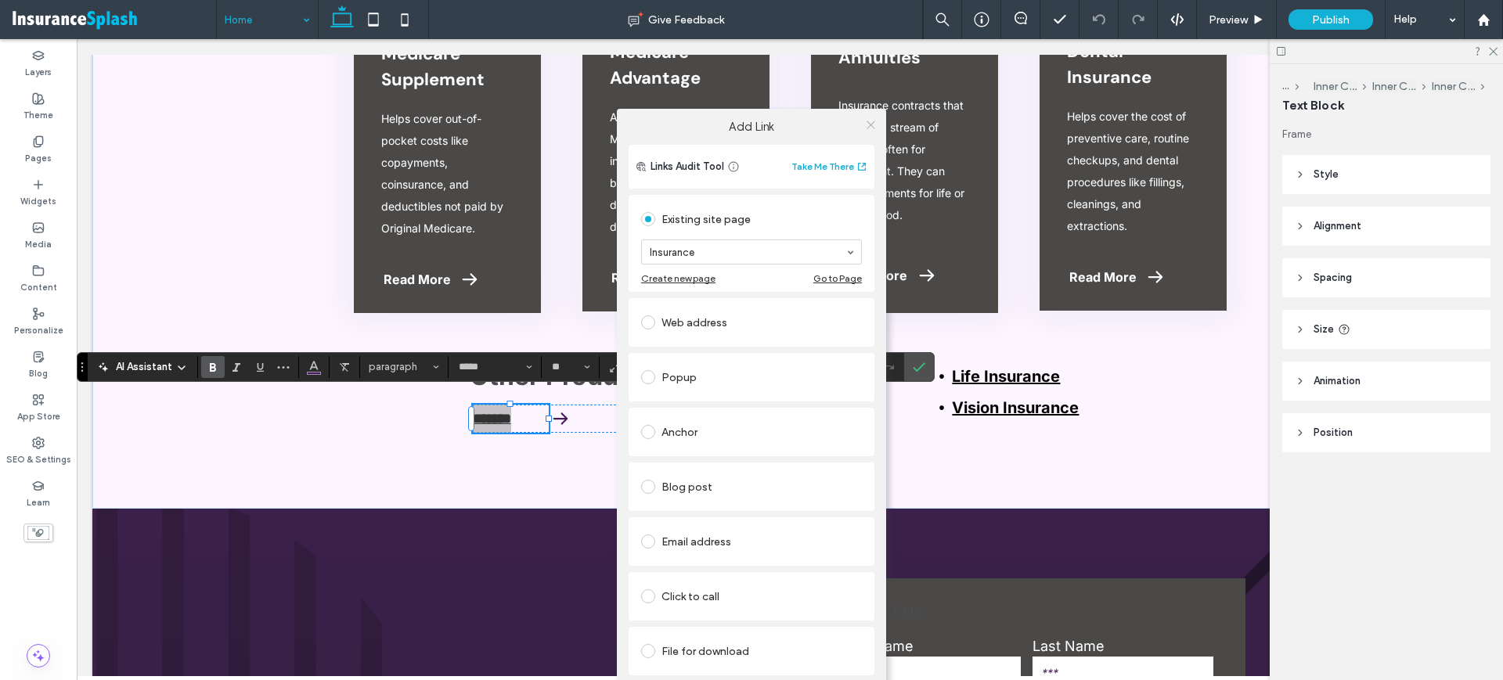
click at [866, 119] on icon at bounding box center [871, 125] width 12 height 12
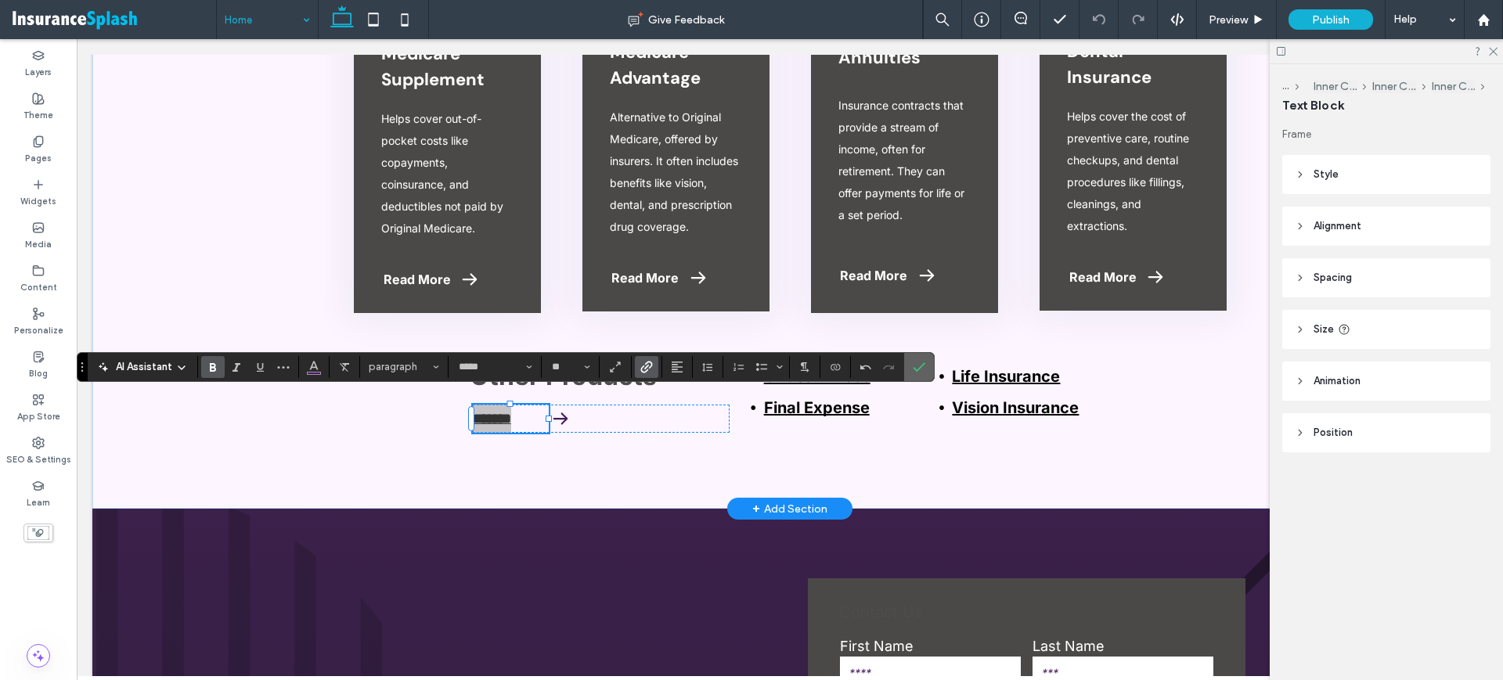
click at [920, 364] on icon "Confirm" at bounding box center [919, 367] width 13 height 13
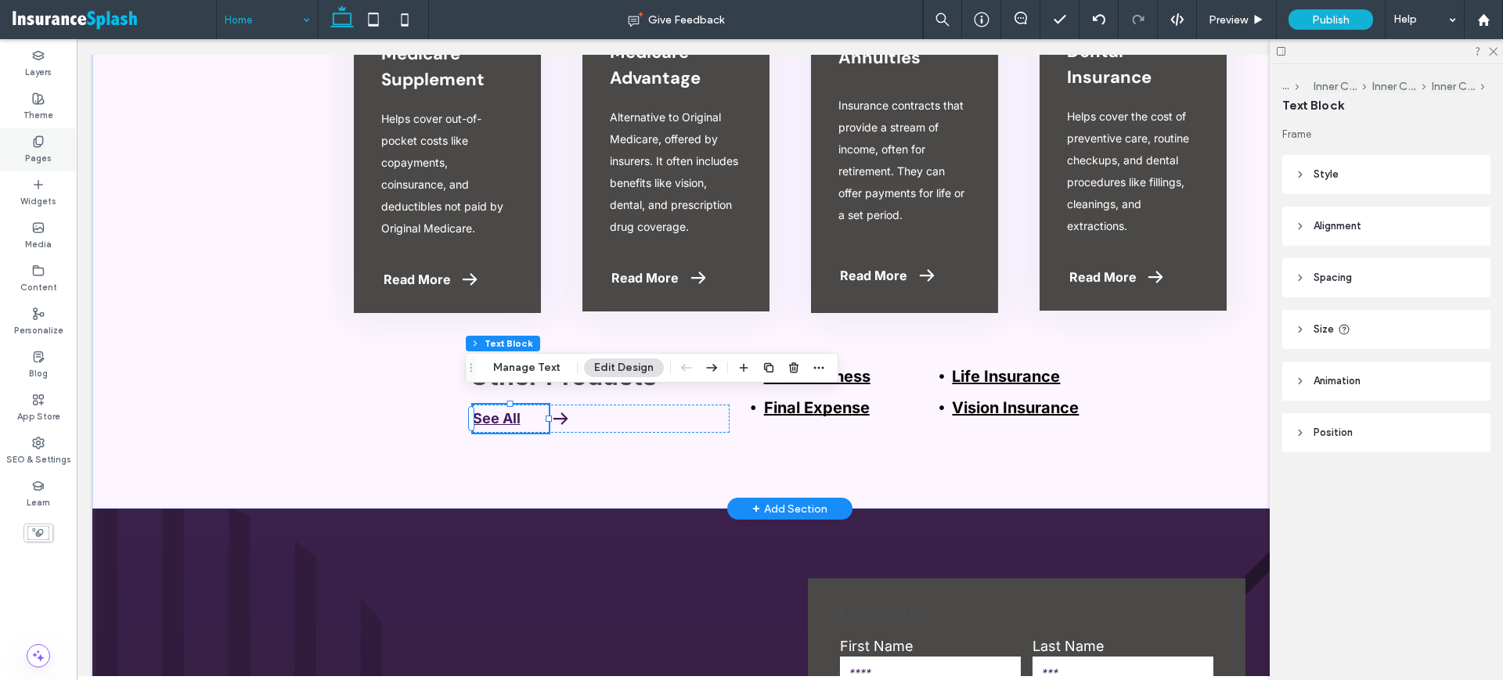
click at [19, 138] on div "Pages" at bounding box center [38, 149] width 77 height 43
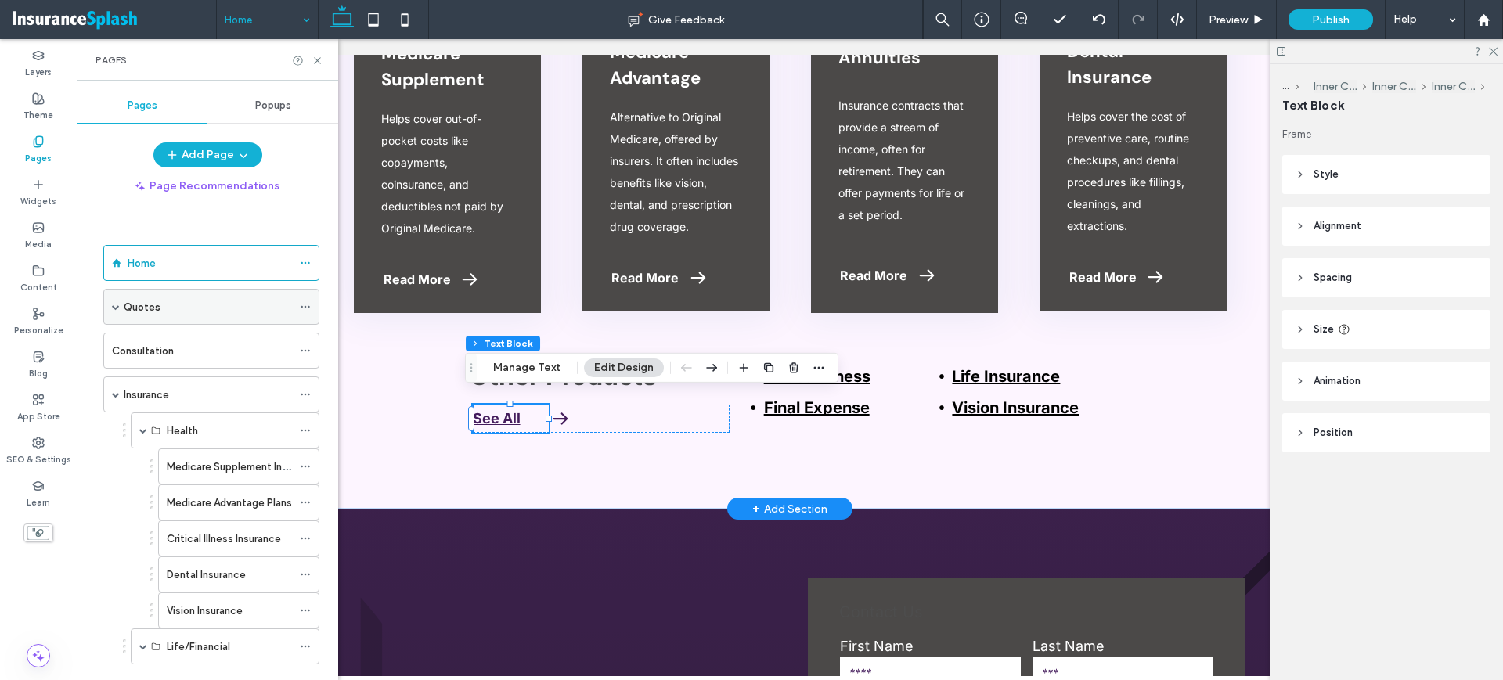
click at [112, 308] on span at bounding box center [116, 307] width 8 height 8
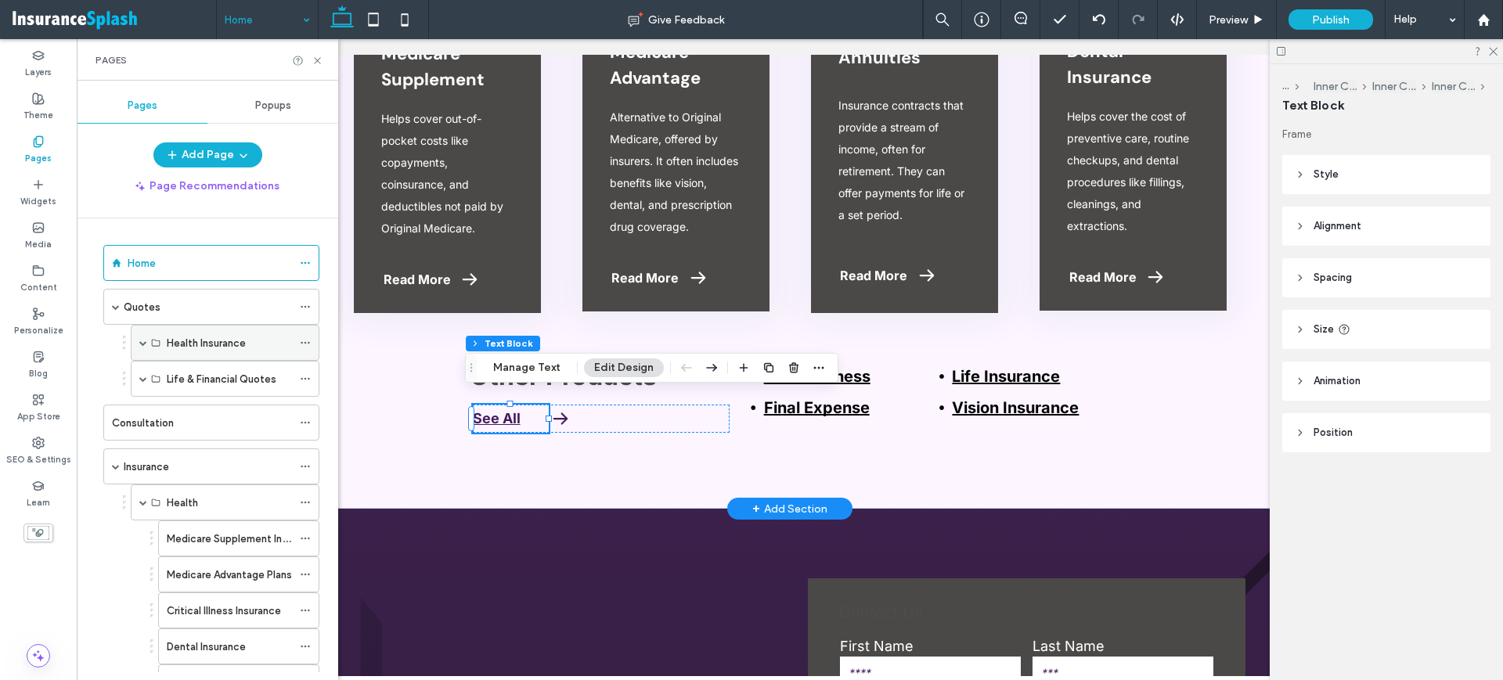
click at [143, 343] on span at bounding box center [143, 343] width 8 height 8
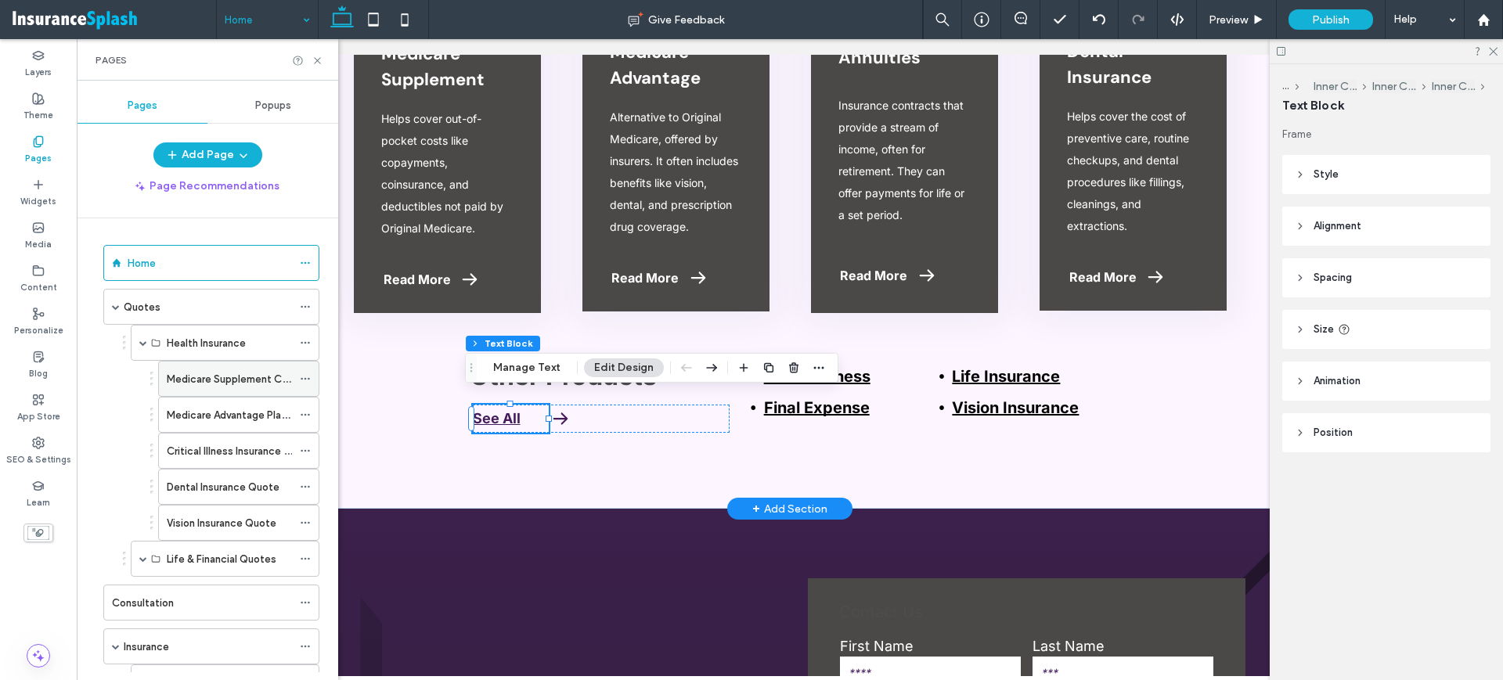
click at [223, 377] on label "Medicare Supplement Coverage Quote" at bounding box center [260, 379] width 187 height 27
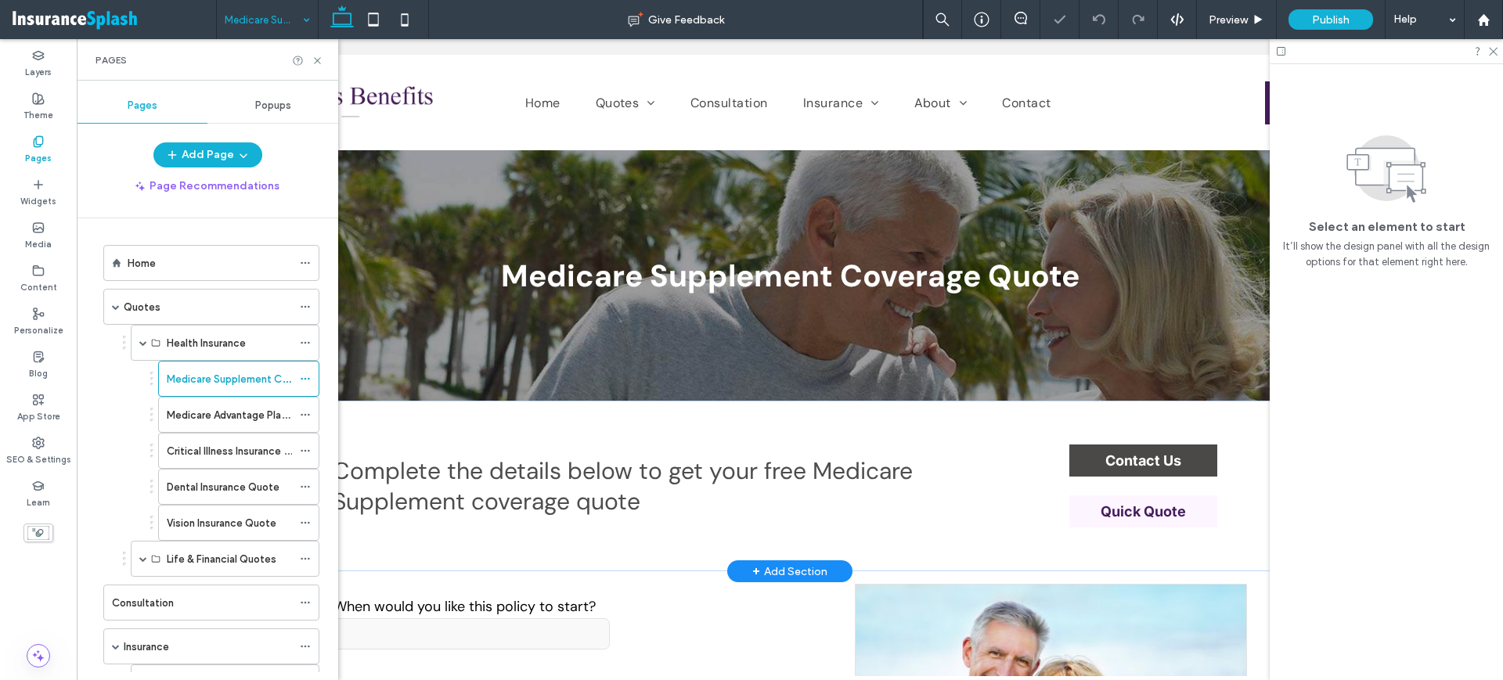
drag, startPoint x: 1083, startPoint y: 340, endPoint x: 1163, endPoint y: 503, distance: 181.7
click at [1163, 503] on span "Quick Quote" at bounding box center [1143, 511] width 85 height 16
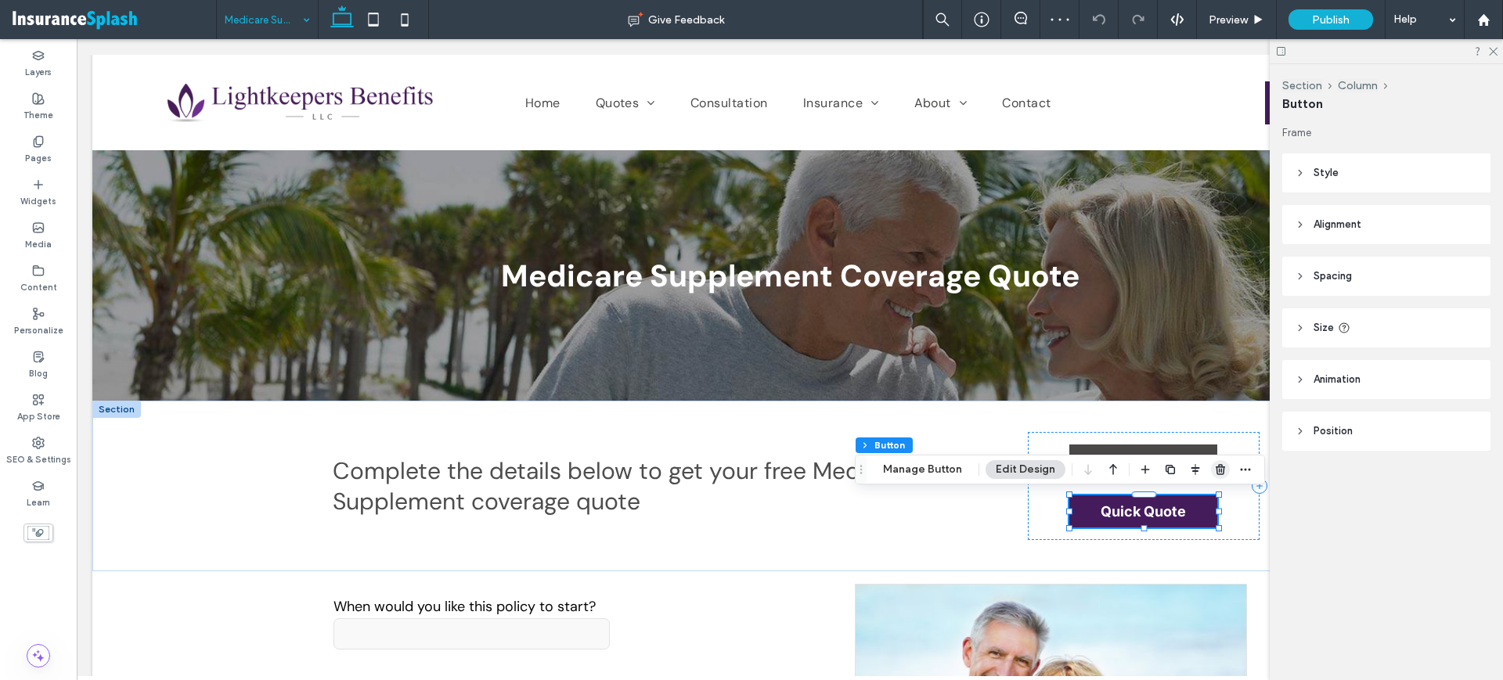
click at [1222, 461] on span "button" at bounding box center [1220, 469] width 19 height 19
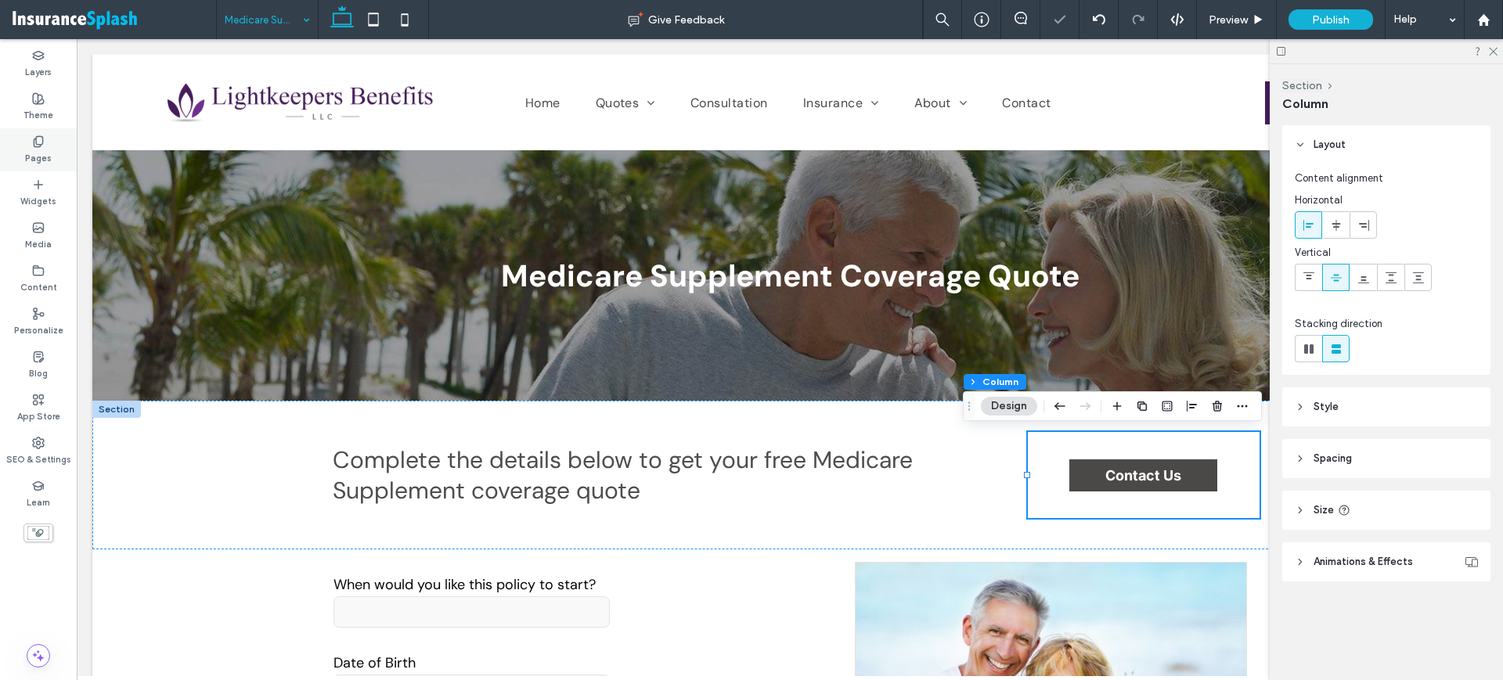
click at [36, 136] on use at bounding box center [38, 141] width 9 height 10
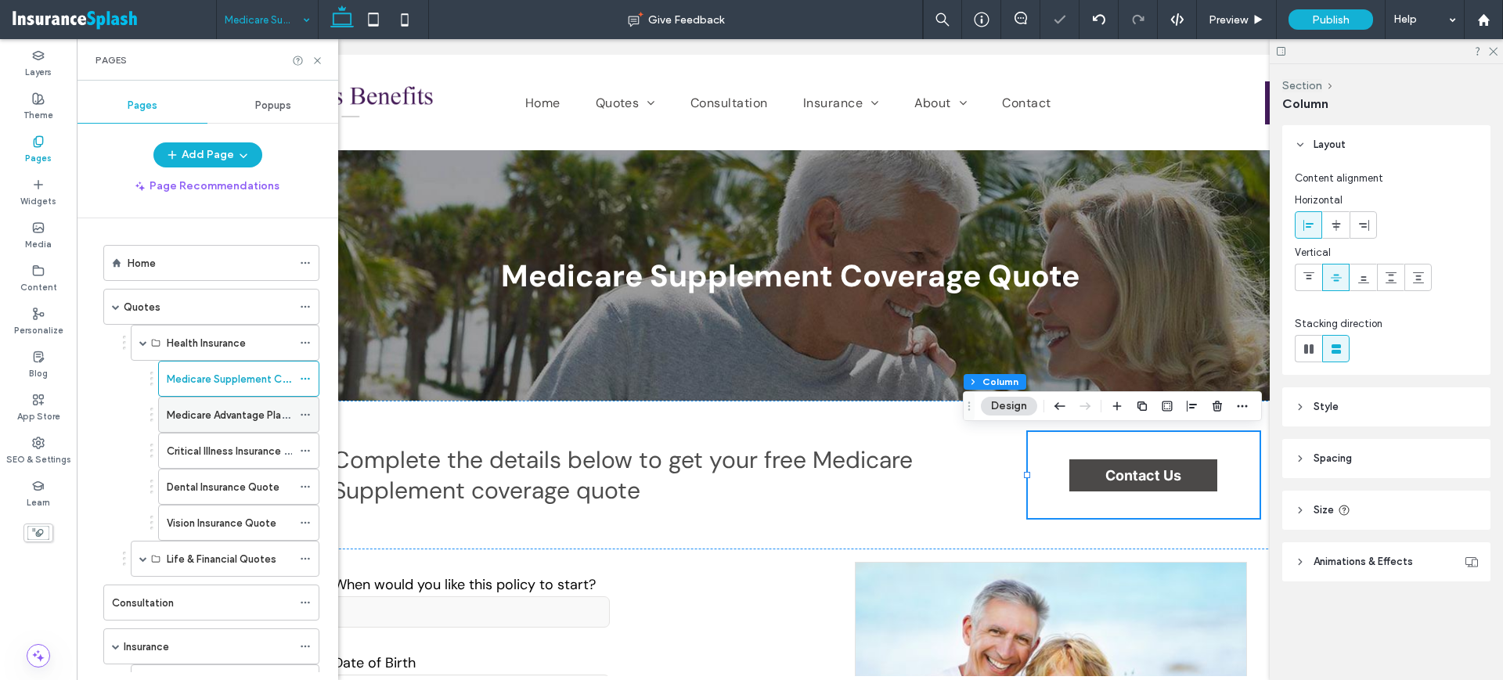
click at [218, 405] on div "Medicare Advantage Plan Quote" at bounding box center [229, 415] width 125 height 34
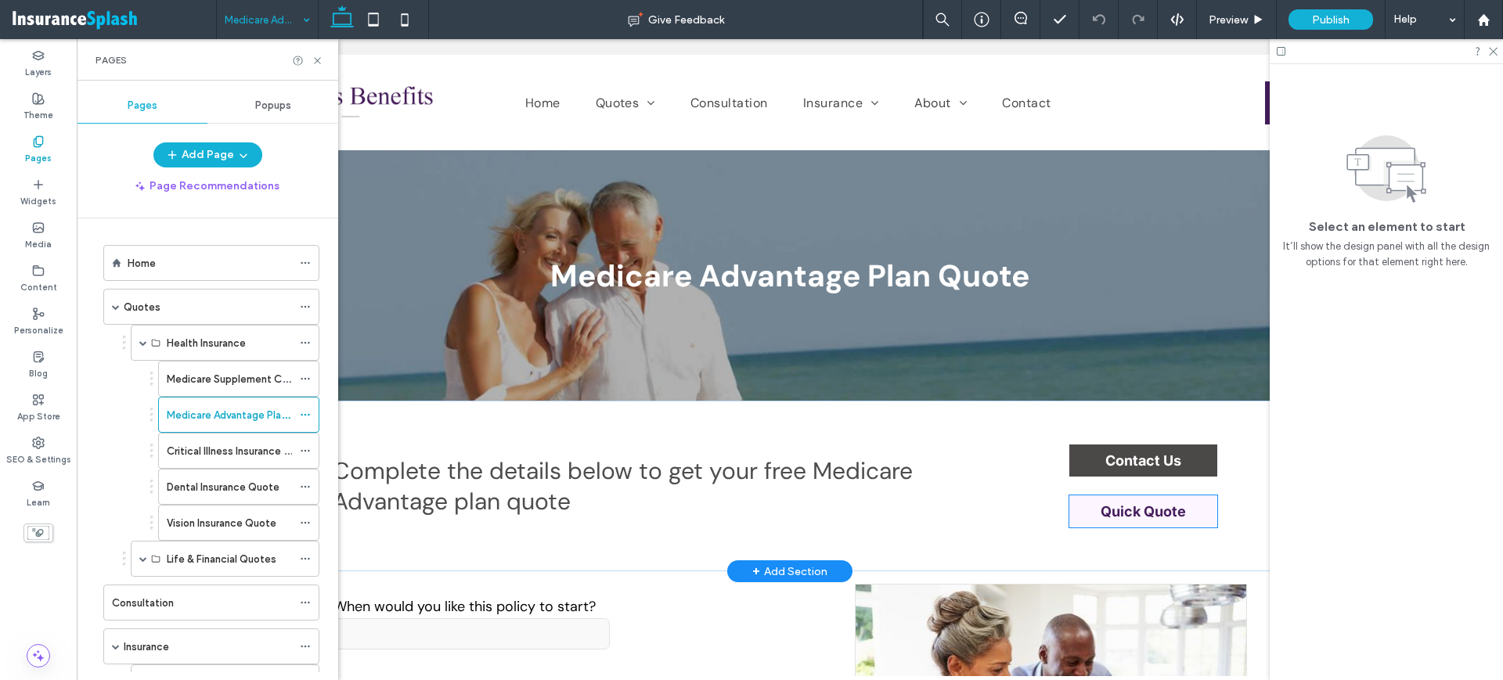
click at [1135, 507] on span "Quick Quote" at bounding box center [1143, 511] width 85 height 16
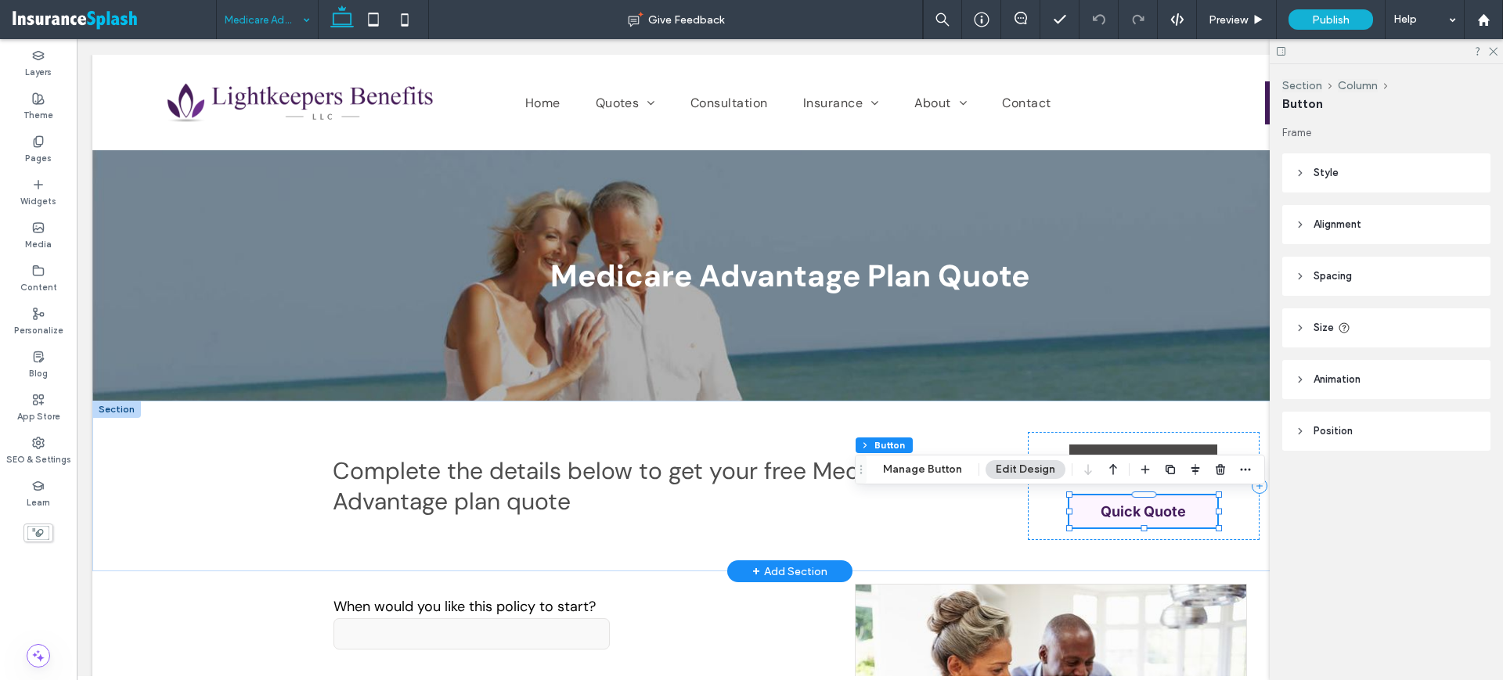
type input "**"
click at [1217, 468] on icon "button" at bounding box center [1220, 469] width 13 height 13
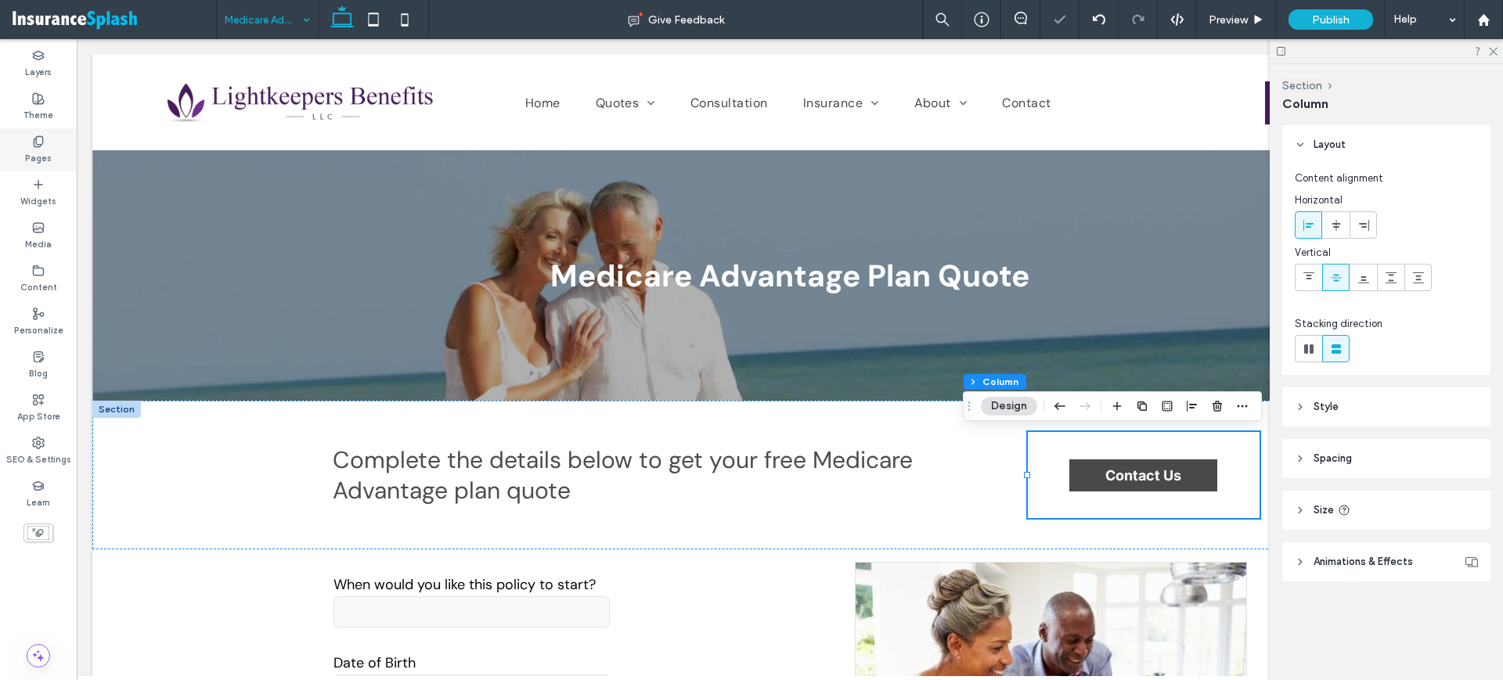
click at [57, 141] on div "Pages" at bounding box center [38, 149] width 77 height 43
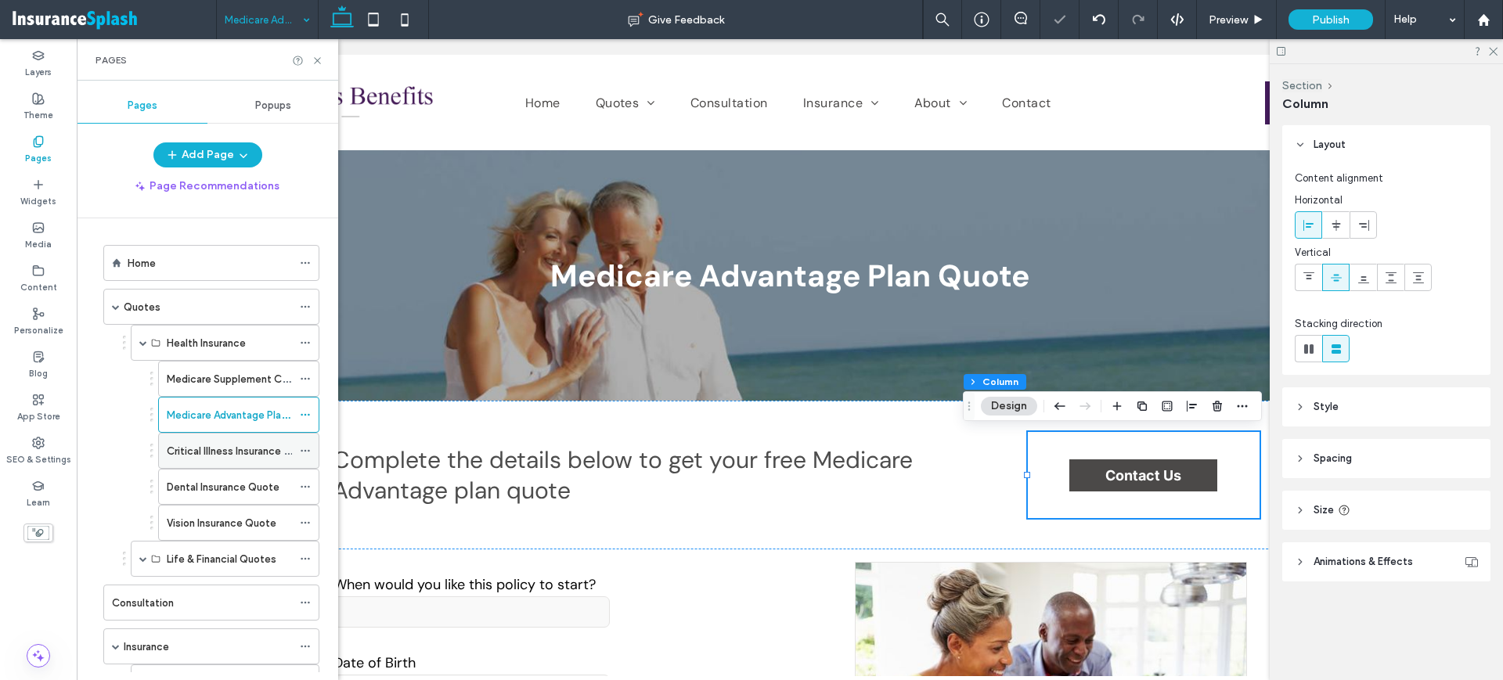
click at [238, 442] on label "Critical Illness Insurance Quote" at bounding box center [241, 451] width 148 height 27
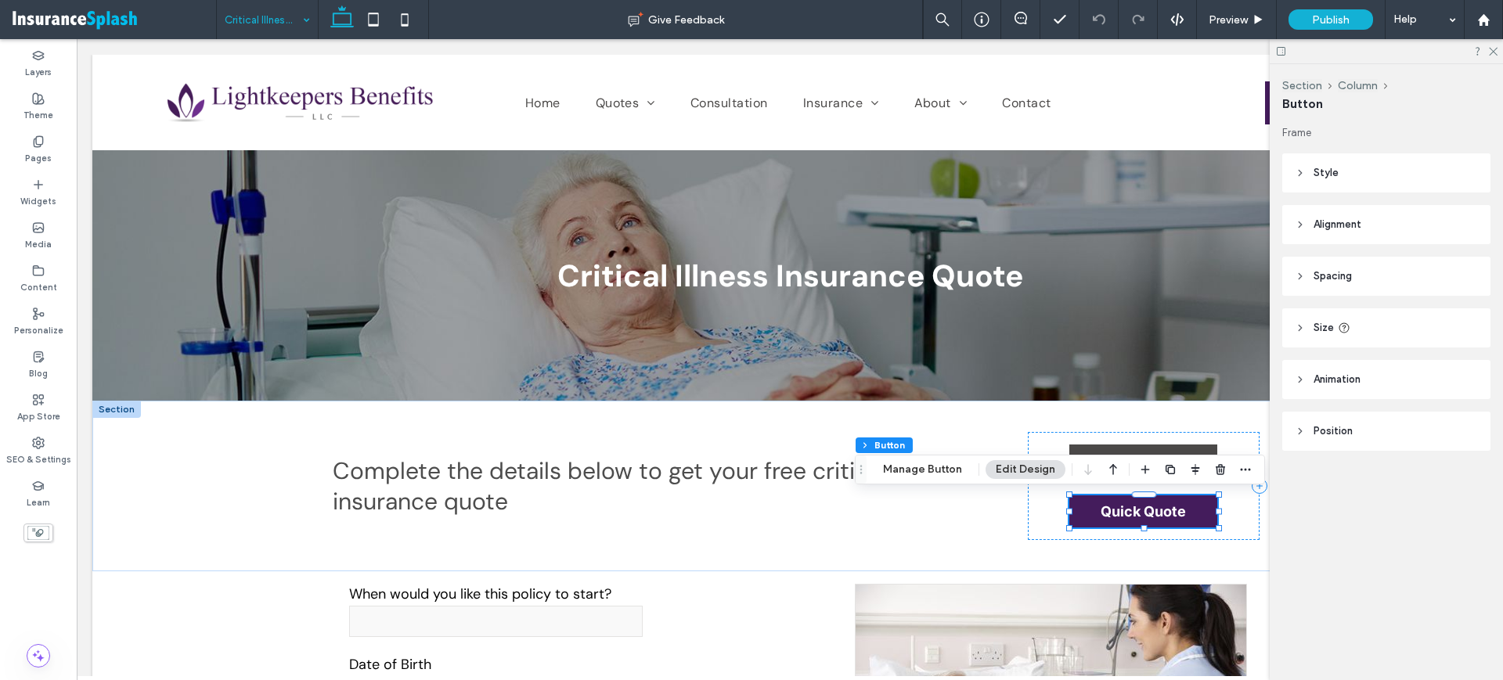
type input "**"
drag, startPoint x: 1219, startPoint y: 467, endPoint x: 697, endPoint y: 382, distance: 529.0
click at [1219, 467] on use "button" at bounding box center [1220, 469] width 9 height 10
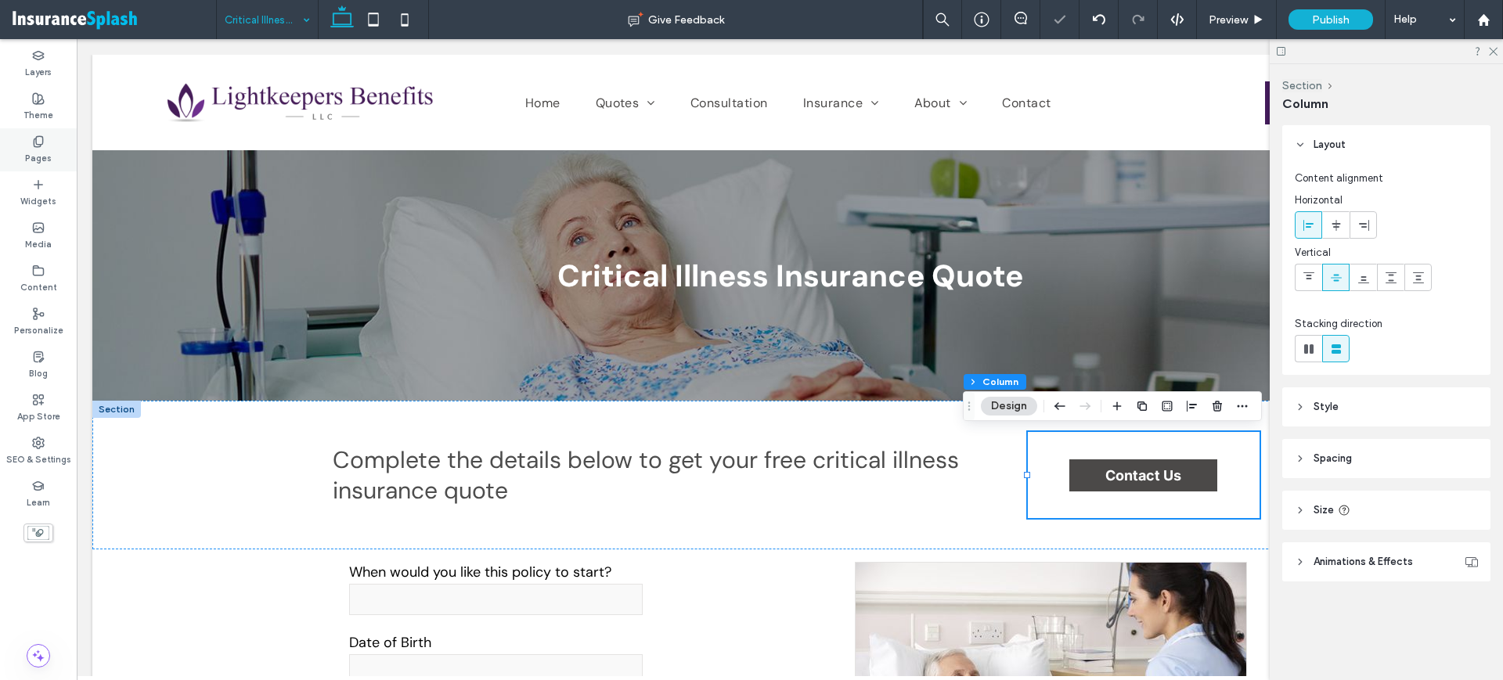
click at [41, 129] on div "Pages" at bounding box center [38, 149] width 77 height 43
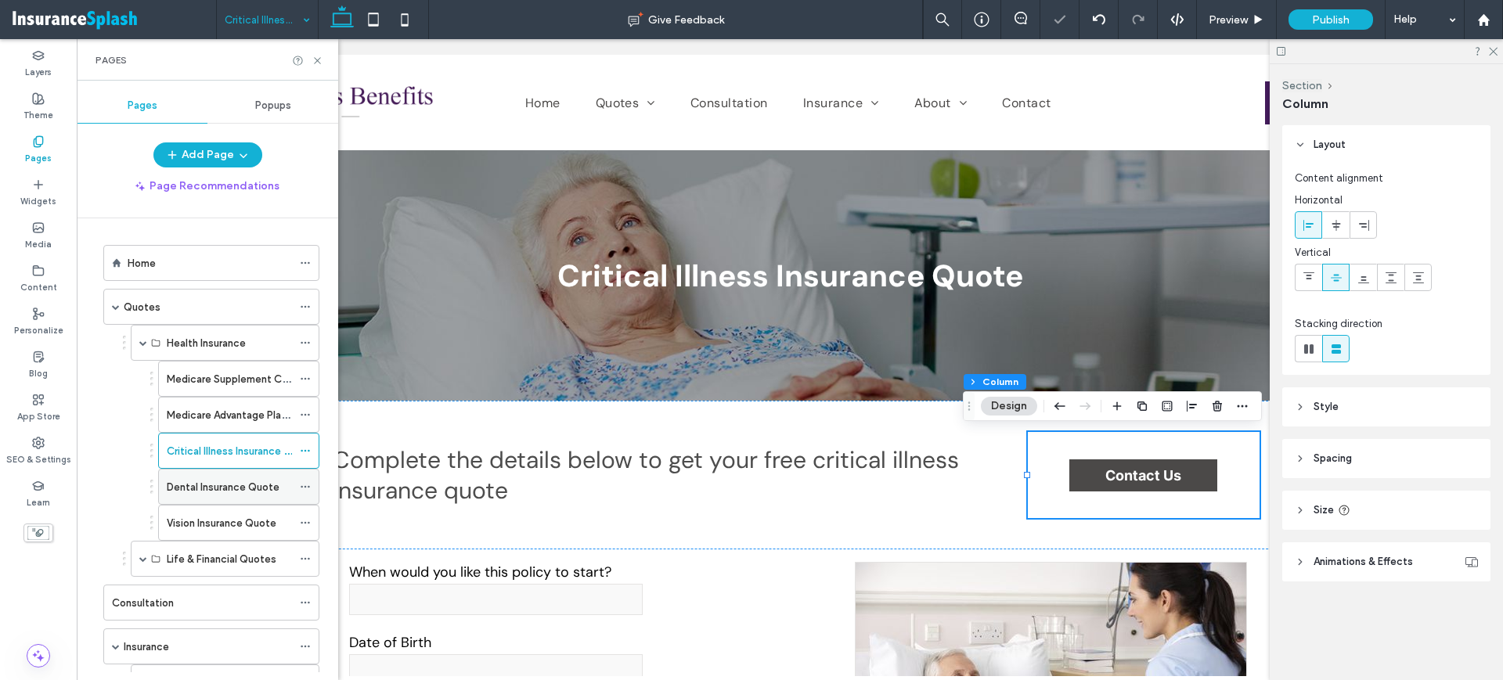
click at [222, 476] on div "Dental Insurance Quote" at bounding box center [229, 487] width 125 height 34
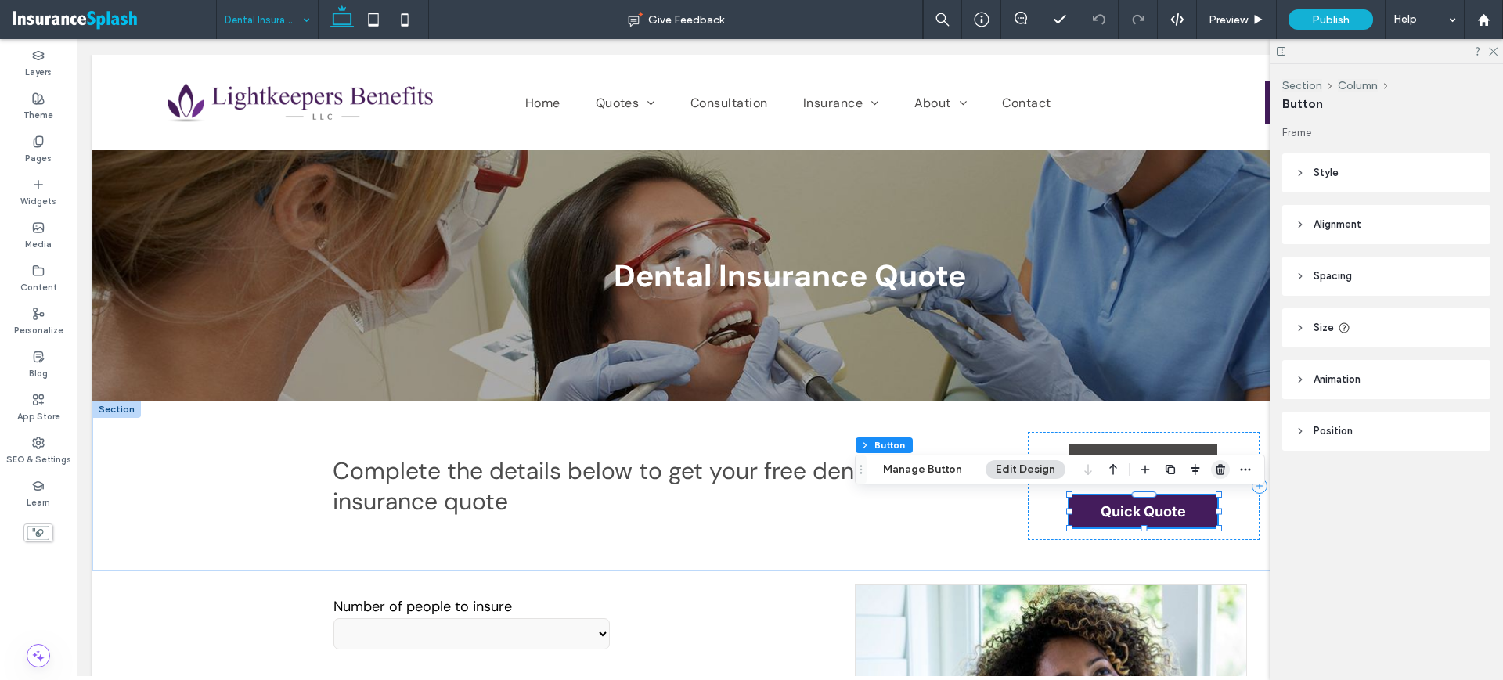
click at [1218, 467] on icon "button" at bounding box center [1220, 469] width 13 height 13
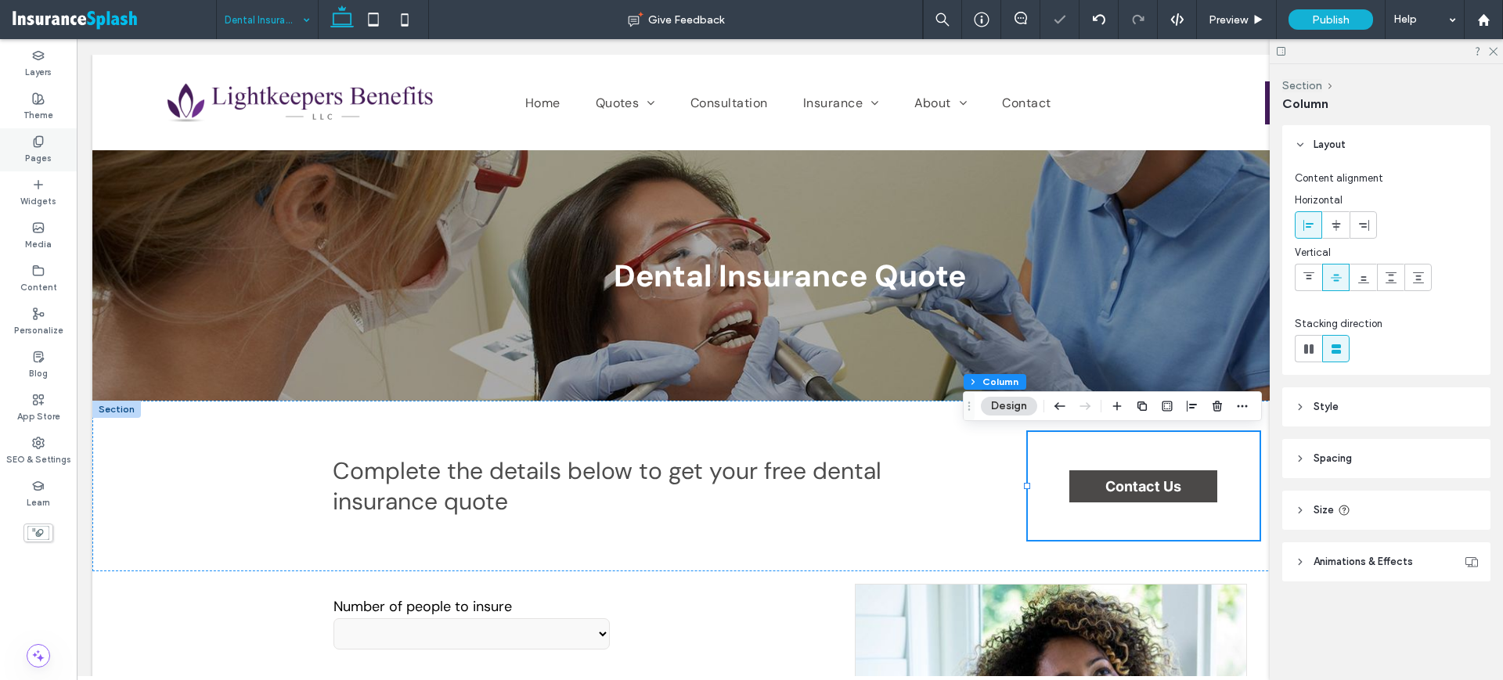
click at [42, 149] on label "Pages" at bounding box center [38, 156] width 27 height 17
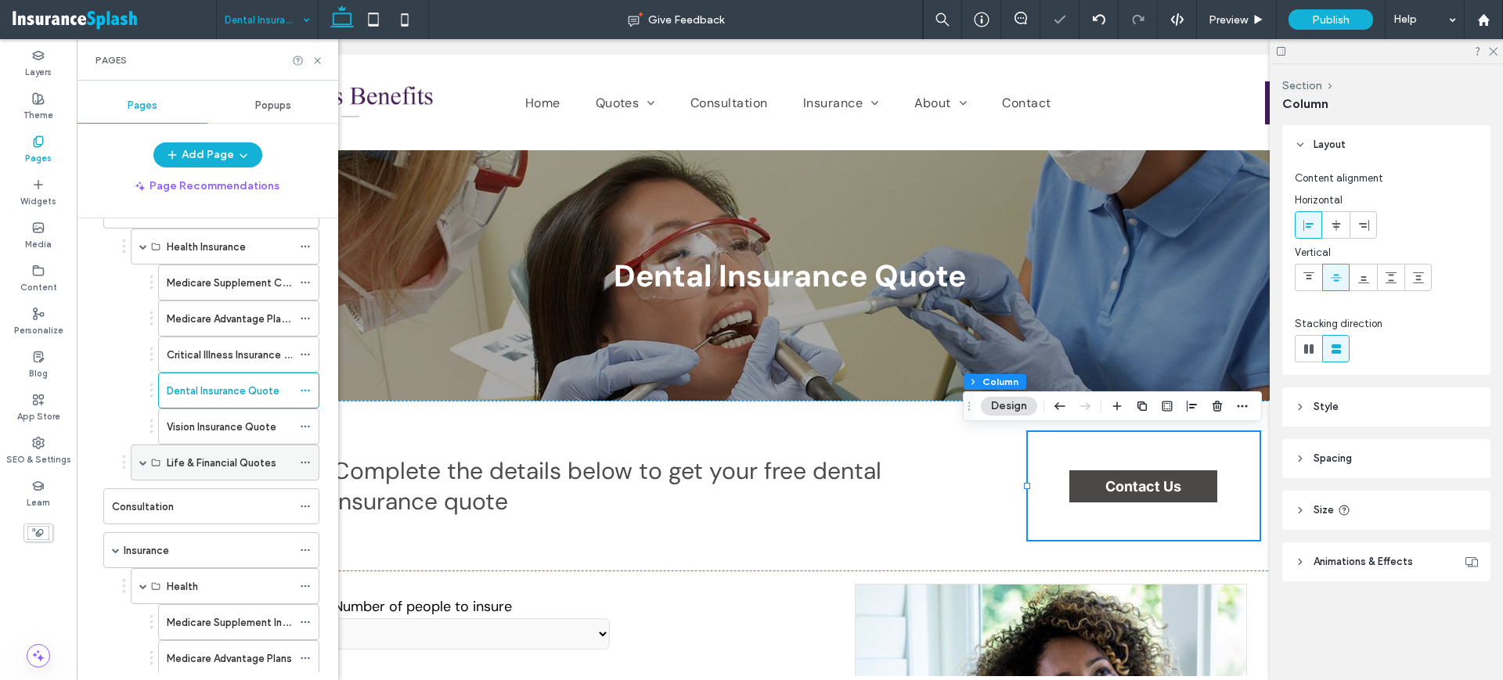
scroll to position [98, 0]
click at [247, 420] on label "Vision Insurance Quote" at bounding box center [222, 425] width 110 height 27
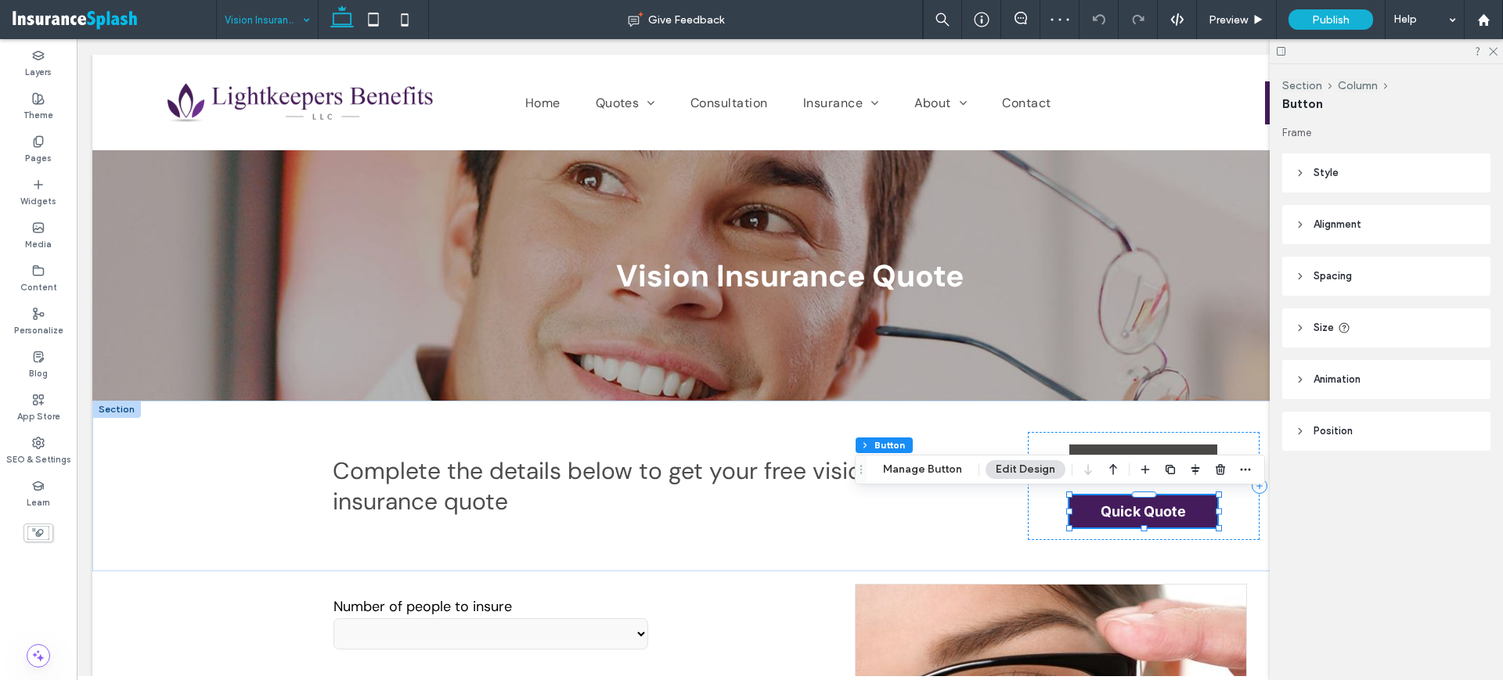
type input "**"
drag, startPoint x: 1214, startPoint y: 465, endPoint x: 1126, endPoint y: 424, distance: 97.4
click at [1214, 464] on icon "button" at bounding box center [1220, 469] width 13 height 13
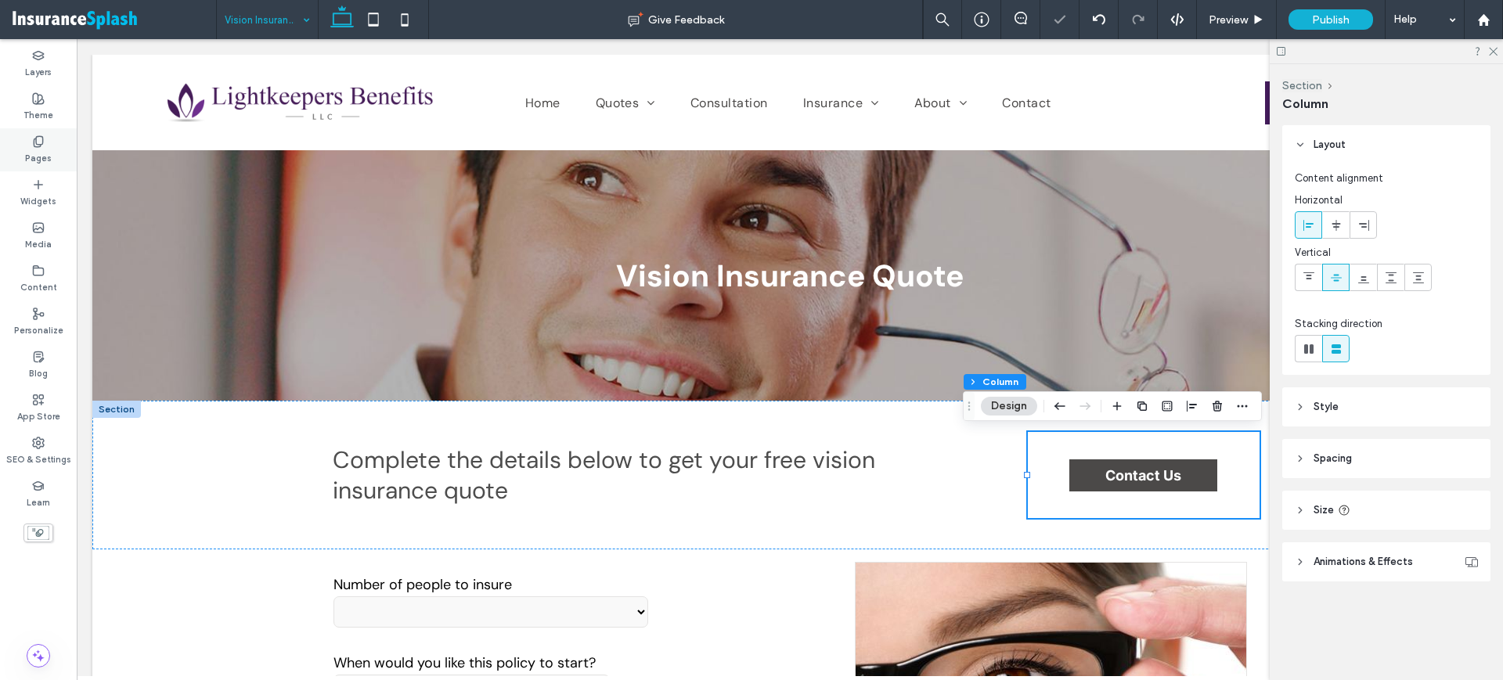
click at [31, 154] on label "Pages" at bounding box center [38, 156] width 27 height 17
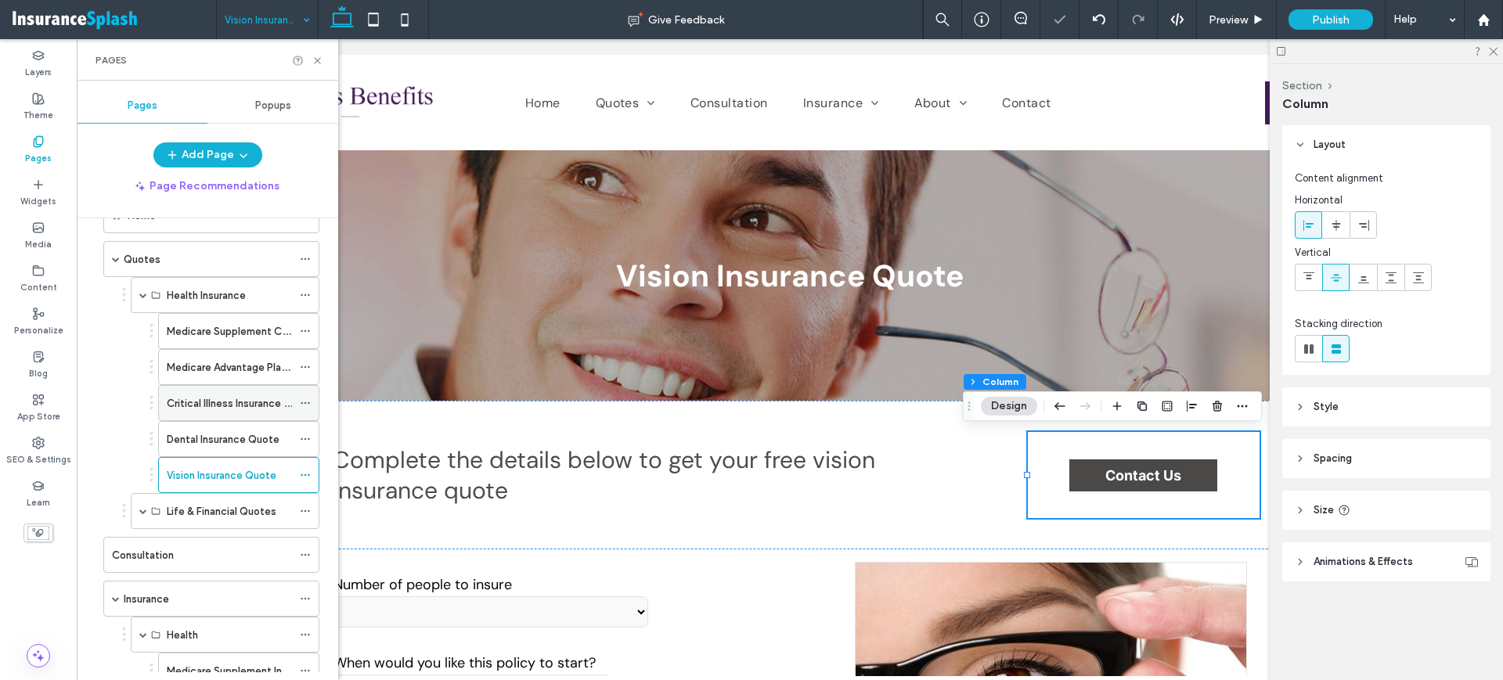
scroll to position [196, 0]
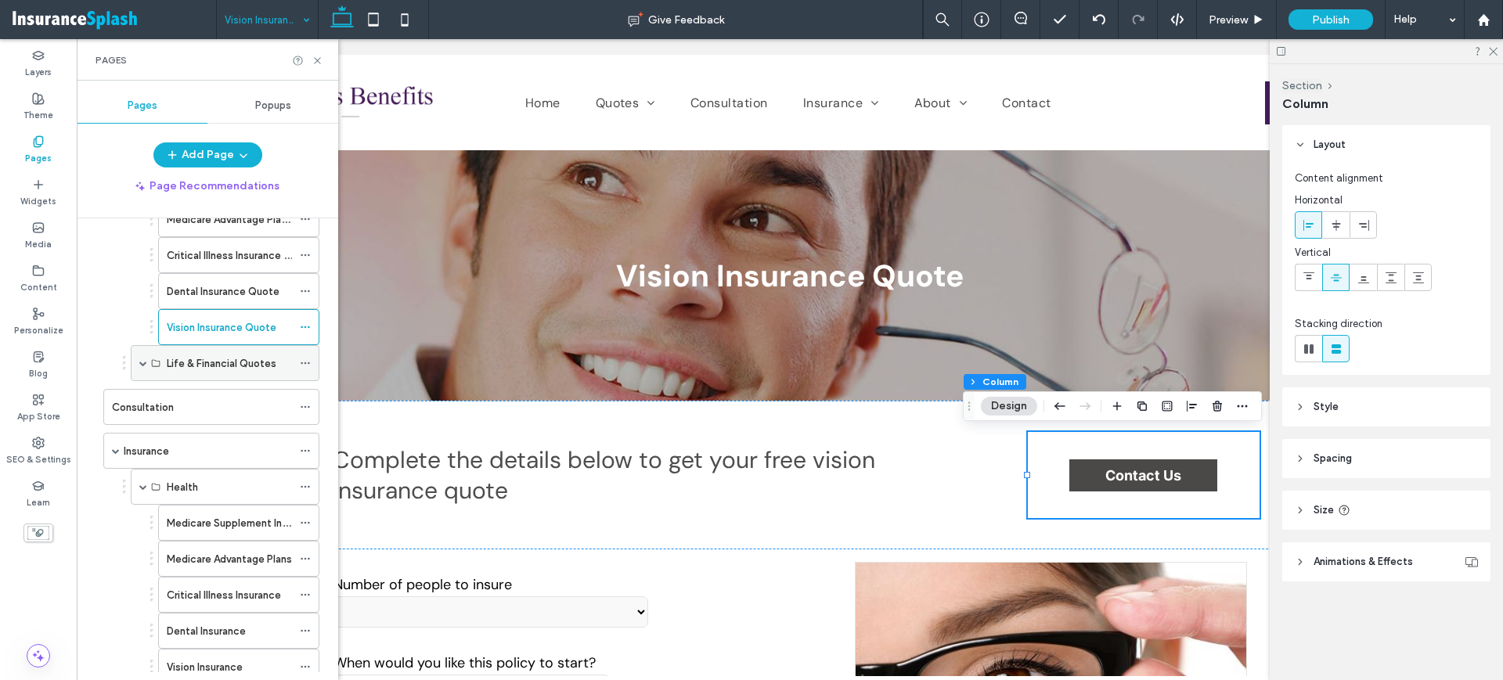
click at [144, 362] on span at bounding box center [143, 363] width 8 height 8
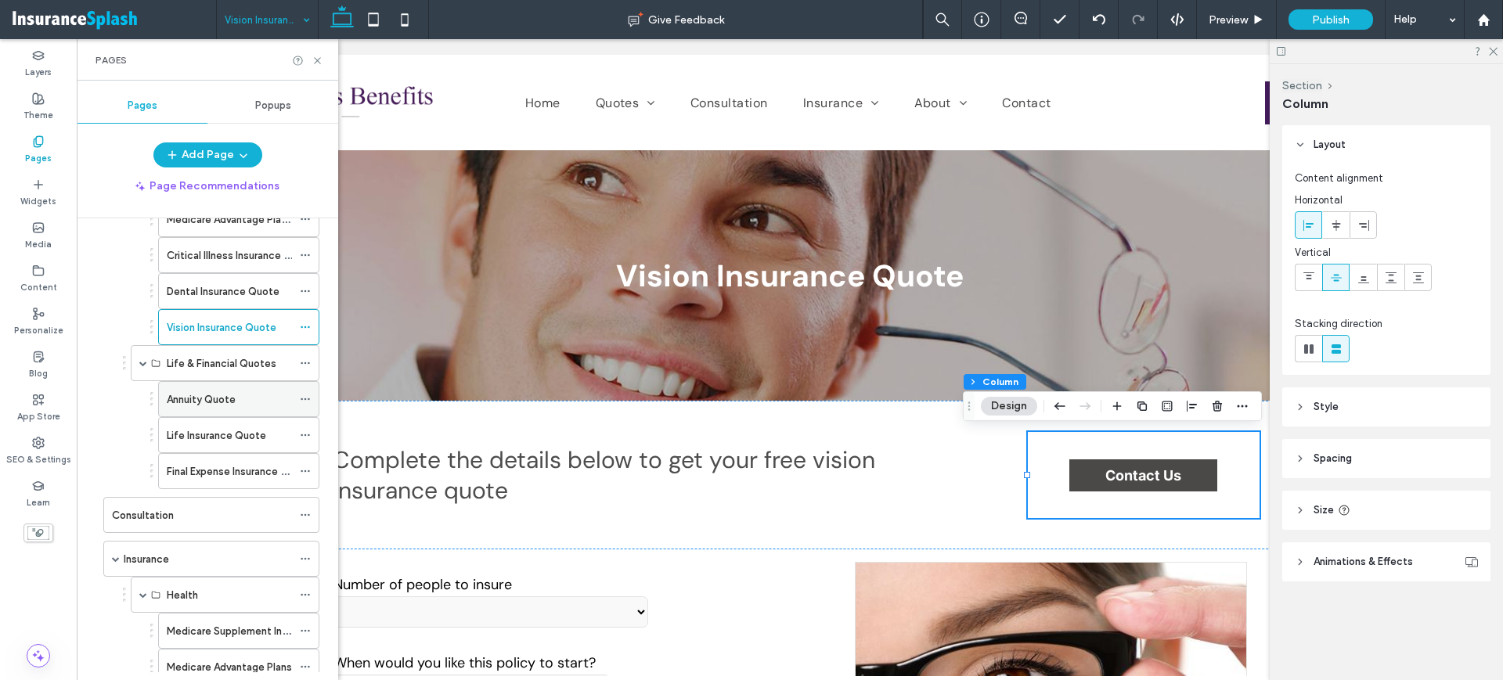
click at [216, 396] on label "Annuity Quote" at bounding box center [201, 399] width 69 height 27
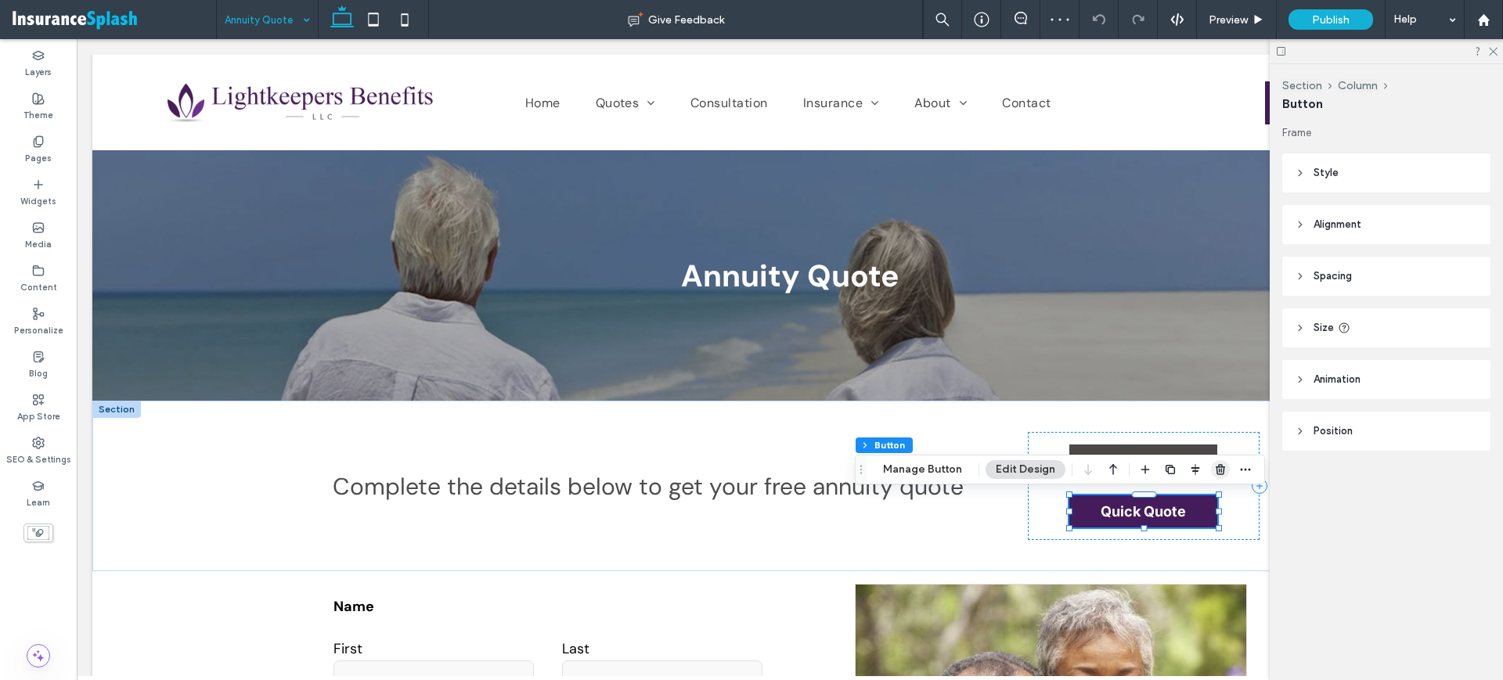
click at [1214, 467] on icon "button" at bounding box center [1220, 469] width 13 height 13
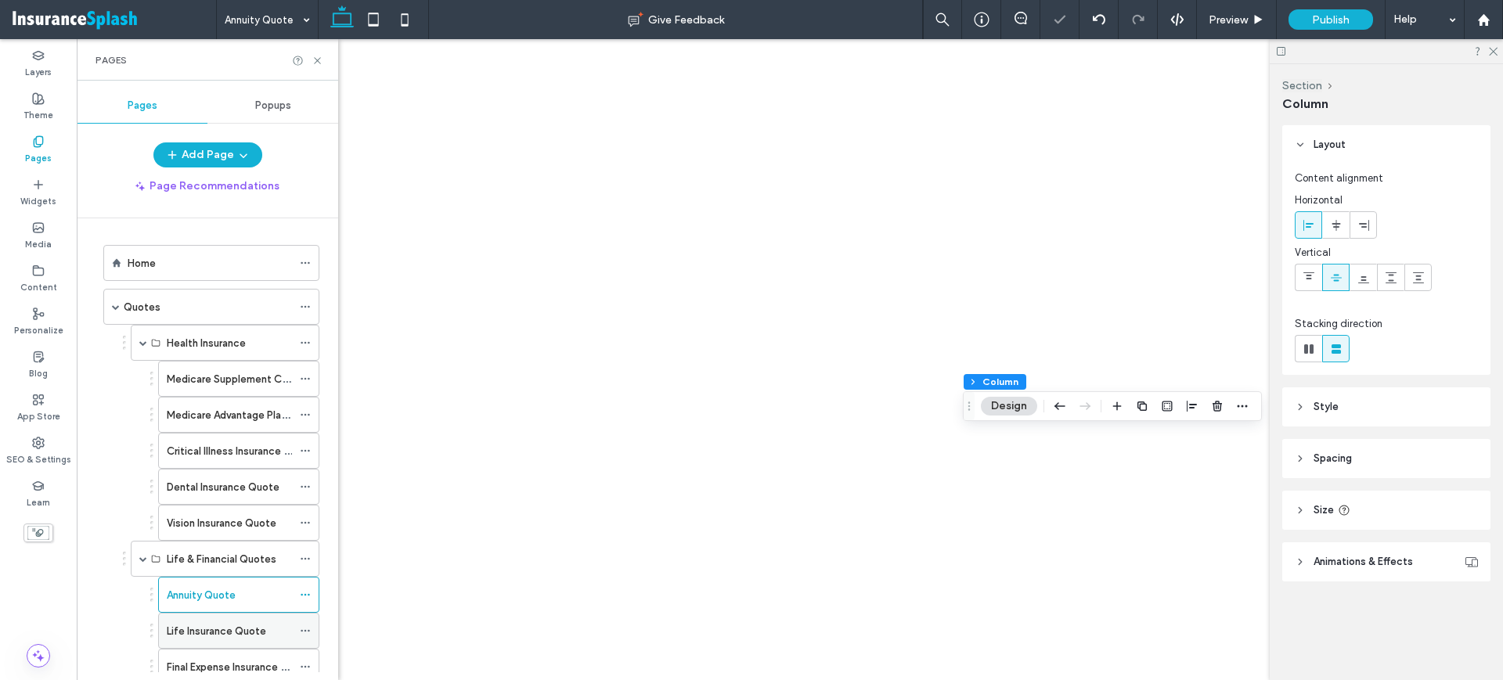
click at [220, 635] on label "Life Insurance Quote" at bounding box center [216, 631] width 99 height 27
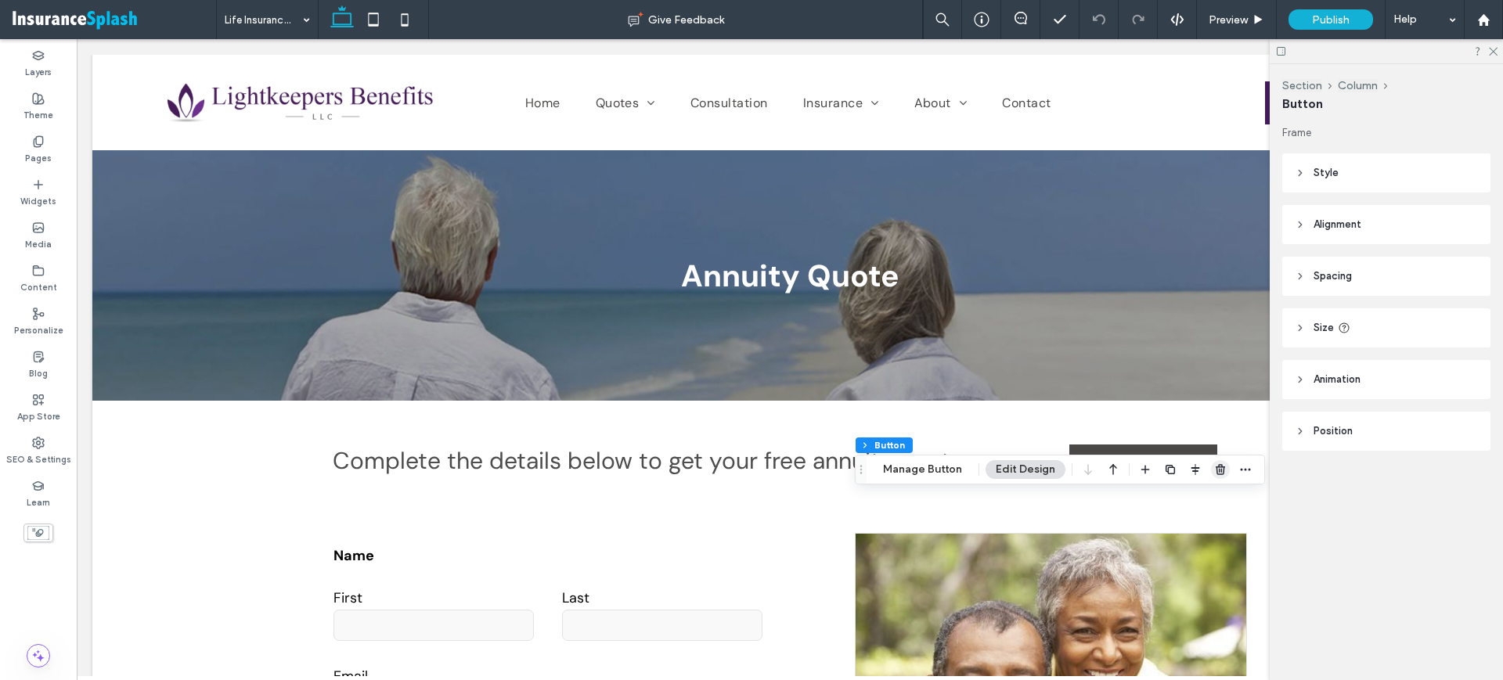
click at [1214, 469] on icon "button" at bounding box center [1220, 469] width 13 height 13
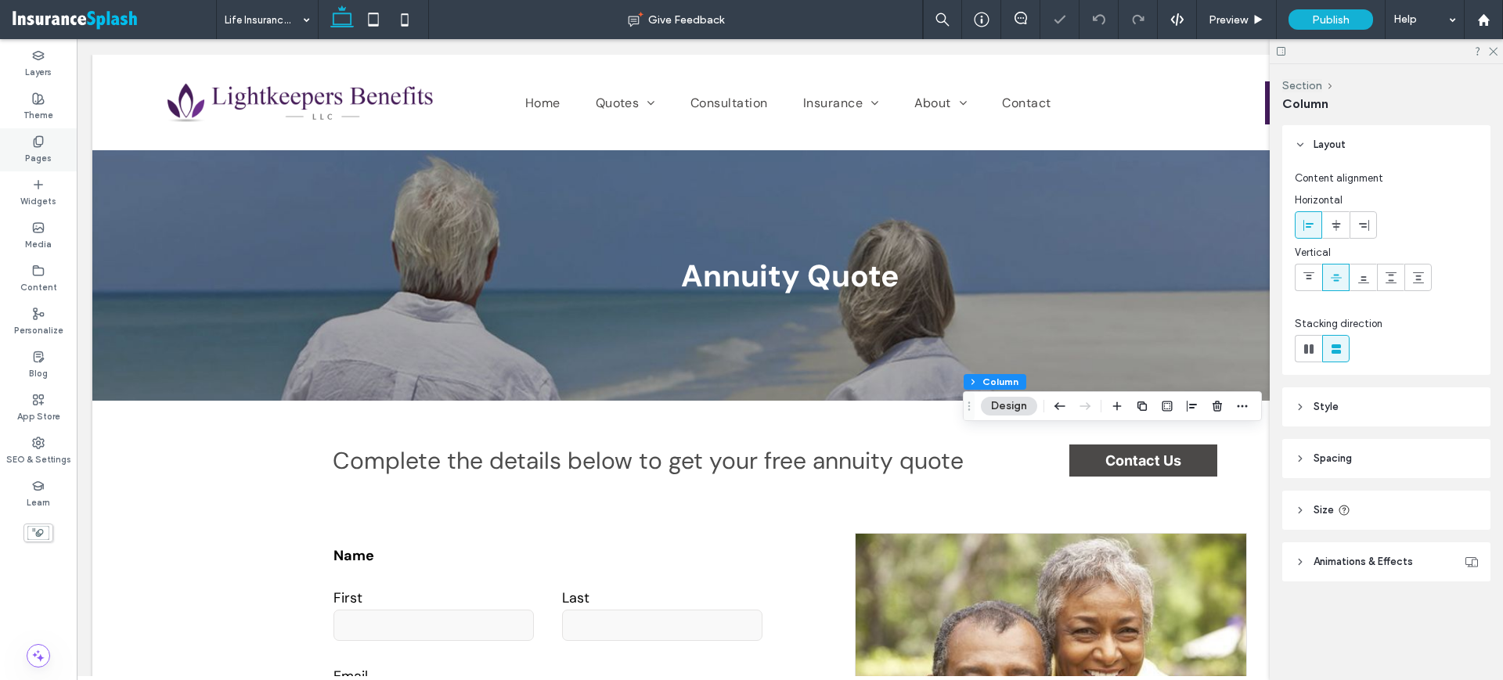
click at [24, 137] on div "Pages" at bounding box center [38, 149] width 77 height 43
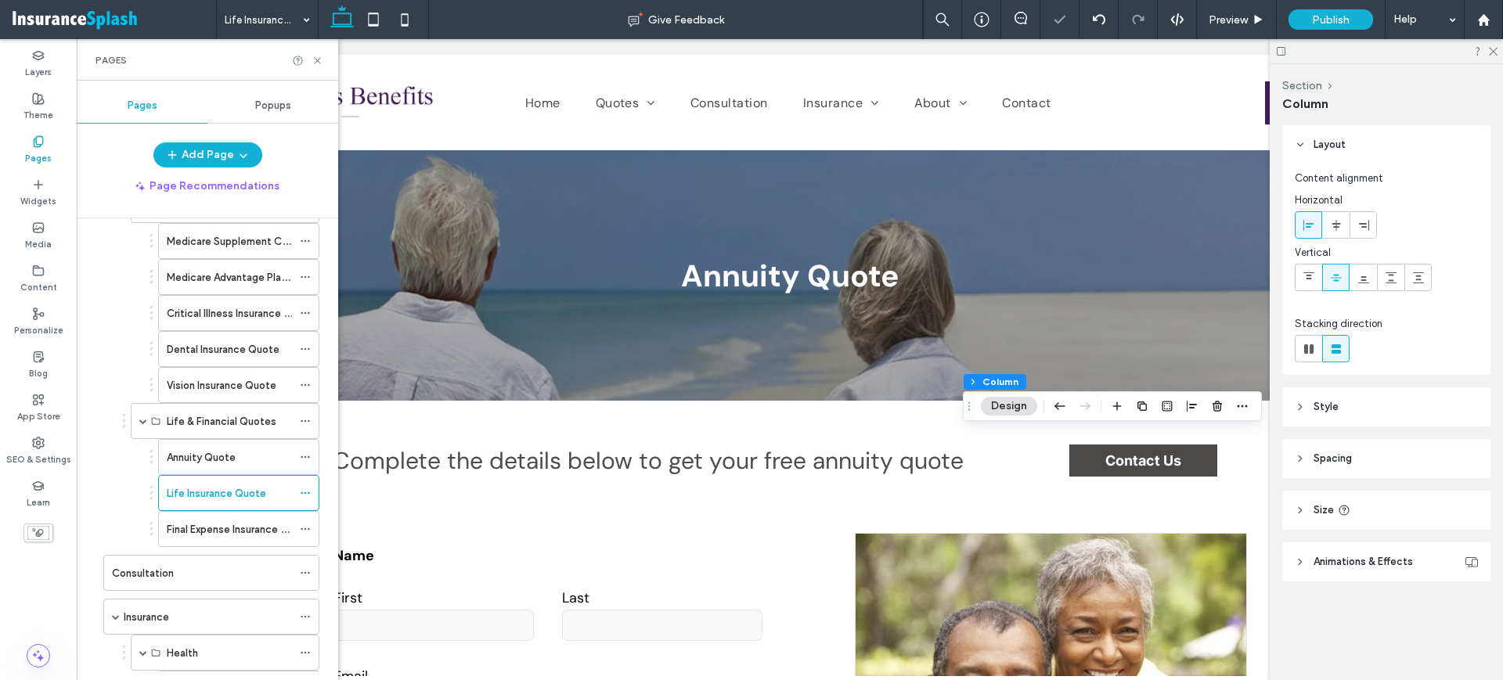
scroll to position [196, 0]
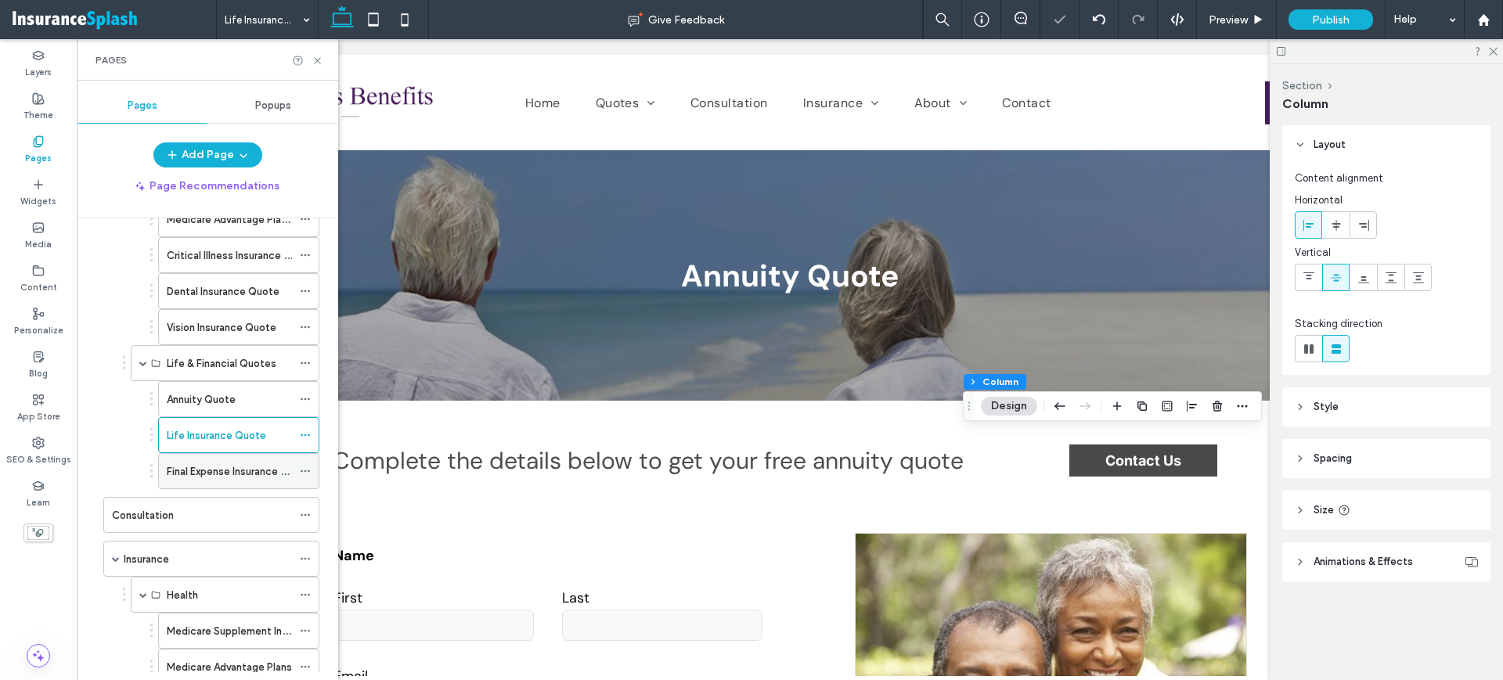
click at [234, 470] on label "Final Expense Insurance Quote" at bounding box center [239, 471] width 145 height 27
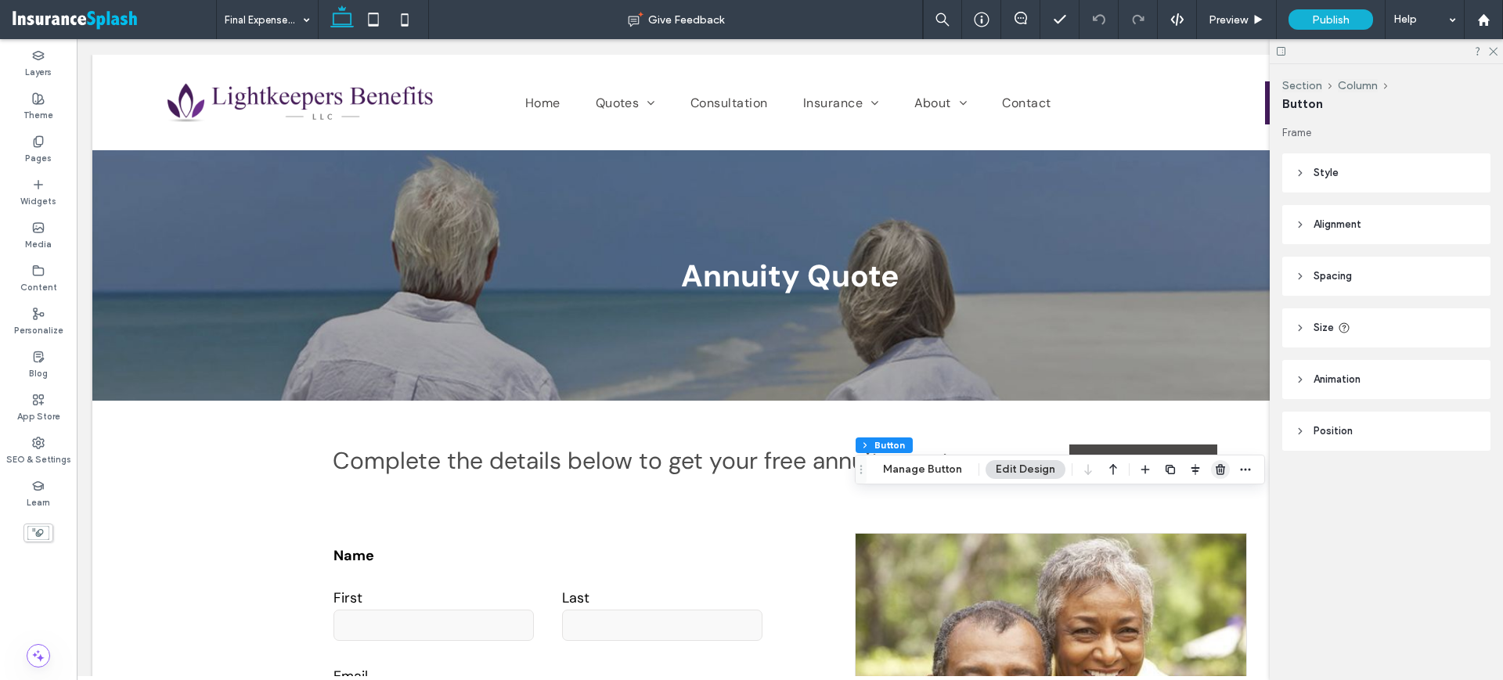
click at [1214, 463] on icon "button" at bounding box center [1220, 469] width 13 height 13
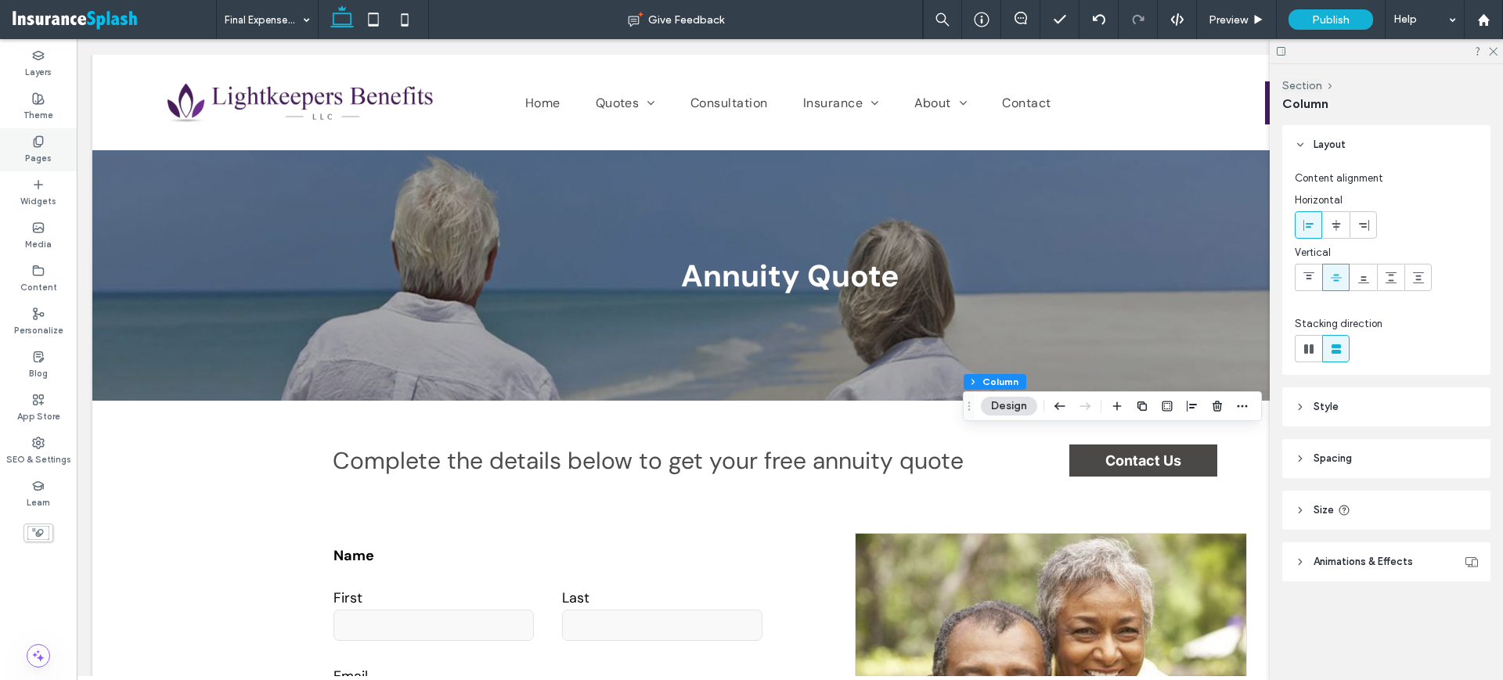
click at [31, 148] on label "Pages" at bounding box center [38, 156] width 27 height 17
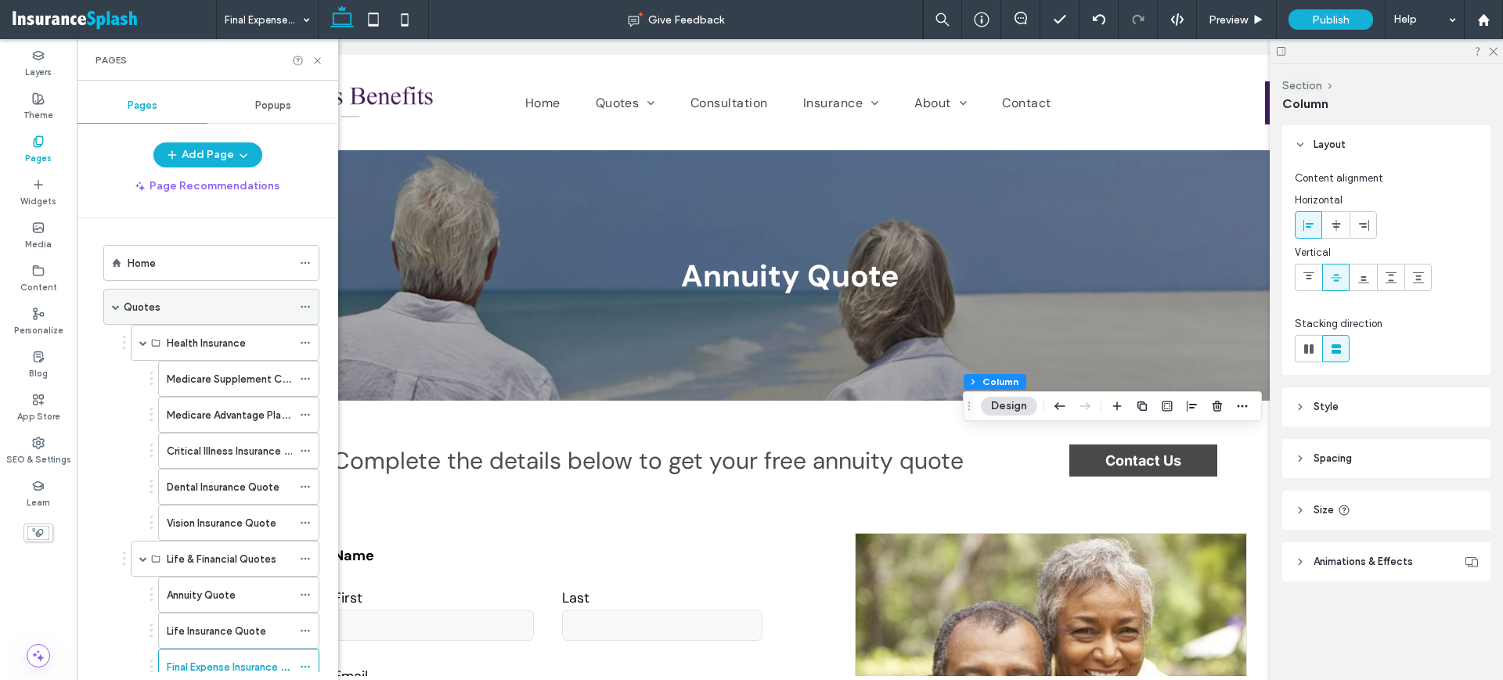
click at [178, 312] on div "Quotes" at bounding box center [208, 307] width 168 height 16
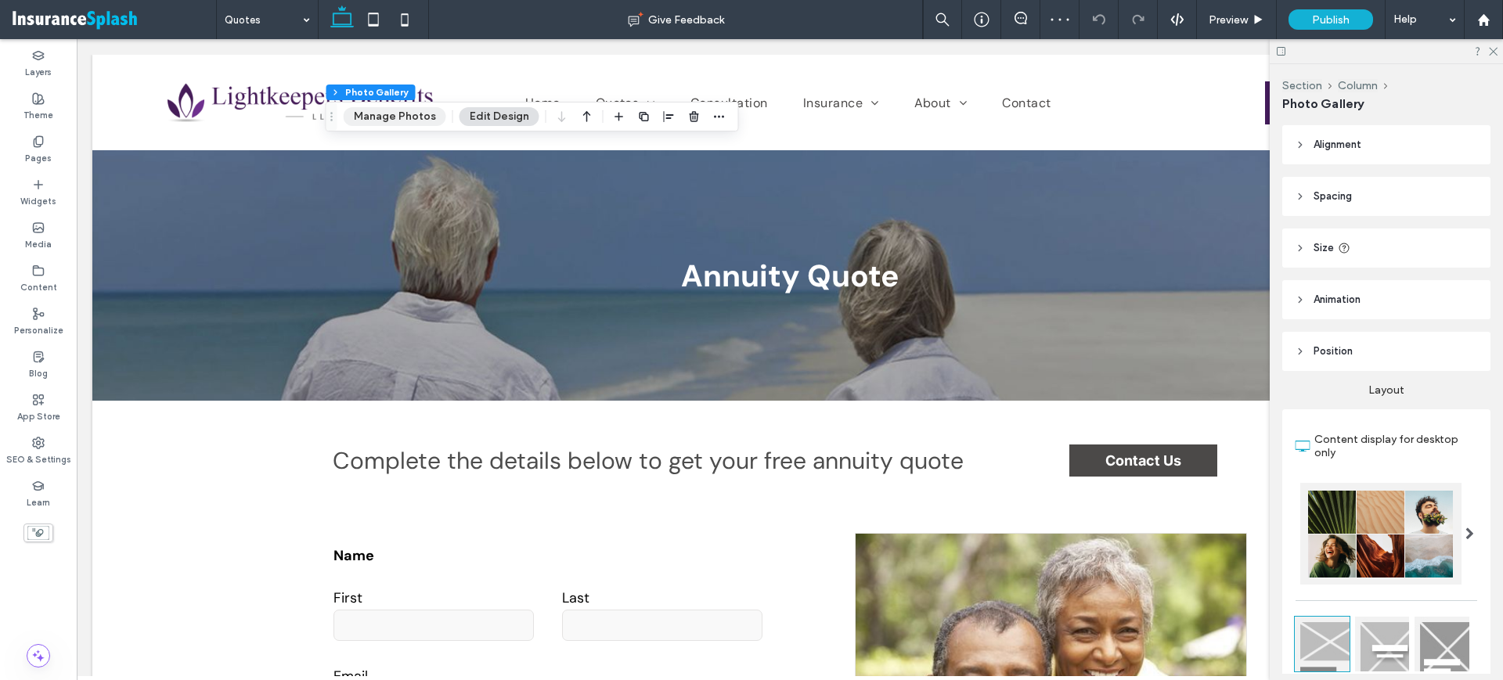
click at [418, 116] on button "Manage Photos" at bounding box center [395, 116] width 103 height 19
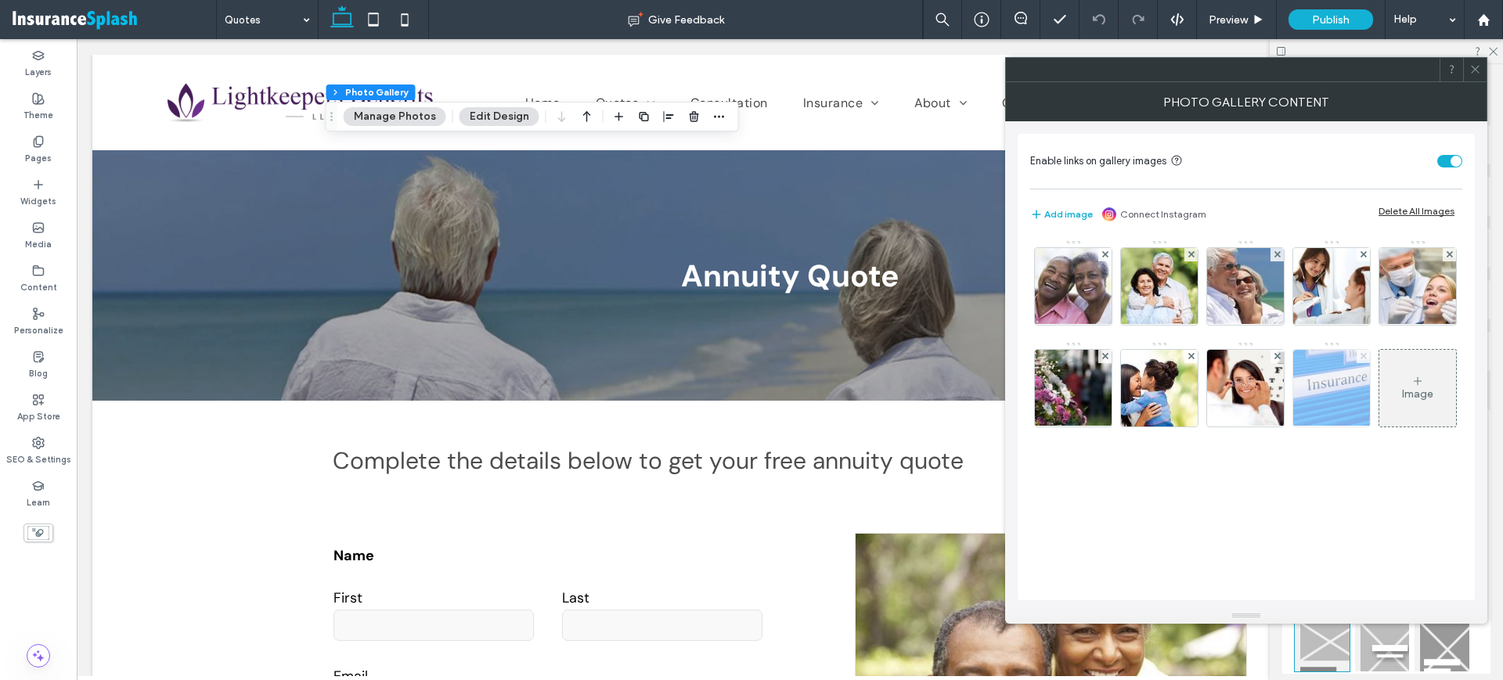
click at [1362, 357] on use at bounding box center [1363, 356] width 6 height 6
click at [1475, 74] on icon at bounding box center [1476, 69] width 12 height 12
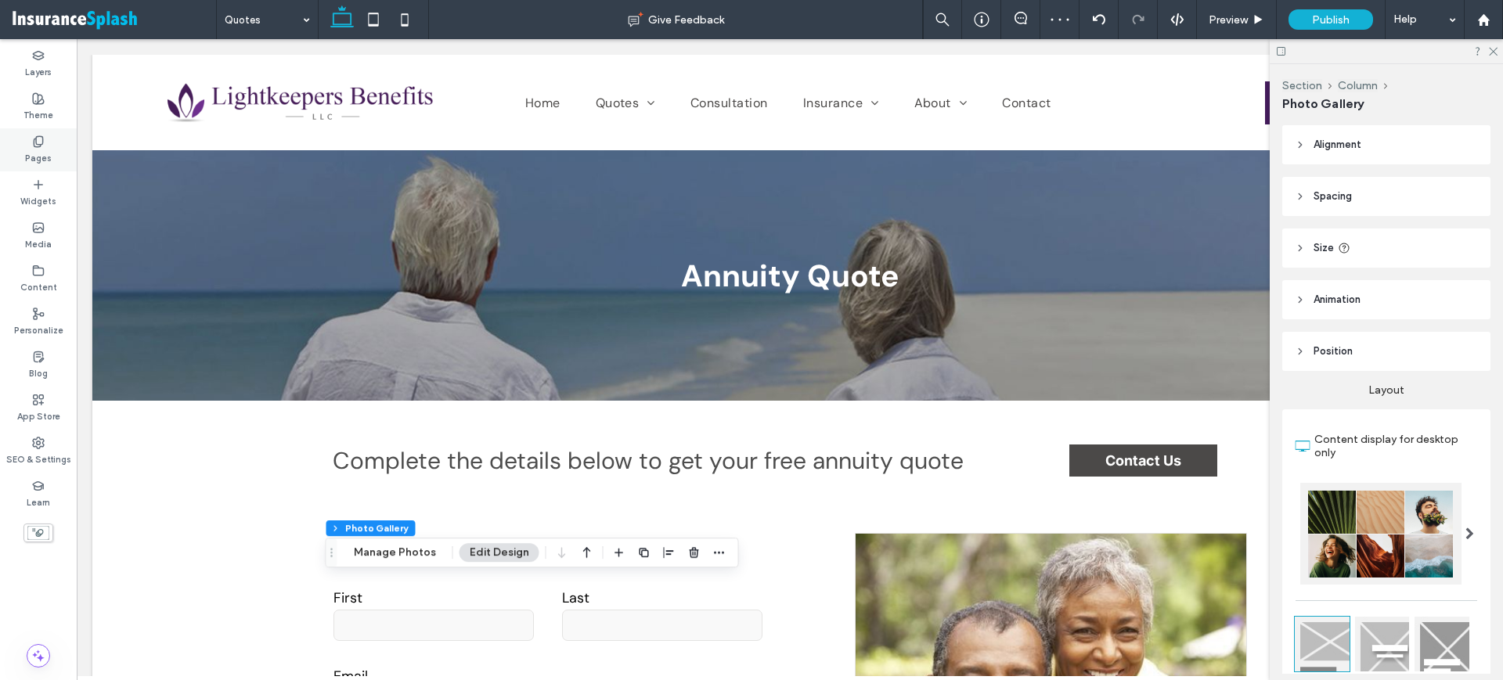
click at [43, 149] on label "Pages" at bounding box center [38, 156] width 27 height 17
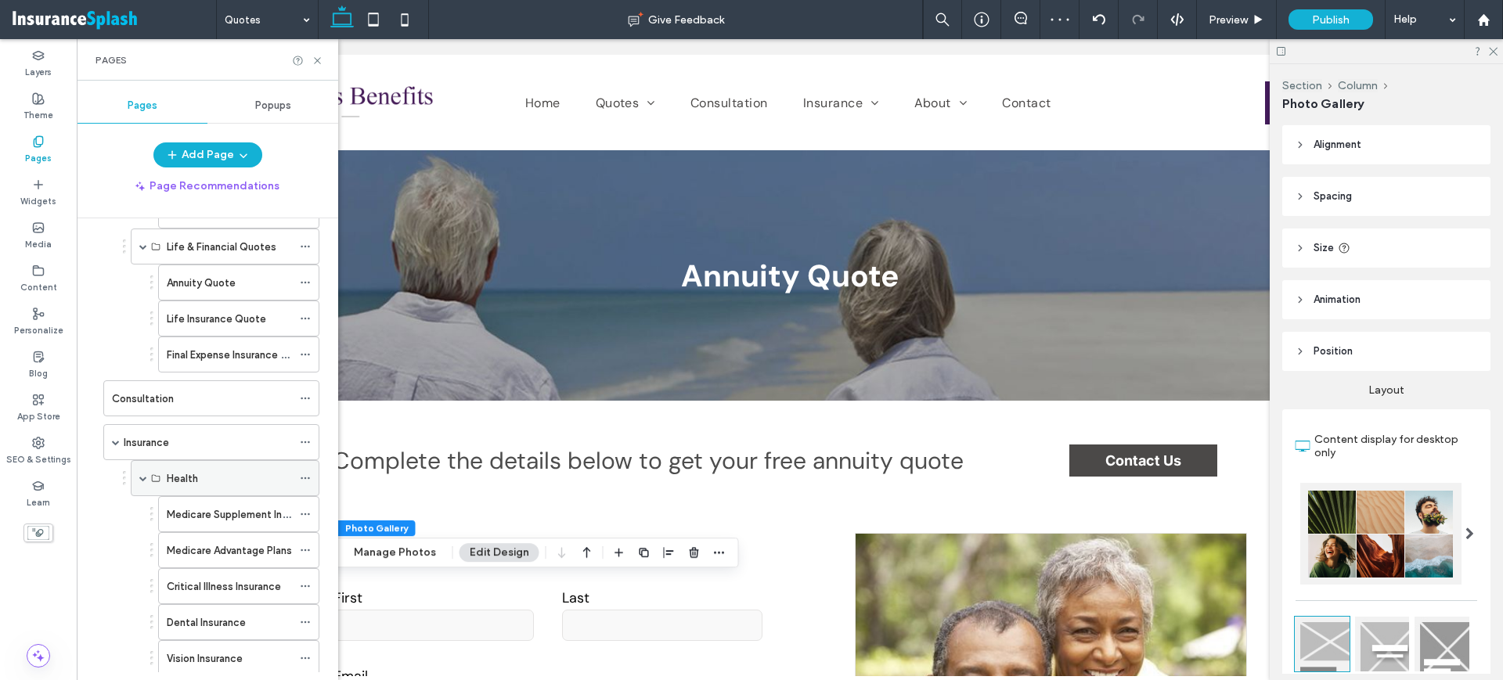
scroll to position [391, 0]
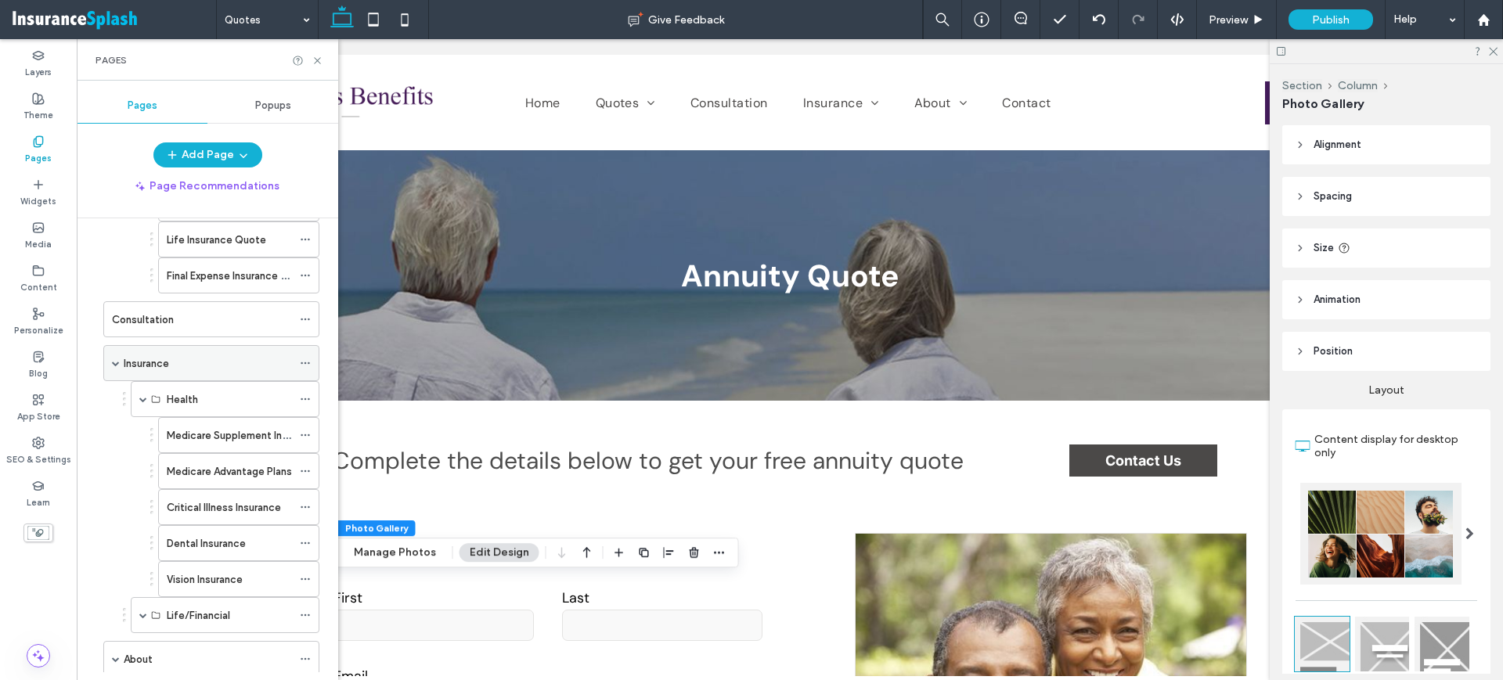
click at [225, 360] on div "Insurance" at bounding box center [208, 363] width 168 height 16
